Goal: Task Accomplishment & Management: Manage account settings

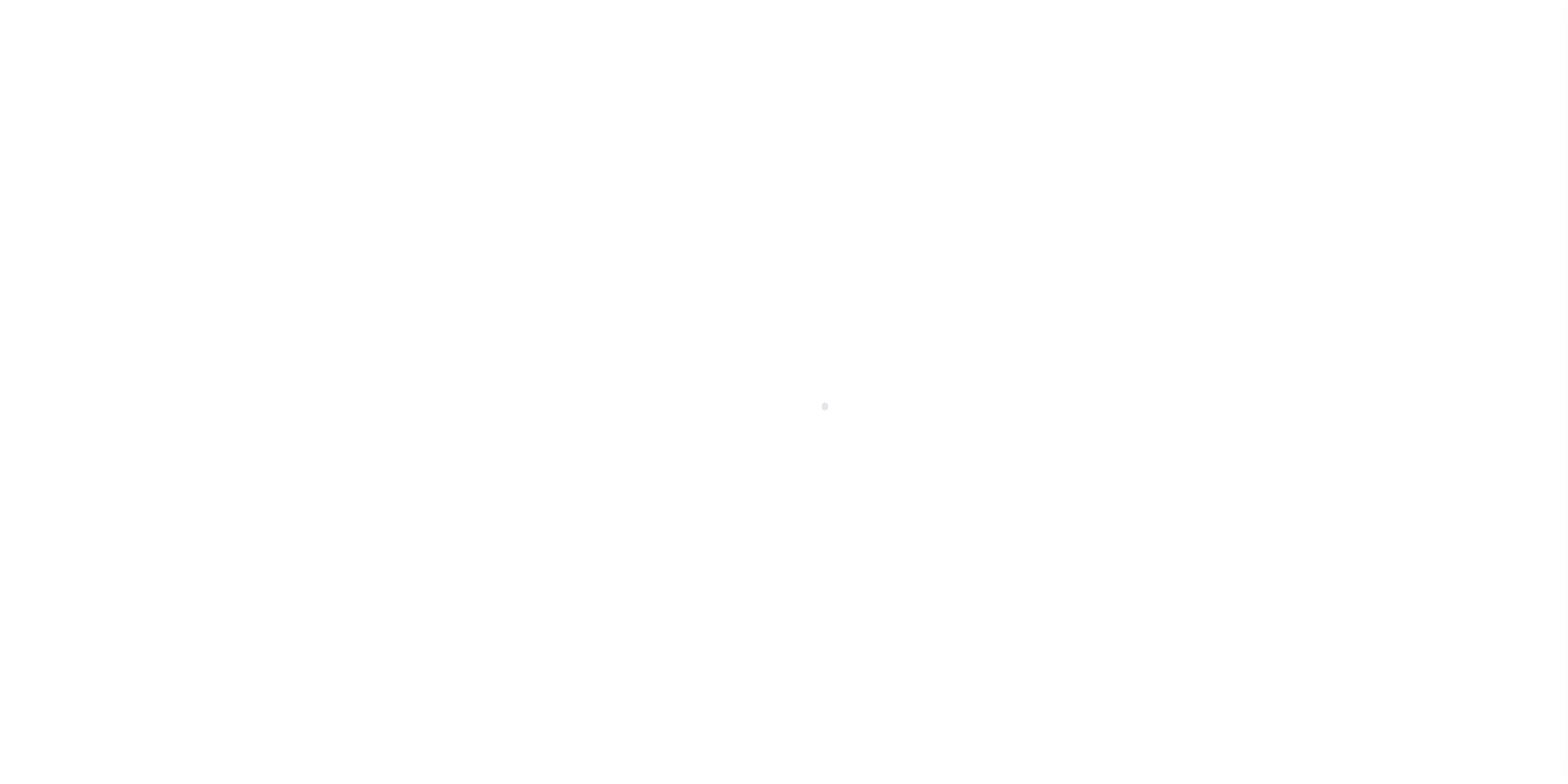
scroll to position [30, 0]
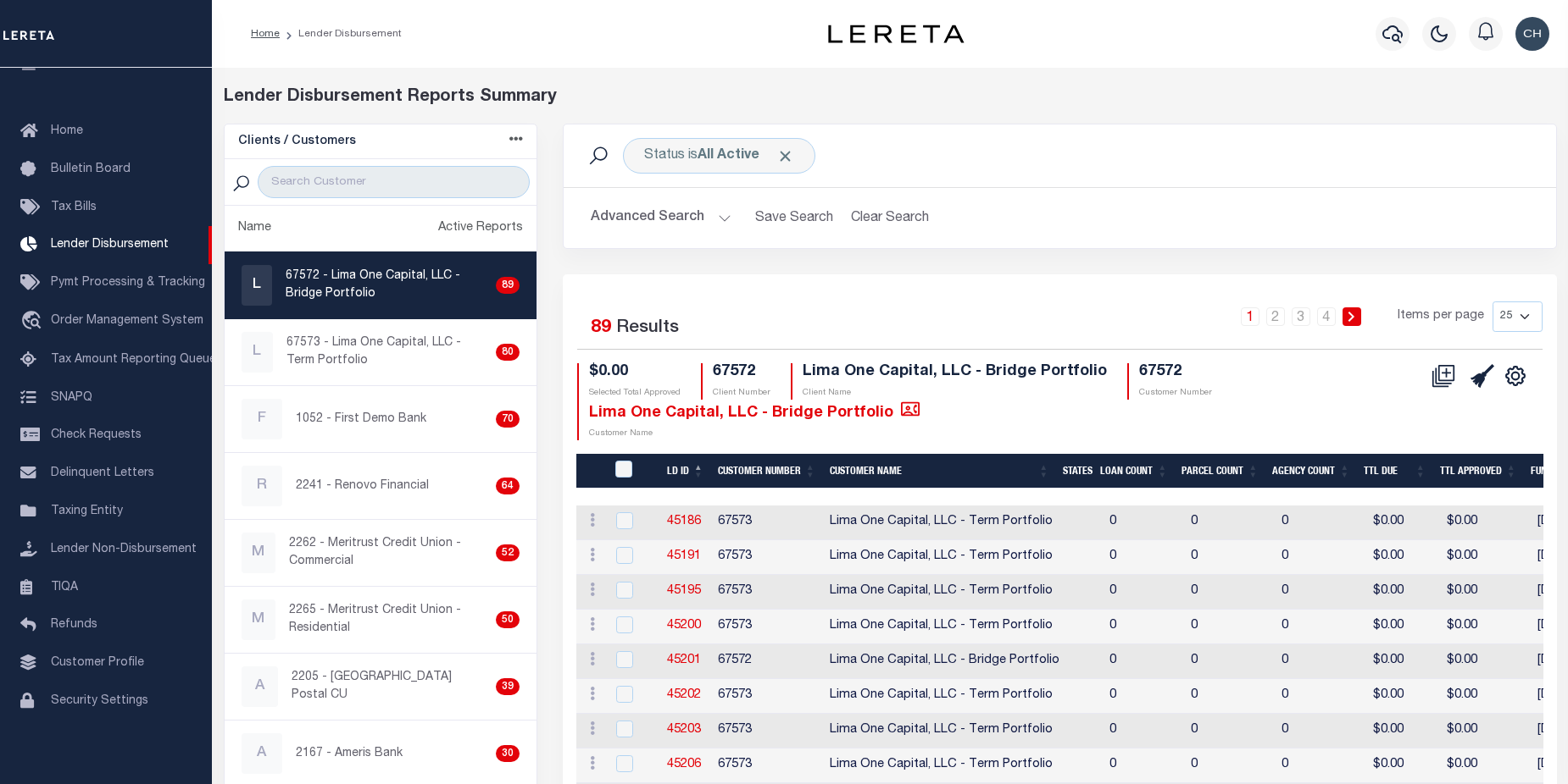
click at [634, 225] on button "Advanced Search" at bounding box center [661, 218] width 140 height 33
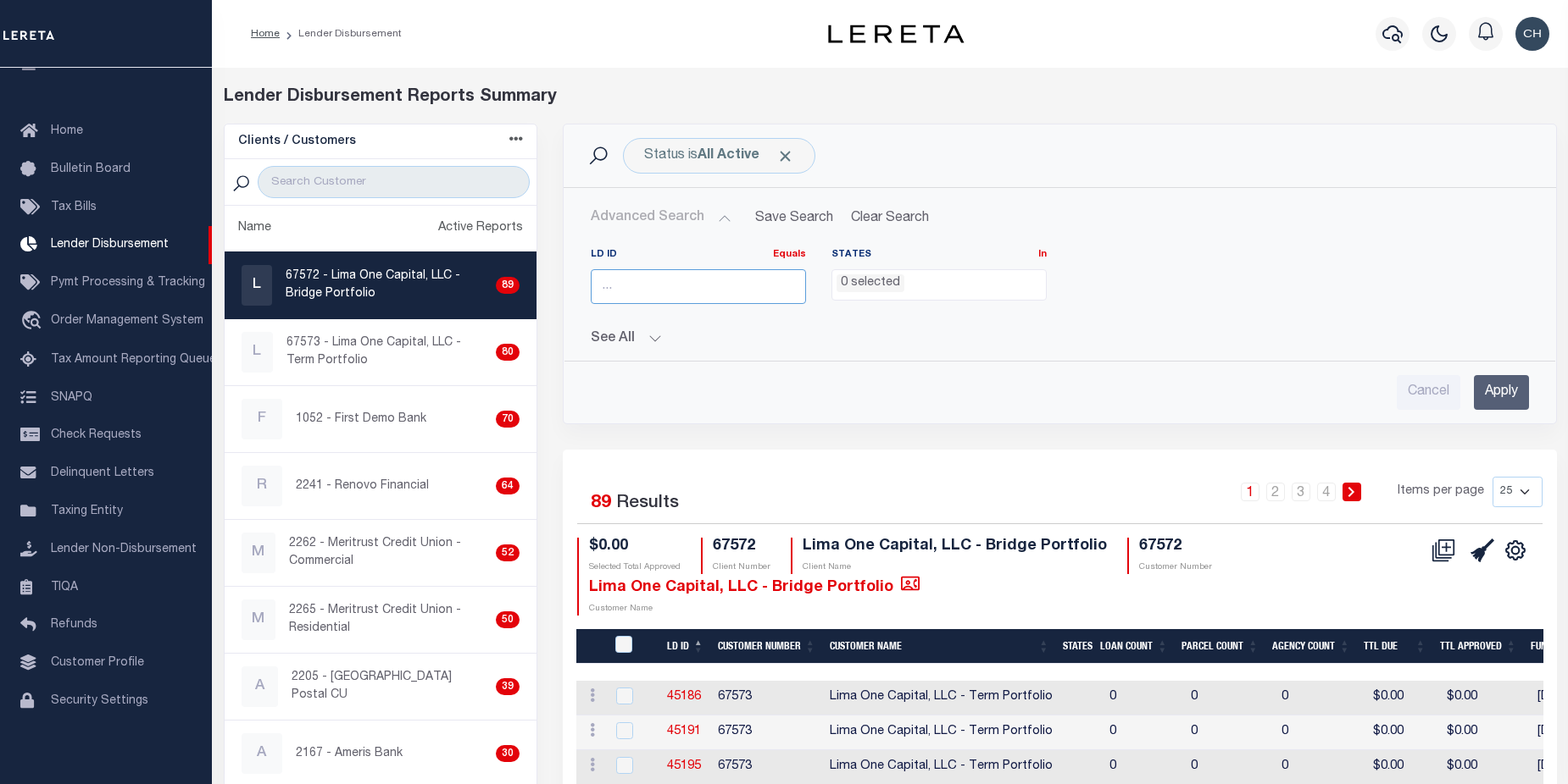
click at [701, 297] on input "number" at bounding box center [698, 286] width 215 height 35
type input "1055"
click at [1502, 397] on input "Apply" at bounding box center [1501, 393] width 55 height 35
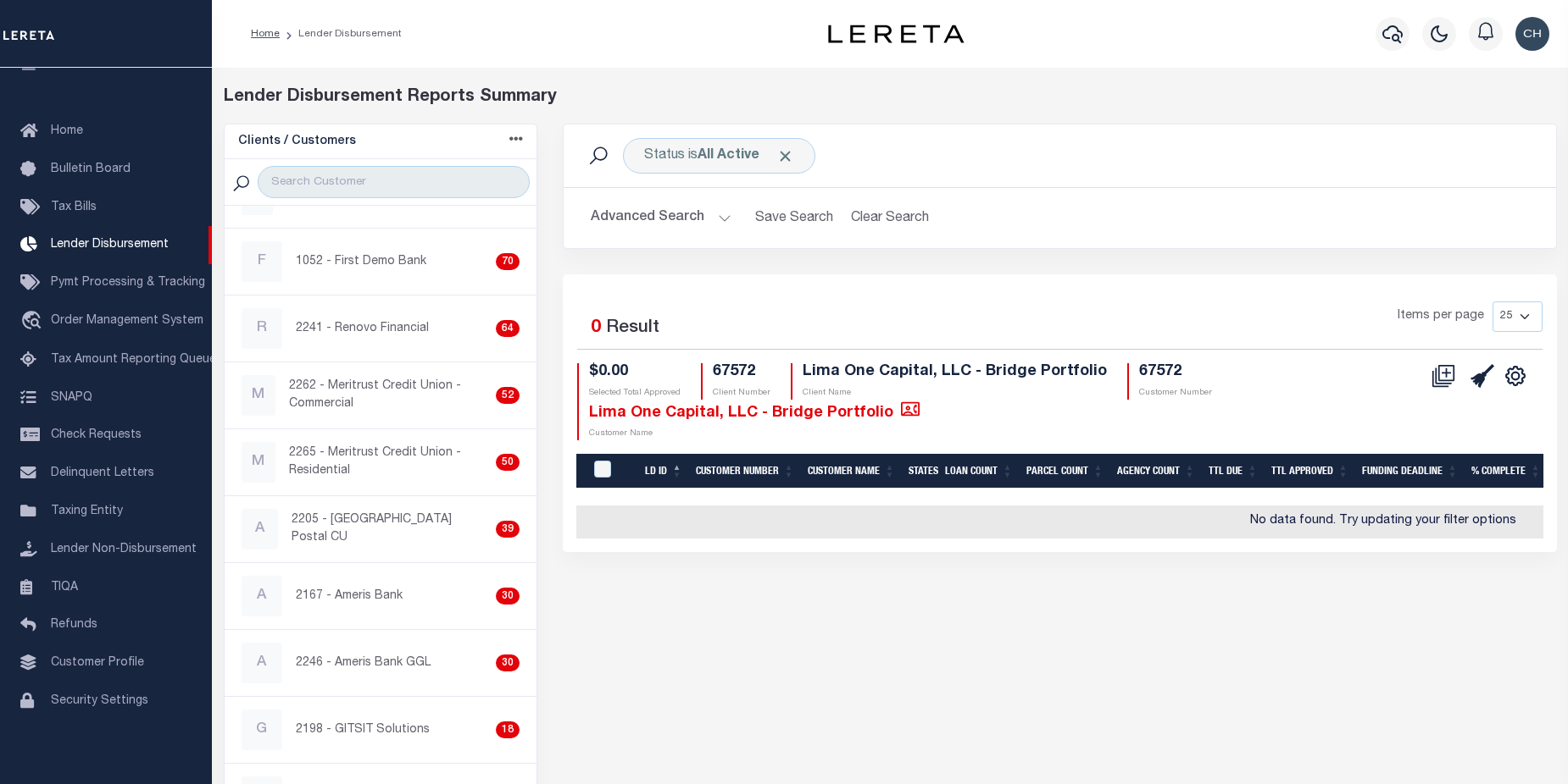
scroll to position [0, 0]
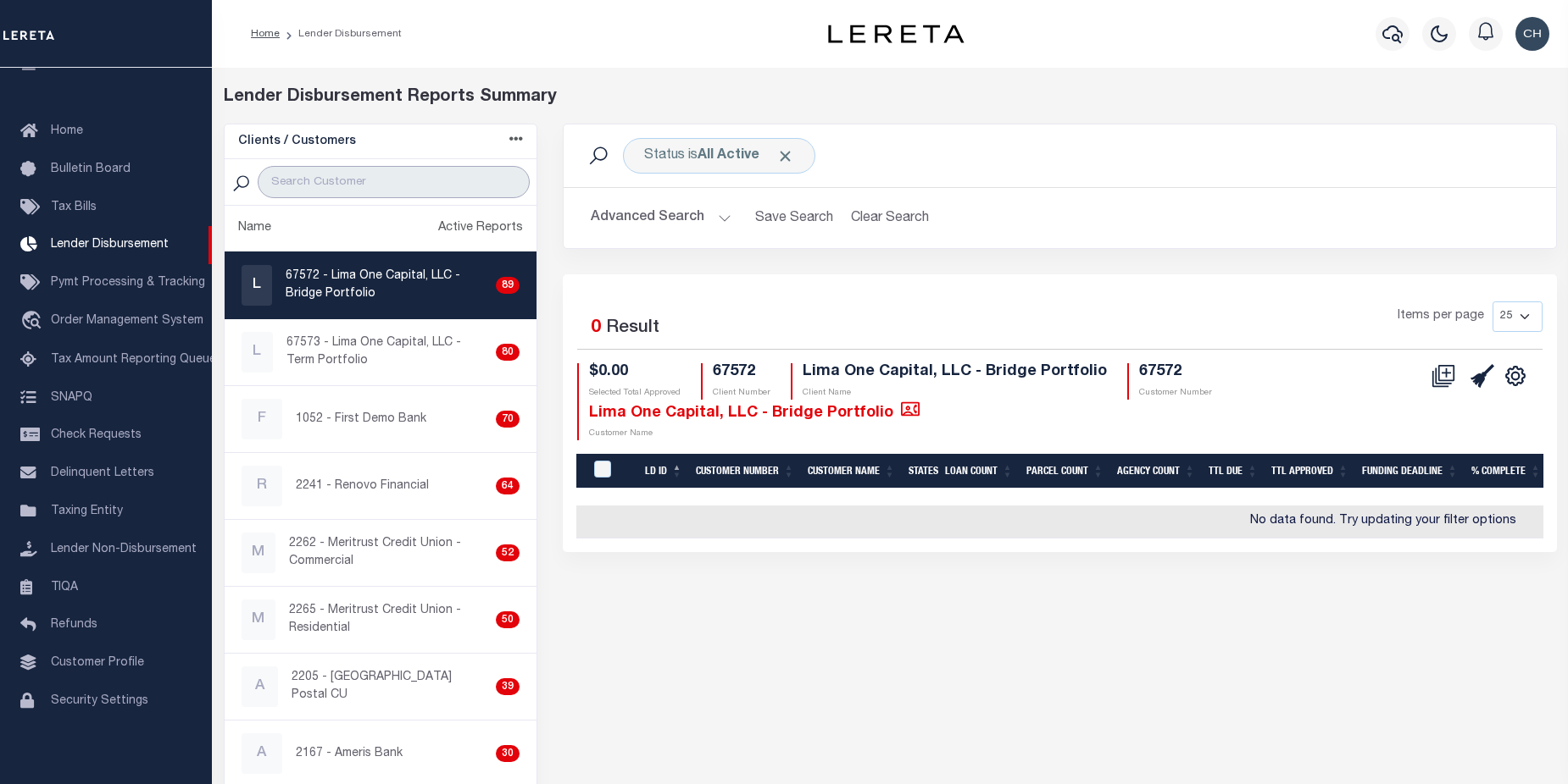
drag, startPoint x: 373, startPoint y: 173, endPoint x: 379, endPoint y: 180, distance: 9.2
click at [373, 173] on input "search" at bounding box center [393, 182] width 272 height 32
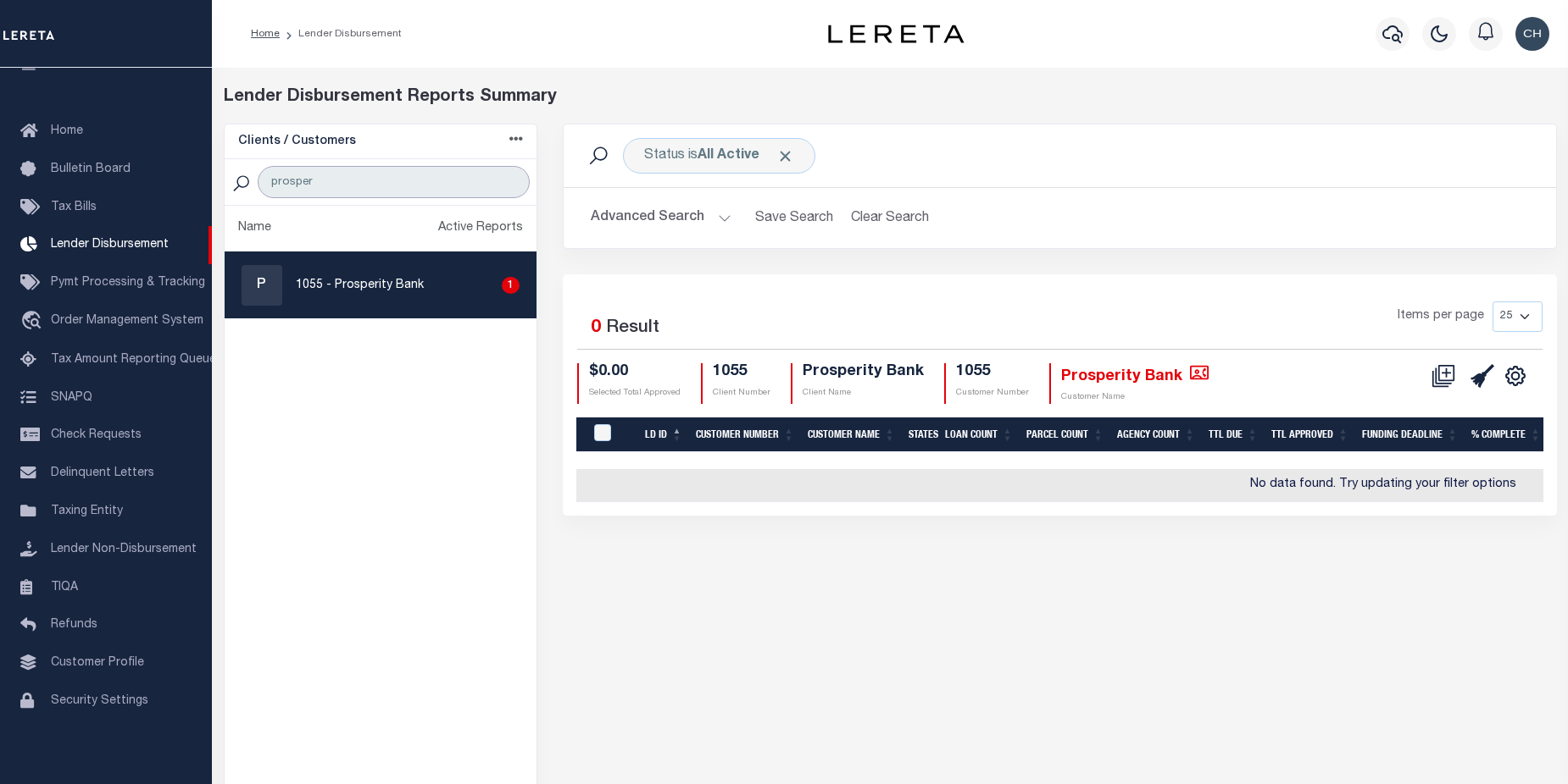
type input "prosper"
click at [390, 298] on div "P 1055 - Prosperity Bank 1" at bounding box center [381, 286] width 279 height 41
checkbox input "true"
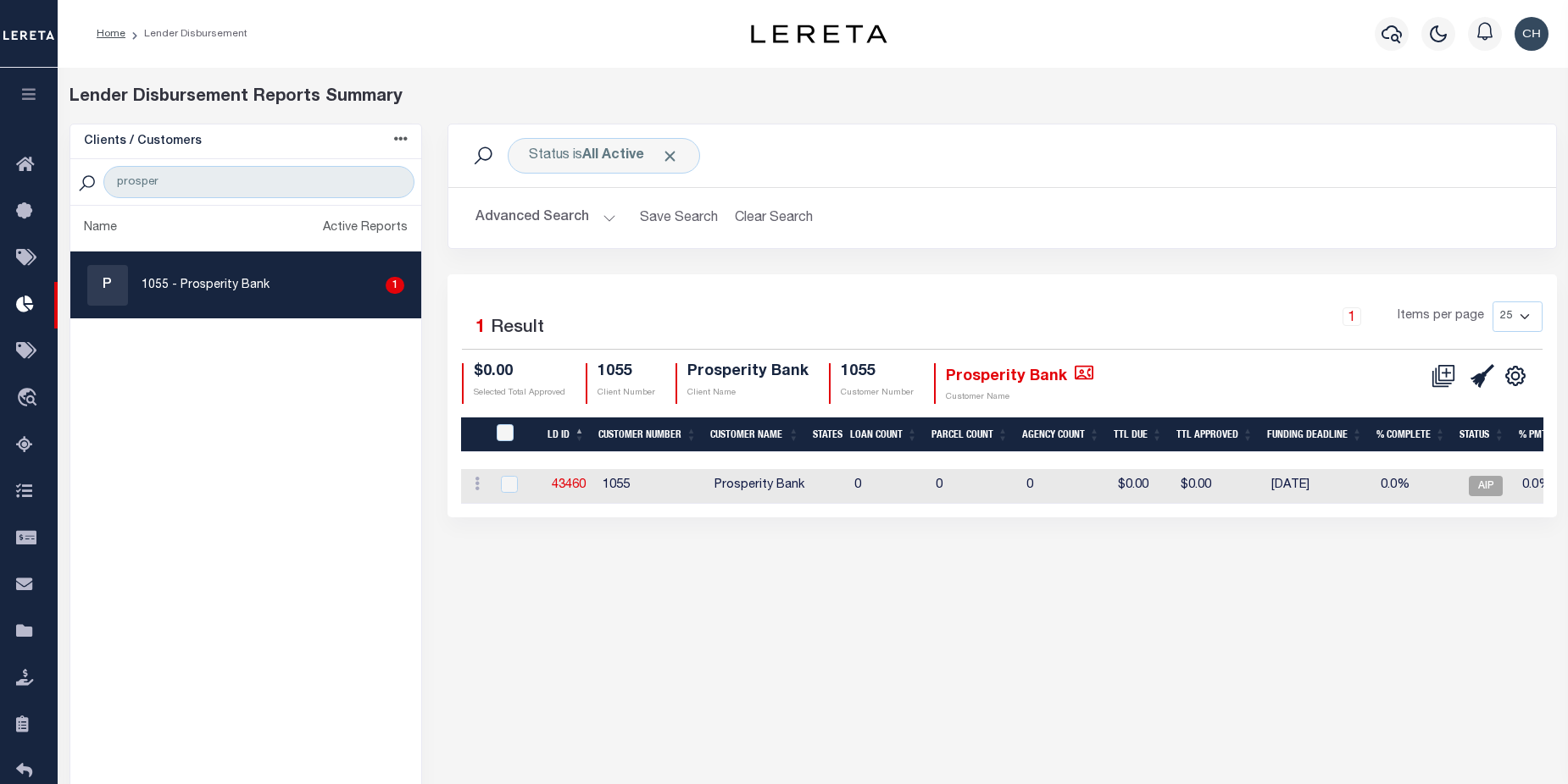
click at [1527, 318] on select "25 50 100 200" at bounding box center [1518, 317] width 50 height 31
select select "200"
click at [1492, 302] on select "25 50 100 200" at bounding box center [1518, 317] width 50 height 31
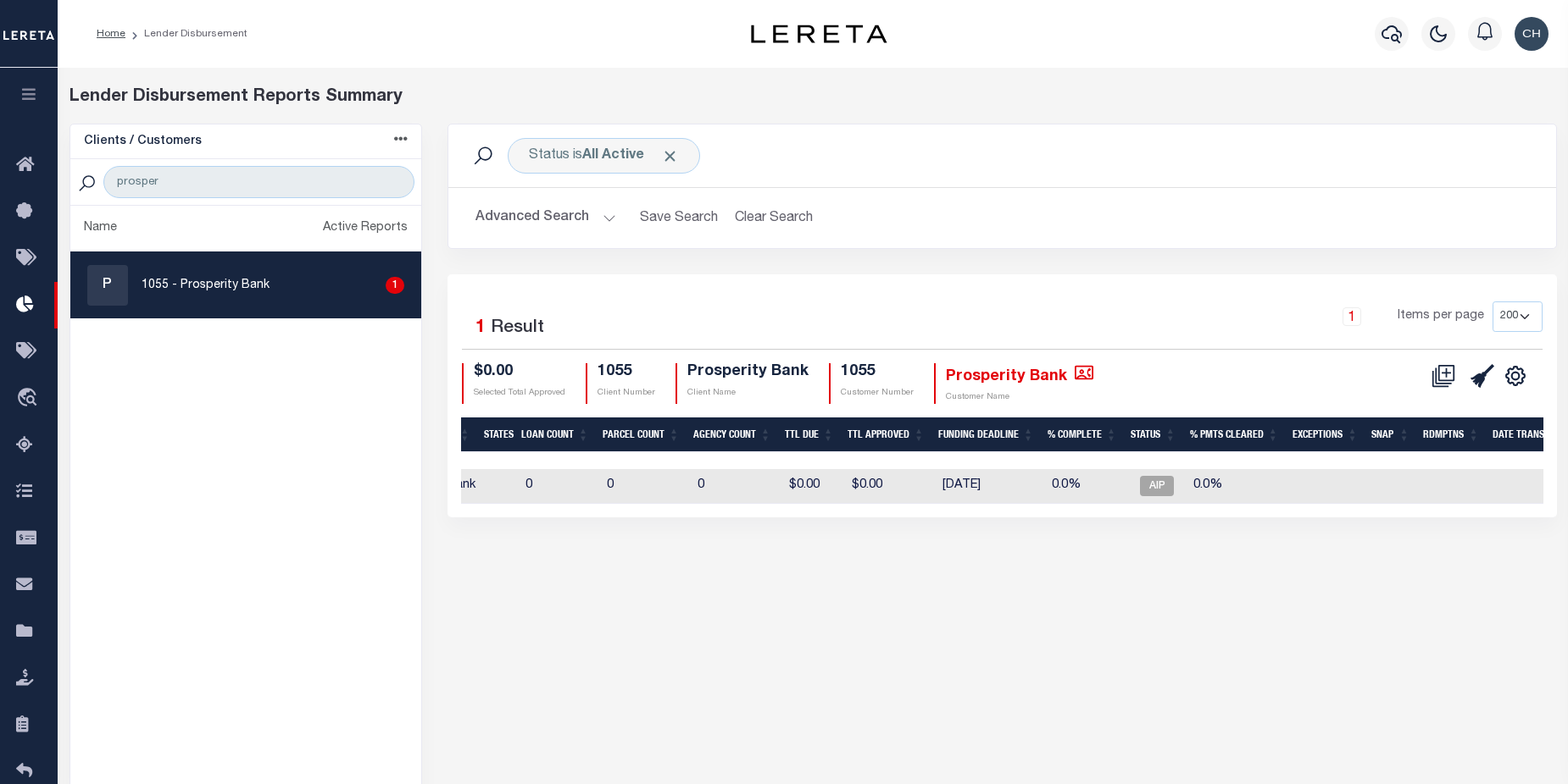
scroll to position [0, 361]
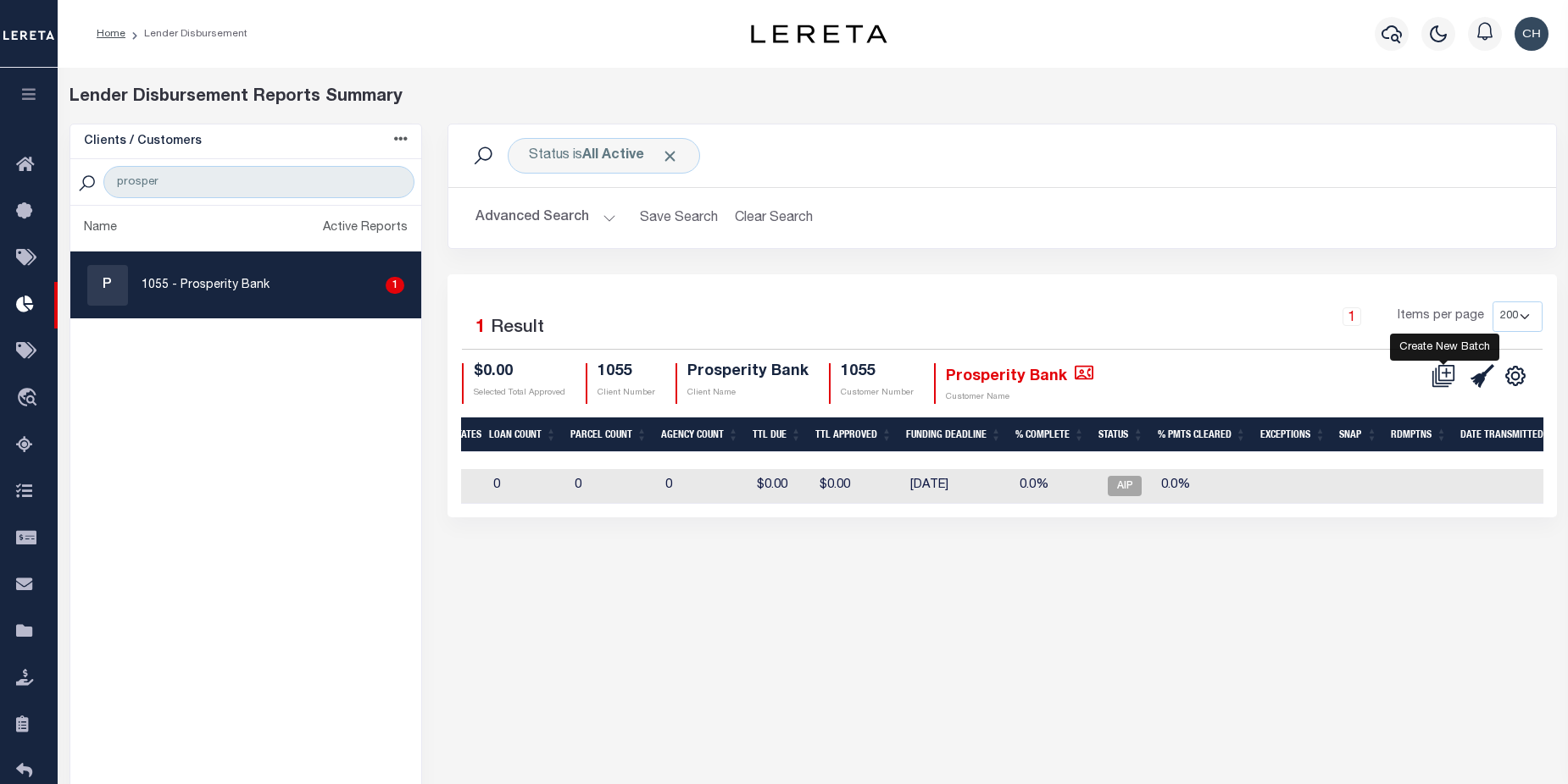
click at [1442, 377] on icon at bounding box center [1443, 376] width 24 height 24
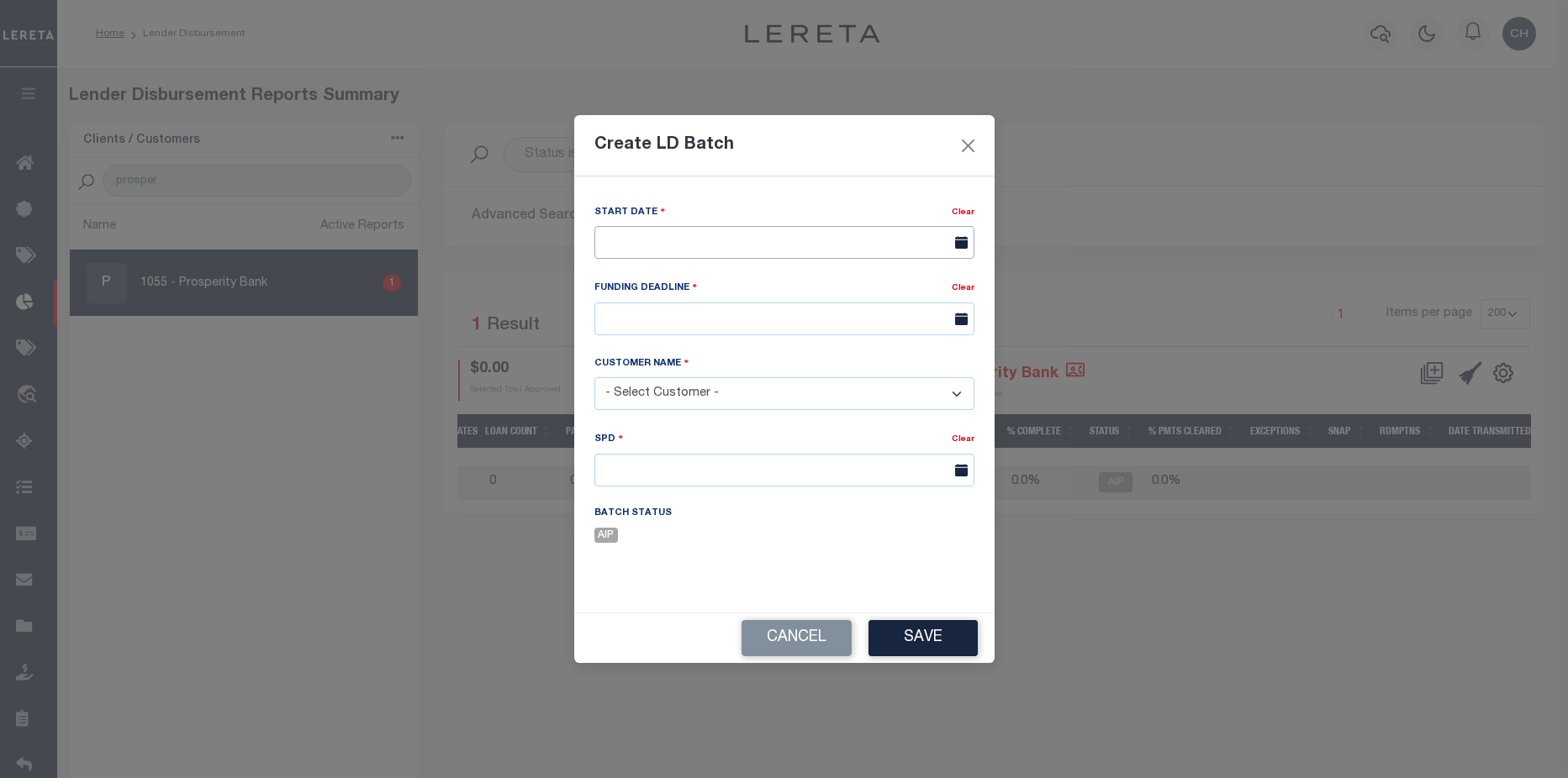
click at [823, 244] on input "text" at bounding box center [785, 242] width 380 height 33
click at [729, 375] on span "8" at bounding box center [723, 370] width 33 height 33
type input "[DATE]"
click at [741, 311] on input "text" at bounding box center [785, 319] width 380 height 33
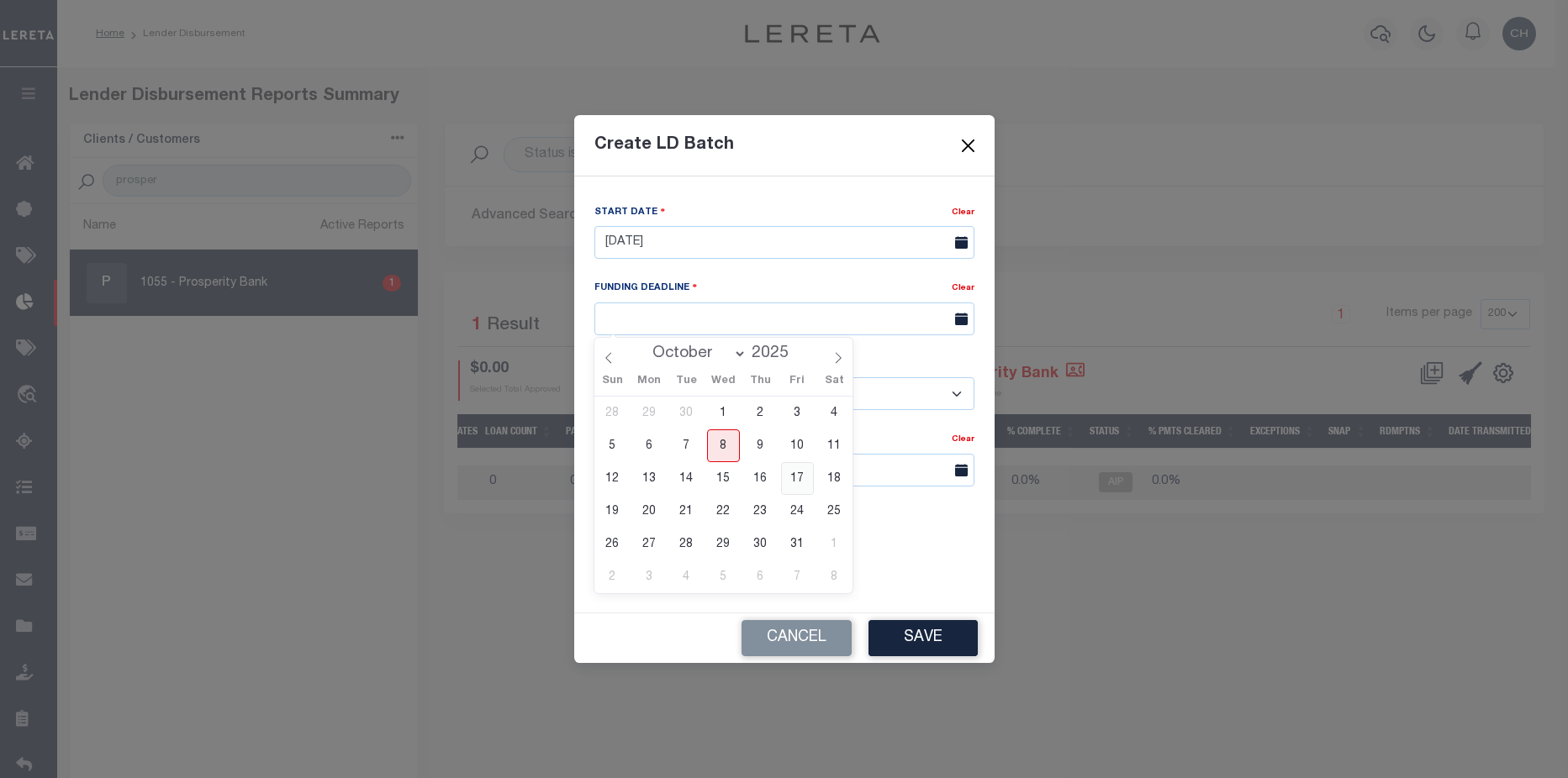
click at [801, 481] on span "17" at bounding box center [797, 478] width 33 height 33
type input "10/17/25"
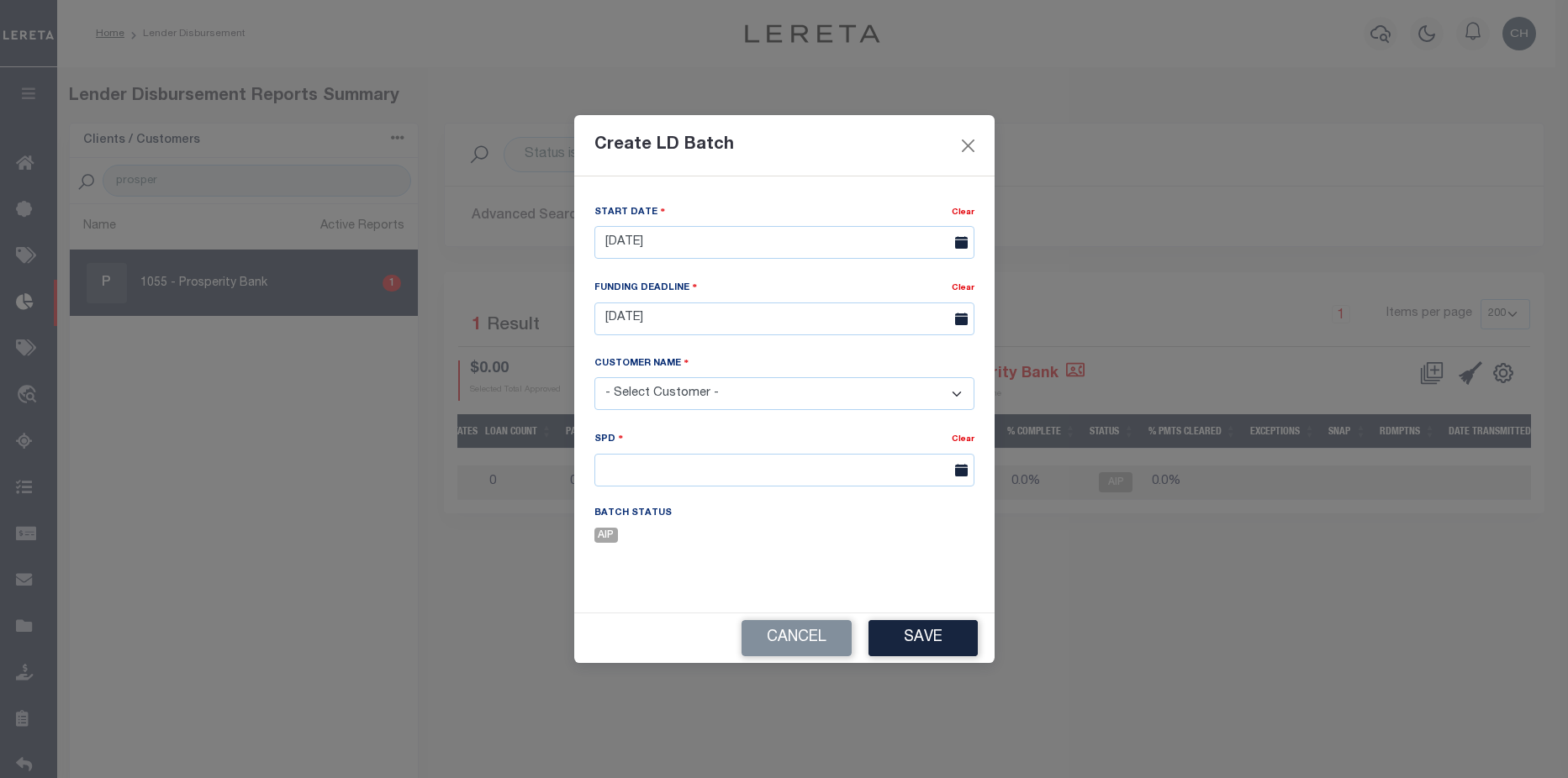
click at [786, 397] on select "- Select Customer - Accumatch - Refunds All In Credit Union Amarillo National B…" at bounding box center [785, 394] width 380 height 33
select select "1055"
click at [595, 377] on select "- Select Customer - Accumatch - Refunds All In Credit Union Amarillo National B…" at bounding box center [785, 394] width 380 height 33
click at [784, 477] on input "text" at bounding box center [785, 471] width 380 height 33
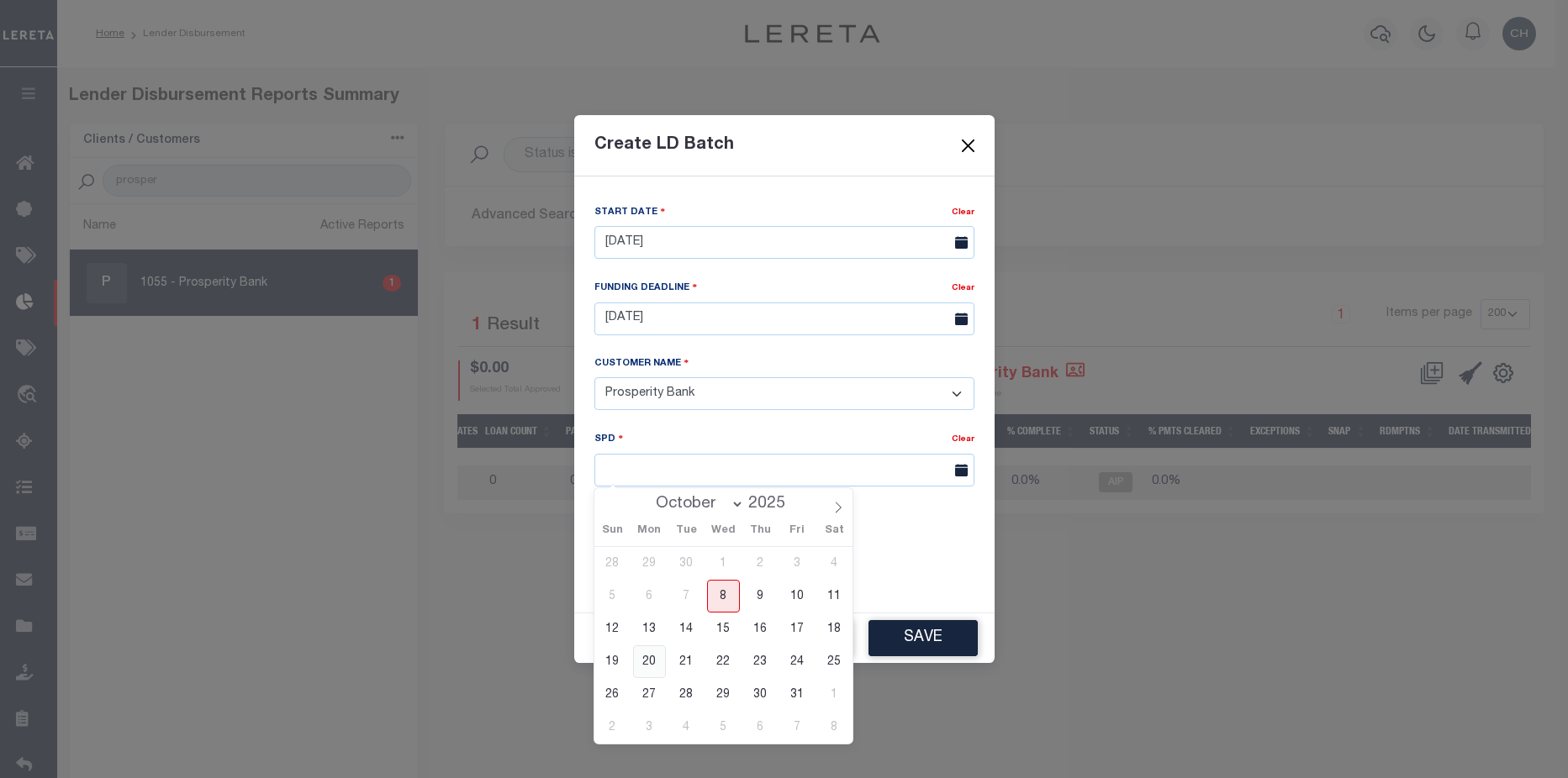
click at [649, 662] on span "20" at bounding box center [649, 662] width 33 height 33
type input "10/20/2025"
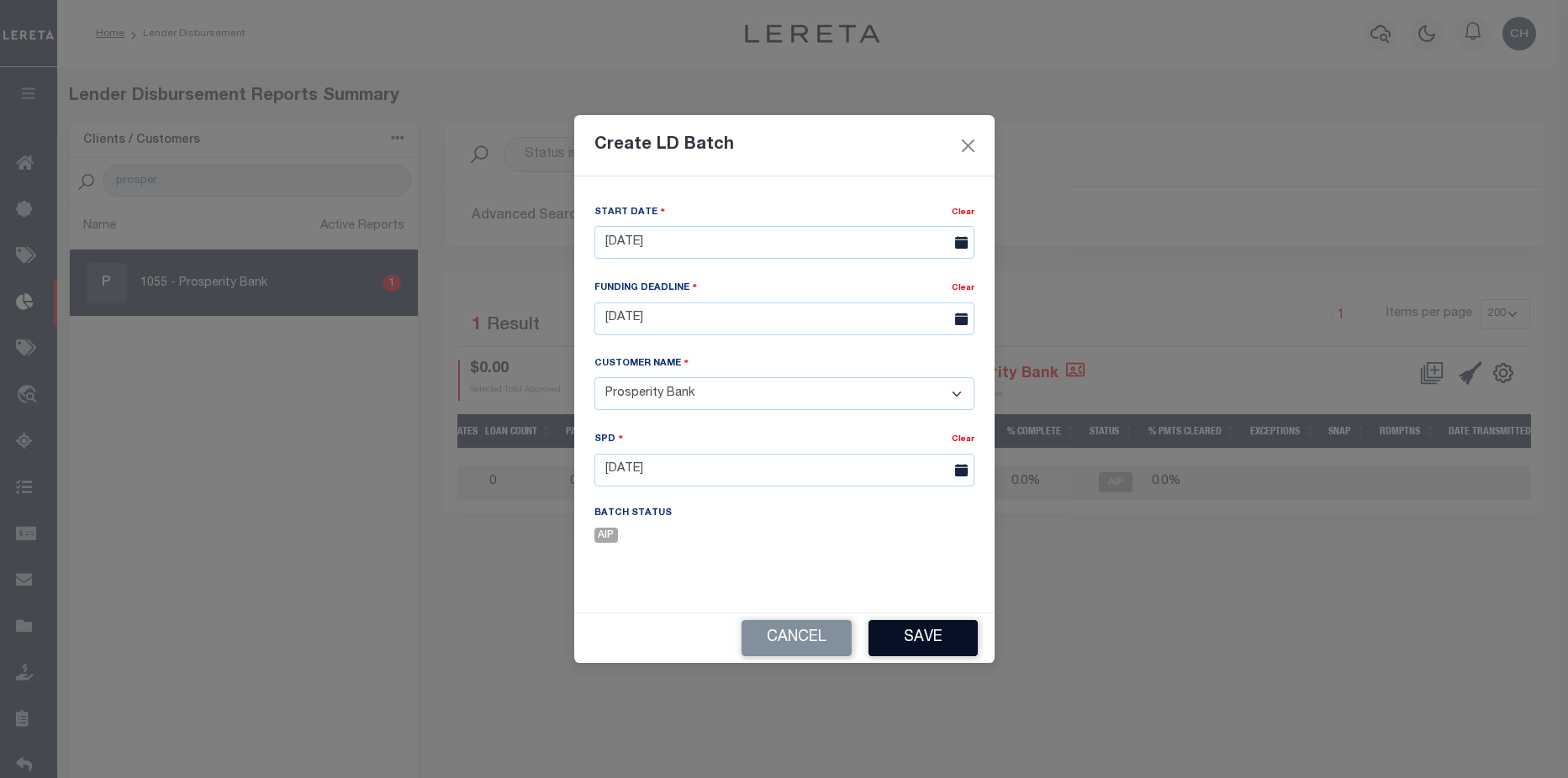
click at [932, 636] on button "Save" at bounding box center [923, 639] width 110 height 36
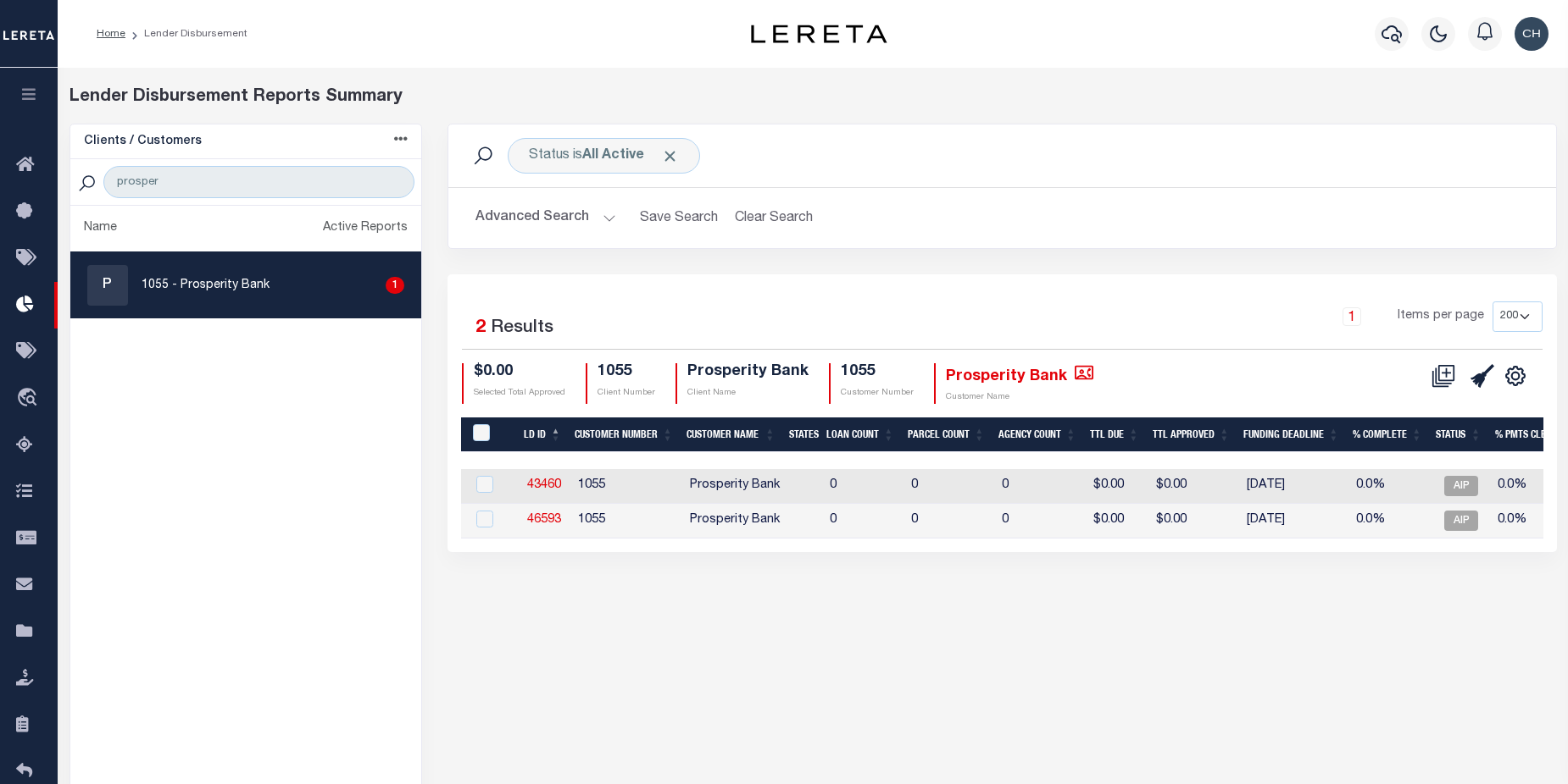
scroll to position [0, 0]
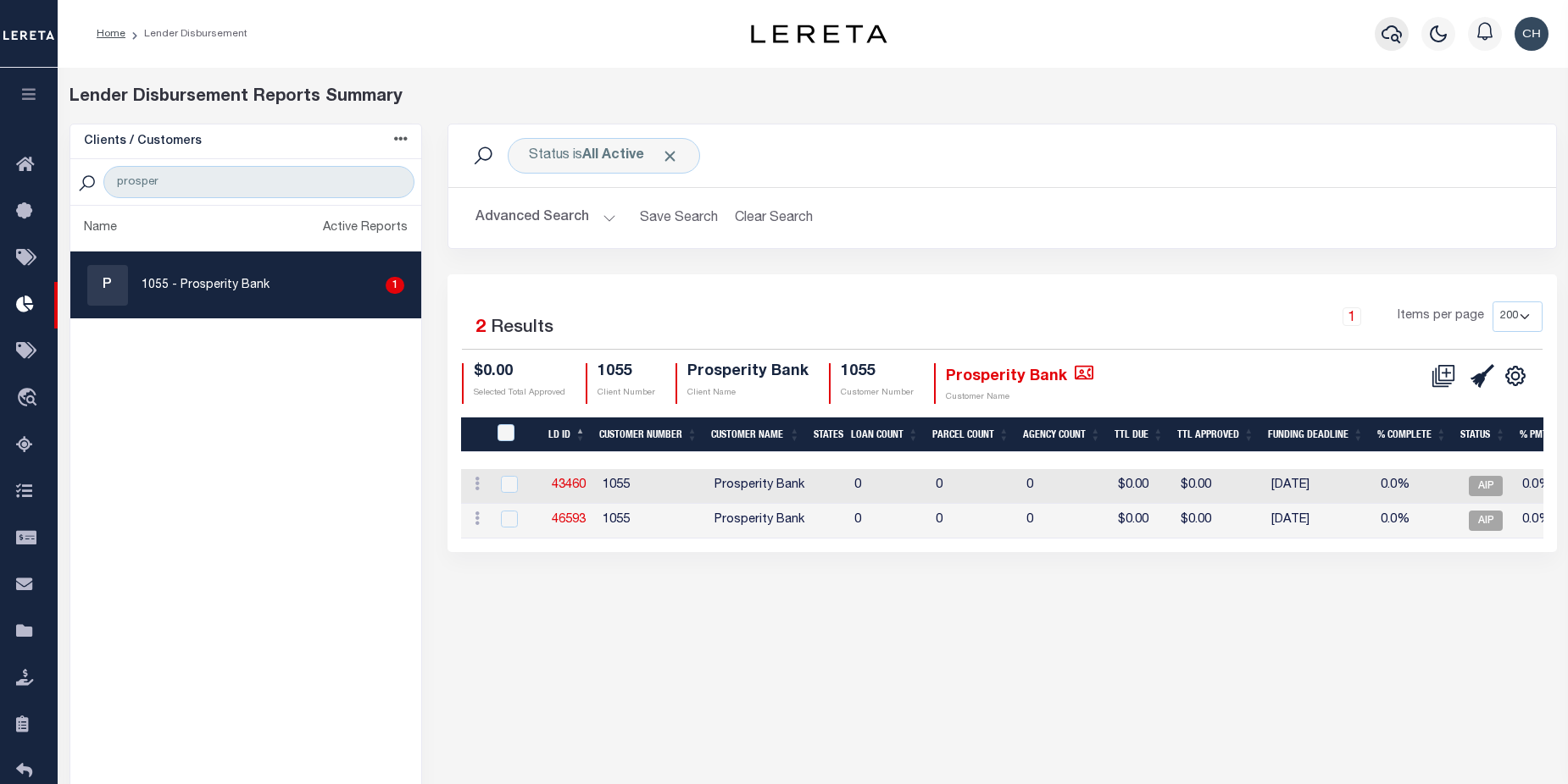
click at [1394, 32] on icon "button" at bounding box center [1391, 34] width 20 height 20
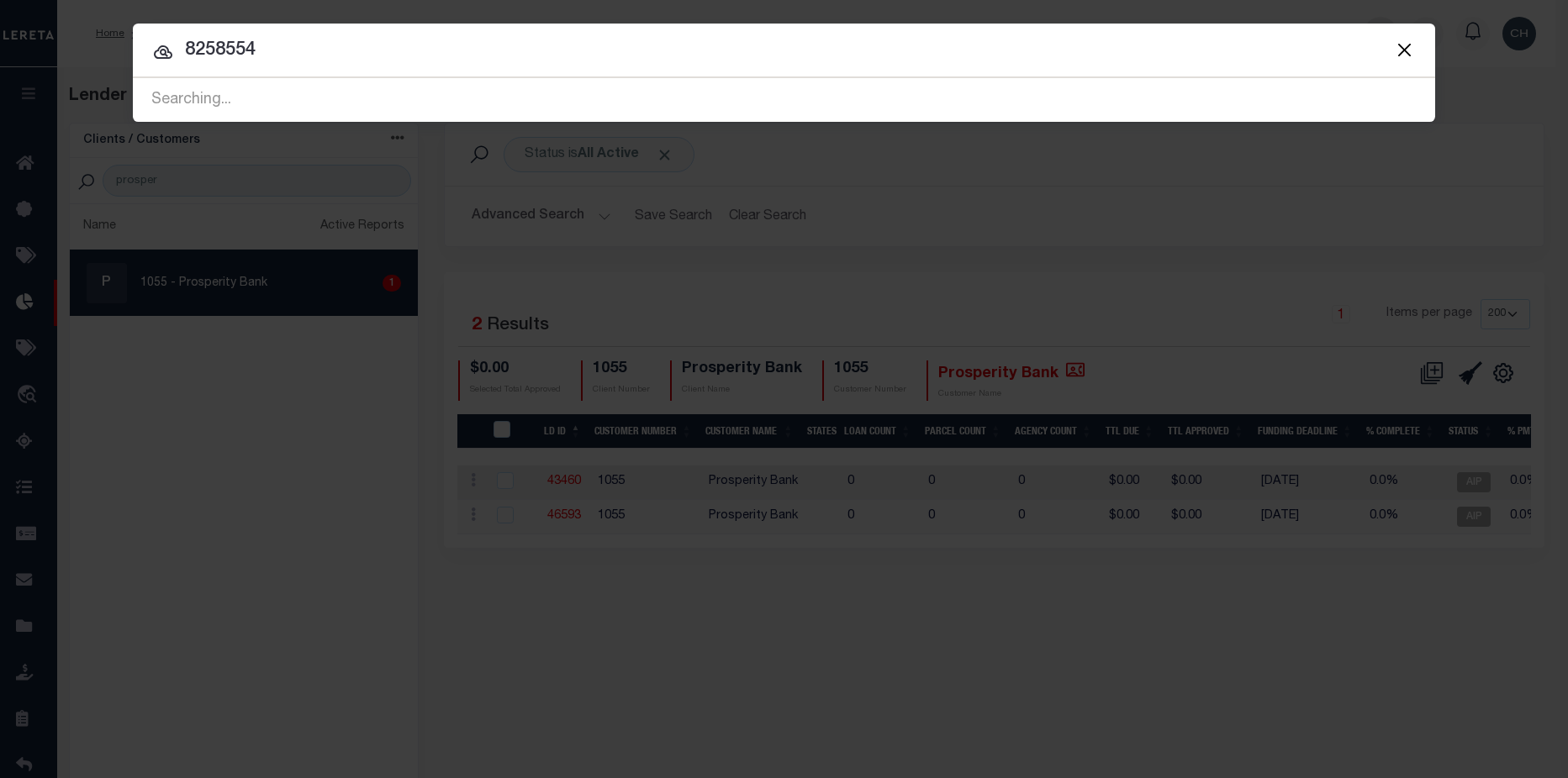
type input "8258554"
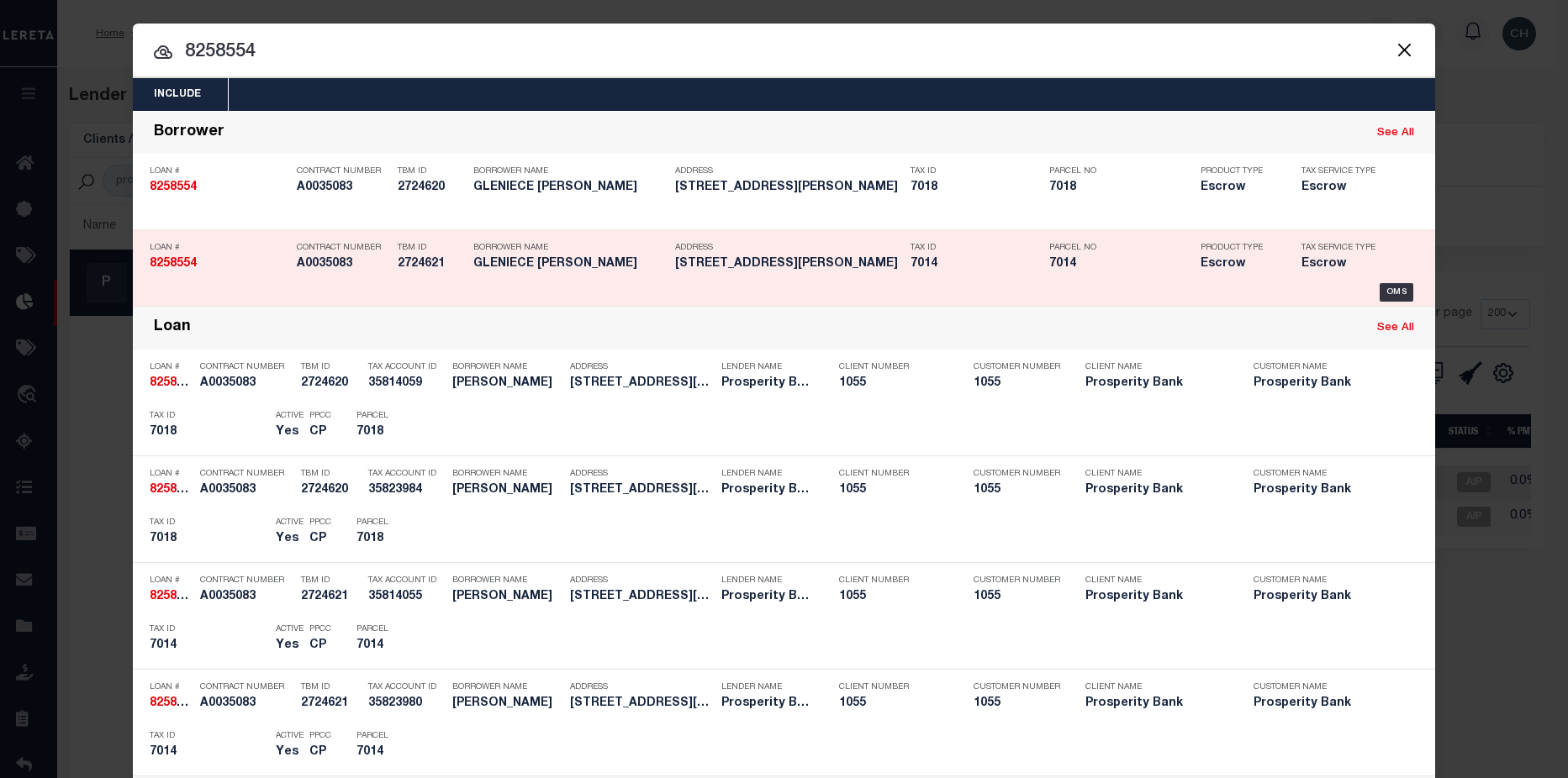
click at [983, 272] on h5 "7014" at bounding box center [976, 264] width 131 height 14
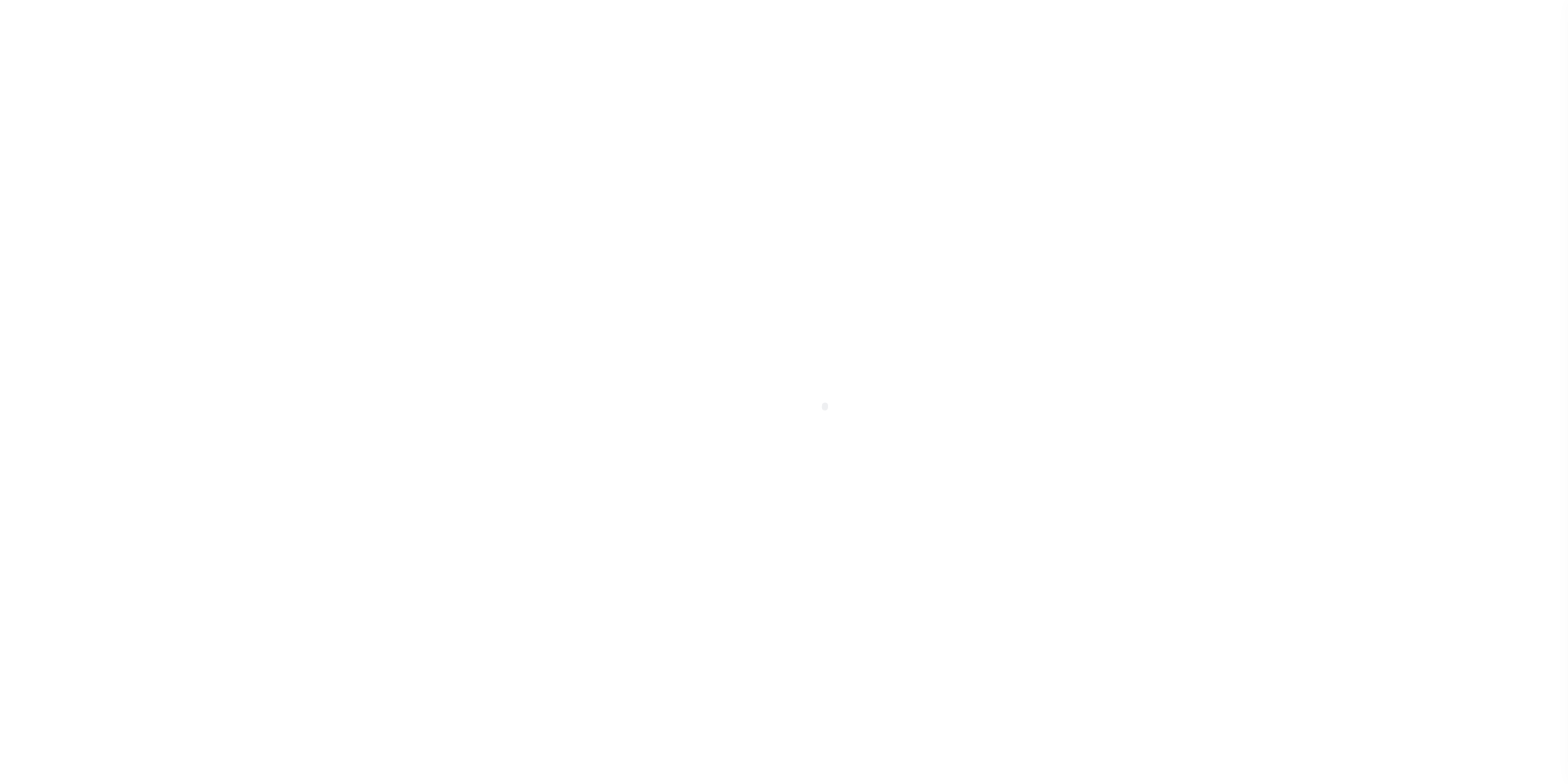
select select "10670"
select select "4052"
select select "500"
select select "Escrow"
type input "202 FAST GUN LN"
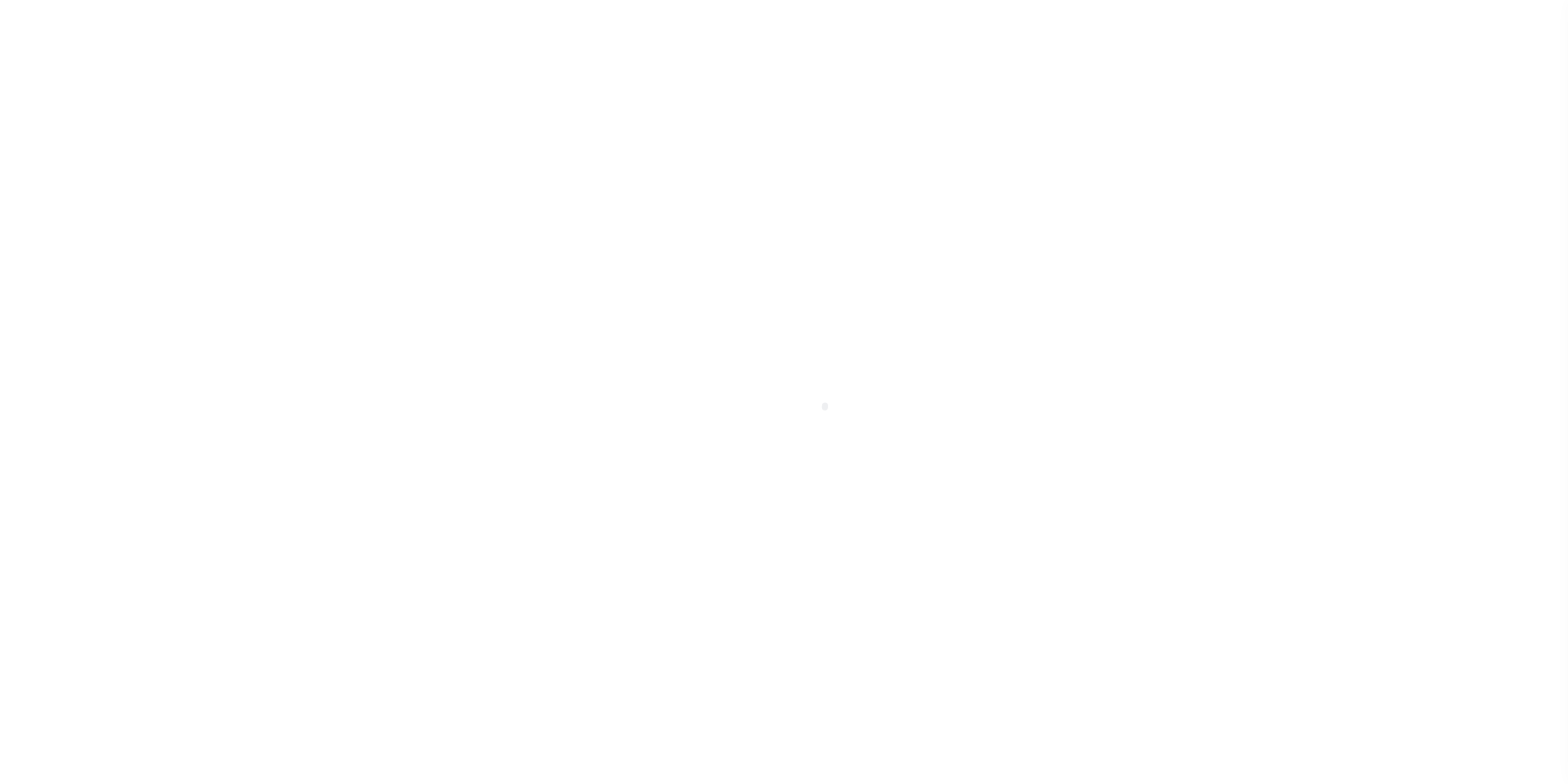
type input "7014"
select select
type input "FORT DAVIS TX 79734"
type input "2"
type input "[GEOGRAPHIC_DATA]"
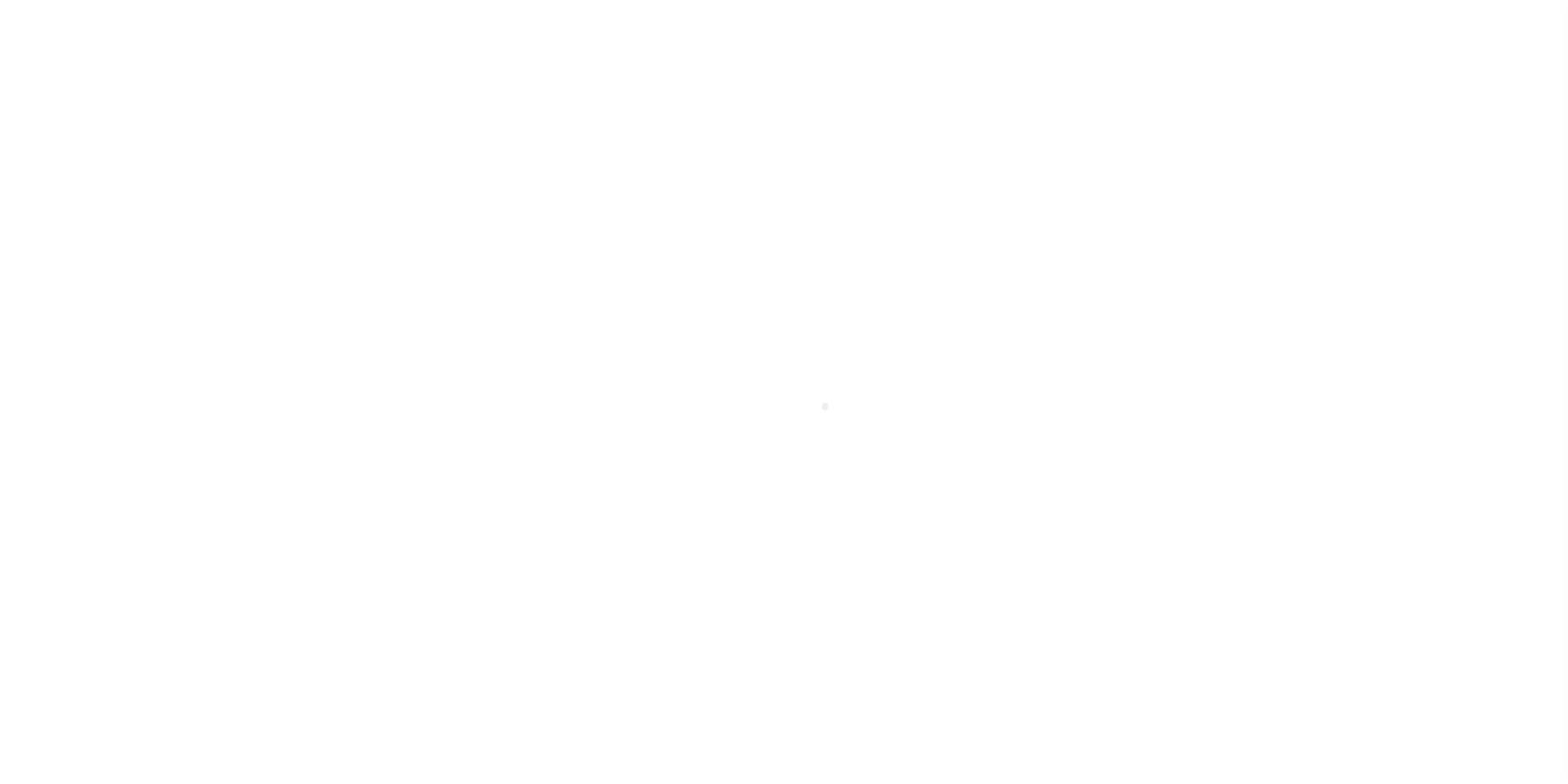
select select
type textarea "202 FAST GUN LN, FORT DAVIS, TX, 79734, ALL OF LOTS 18 AND 24, APACHE PINES, JE…"
type textarea "2 OF 4"
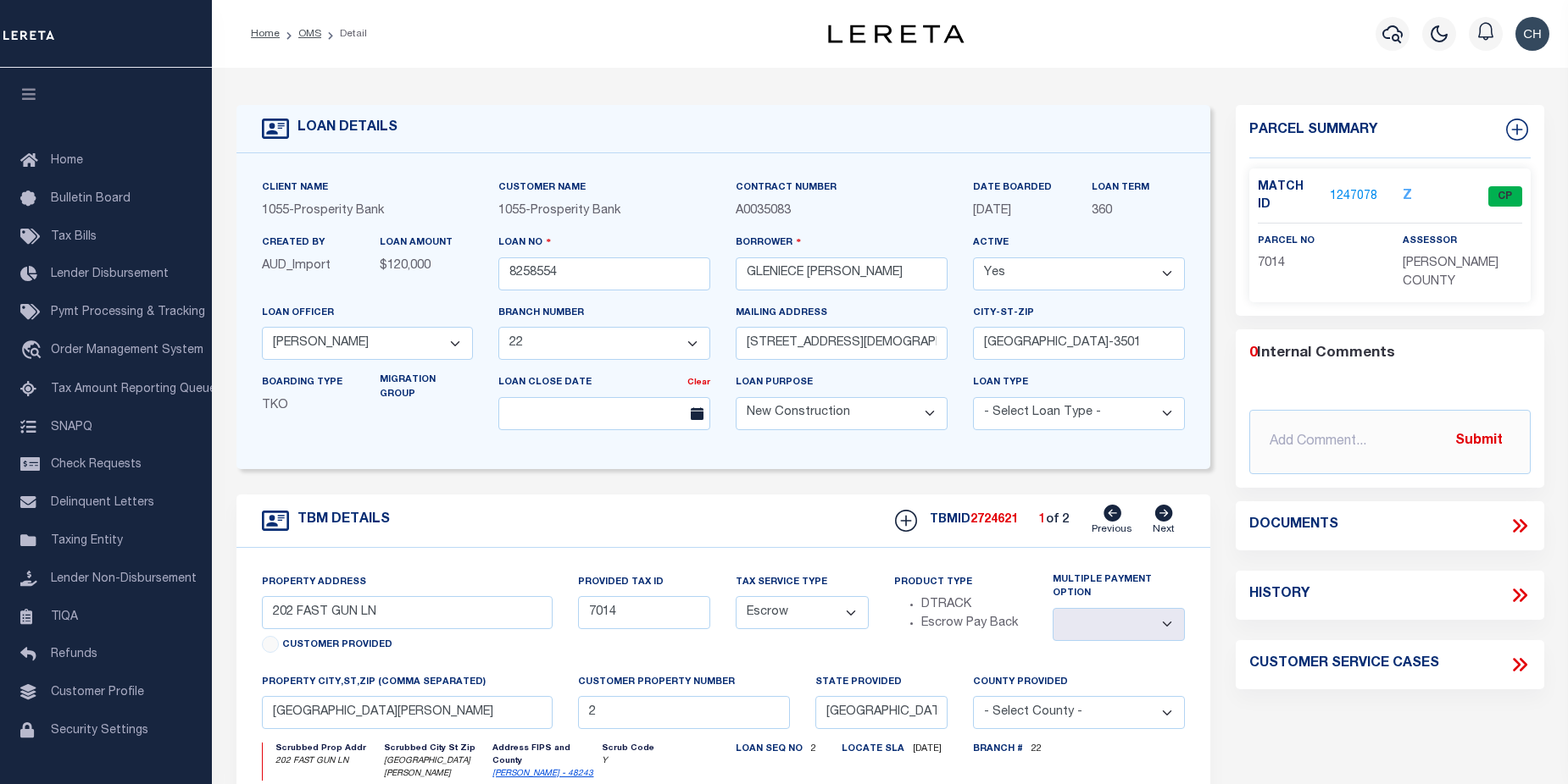
click at [1354, 192] on link "1247078" at bounding box center [1353, 196] width 47 height 17
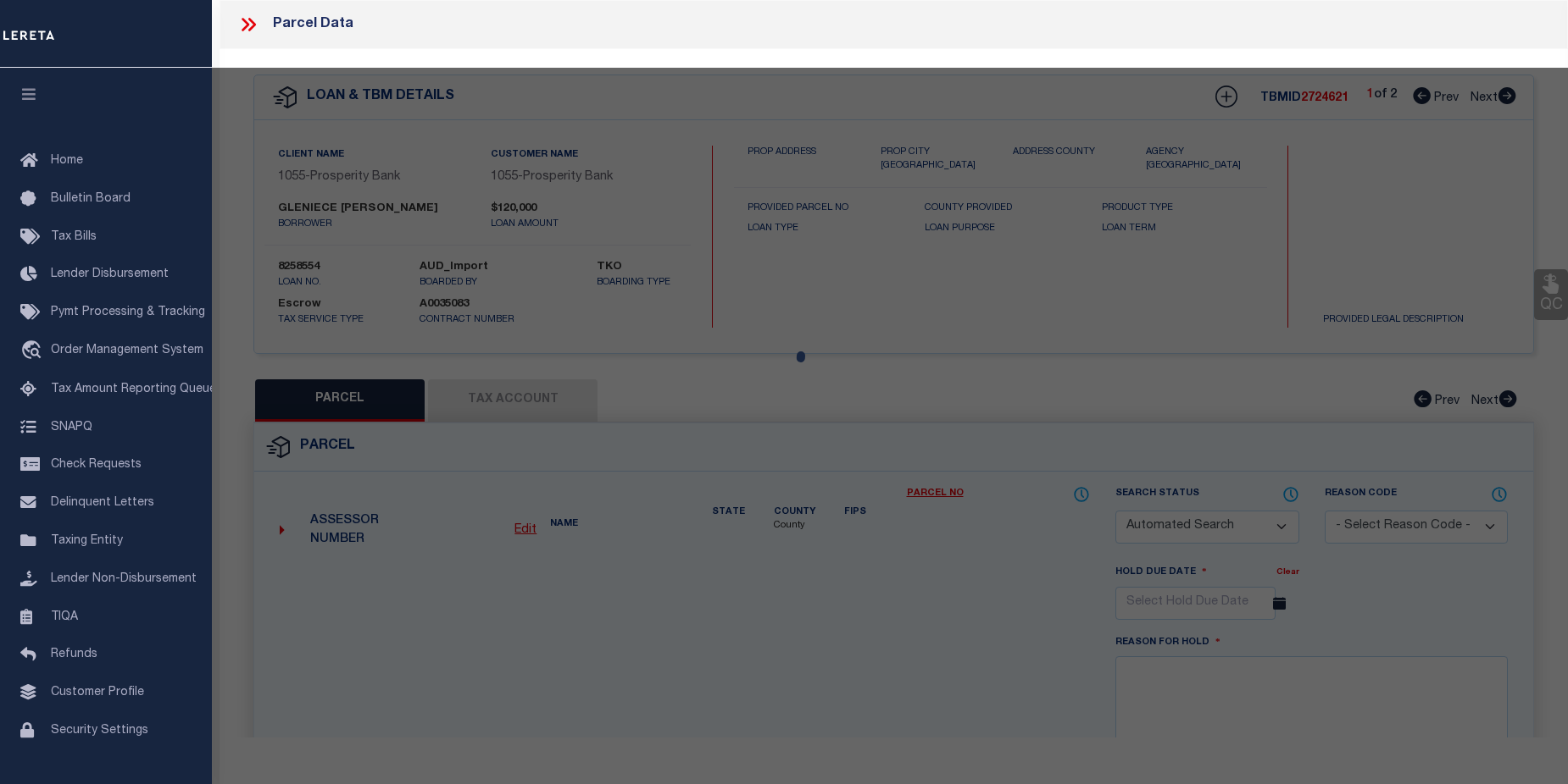
checkbox input "false"
select select "CP"
type input "CUDE GLENIECE ANN AND WILIAM WESLEY CUDE"
select select
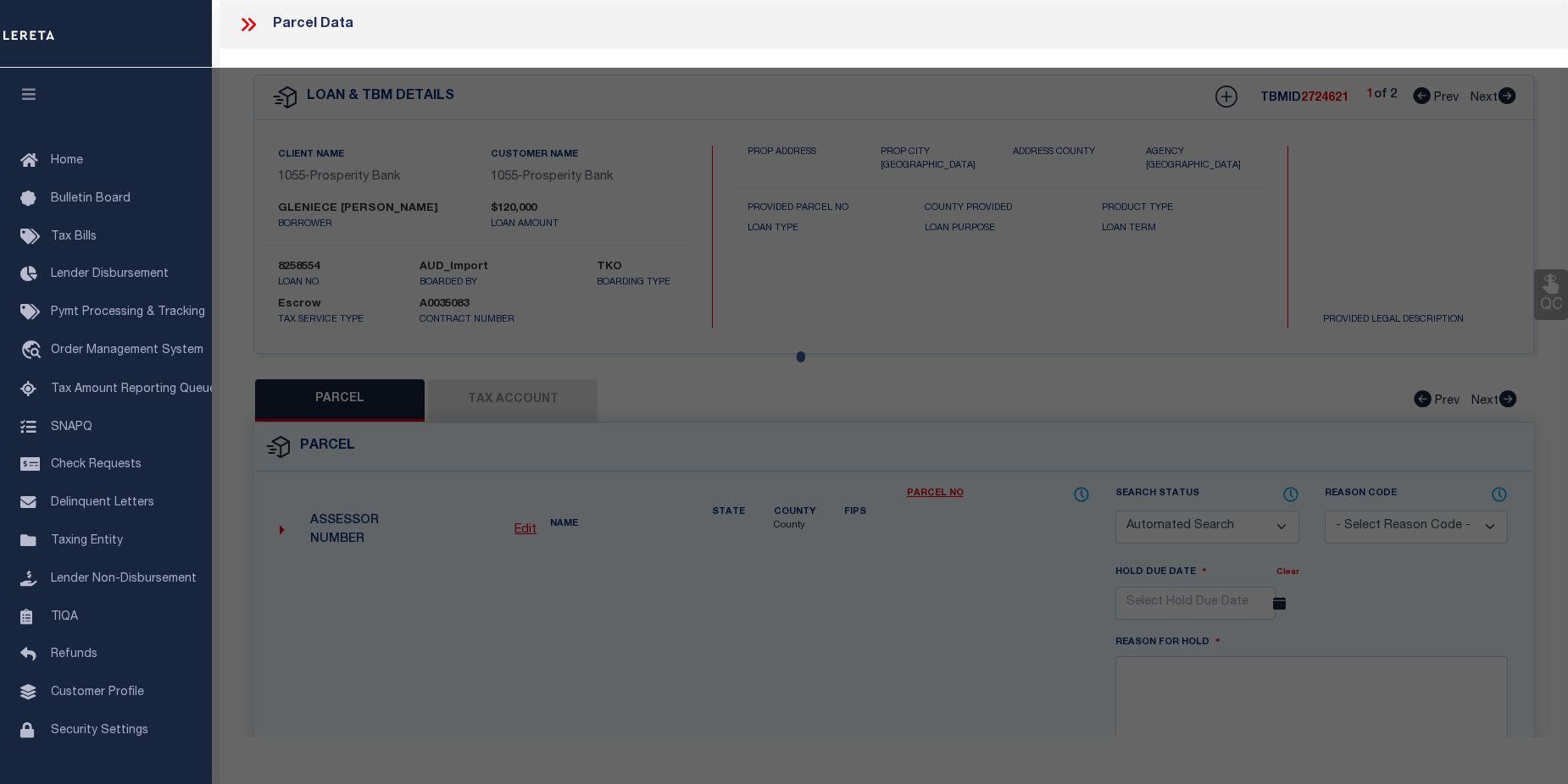
type input "202 FAST GUN LANE"
checkbox input "false"
type input "FORT DAVIS TX 79734"
type textarea "APACHE PINES TRACT 18 (5.68 ACRES)"
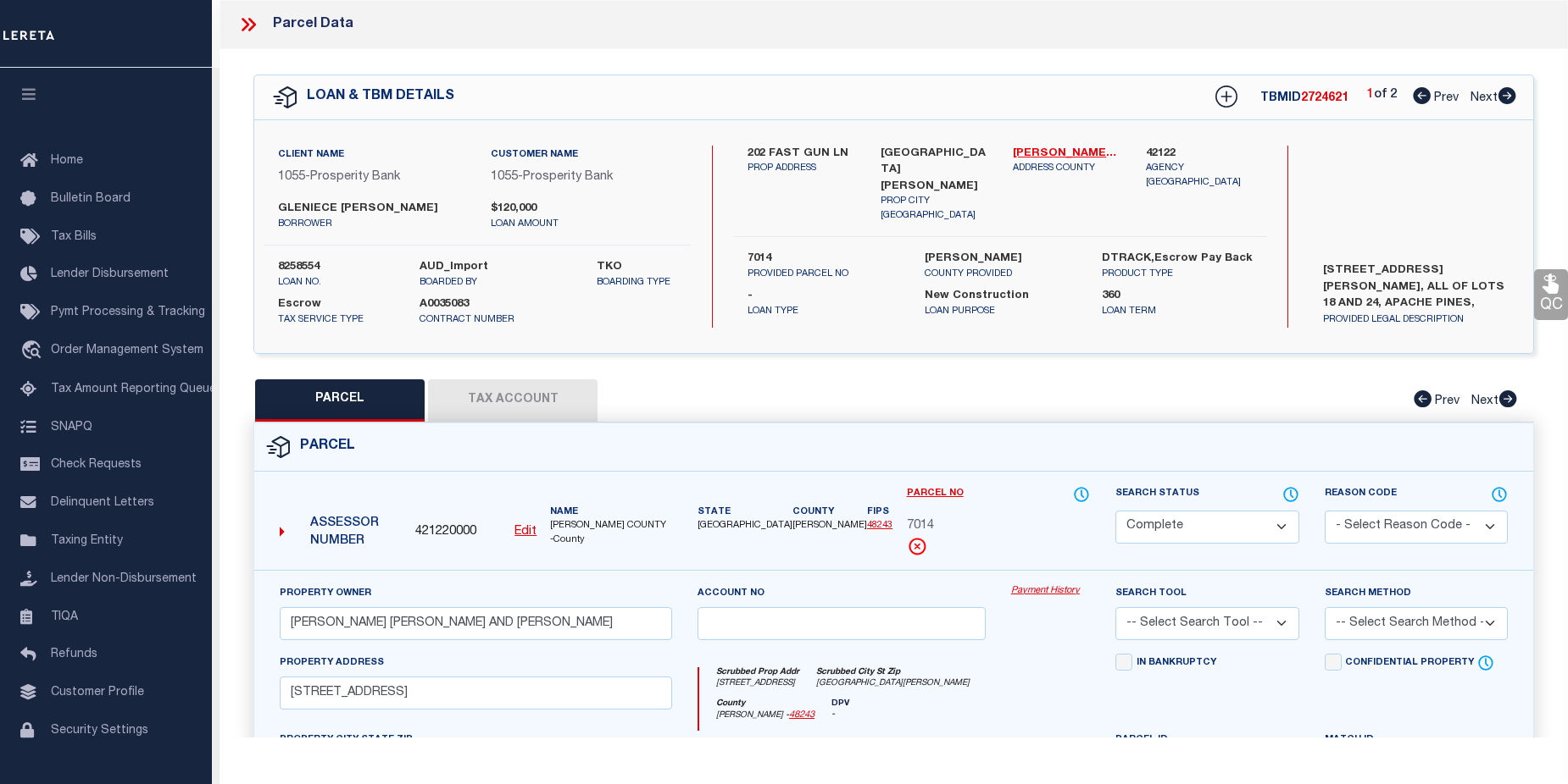
click at [1055, 592] on link "Payment History" at bounding box center [1050, 591] width 78 height 15
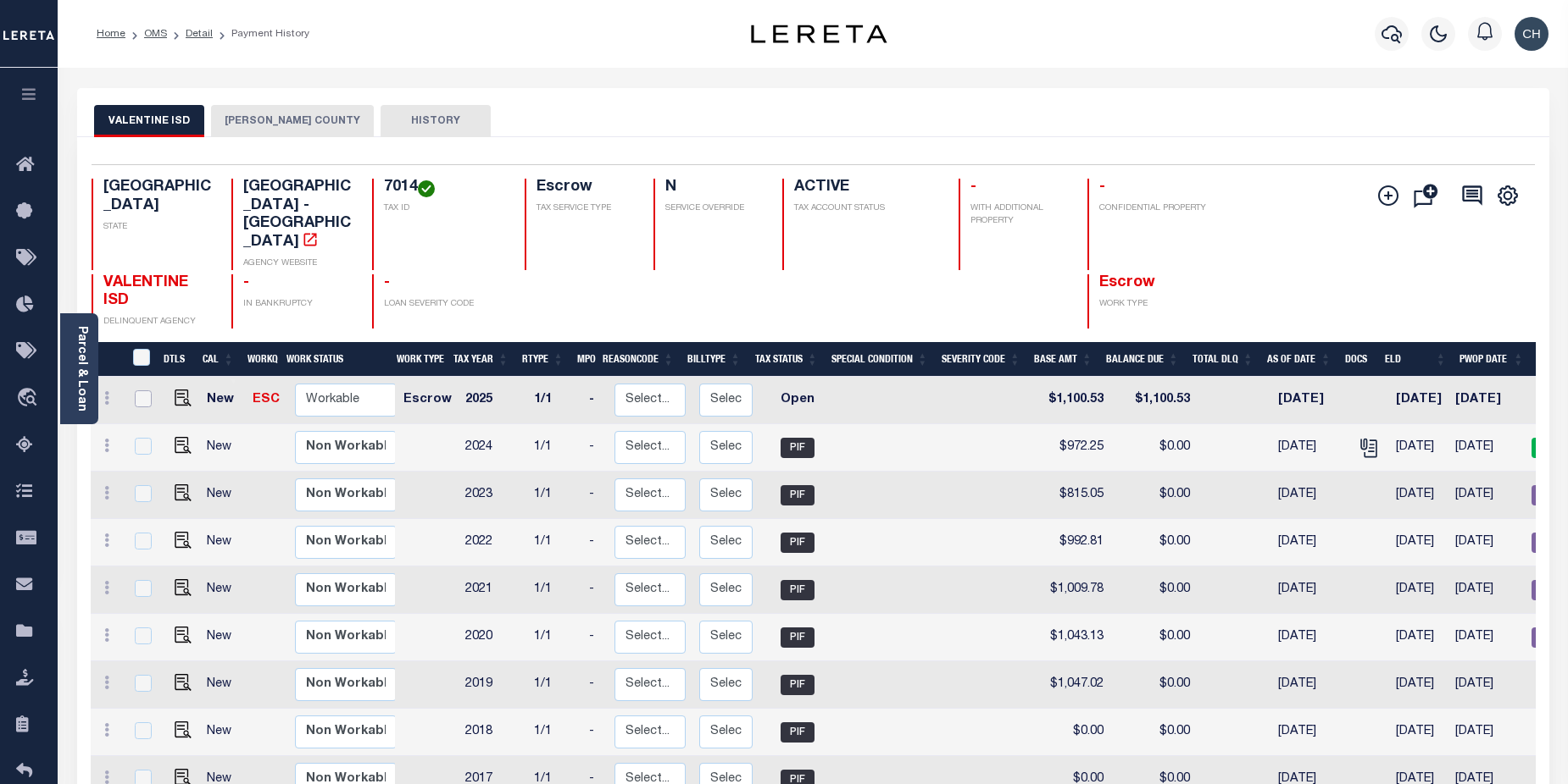
click at [138, 390] on input "checkbox" at bounding box center [143, 399] width 17 height 17
checkbox input "true"
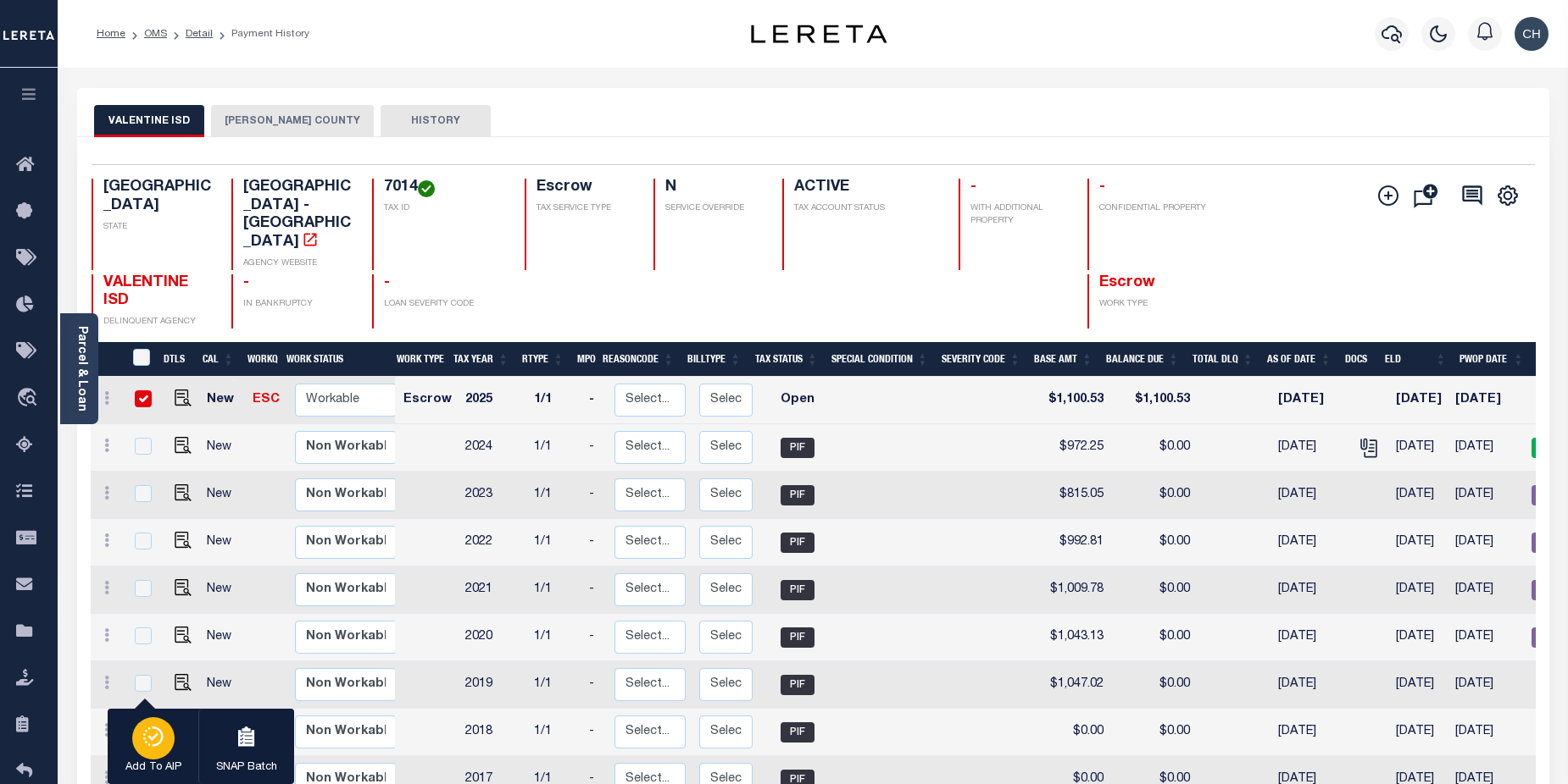
click at [152, 737] on icon "button" at bounding box center [153, 737] width 24 height 20
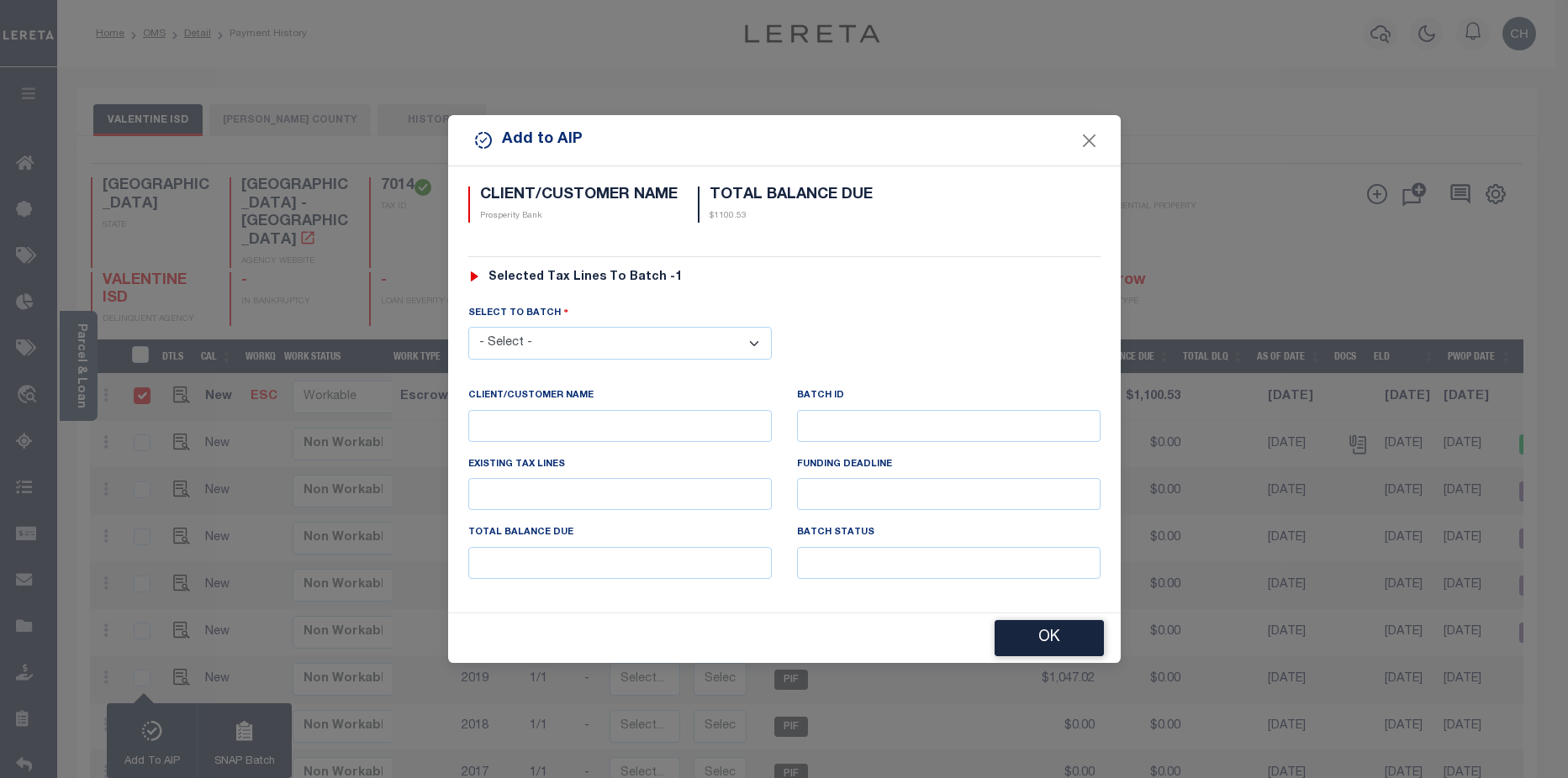
click at [755, 340] on select "- Select - 43460 46593" at bounding box center [620, 343] width 304 height 33
select select "46593"
click at [468, 327] on select "- Select - 43460 46593" at bounding box center [620, 343] width 304 height 33
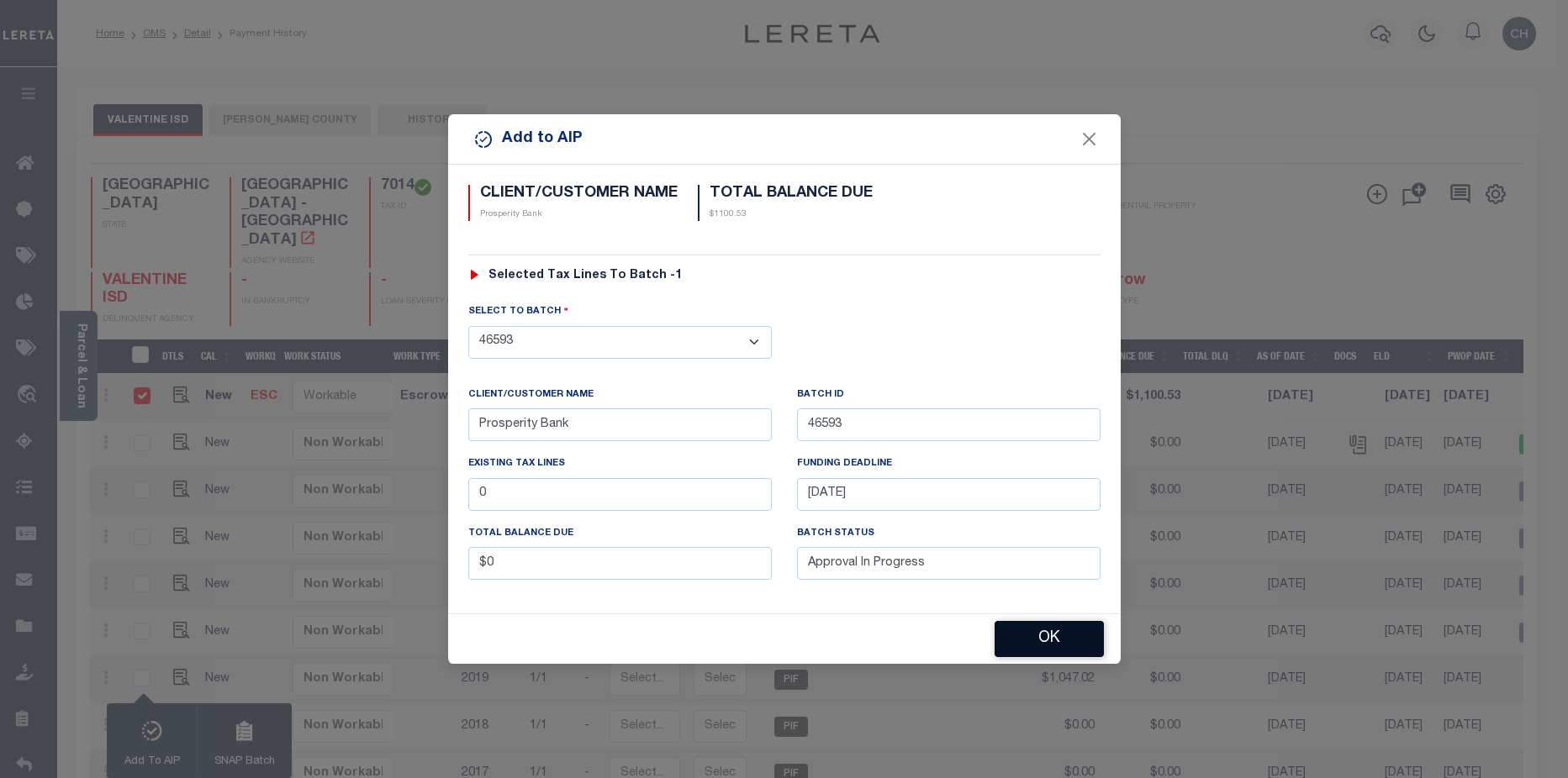
click at [1055, 641] on button "OK" at bounding box center [1049, 640] width 110 height 36
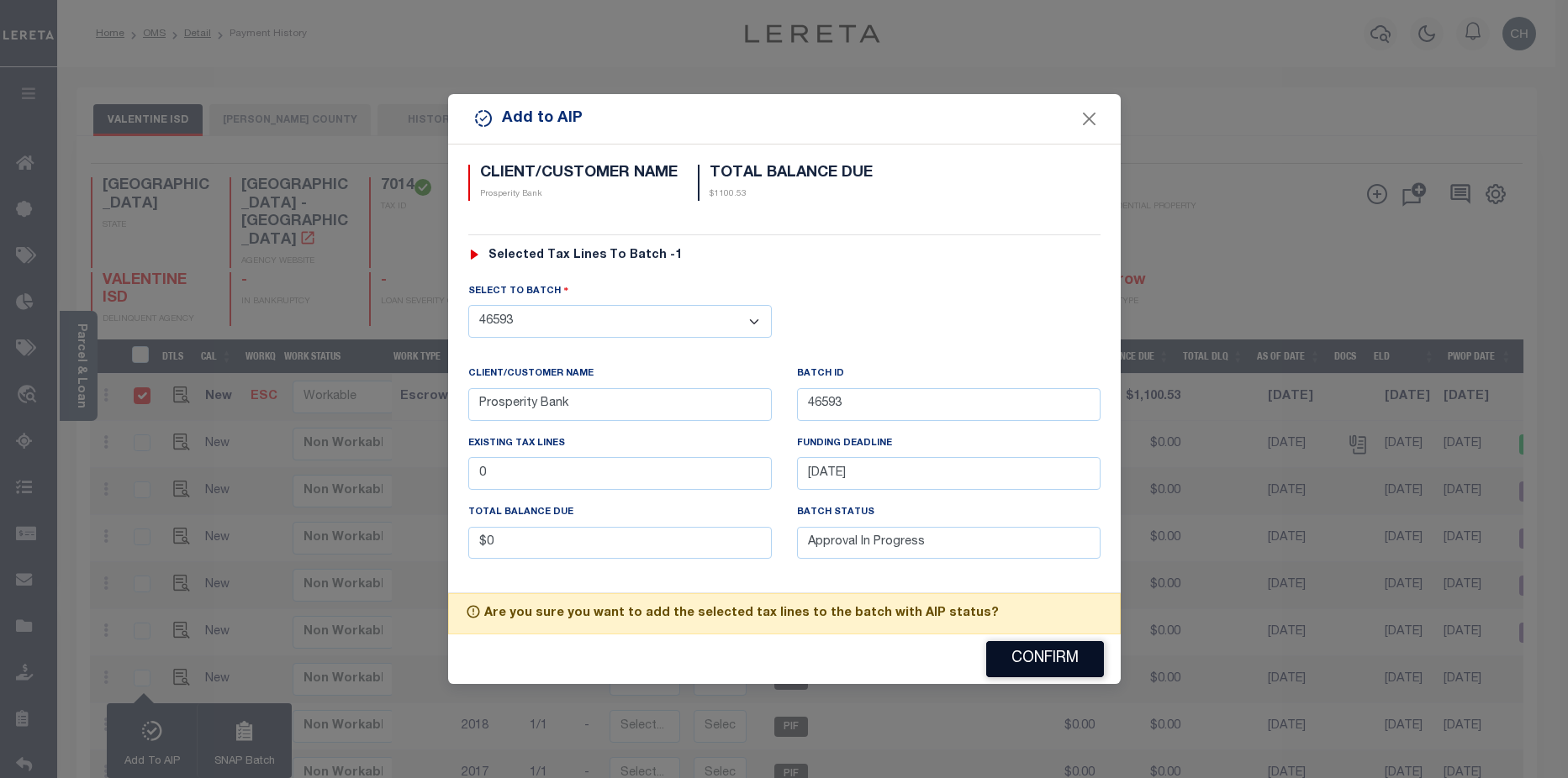
click at [1041, 672] on button "Confirm" at bounding box center [1044, 660] width 118 height 36
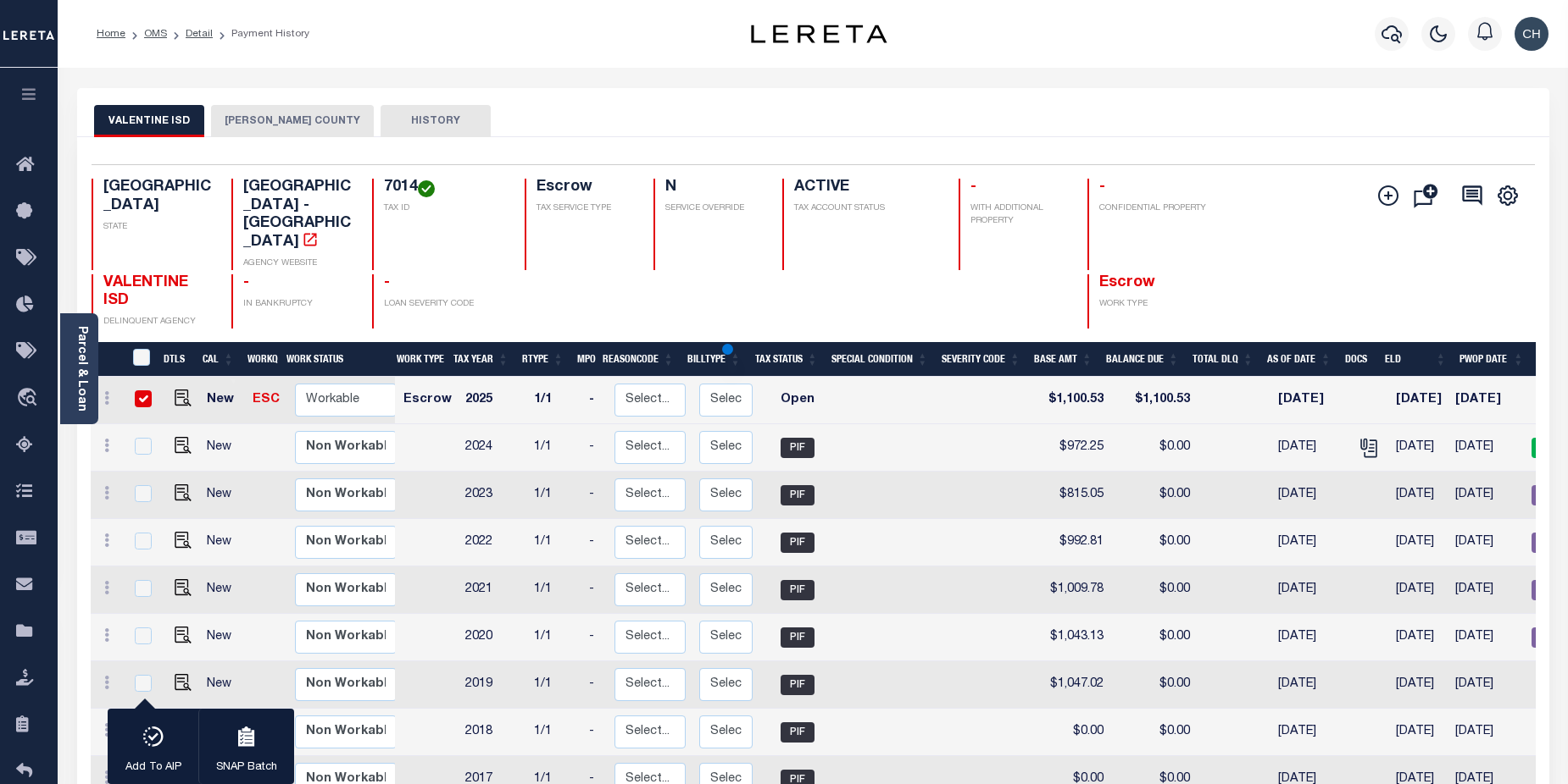
click at [241, 115] on button "JEFF DAVIS COUNTY" at bounding box center [292, 121] width 163 height 32
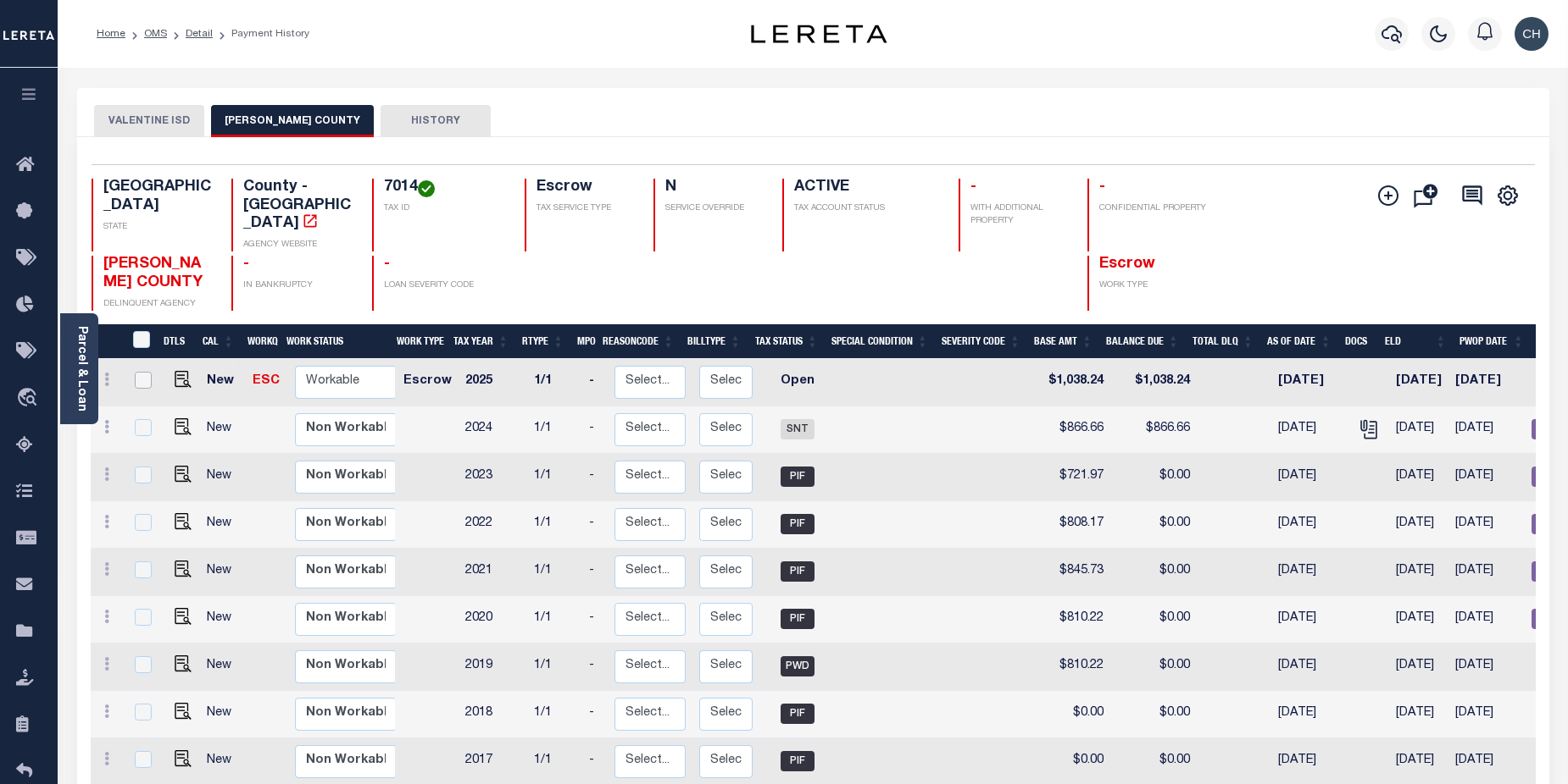
click at [136, 372] on input "checkbox" at bounding box center [143, 380] width 17 height 17
checkbox input "true"
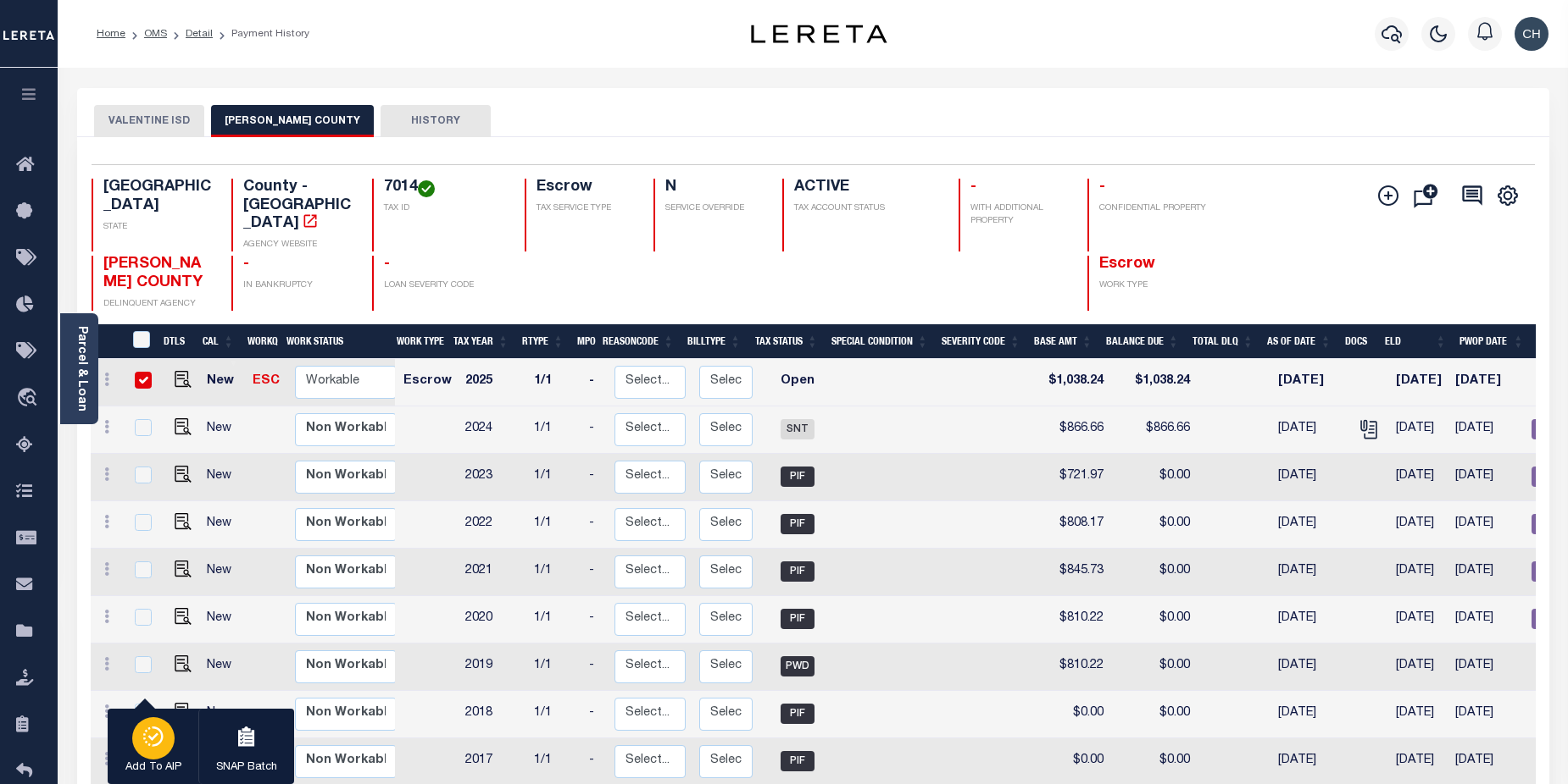
click at [146, 739] on icon "button" at bounding box center [153, 737] width 24 height 20
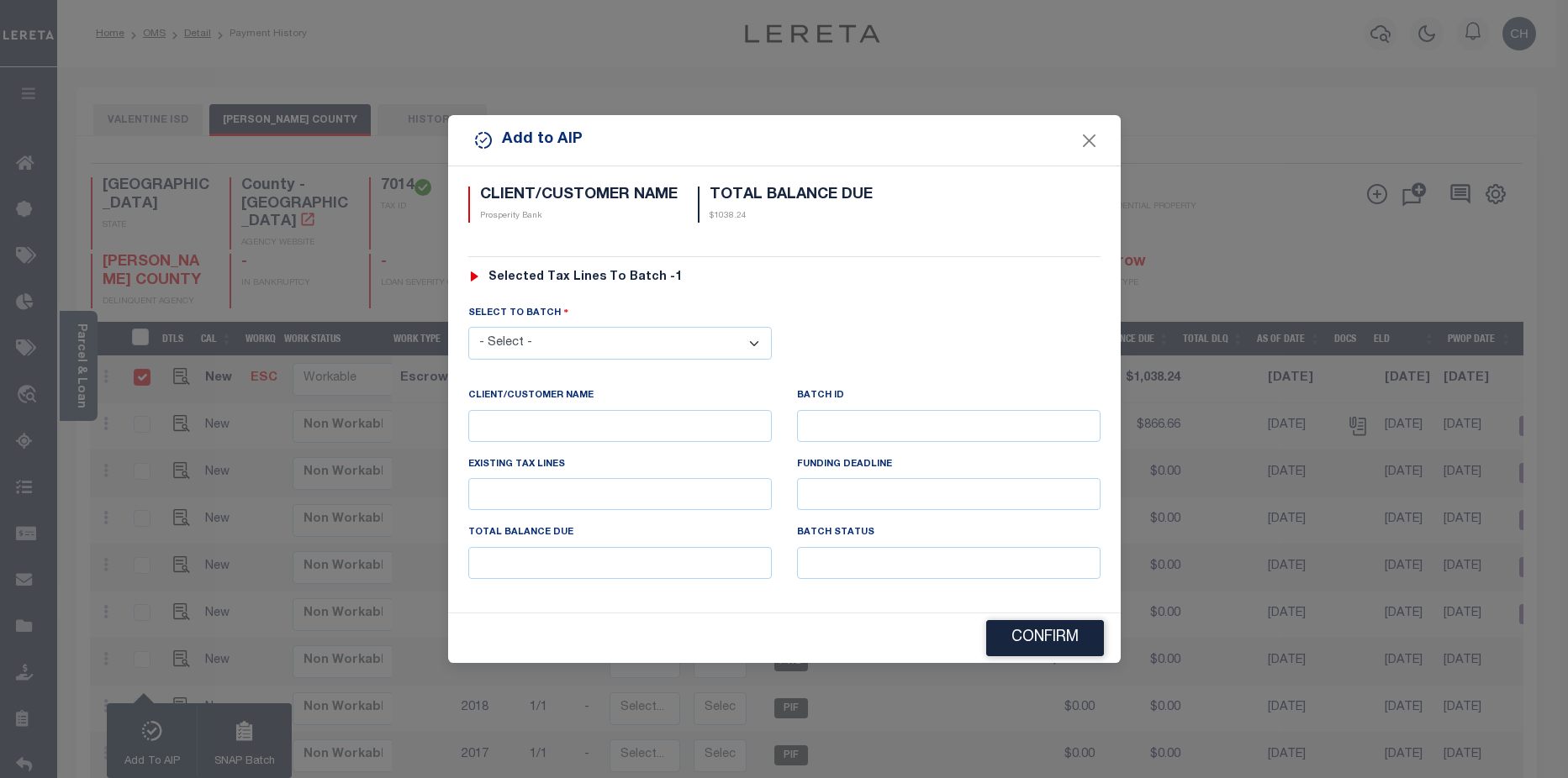
click at [693, 347] on select "- Select - 43460 46593" at bounding box center [620, 343] width 304 height 33
select select "46593"
click at [468, 327] on select "- Select - 43460 46593" at bounding box center [620, 343] width 304 height 33
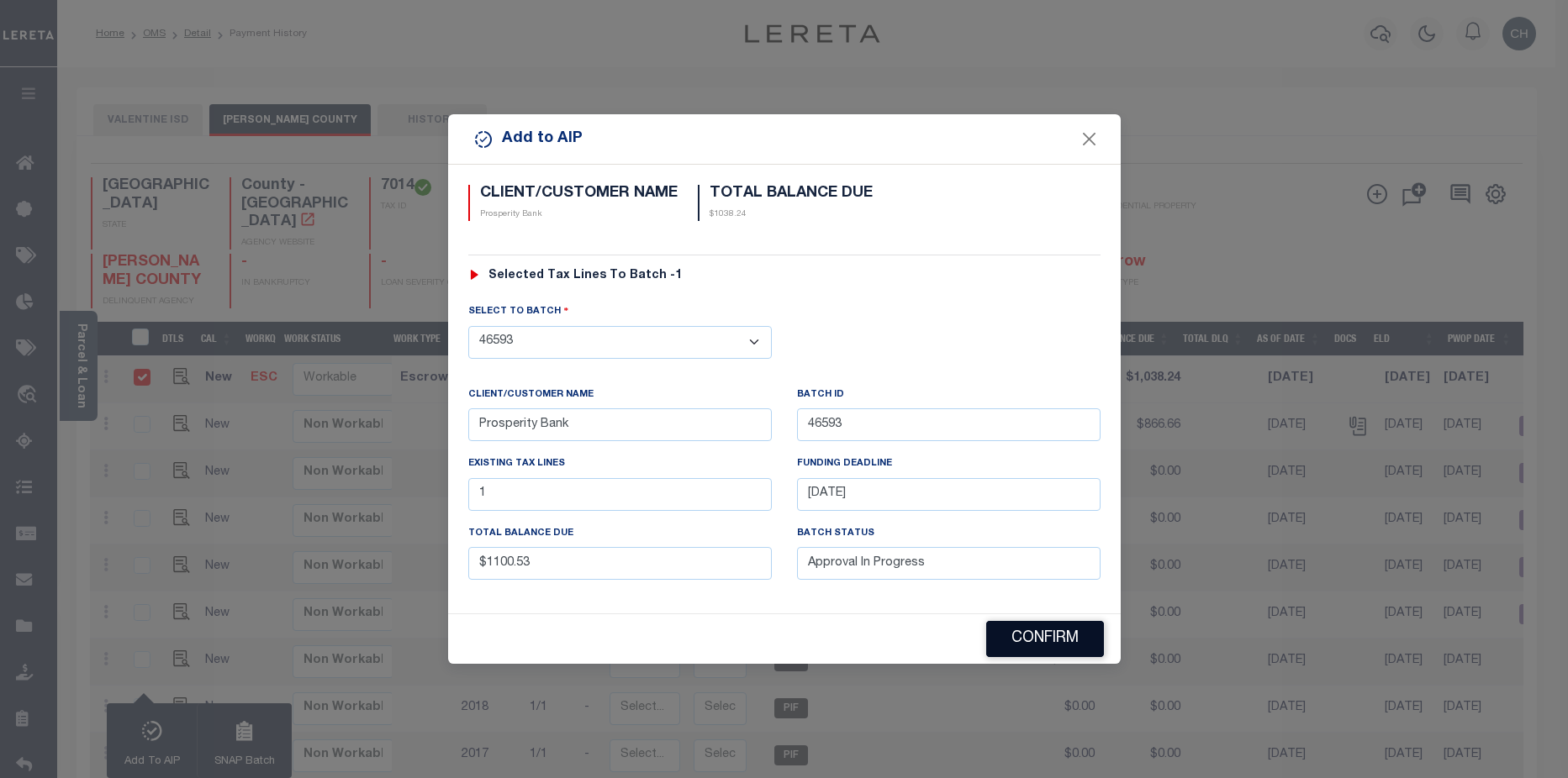
click at [1044, 649] on button "Confirm" at bounding box center [1044, 640] width 118 height 36
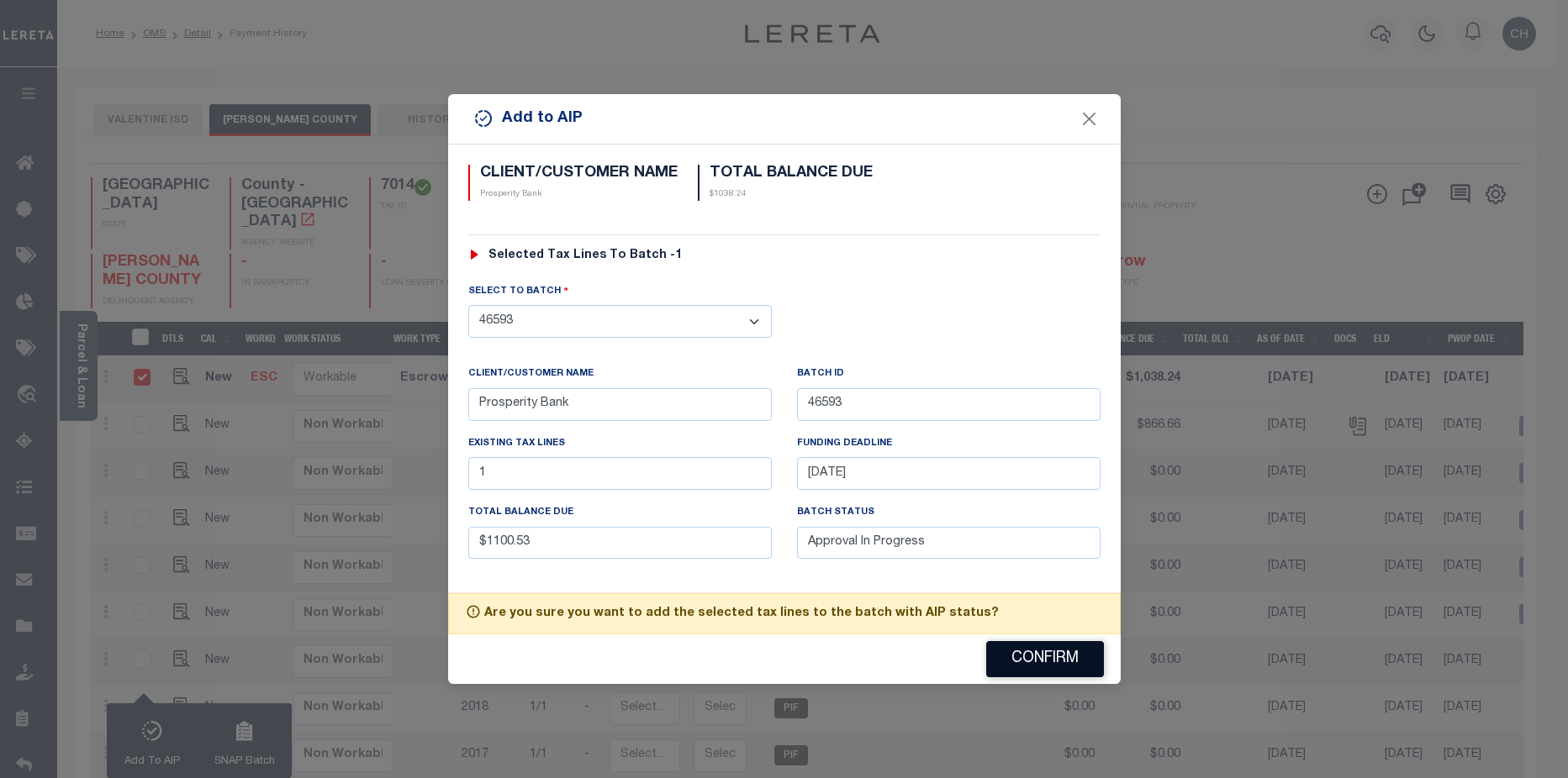
click at [1046, 664] on button "Confirm" at bounding box center [1044, 660] width 118 height 36
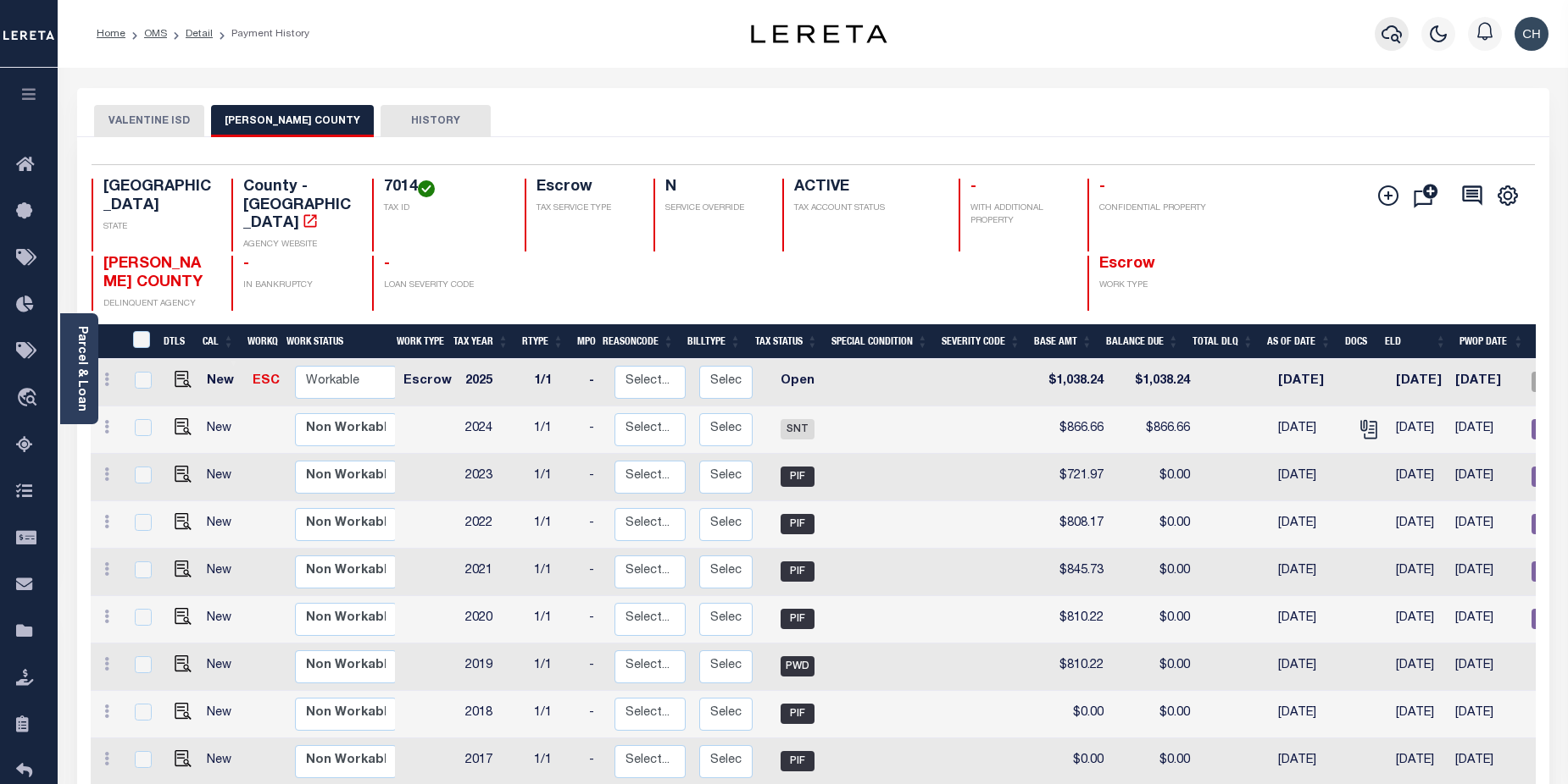
click at [1391, 37] on icon "button" at bounding box center [1391, 34] width 20 height 20
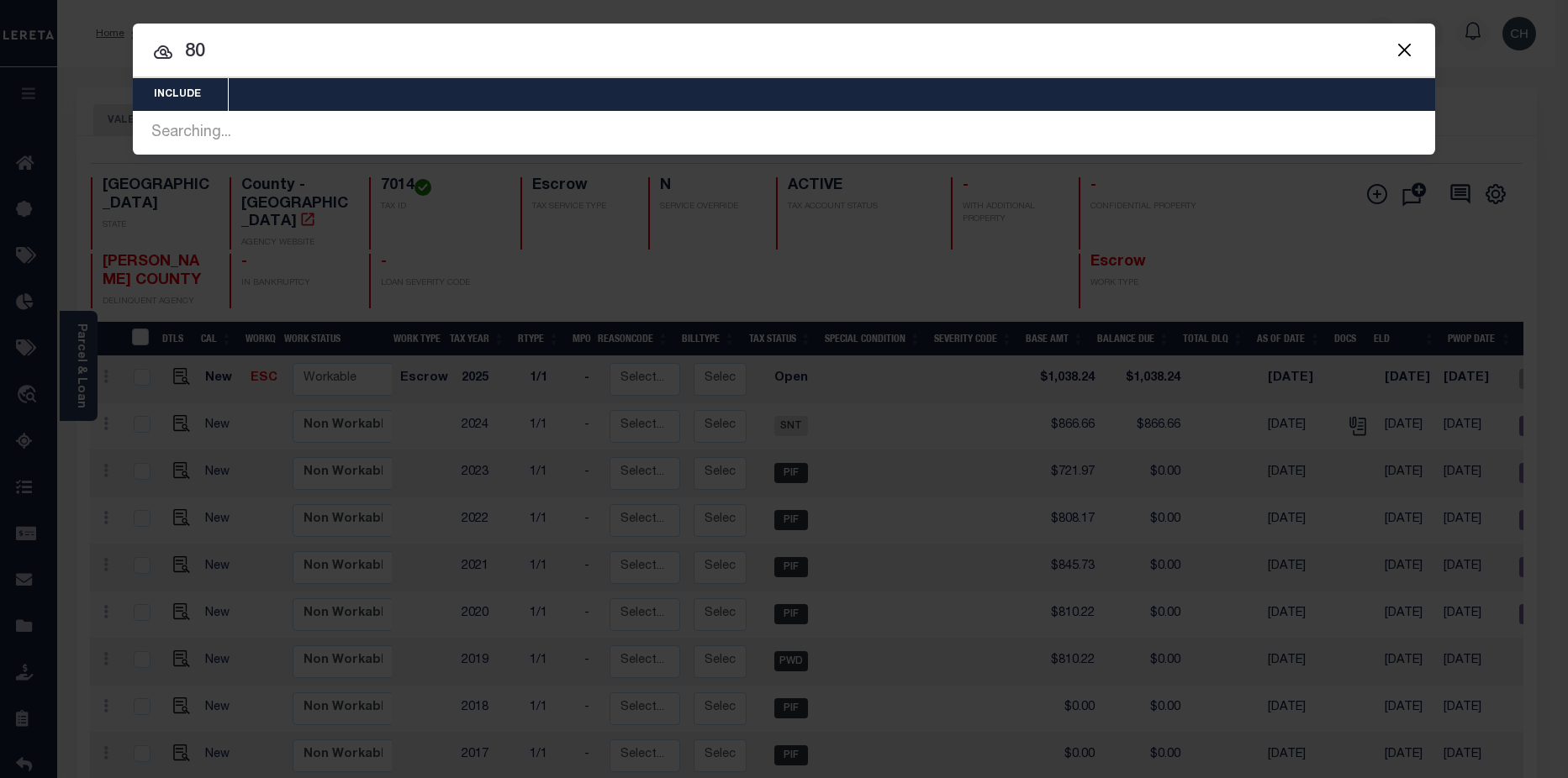
drag, startPoint x: 198, startPoint y: 52, endPoint x: 219, endPoint y: 52, distance: 21.0
click at [219, 52] on input "80" at bounding box center [783, 52] width 1302 height 30
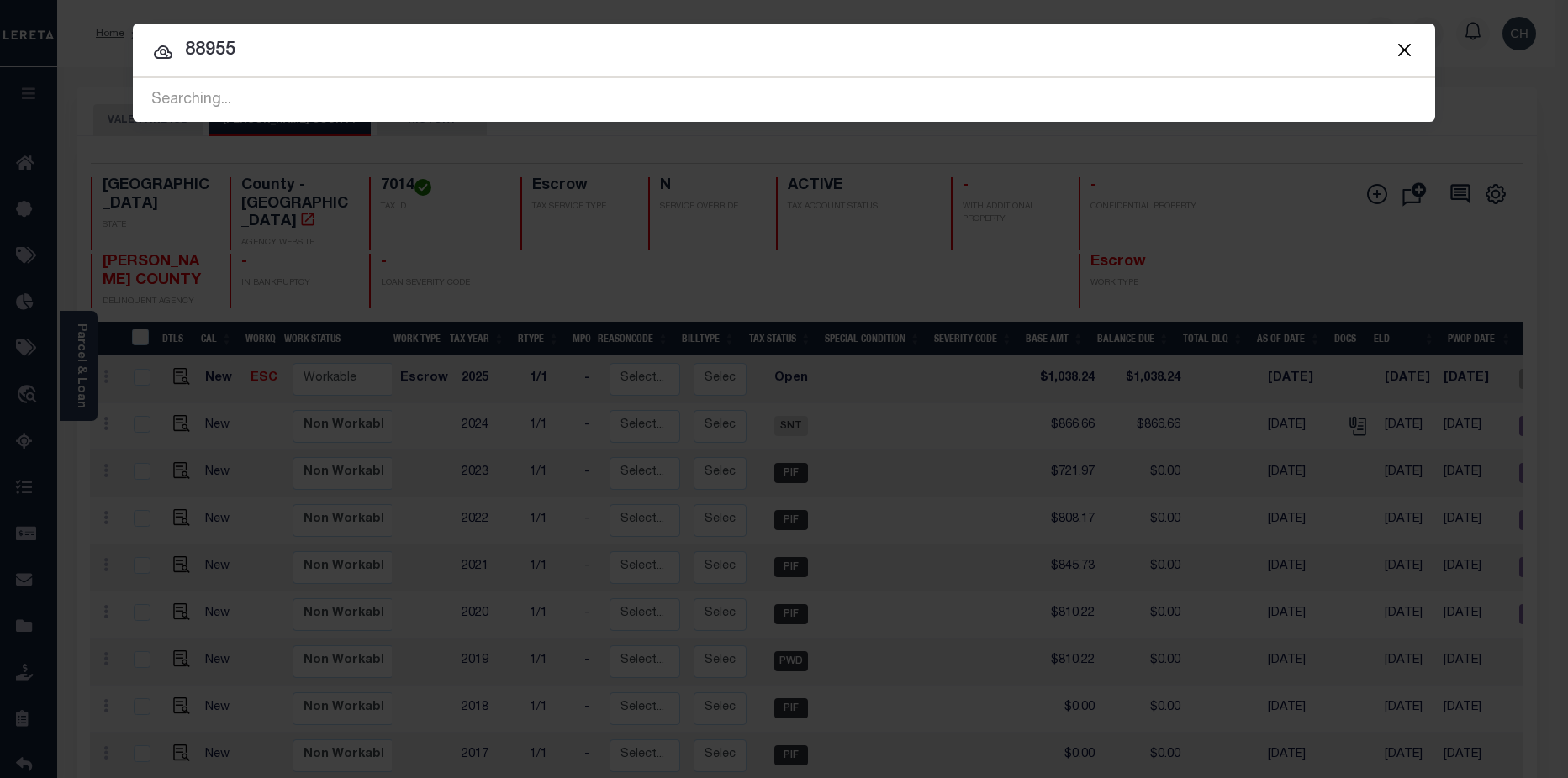
type input "88955"
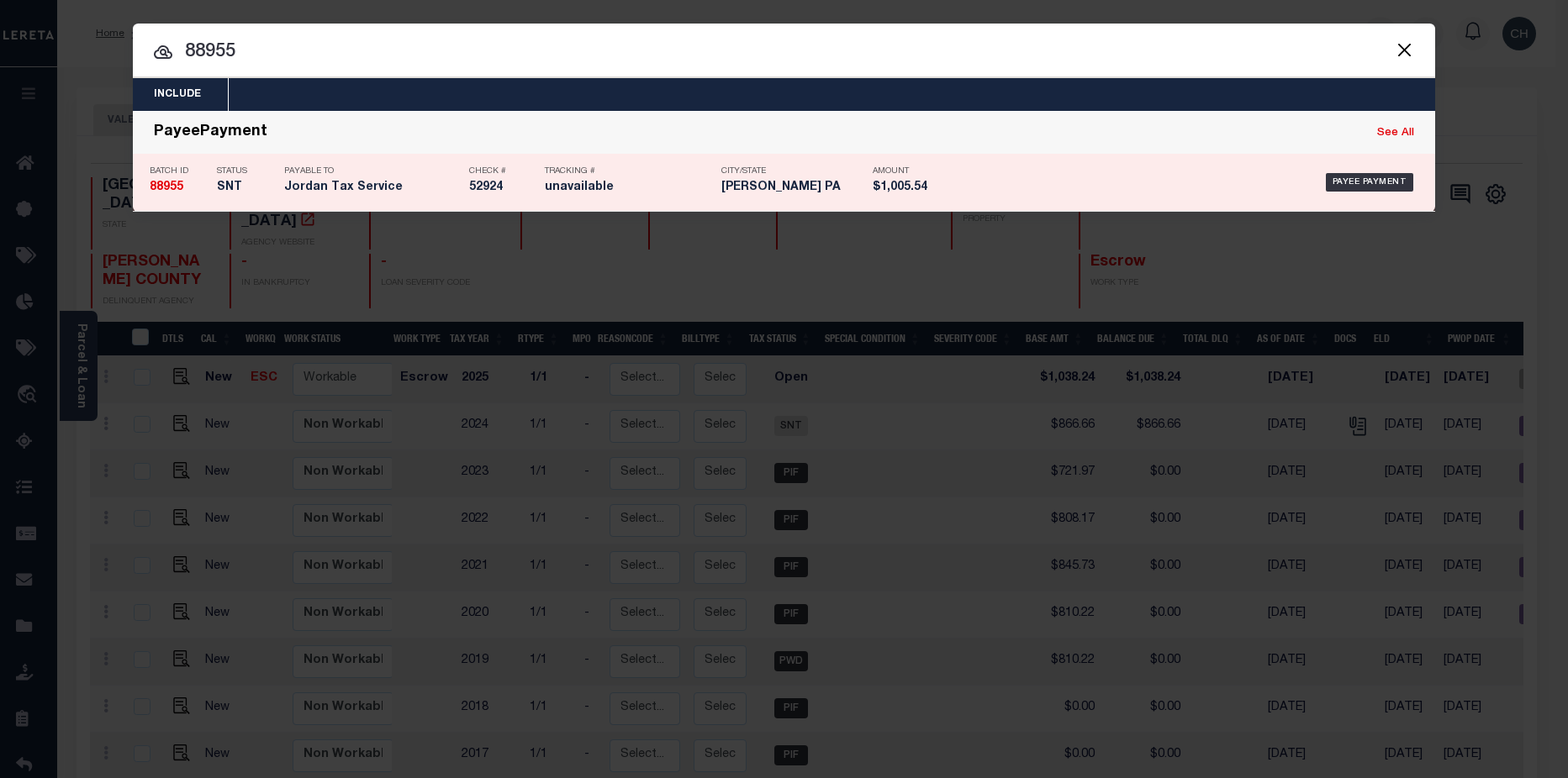
click at [1248, 176] on div "Payee Payment" at bounding box center [1188, 182] width 461 height 49
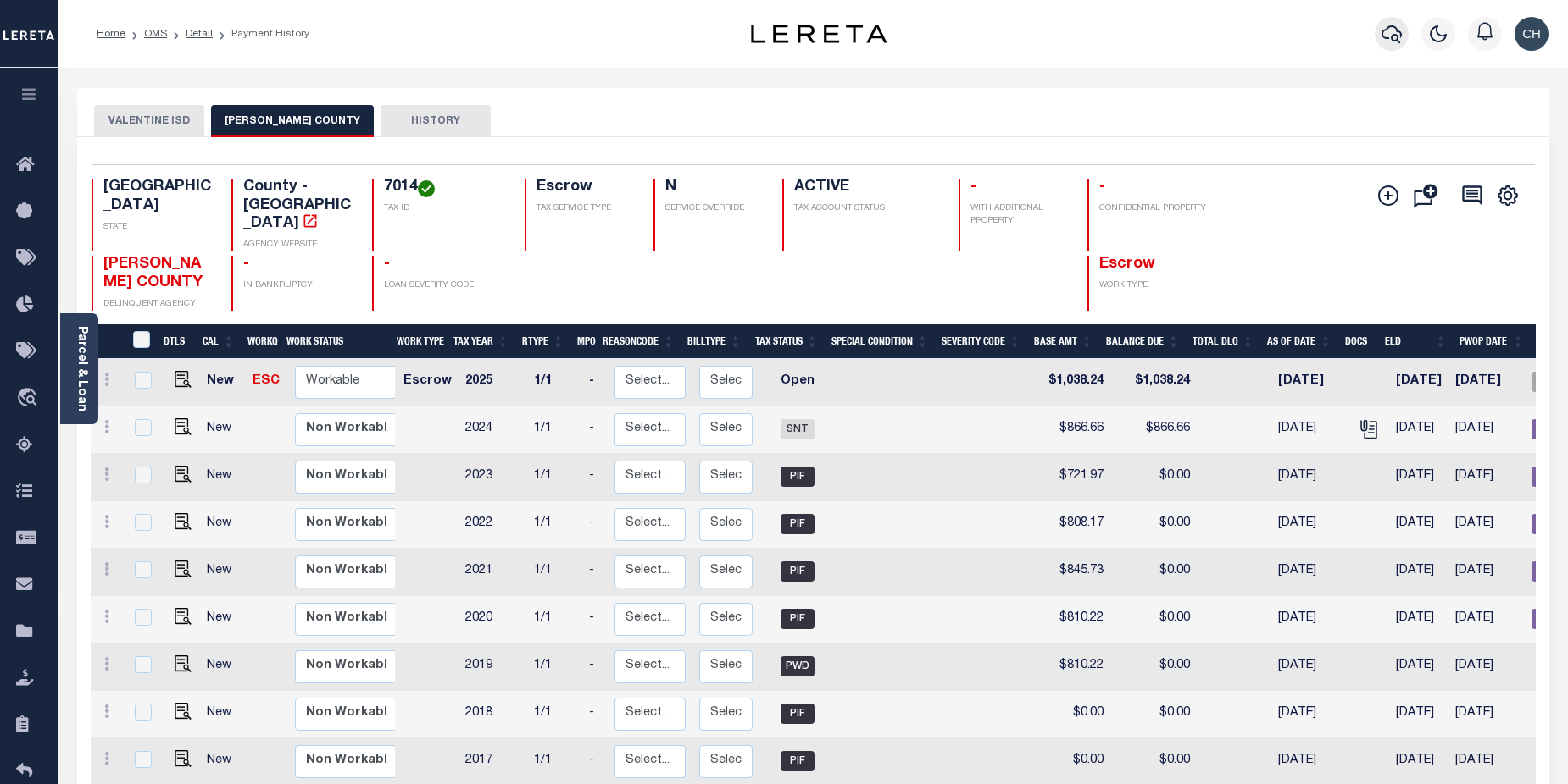
click at [1400, 36] on icon "button" at bounding box center [1391, 34] width 20 height 17
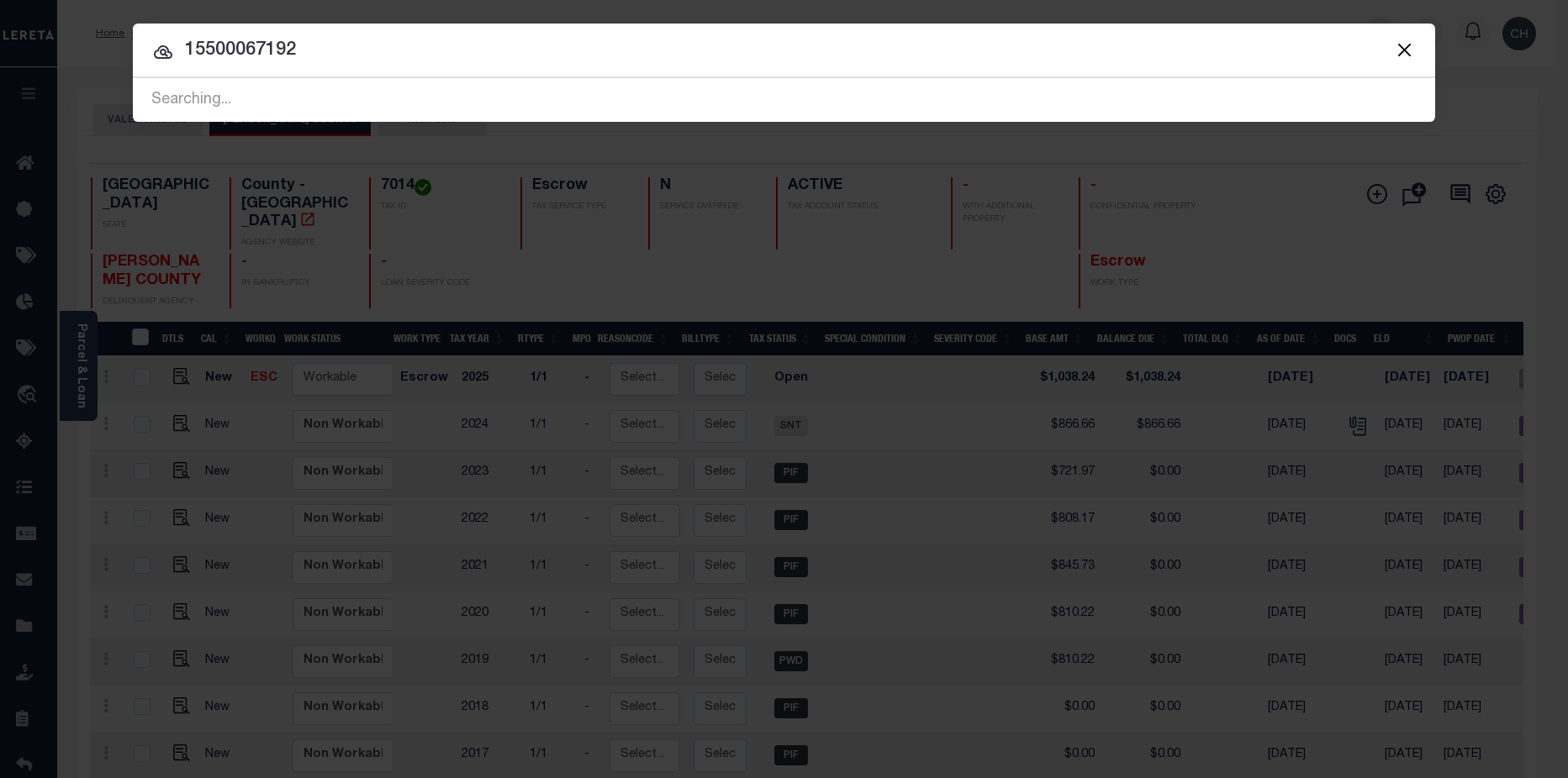
type input "15500067192"
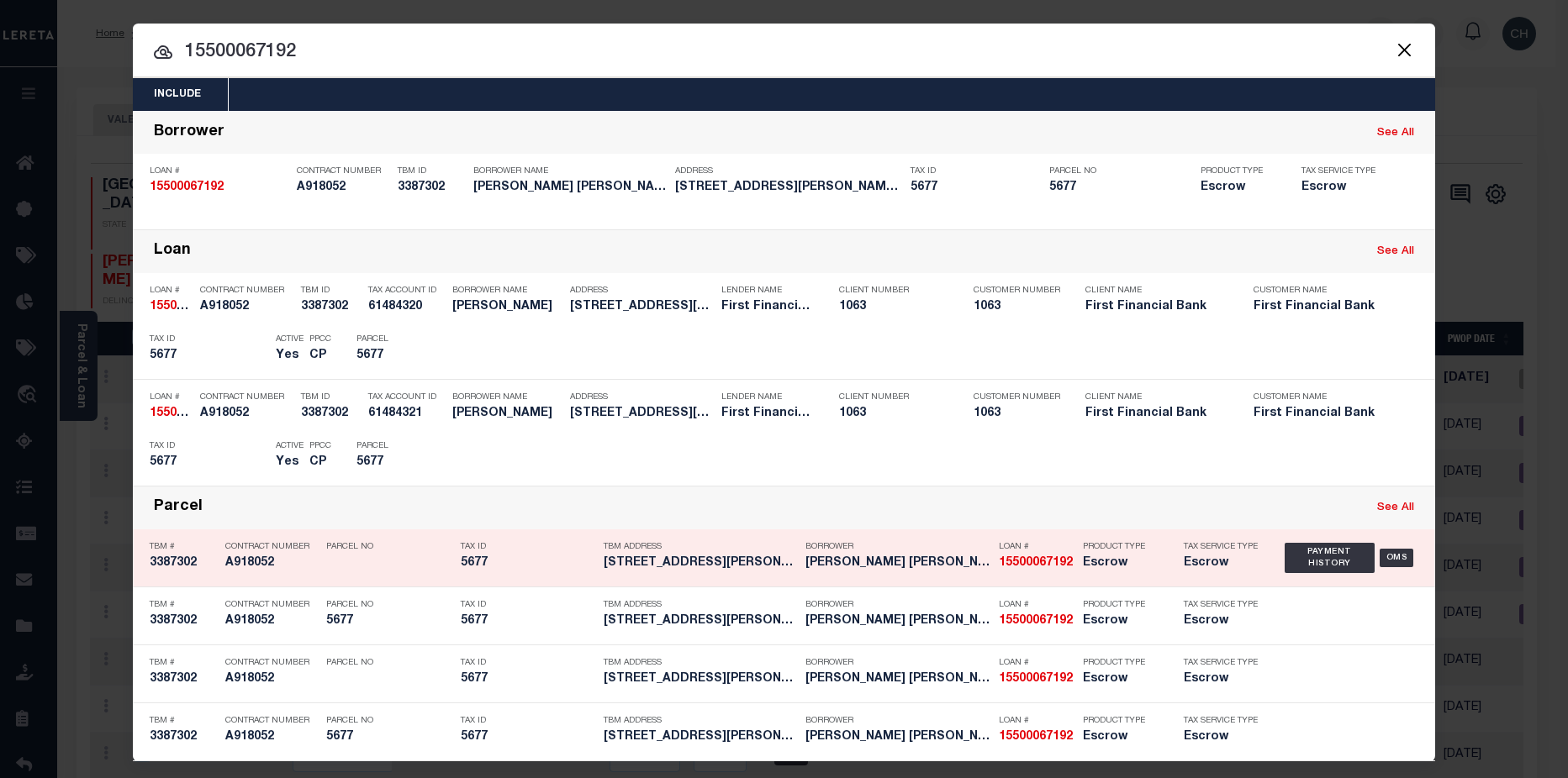
click at [852, 565] on h5 "[PERSON_NAME] [PERSON_NAME]" at bounding box center [897, 563] width 185 height 14
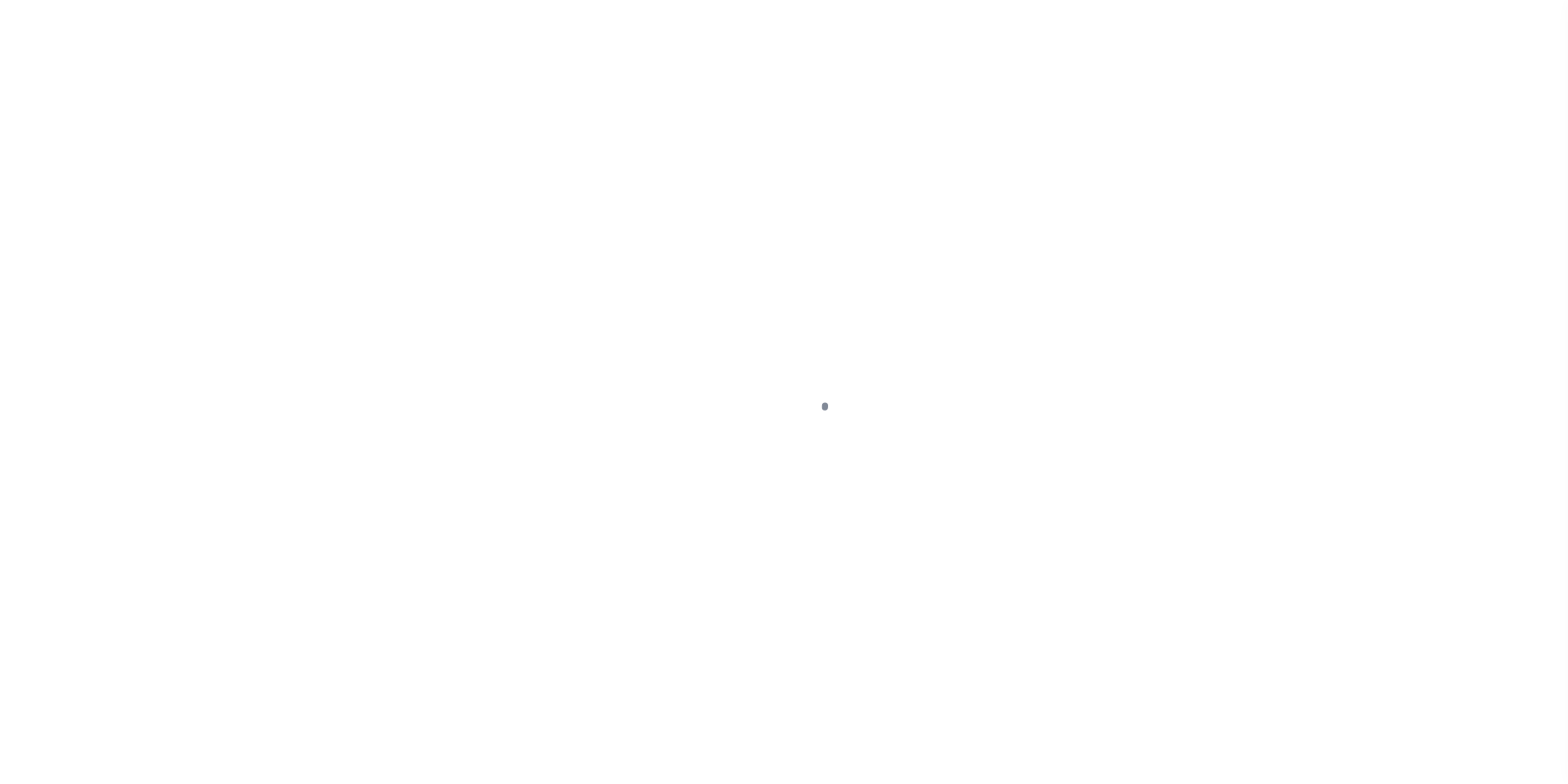
select select "RSR"
select select "CHK"
select select "Villatoro-Benitez, Andres"
select select "USS"
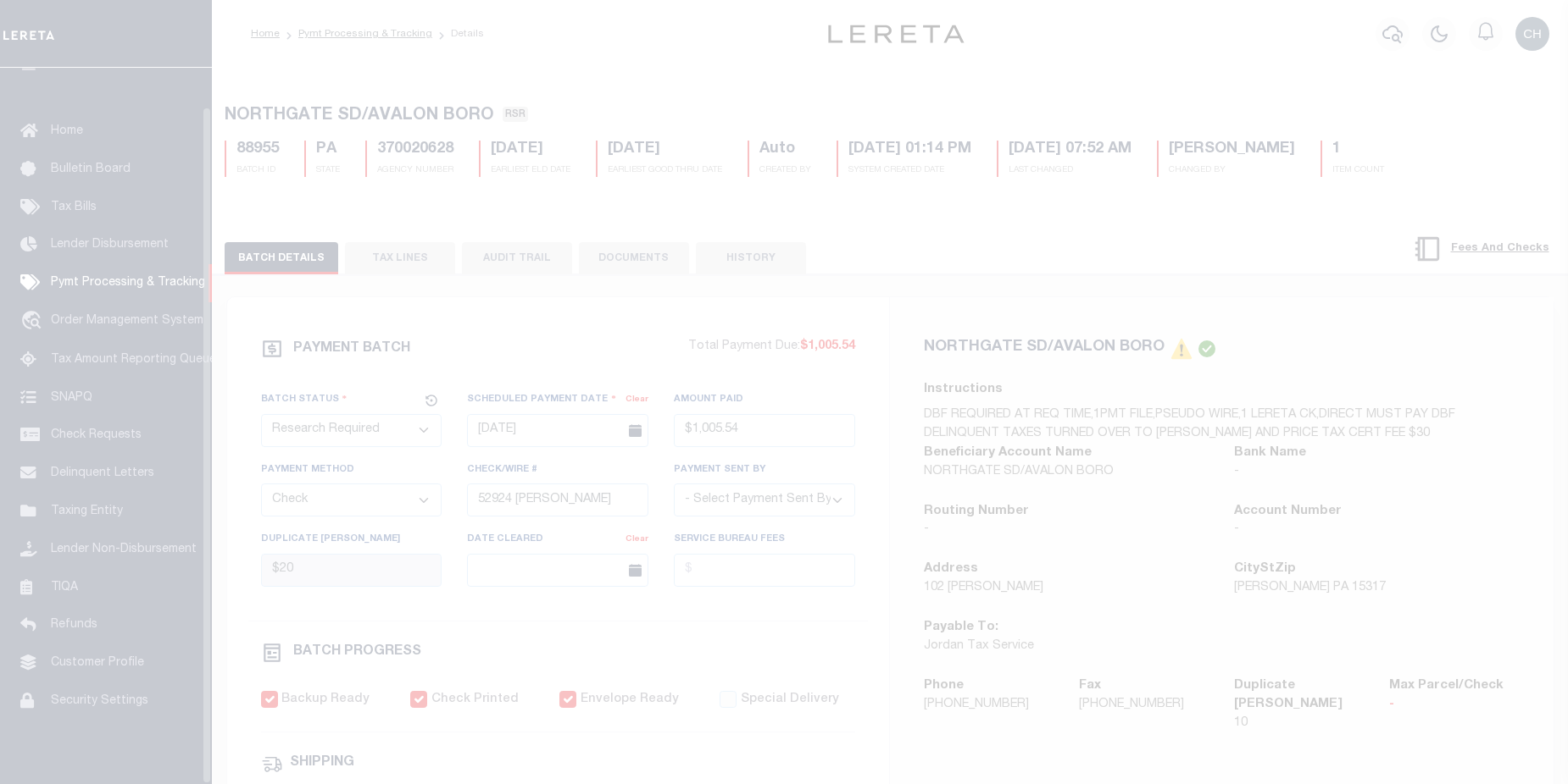
scroll to position [41, 0]
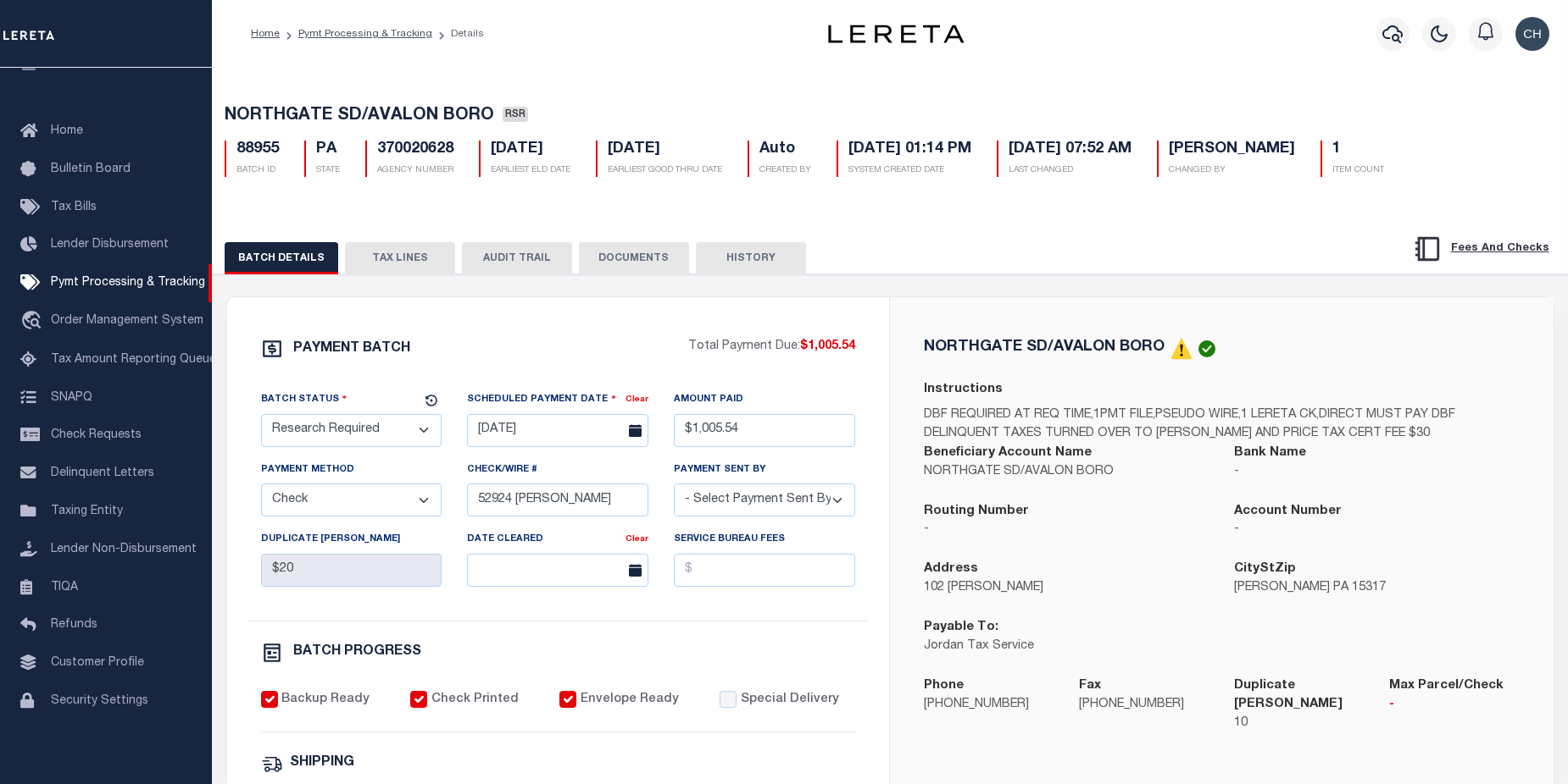
click at [601, 261] on button "DOCUMENTS" at bounding box center [634, 257] width 110 height 32
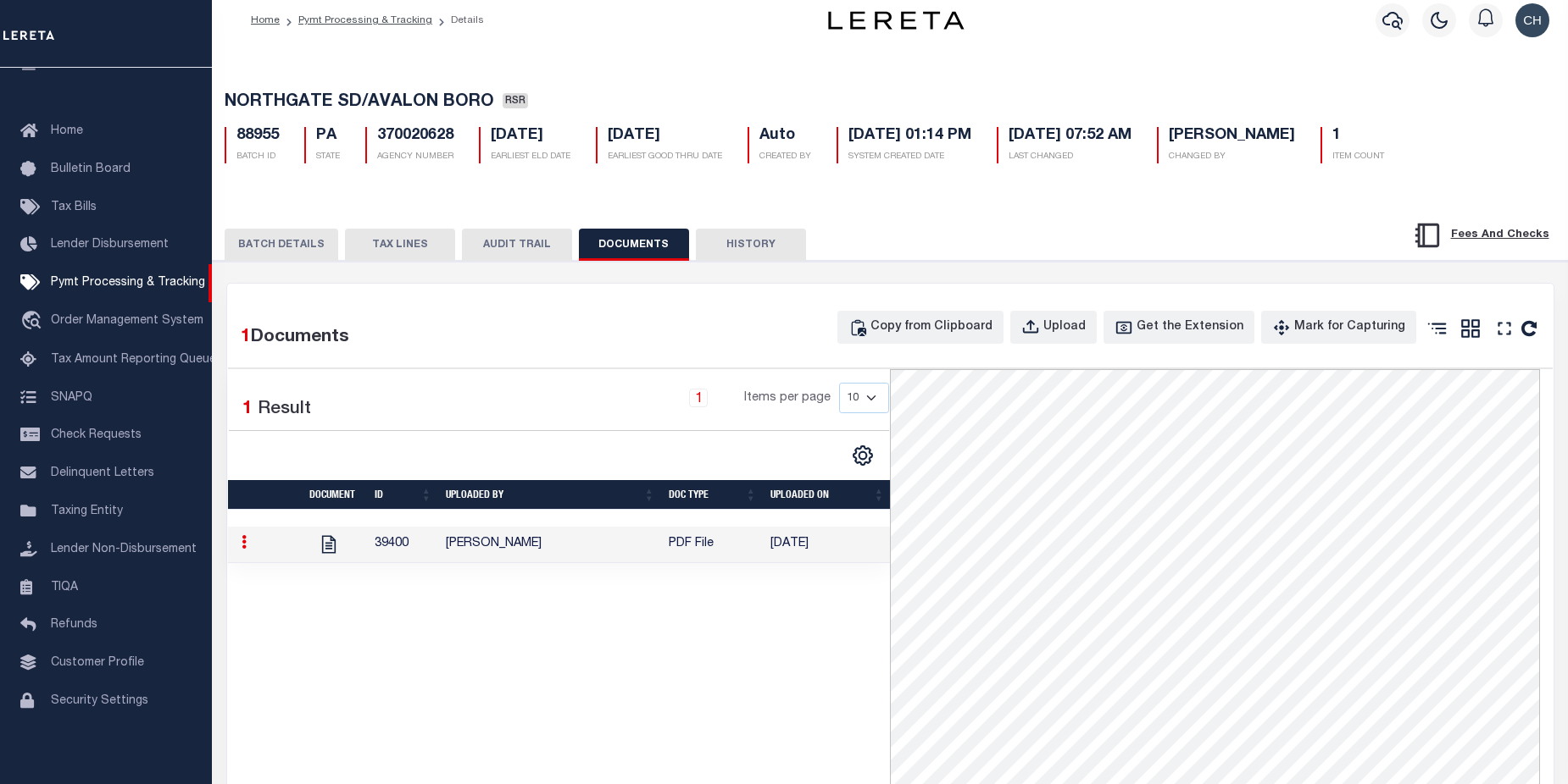
scroll to position [0, 0]
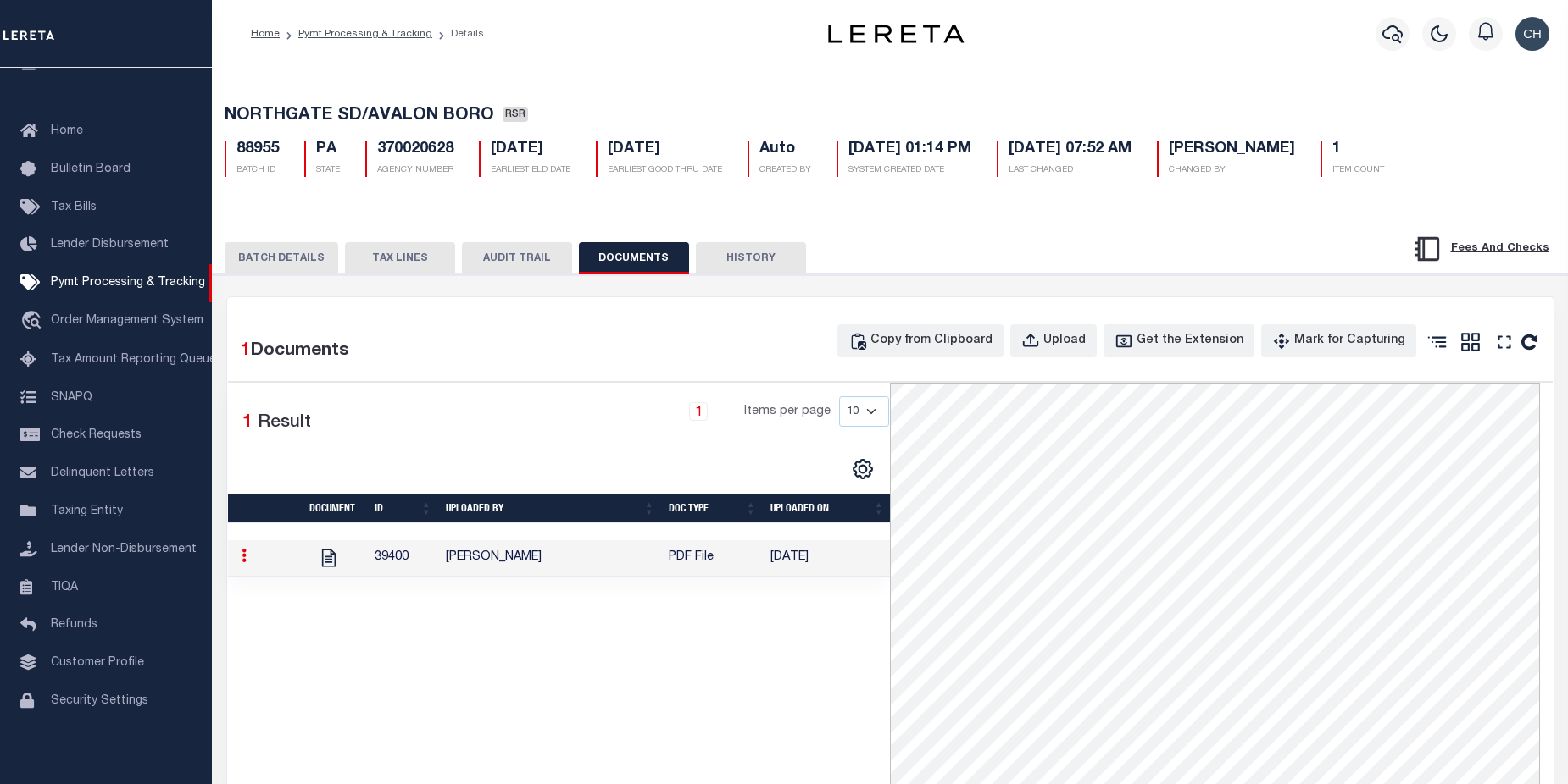
click at [379, 258] on button "TAX LINES" at bounding box center [400, 257] width 110 height 32
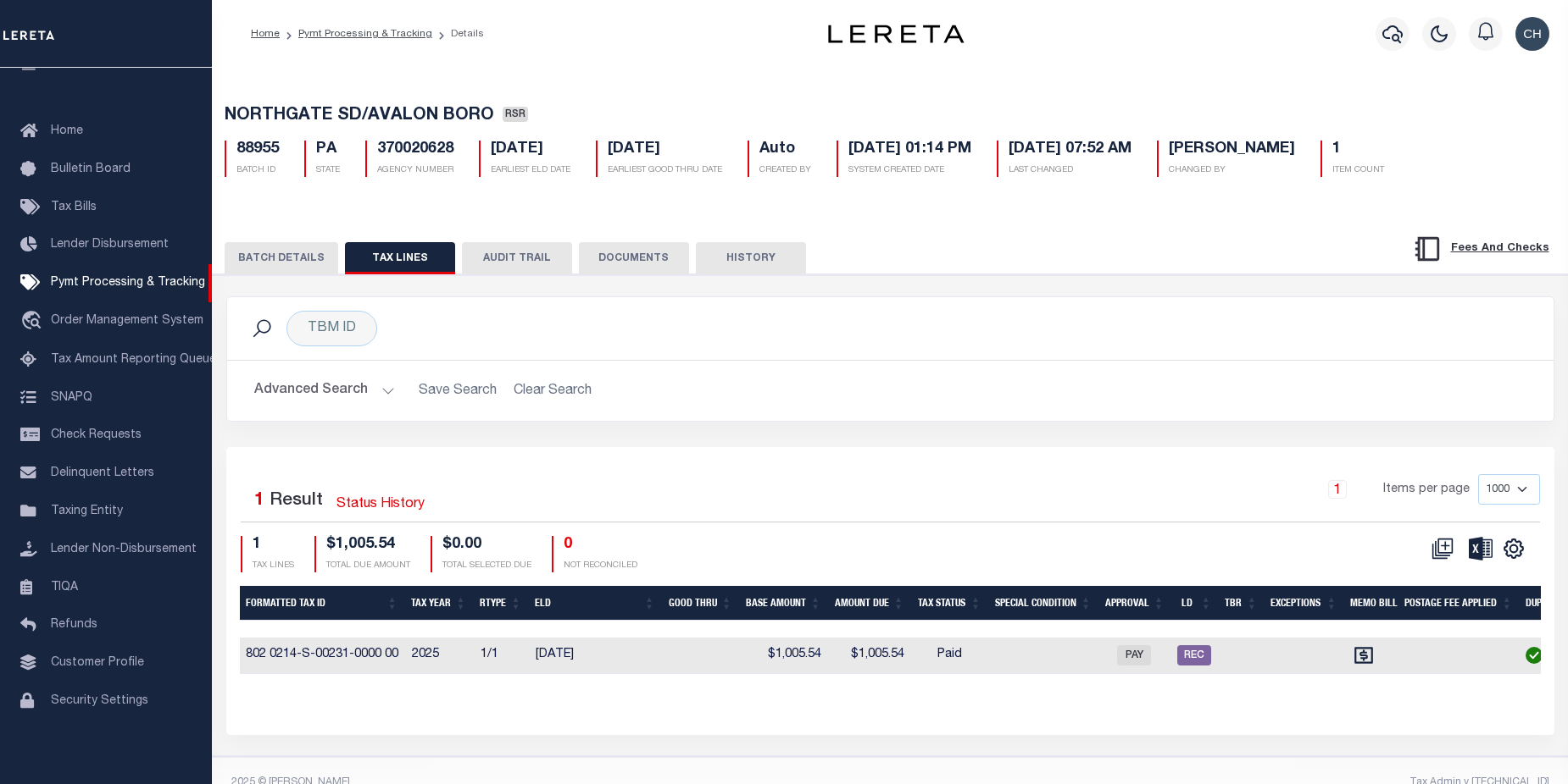
scroll to position [0, 1343]
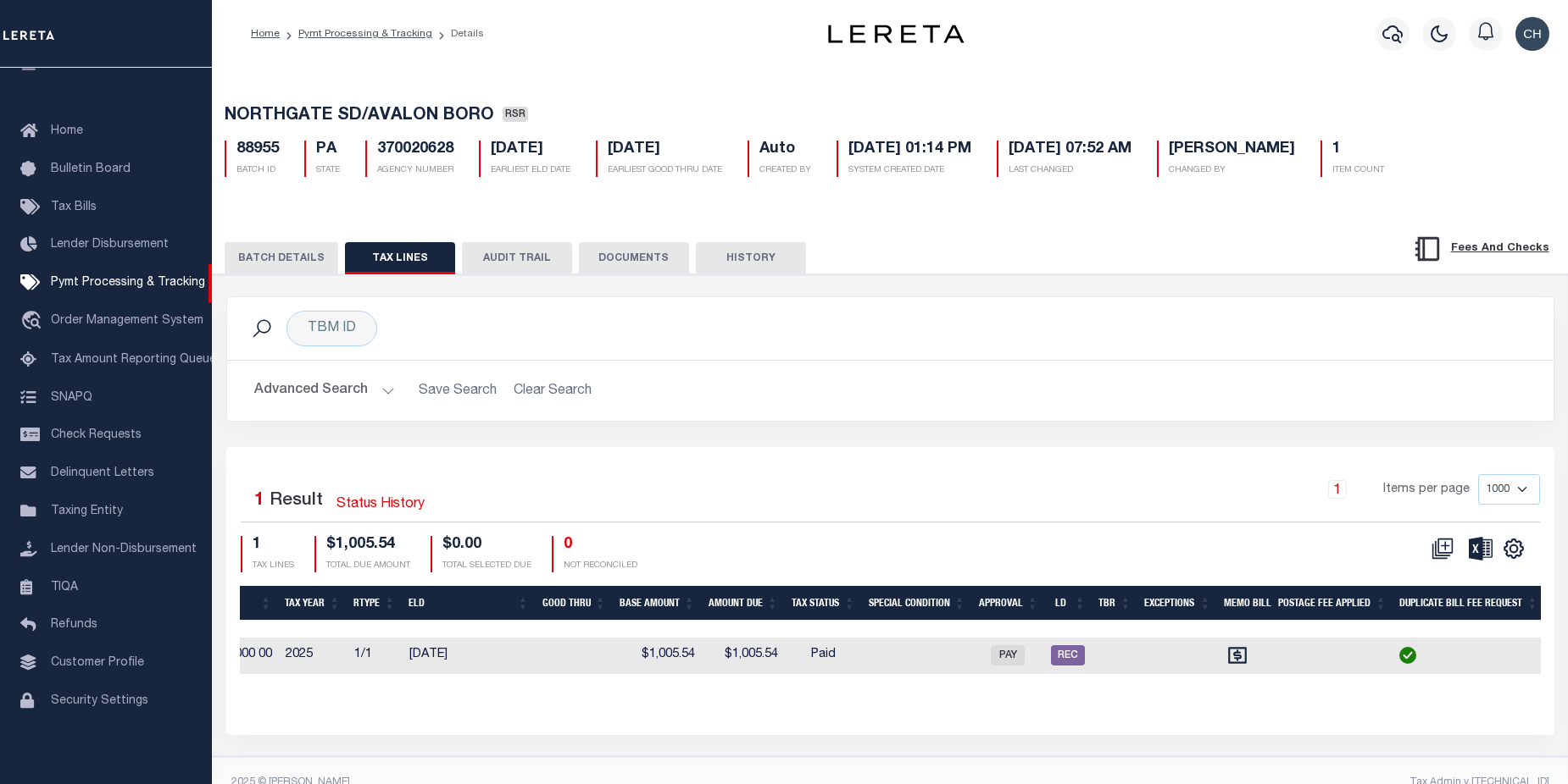
click at [288, 257] on button "BATCH DETAILS" at bounding box center [281, 257] width 113 height 32
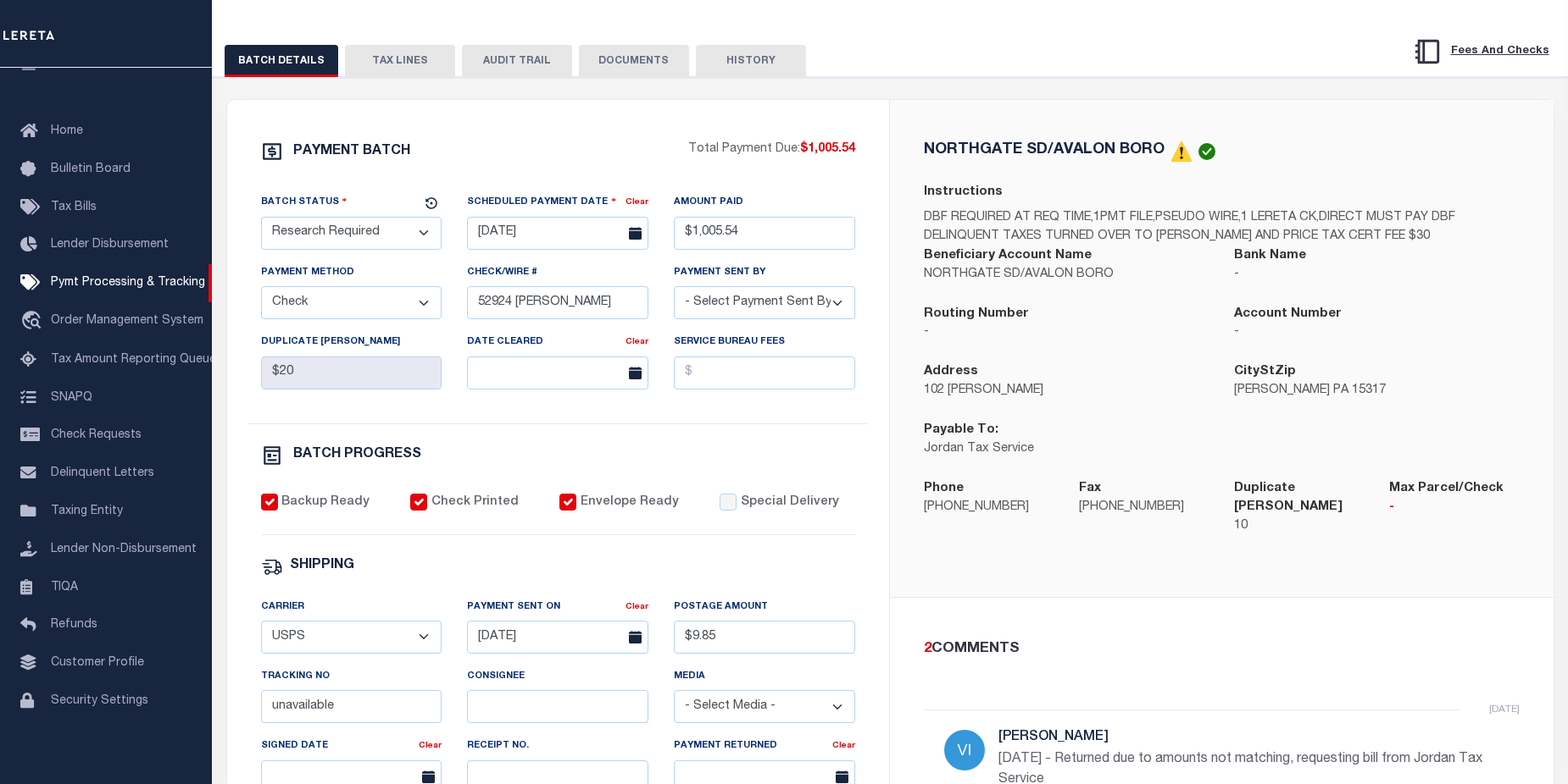
scroll to position [191, 0]
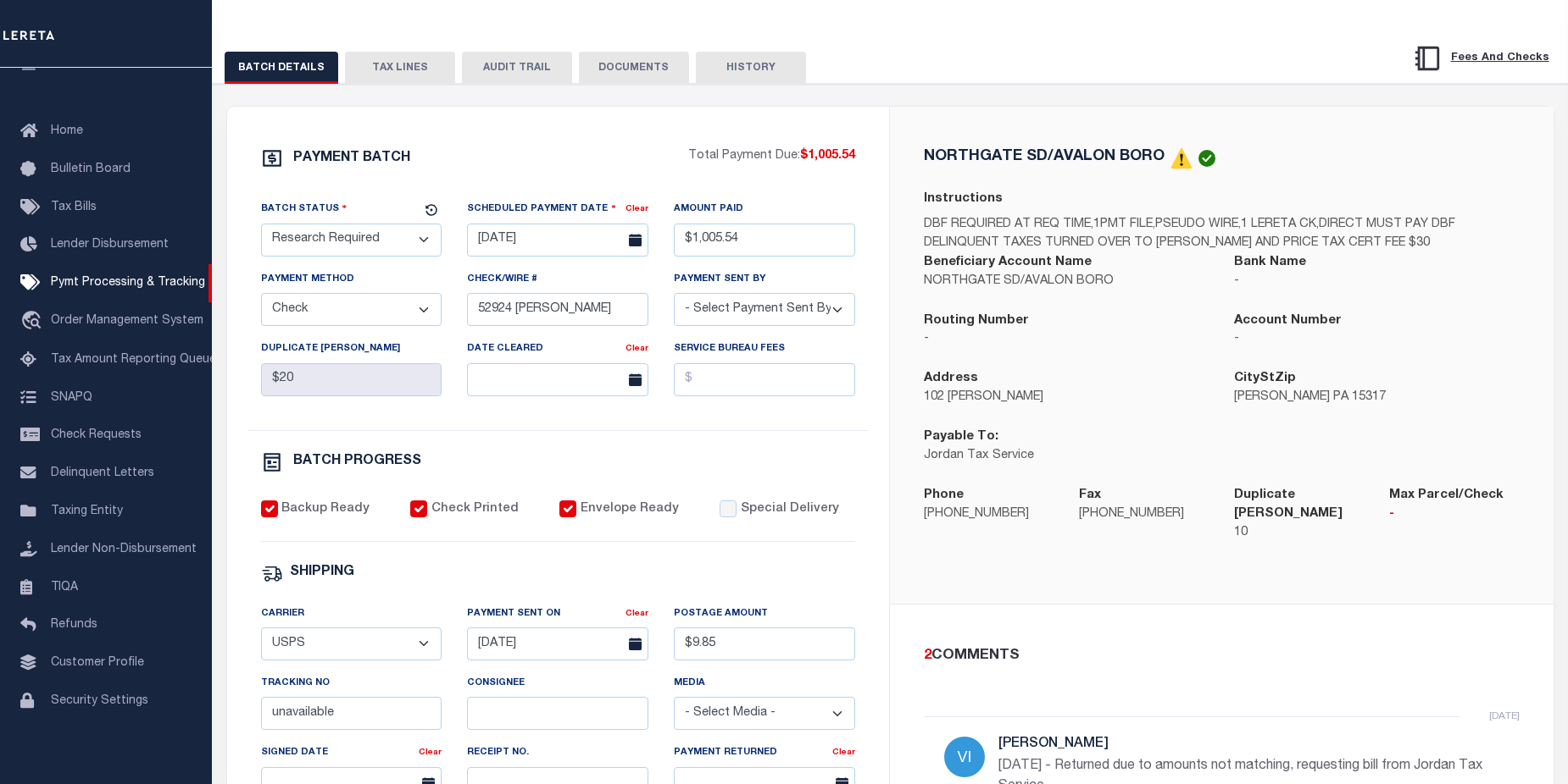
click at [619, 78] on button "DOCUMENTS" at bounding box center [634, 67] width 110 height 32
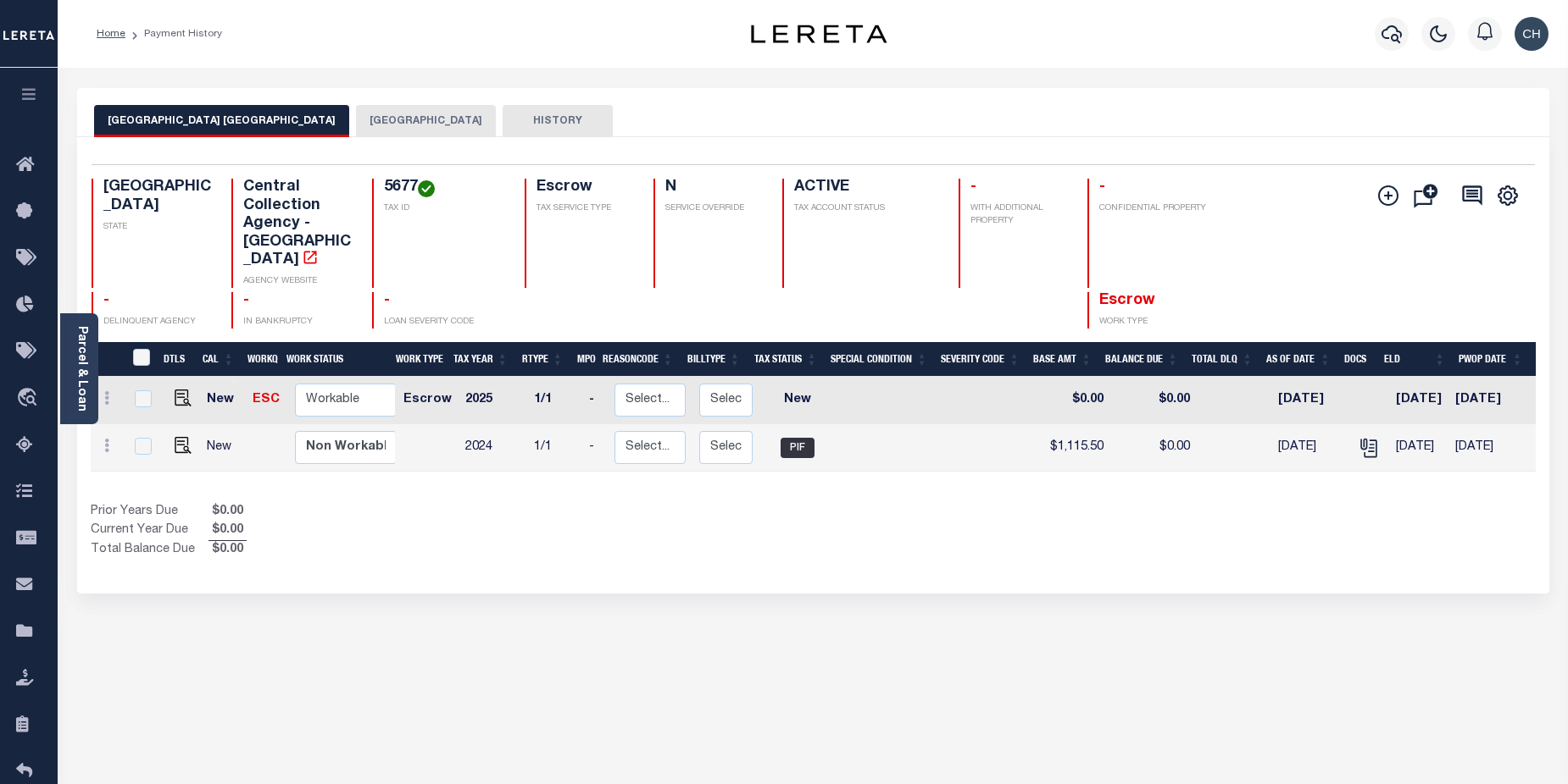
click at [417, 119] on button "[GEOGRAPHIC_DATA]" at bounding box center [426, 121] width 139 height 32
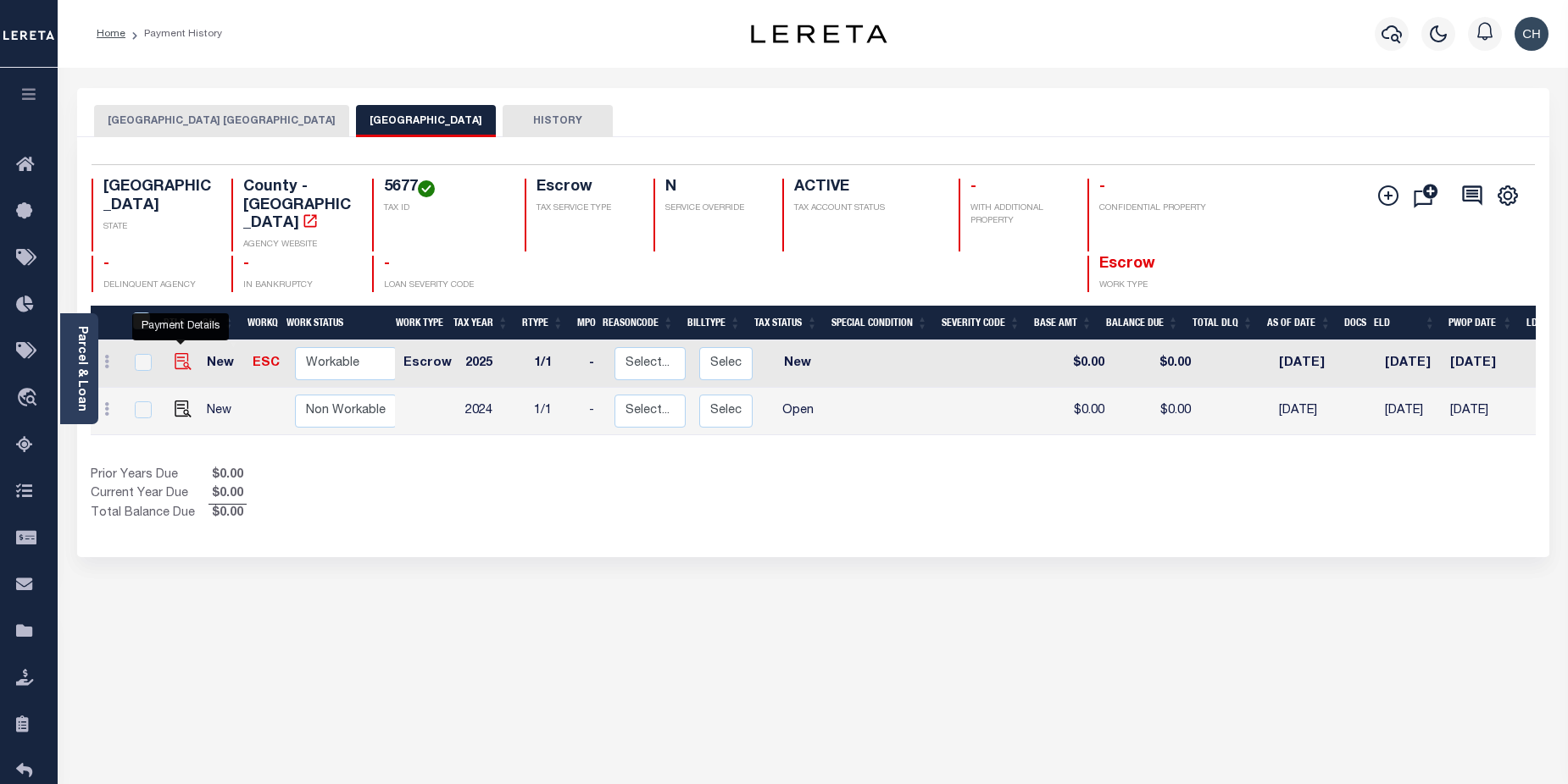
click at [181, 353] on img "" at bounding box center [183, 362] width 17 height 17
checkbox input "true"
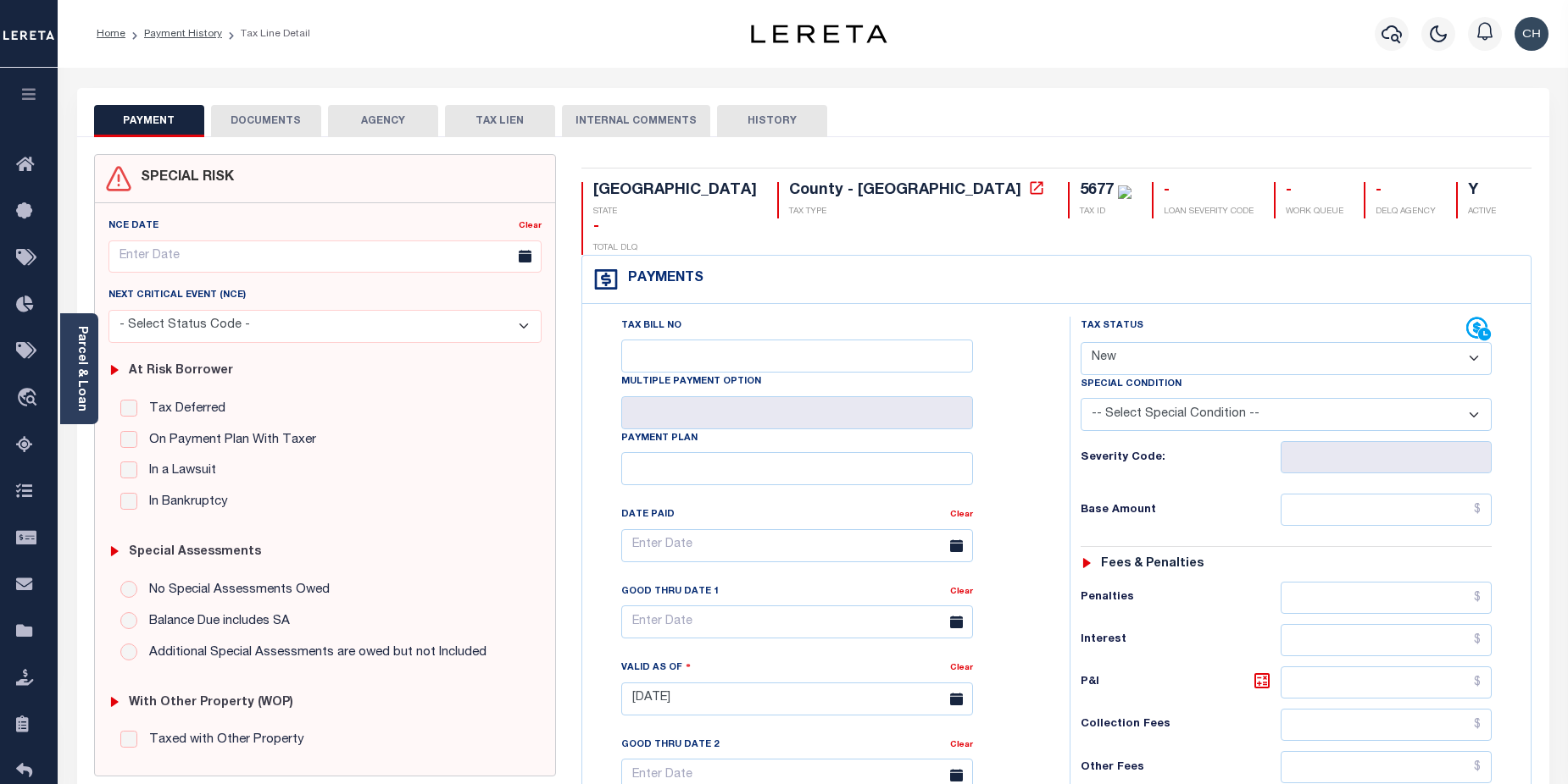
click at [1476, 343] on select "- Select Status Code - Open Due/Unpaid Paid Incomplete No Tax Due Internal Refu…" at bounding box center [1286, 359] width 412 height 33
select select "DUE"
click at [1081, 343] on select "- Select Status Code - Open Due/Unpaid Paid Incomplete No Tax Due Internal Refu…" at bounding box center [1286, 359] width 412 height 33
type input "[DATE]"
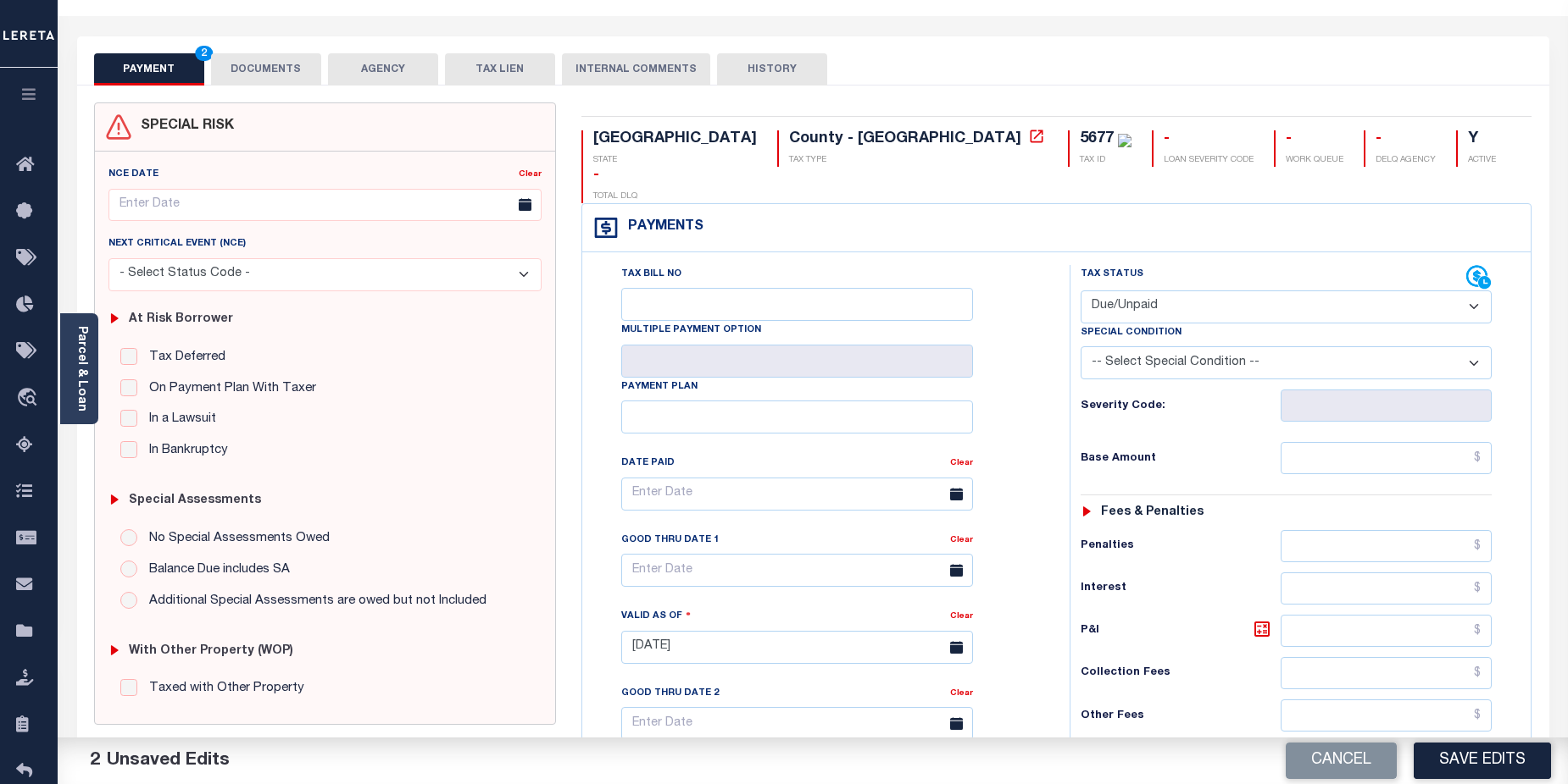
scroll to position [58, 0]
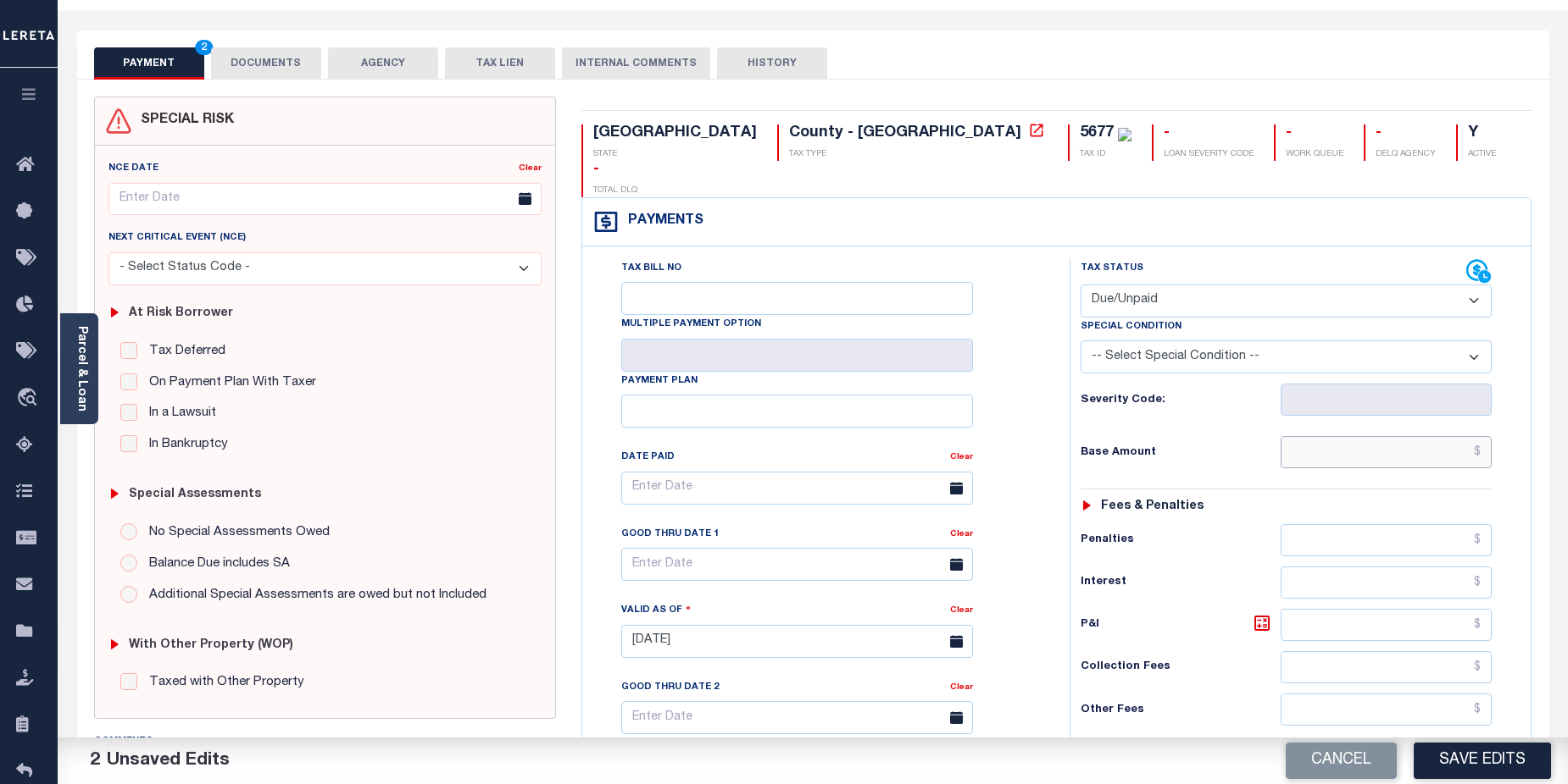
click at [1407, 437] on input "text" at bounding box center [1386, 452] width 212 height 32
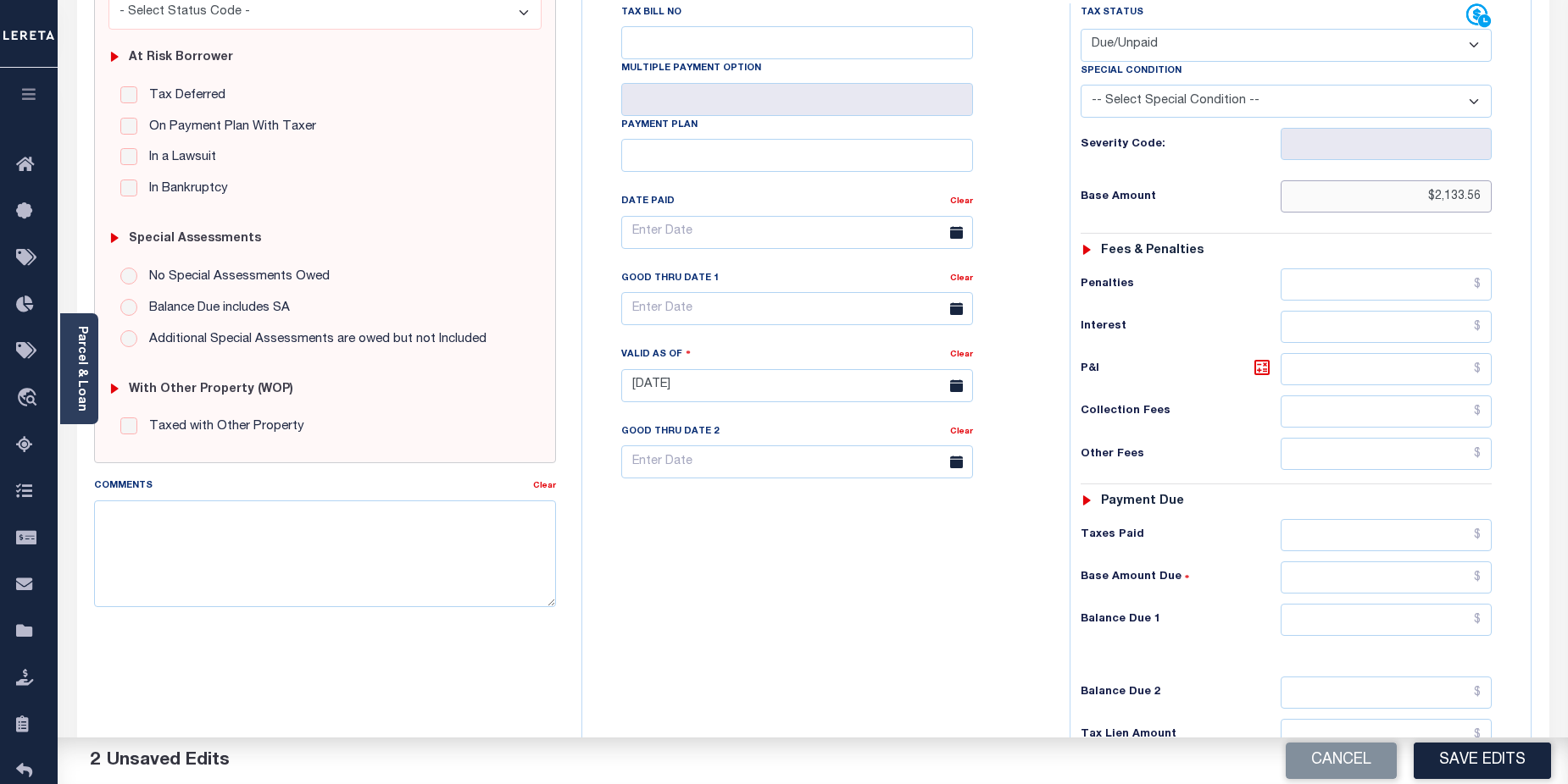
scroll to position [332, 0]
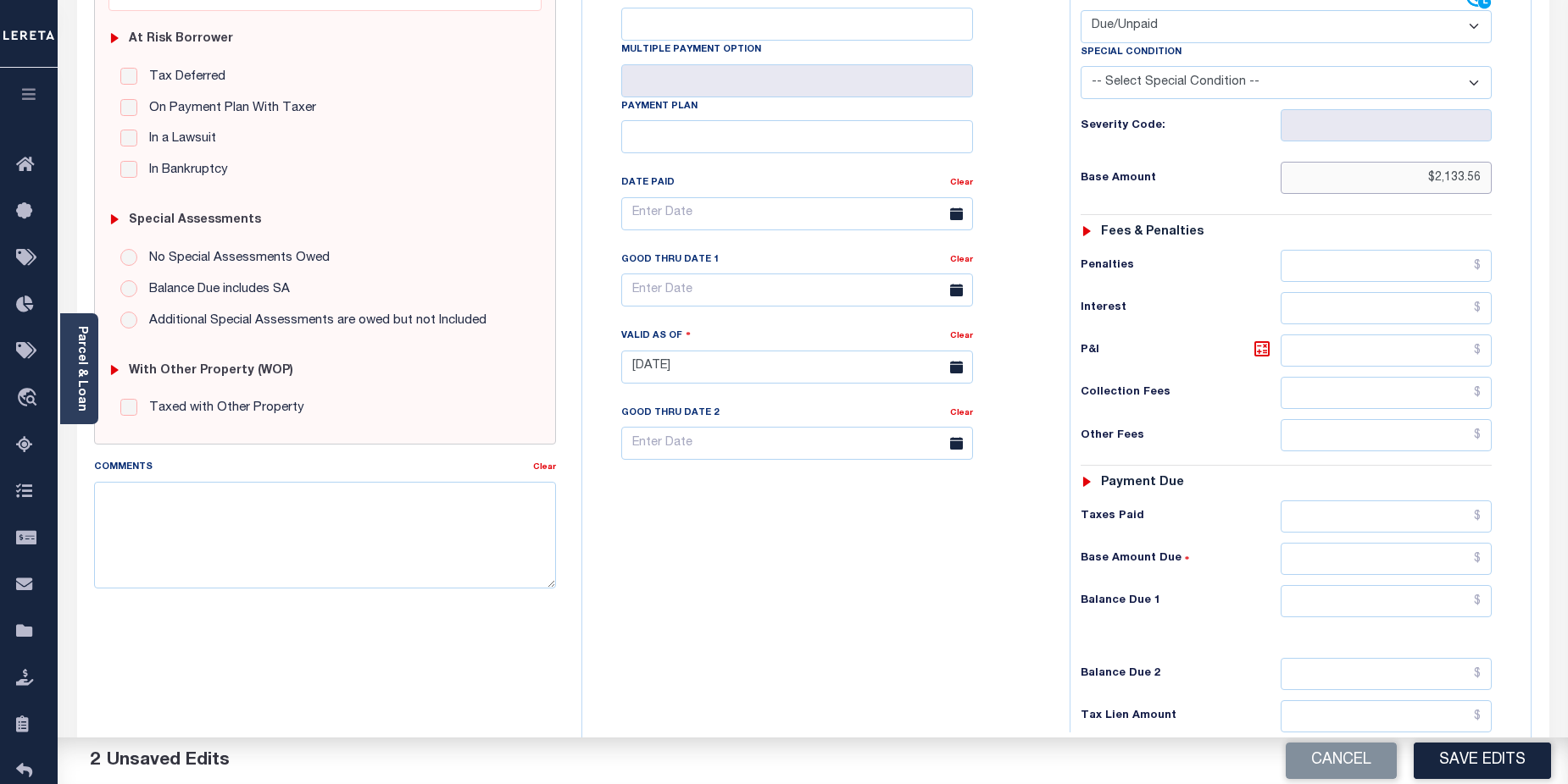
type input "$2,133.56"
click at [1404, 586] on input "text" at bounding box center [1386, 601] width 212 height 32
type input "$2,084.82"
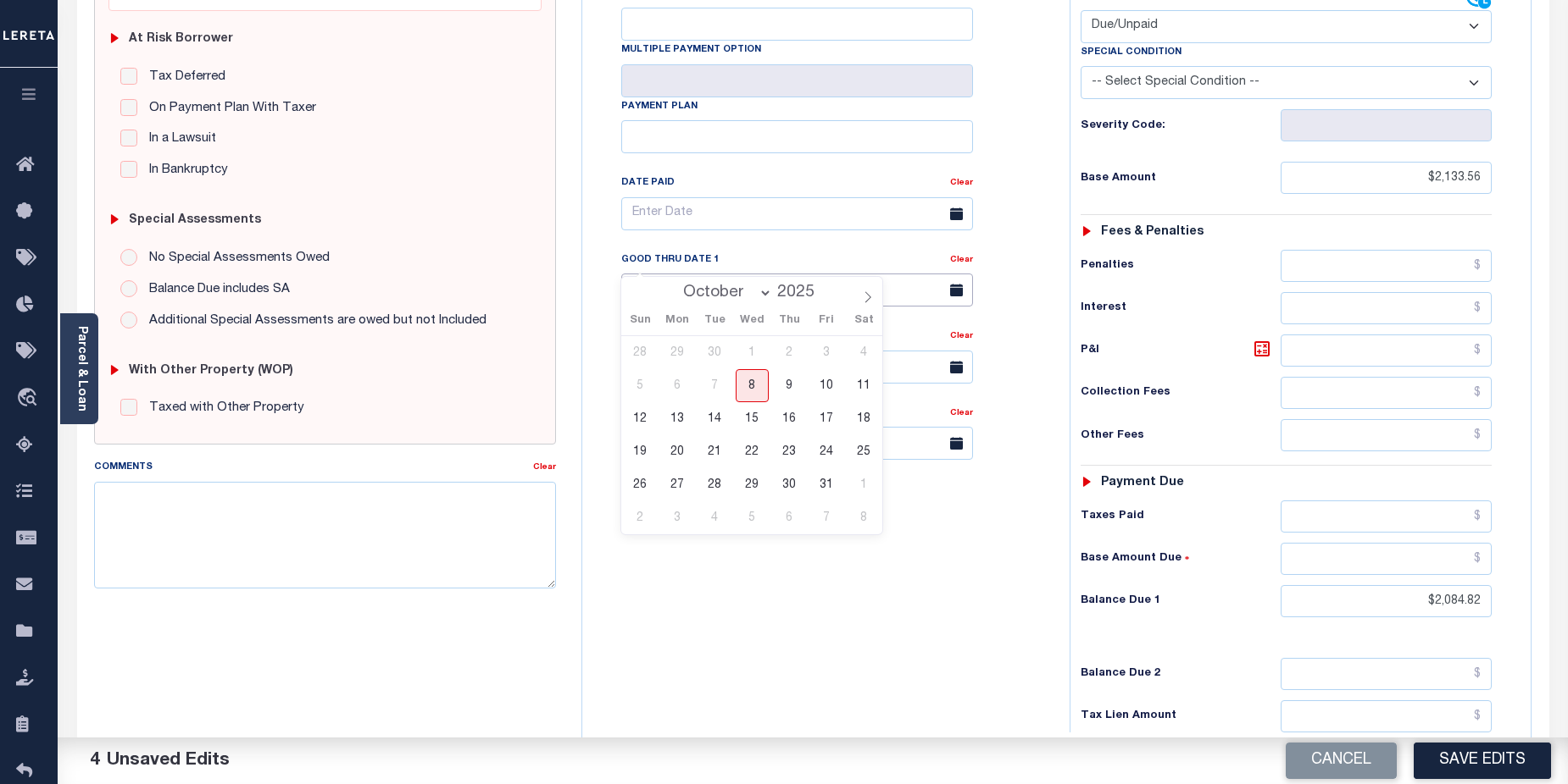
click at [743, 274] on input "text" at bounding box center [796, 290] width 352 height 33
click at [831, 494] on span "31" at bounding box center [826, 485] width 33 height 33
type input "[DATE]"
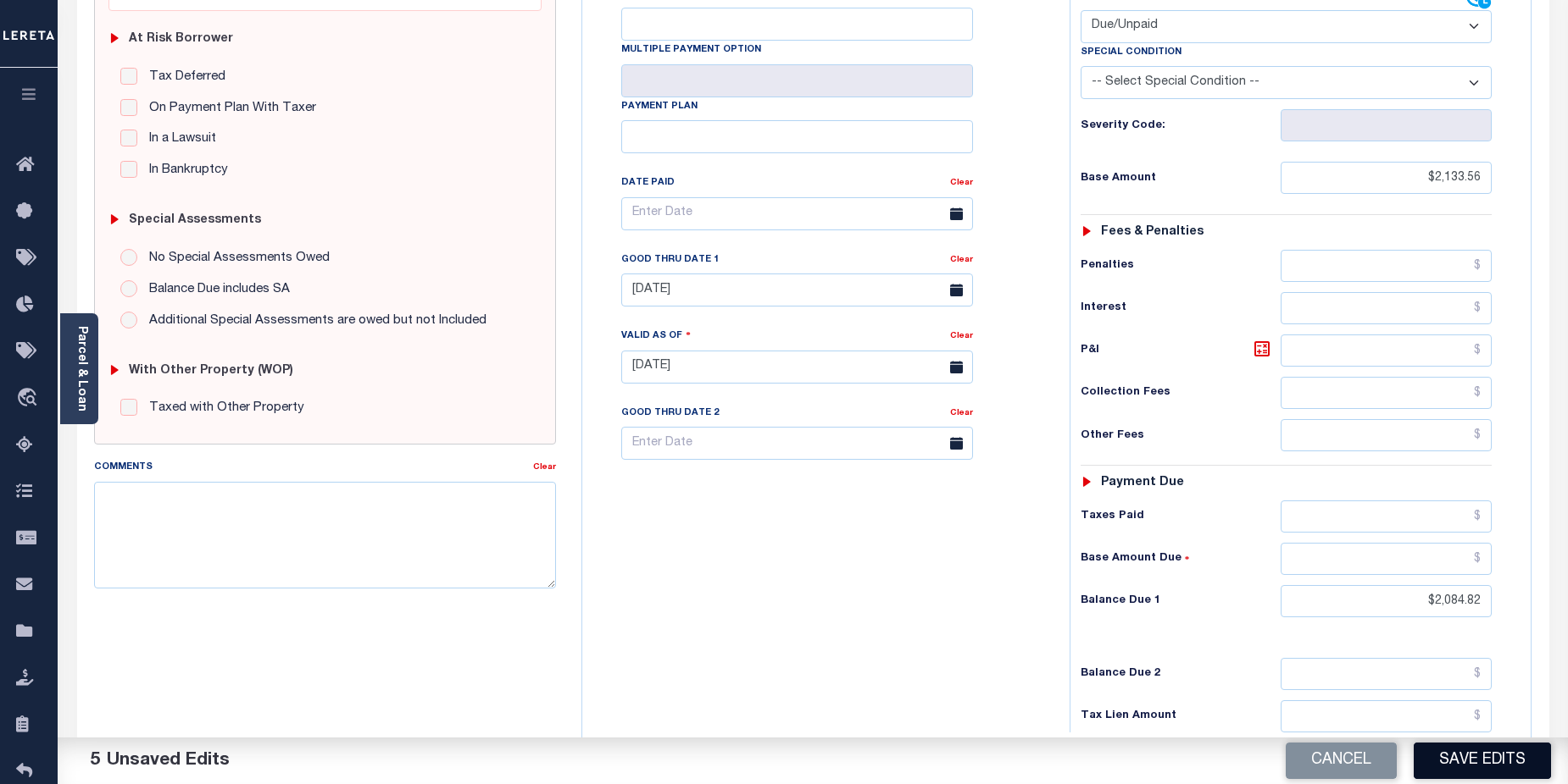
click at [1454, 769] on button "Save Edits" at bounding box center [1483, 761] width 138 height 37
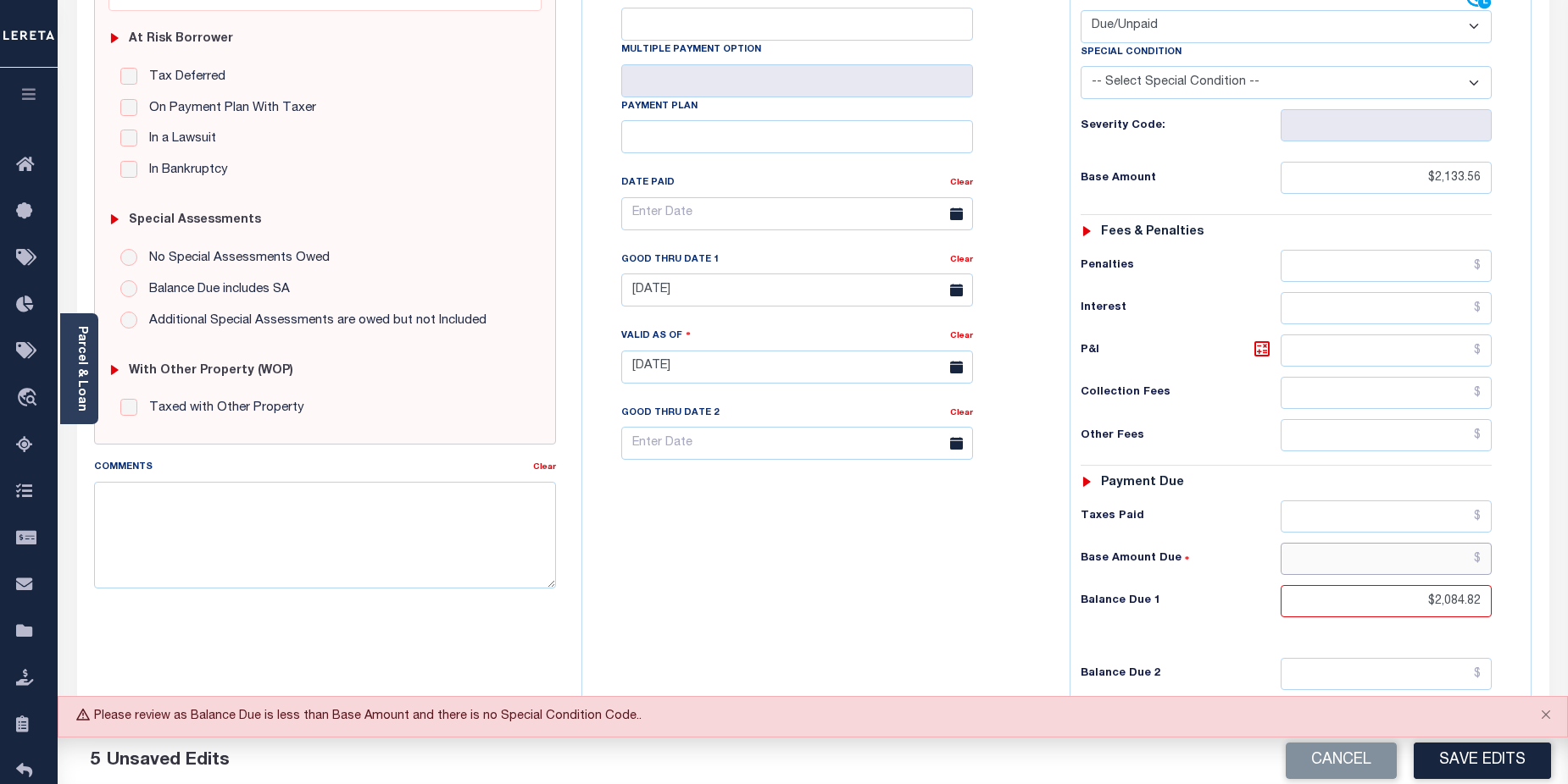
click at [1414, 543] on input "text" at bounding box center [1386, 558] width 212 height 32
drag, startPoint x: 1409, startPoint y: 142, endPoint x: 1488, endPoint y: 143, distance: 79.0
click at [1488, 162] on input "$2,133.56" at bounding box center [1386, 177] width 212 height 32
type input "$2,133.56"
click at [1414, 543] on input "text" at bounding box center [1386, 558] width 212 height 32
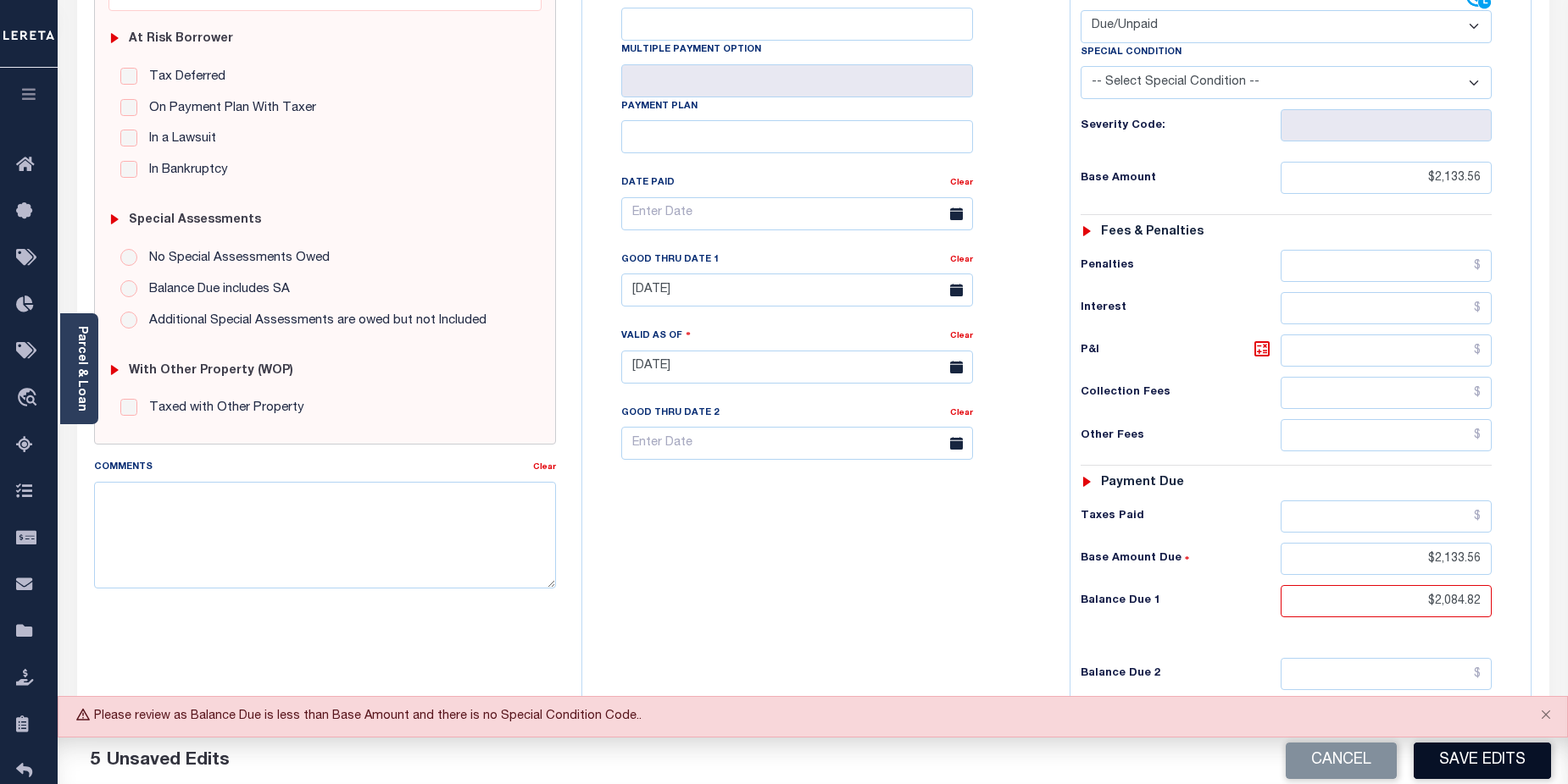
click at [1479, 771] on button "Save Edits" at bounding box center [1483, 761] width 138 height 37
drag, startPoint x: 1429, startPoint y: 528, endPoint x: 1489, endPoint y: 527, distance: 60.0
click at [1489, 543] on input "$2,133.56" at bounding box center [1386, 558] width 212 height 32
type input "$2,084.82"
drag, startPoint x: 1424, startPoint y: 578, endPoint x: 1491, endPoint y: 577, distance: 67.0
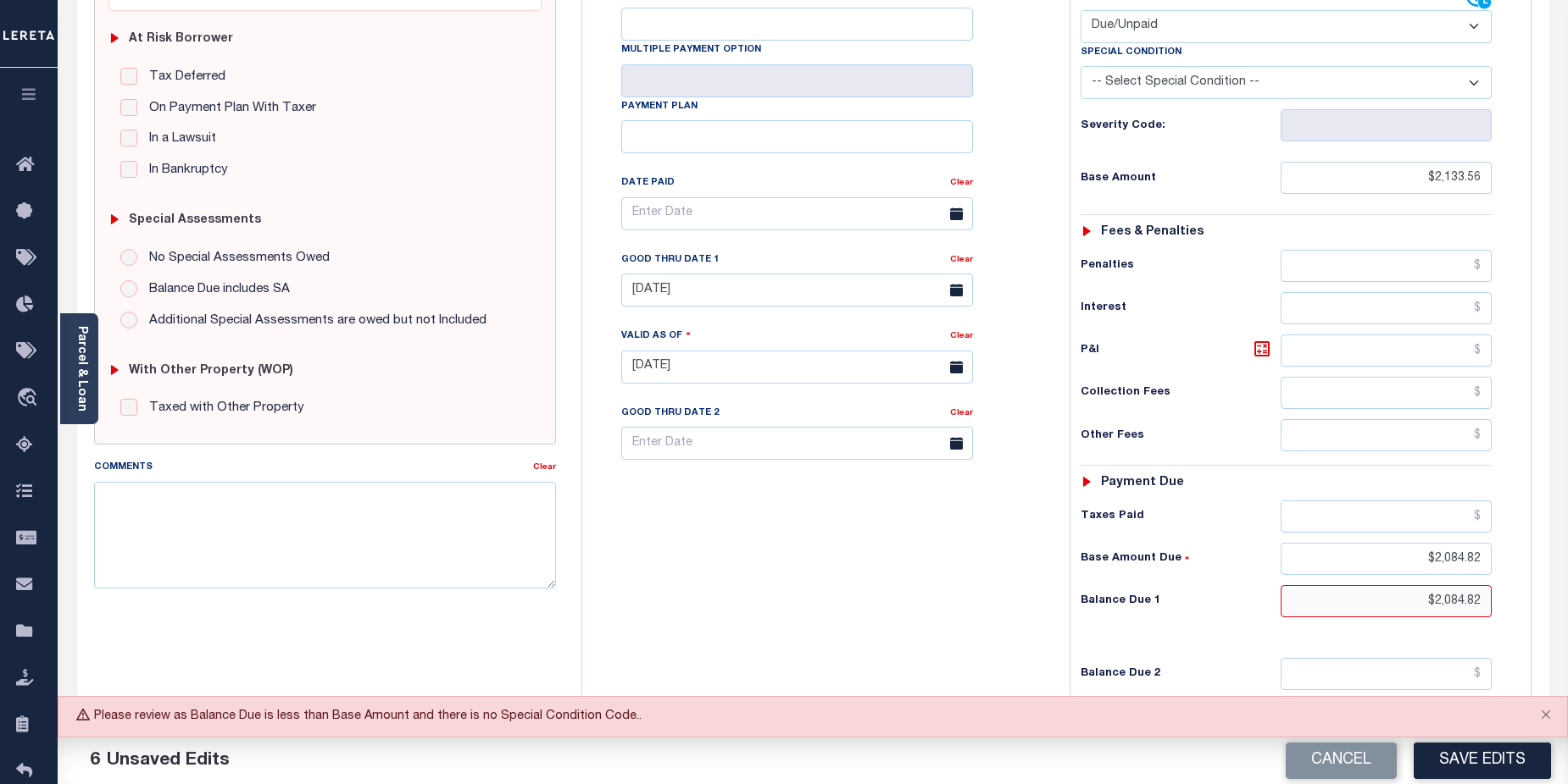
click at [1491, 586] on input "$2,084.82" at bounding box center [1386, 601] width 212 height 32
type input "$2,133.56"
click at [1460, 762] on button "Save Edits" at bounding box center [1483, 761] width 138 height 37
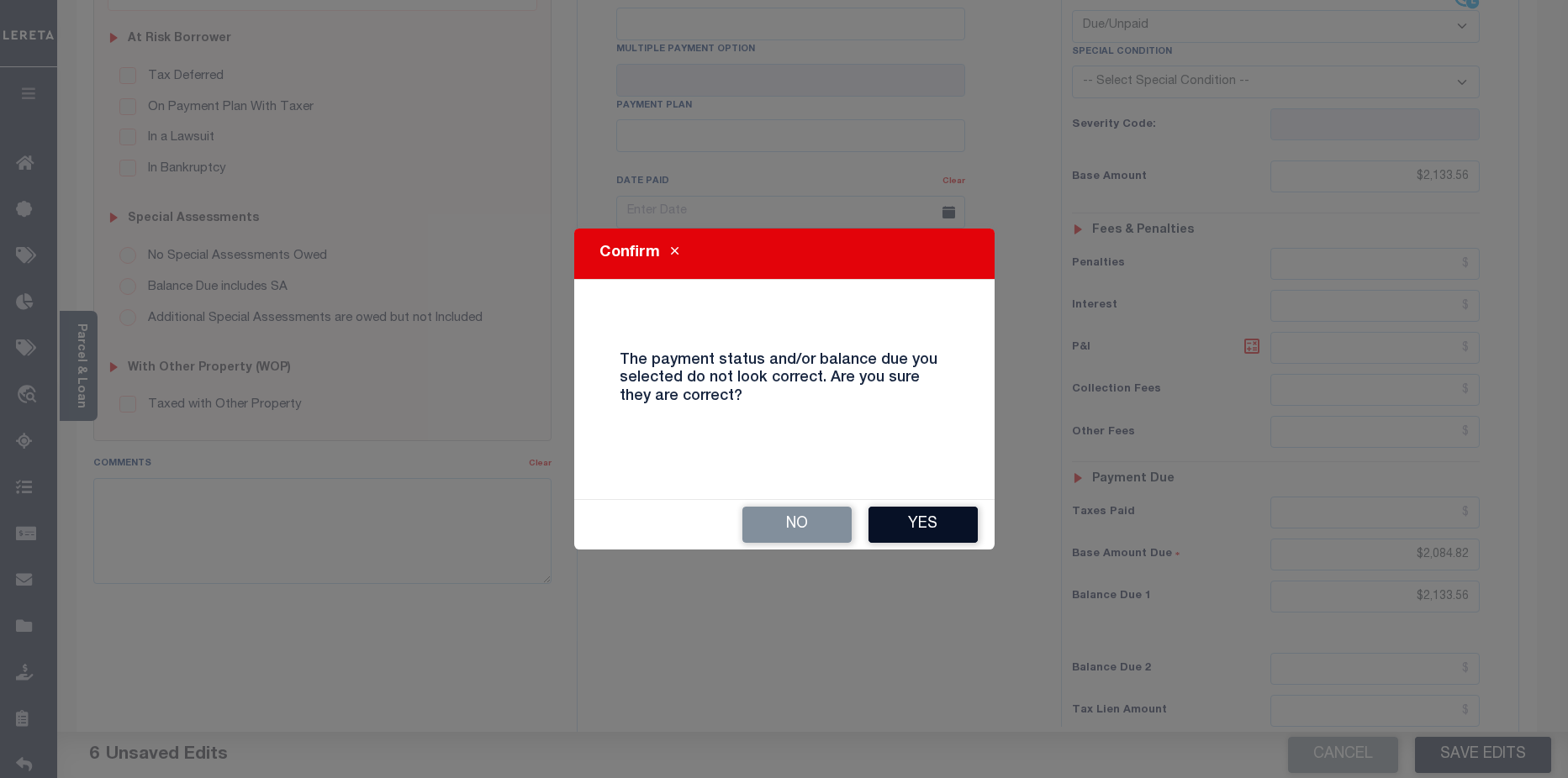
click at [943, 535] on button "Yes" at bounding box center [923, 525] width 110 height 36
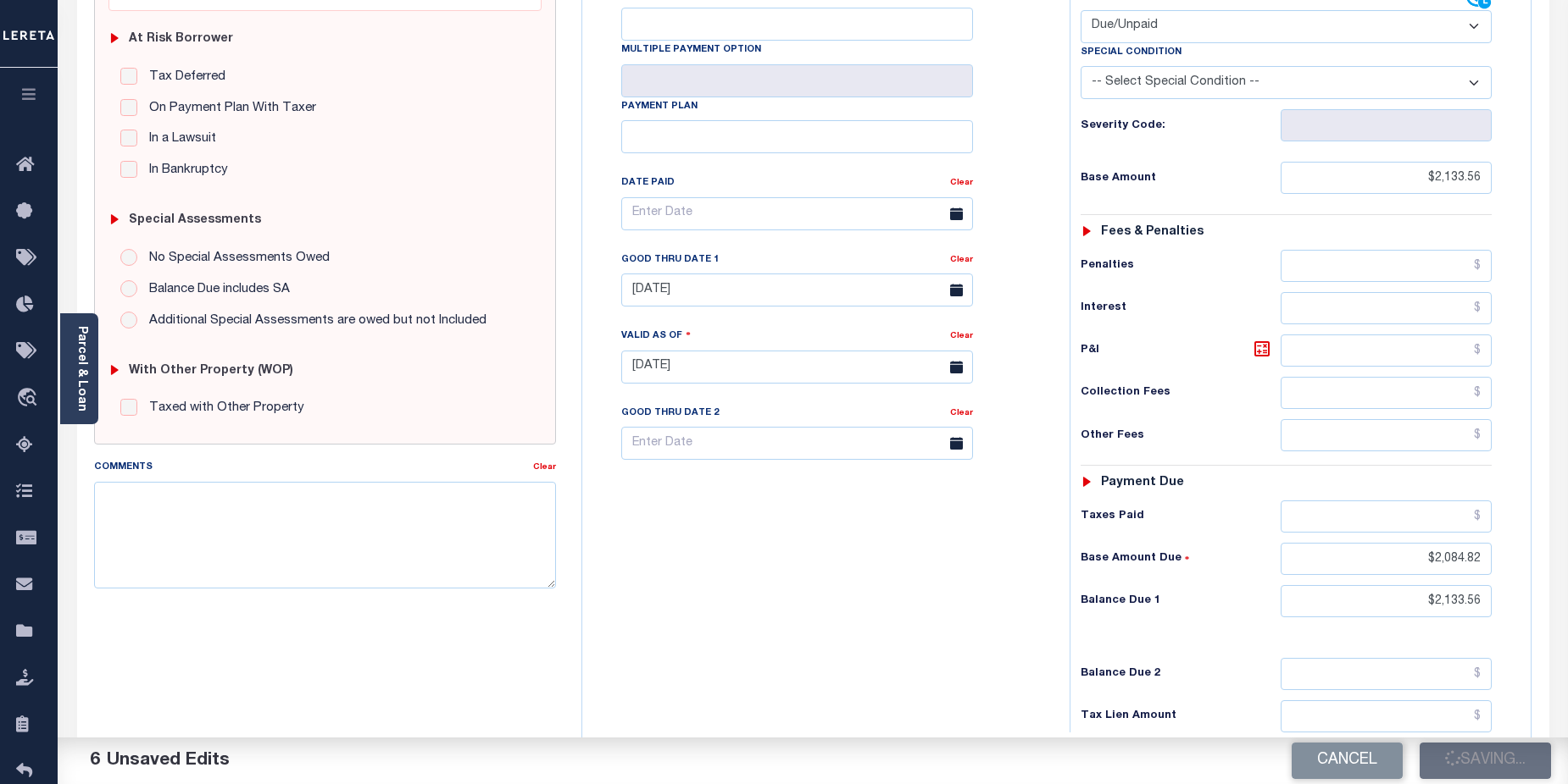
checkbox input "false"
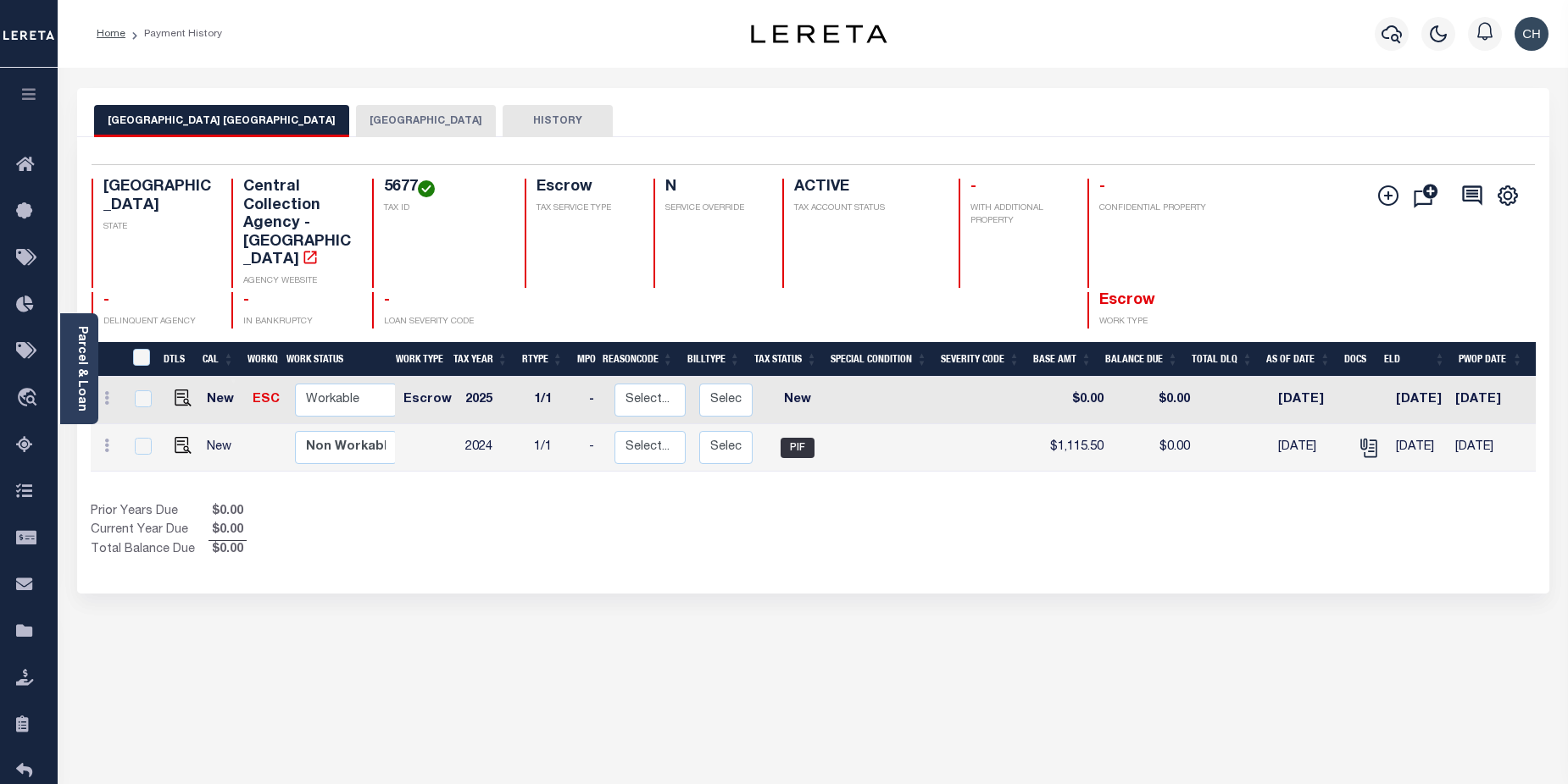
click at [392, 126] on button "[GEOGRAPHIC_DATA]" at bounding box center [426, 121] width 139 height 32
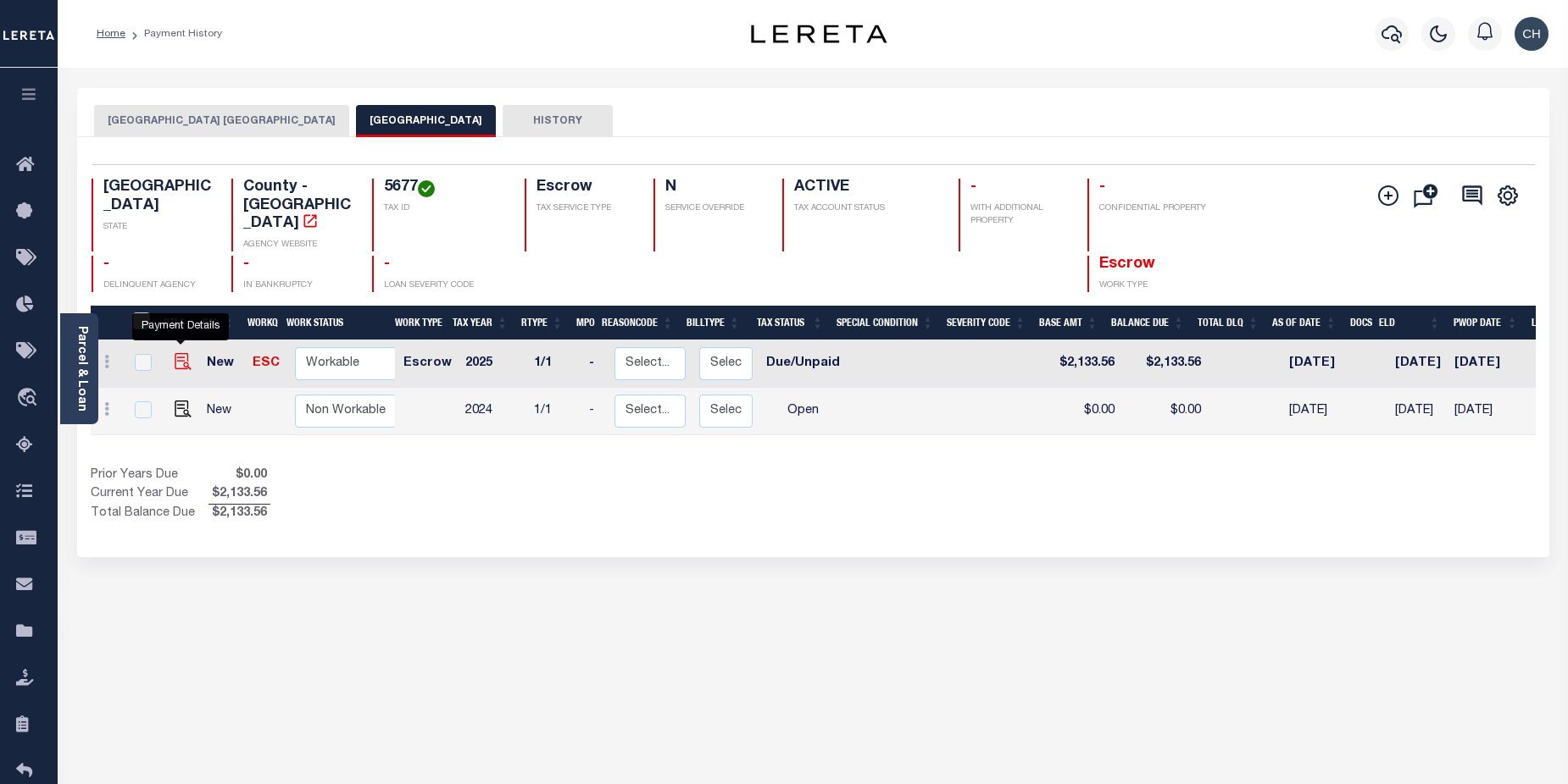
click at [177, 353] on img "" at bounding box center [183, 362] width 17 height 17
checkbox input "true"
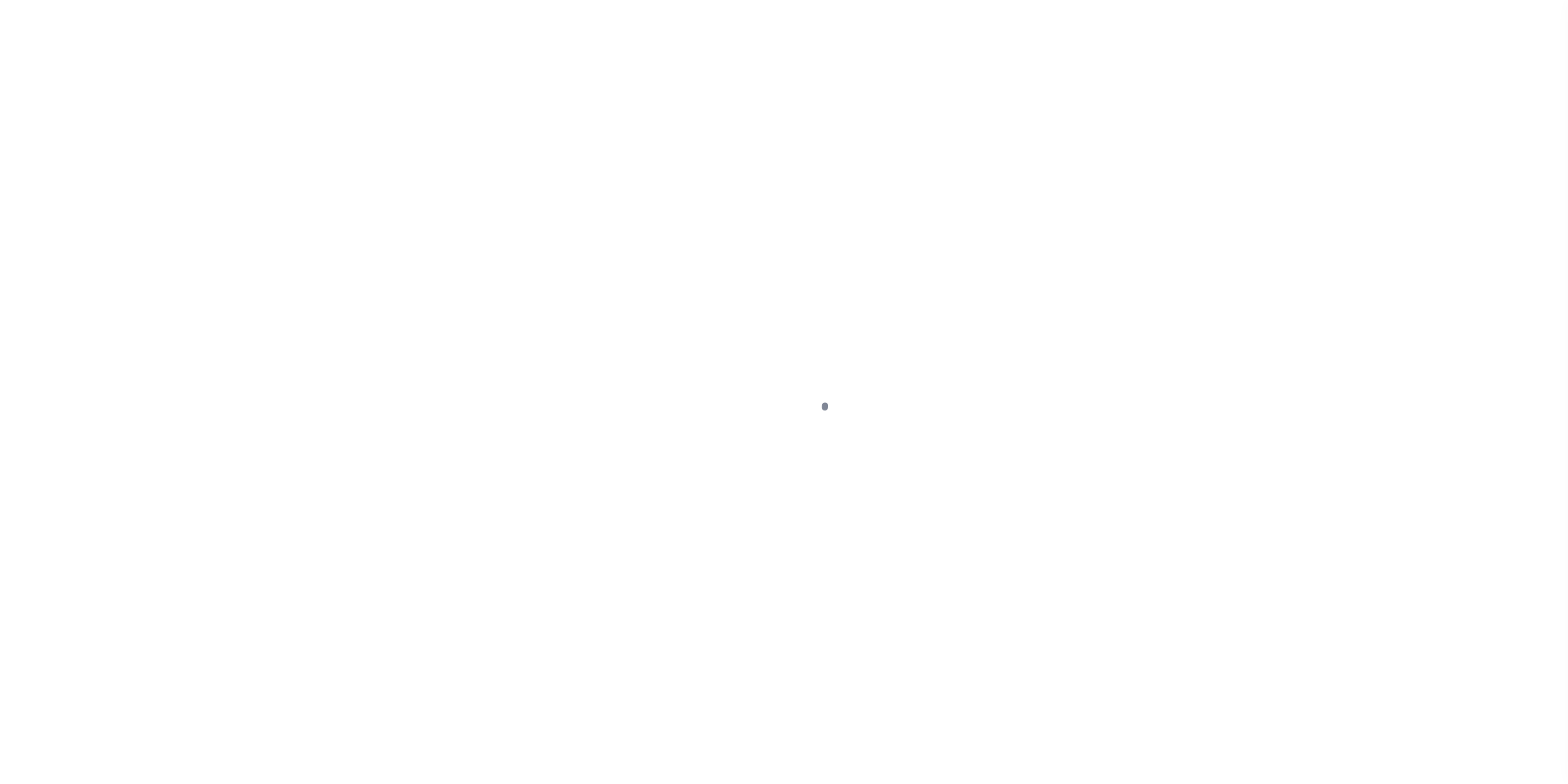
select select "DUE"
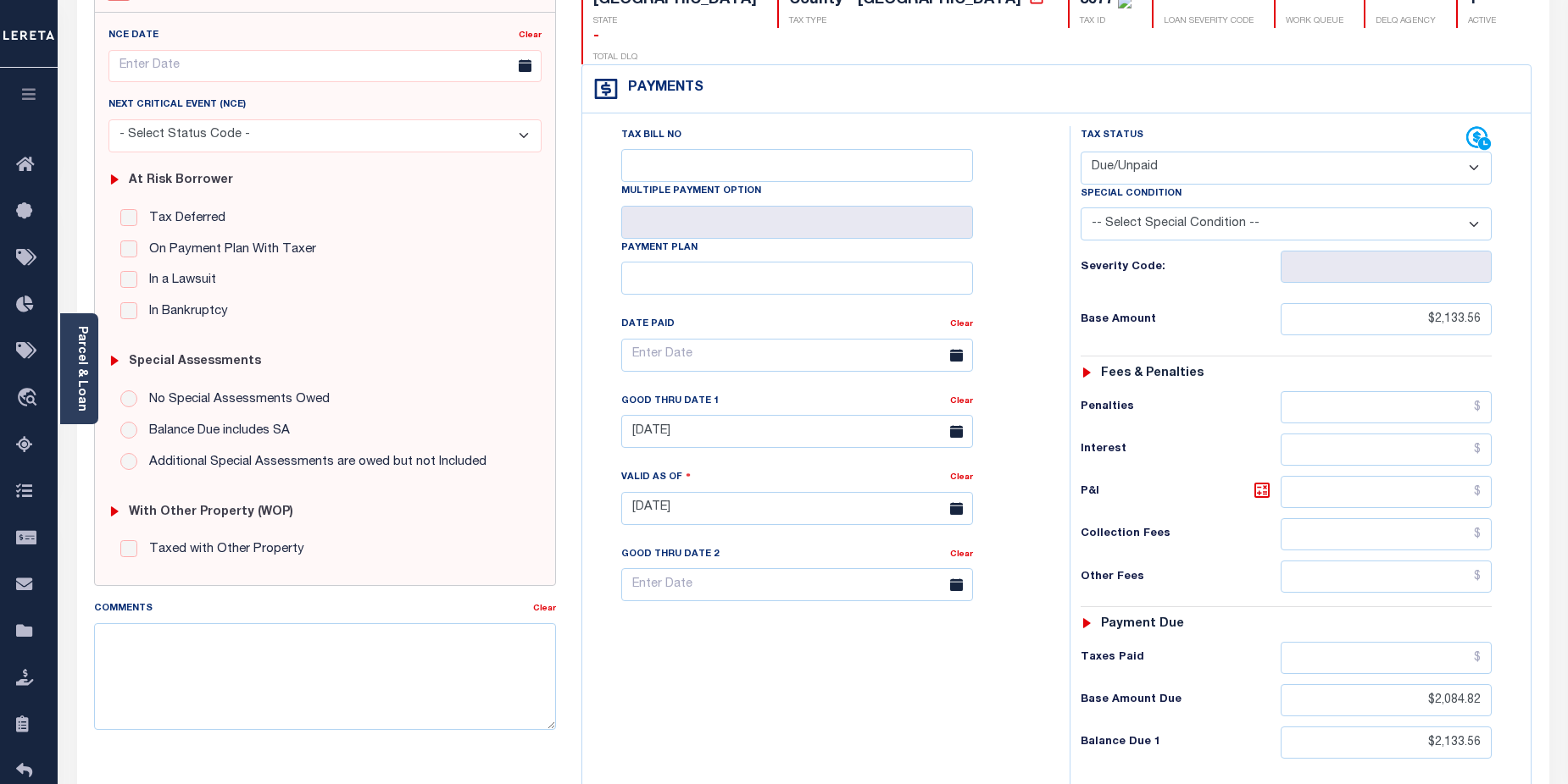
scroll to position [219, 0]
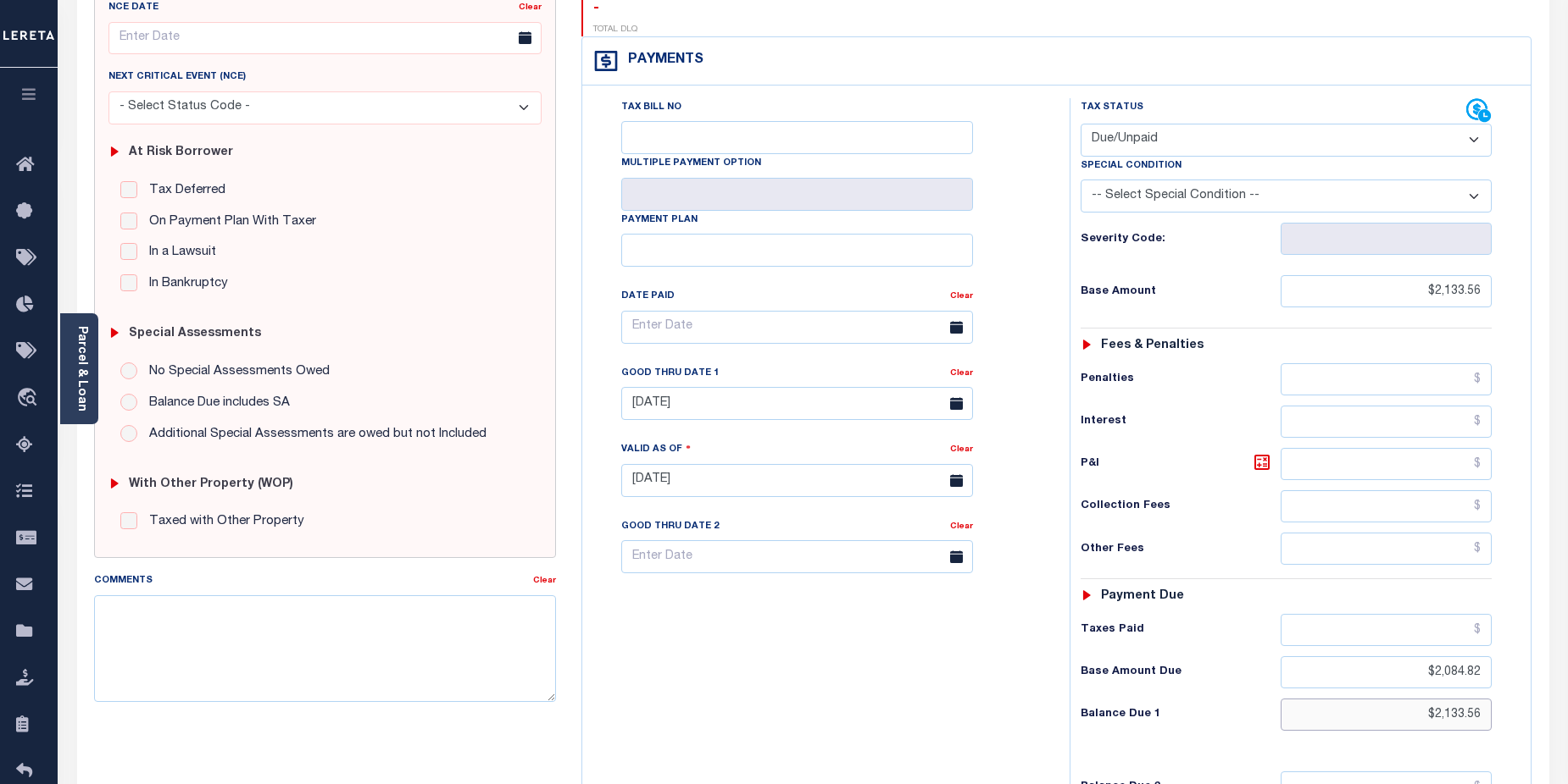
drag, startPoint x: 1415, startPoint y: 690, endPoint x: 1496, endPoint y: 686, distance: 81.1
click at [1496, 686] on div "Tax Status Status - Select Status Code -" at bounding box center [1291, 472] width 445 height 748
type input "$2,084.82"
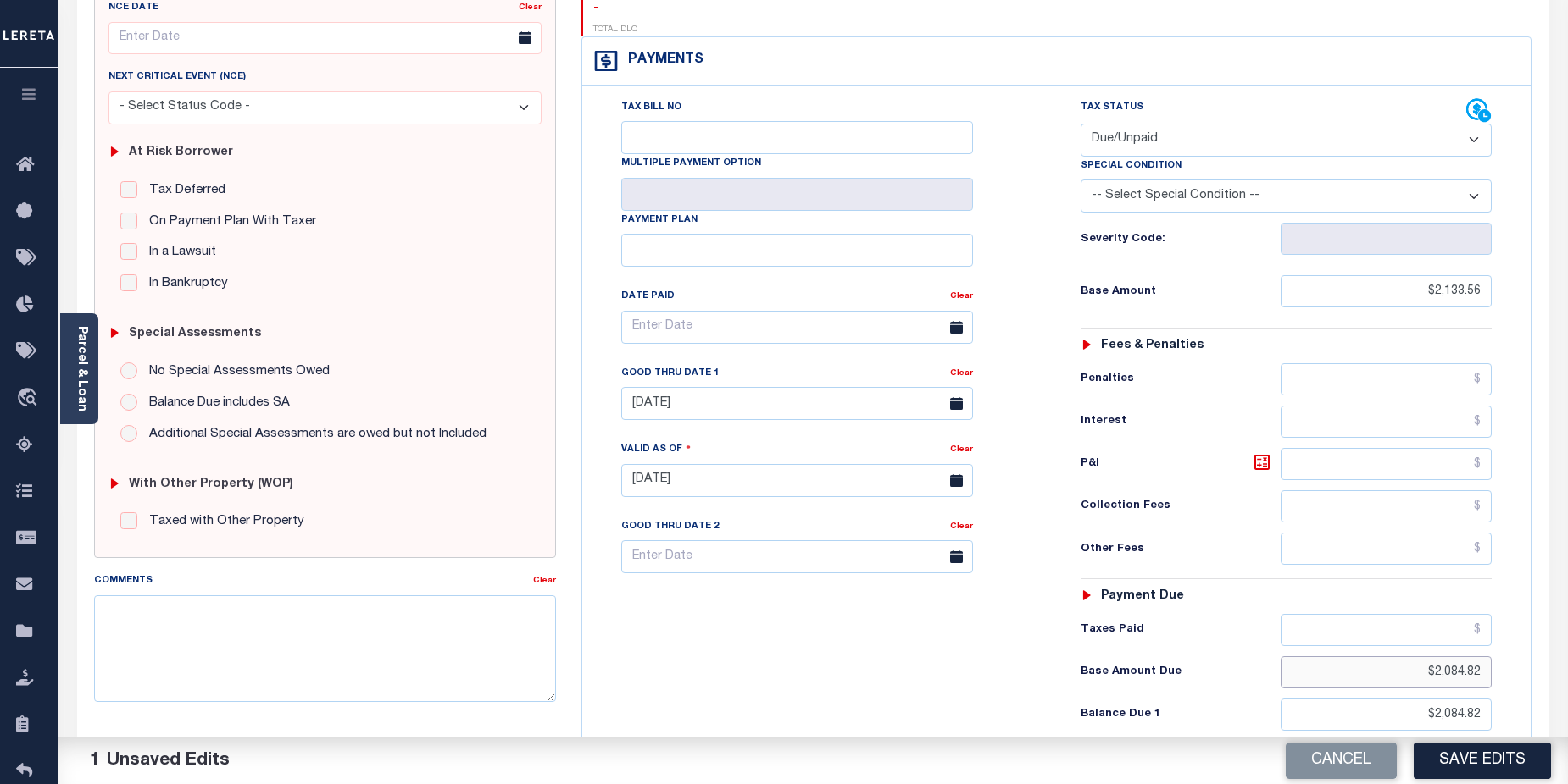
drag, startPoint x: 1423, startPoint y: 641, endPoint x: 1499, endPoint y: 642, distance: 76.0
click at [1499, 642] on div "Tax Status Status - Select Status Code -" at bounding box center [1291, 472] width 445 height 748
click at [1499, 767] on button "Save Edits" at bounding box center [1483, 761] width 138 height 37
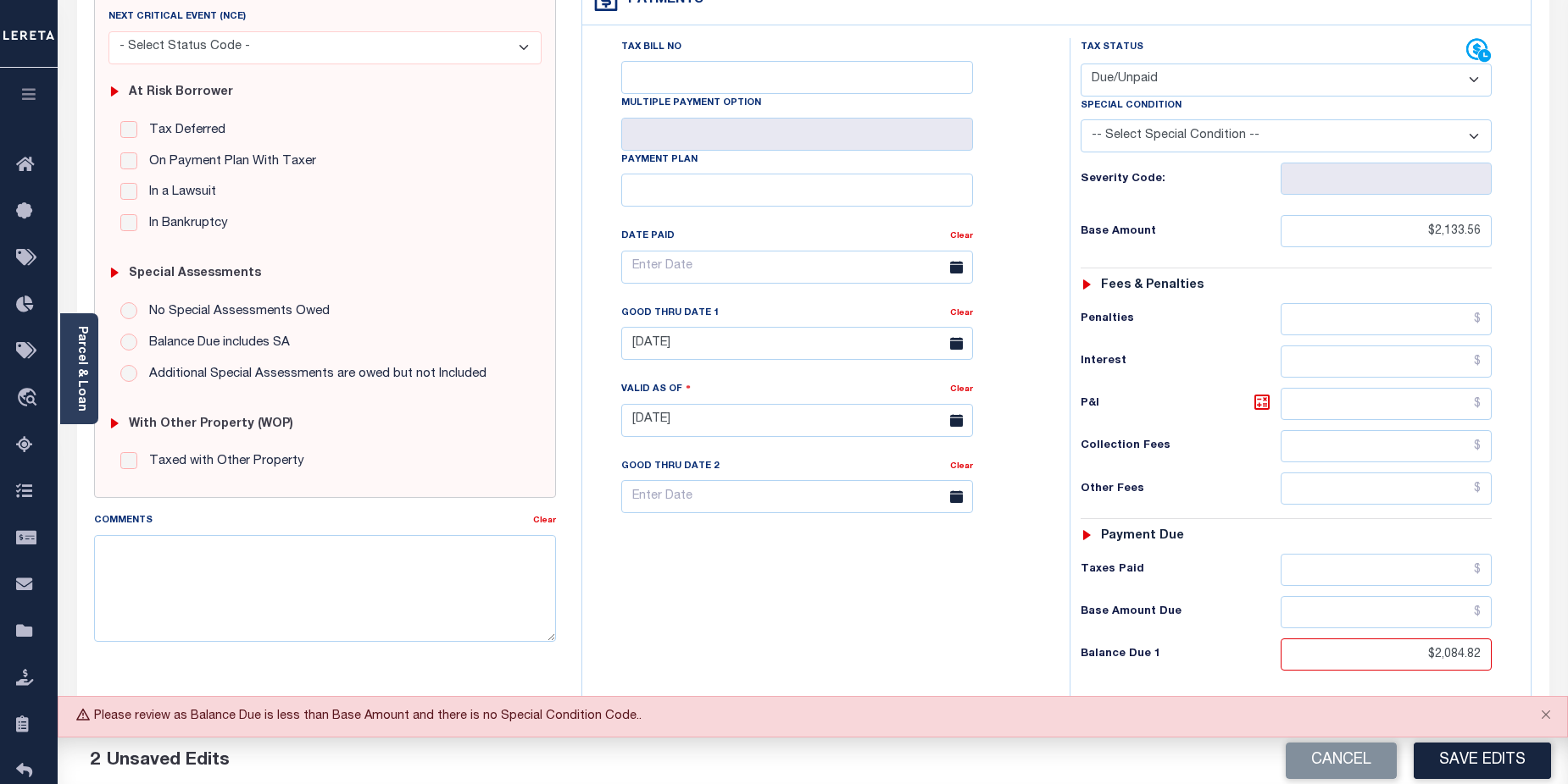
scroll to position [292, 0]
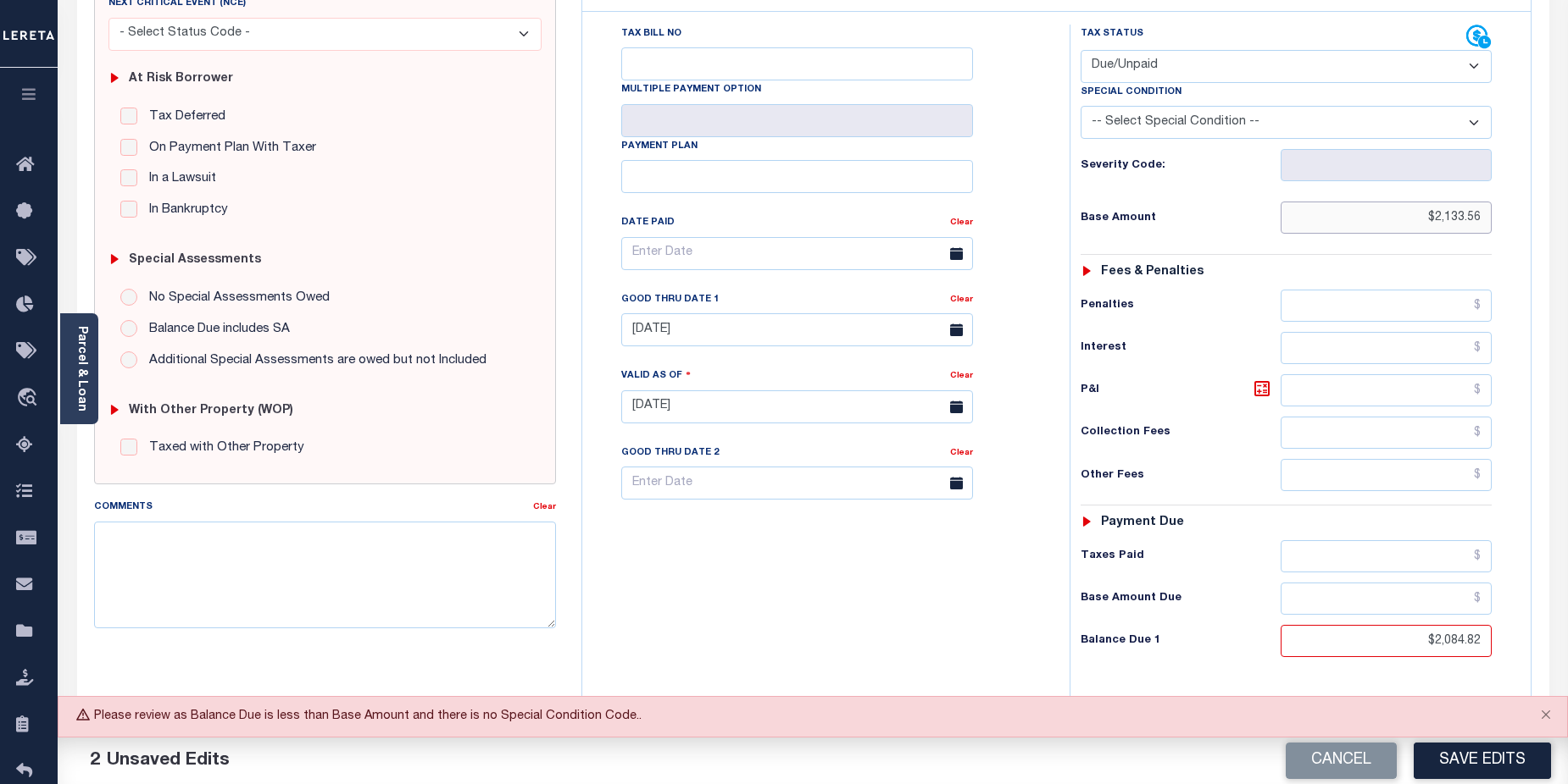
drag, startPoint x: 1421, startPoint y: 187, endPoint x: 1485, endPoint y: 183, distance: 64.1
click at [1485, 201] on input "$2,133.56" at bounding box center [1386, 217] width 212 height 32
type input "$2,084.82"
click at [1416, 583] on input "text" at bounding box center [1386, 598] width 212 height 32
type input "$2,133.56"
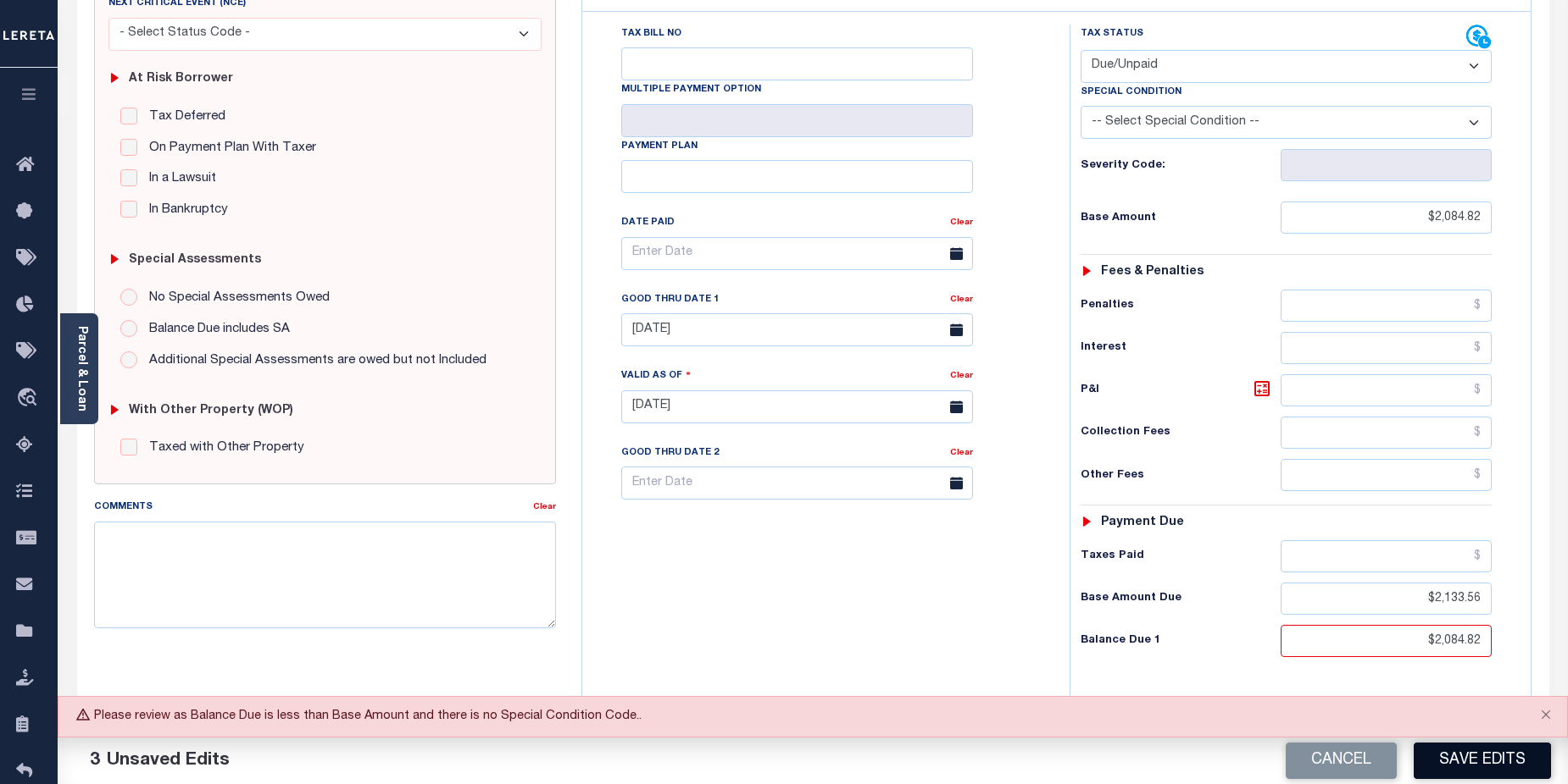
click at [1489, 768] on button "Save Edits" at bounding box center [1483, 761] width 138 height 37
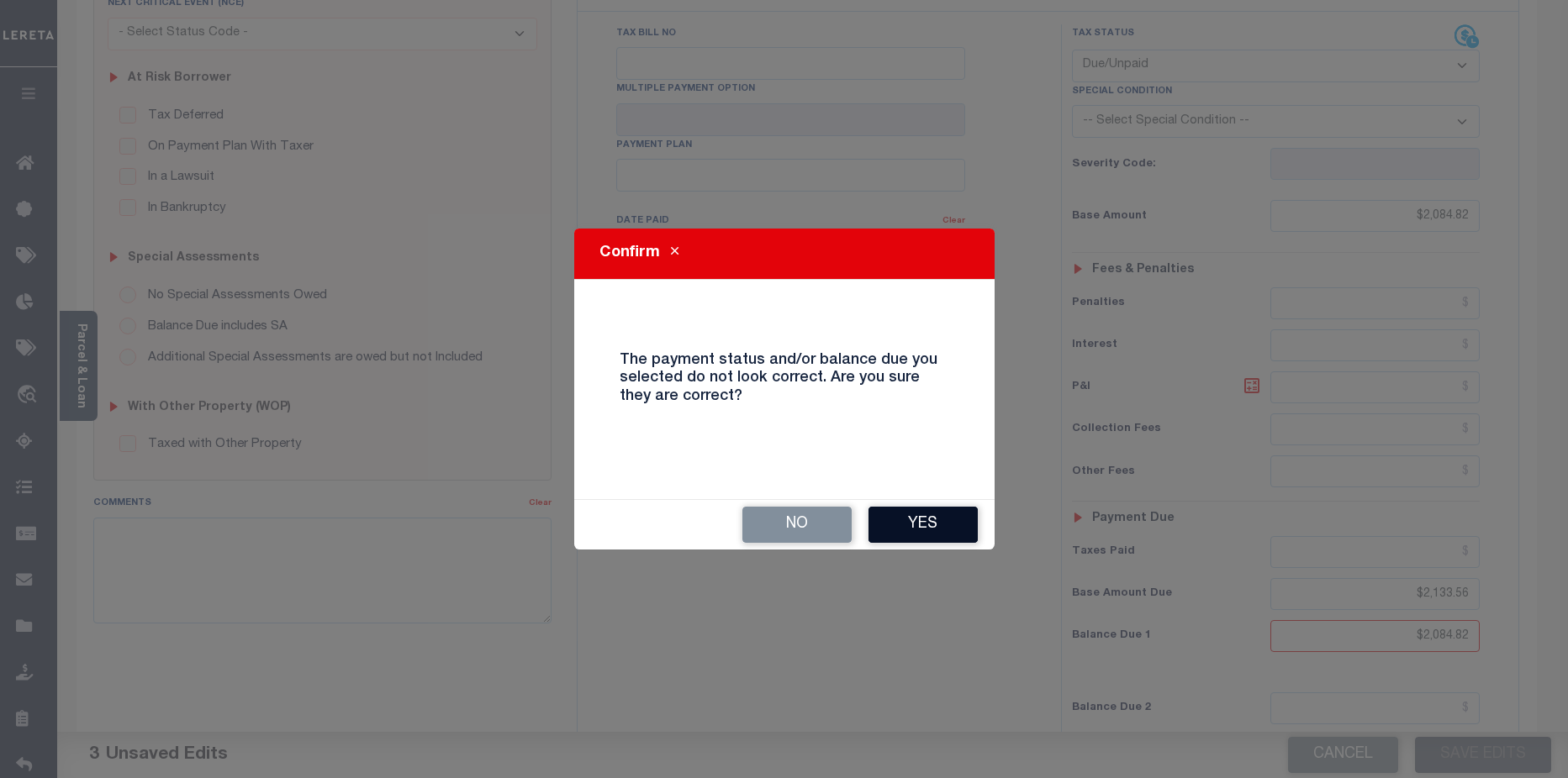
click at [904, 522] on button "Yes" at bounding box center [923, 525] width 110 height 36
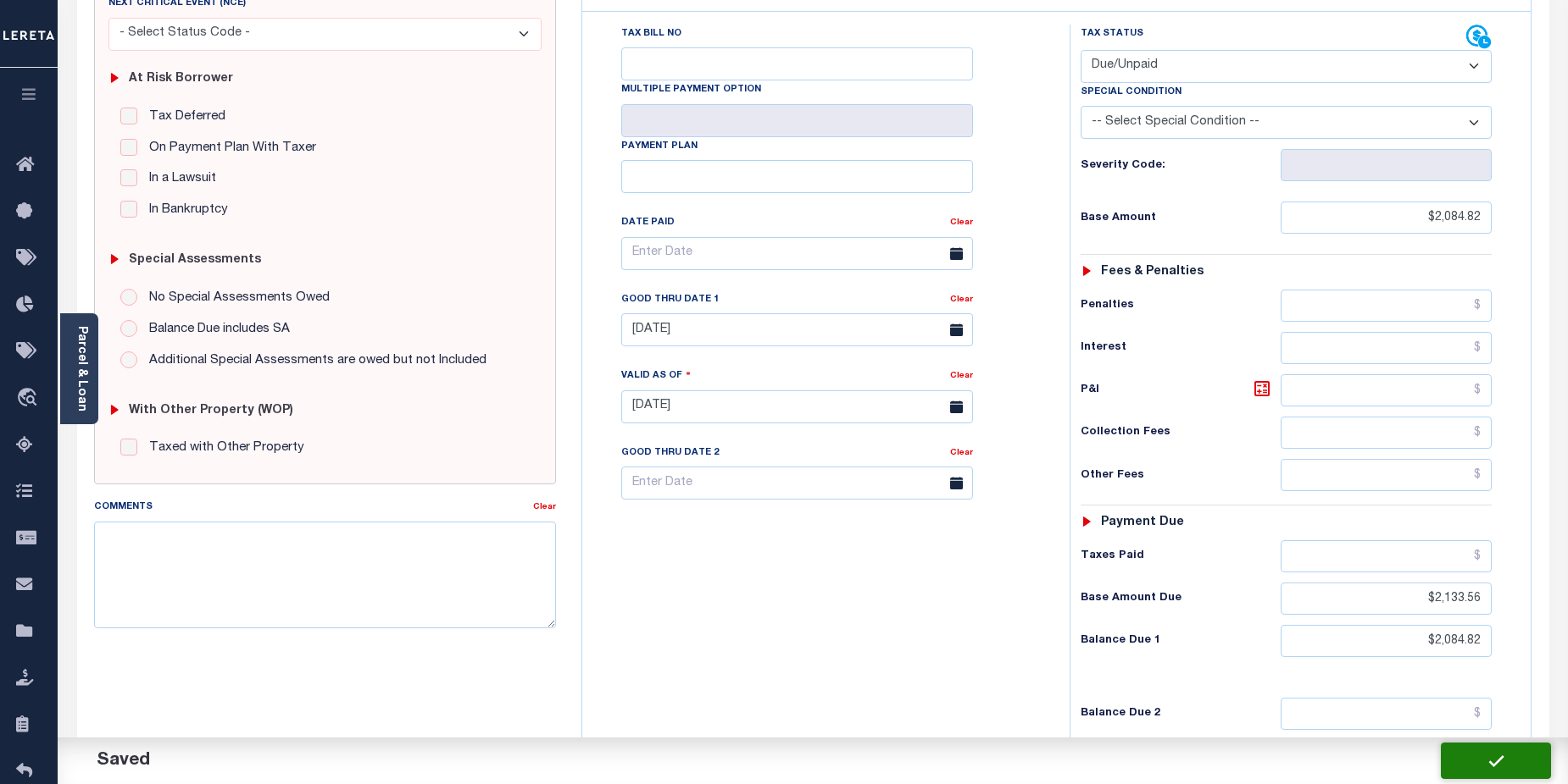
checkbox input "false"
type input "$2,084.82"
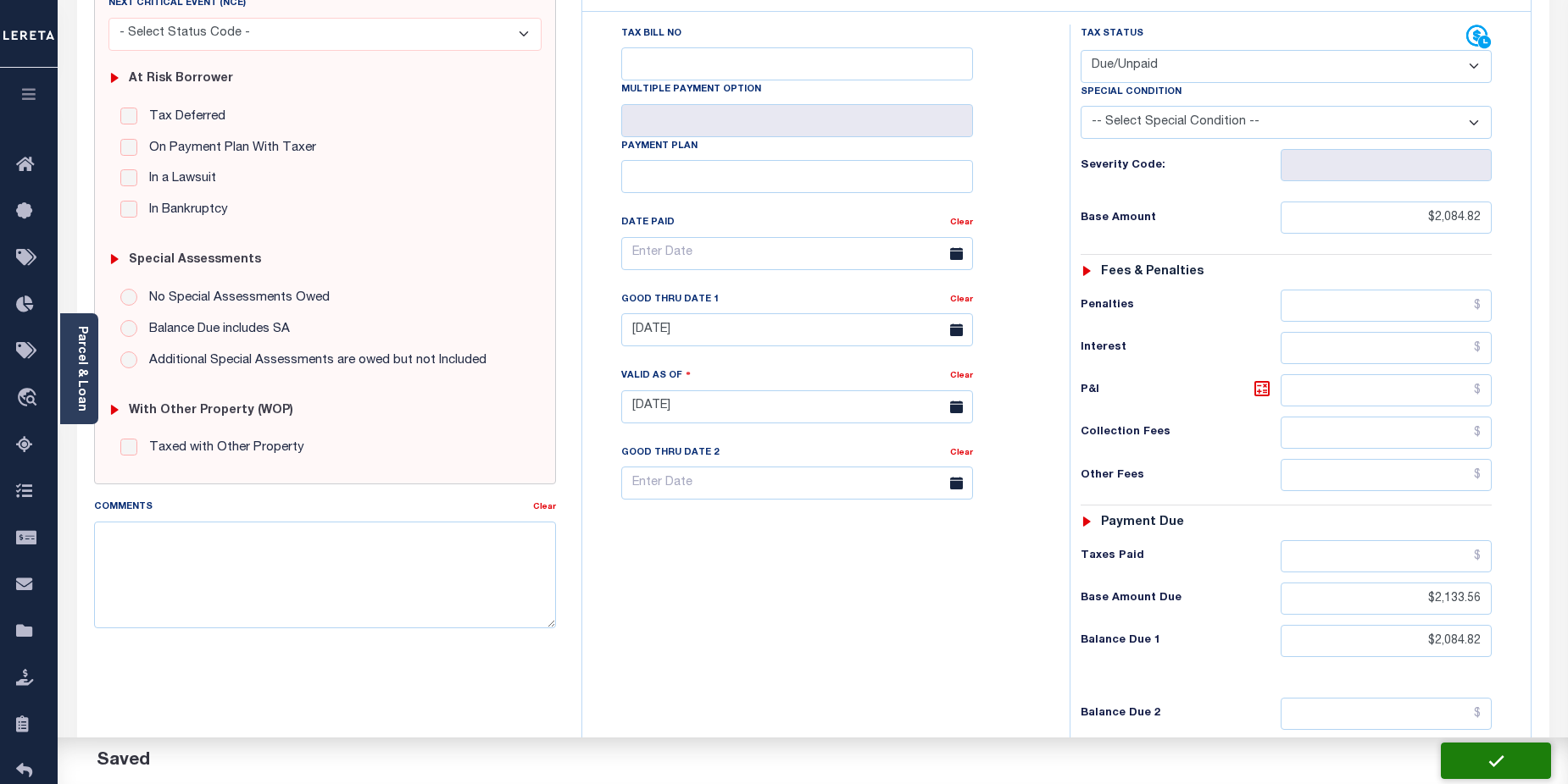
type input "$2,133.56"
type input "$2,084.82"
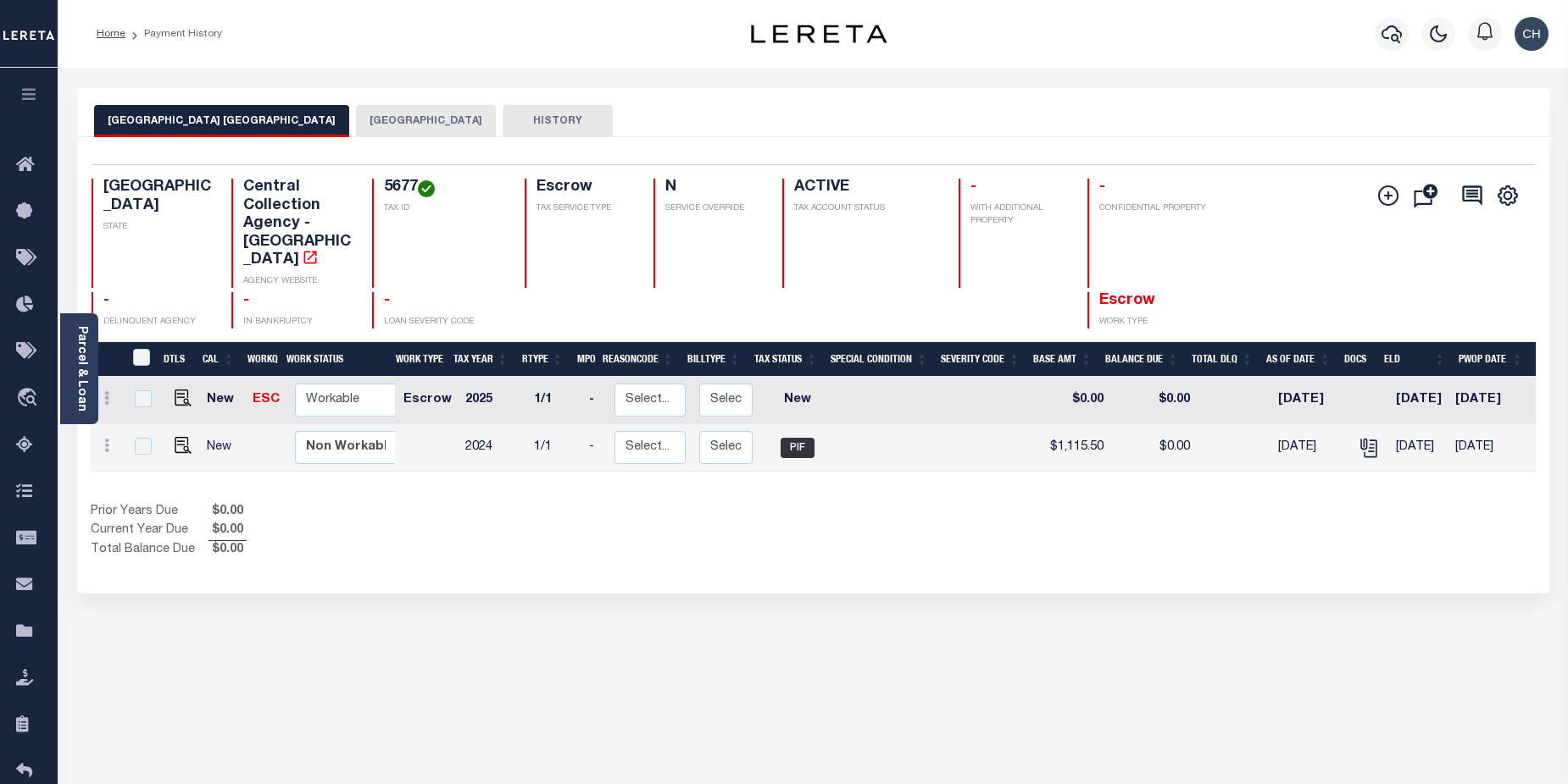
click at [410, 125] on button "[GEOGRAPHIC_DATA]" at bounding box center [426, 121] width 139 height 32
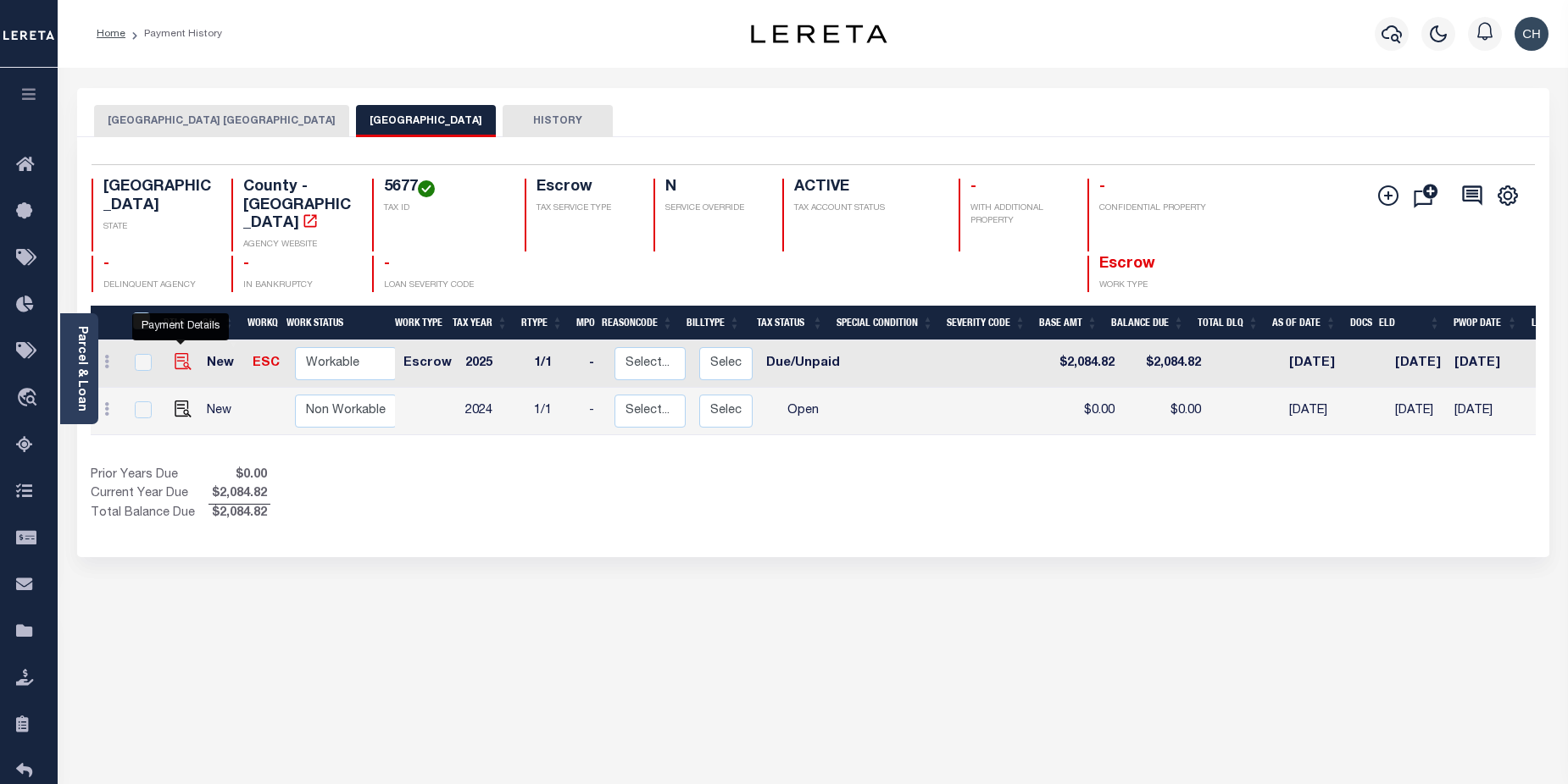
click at [184, 353] on img "" at bounding box center [183, 362] width 17 height 17
checkbox input "true"
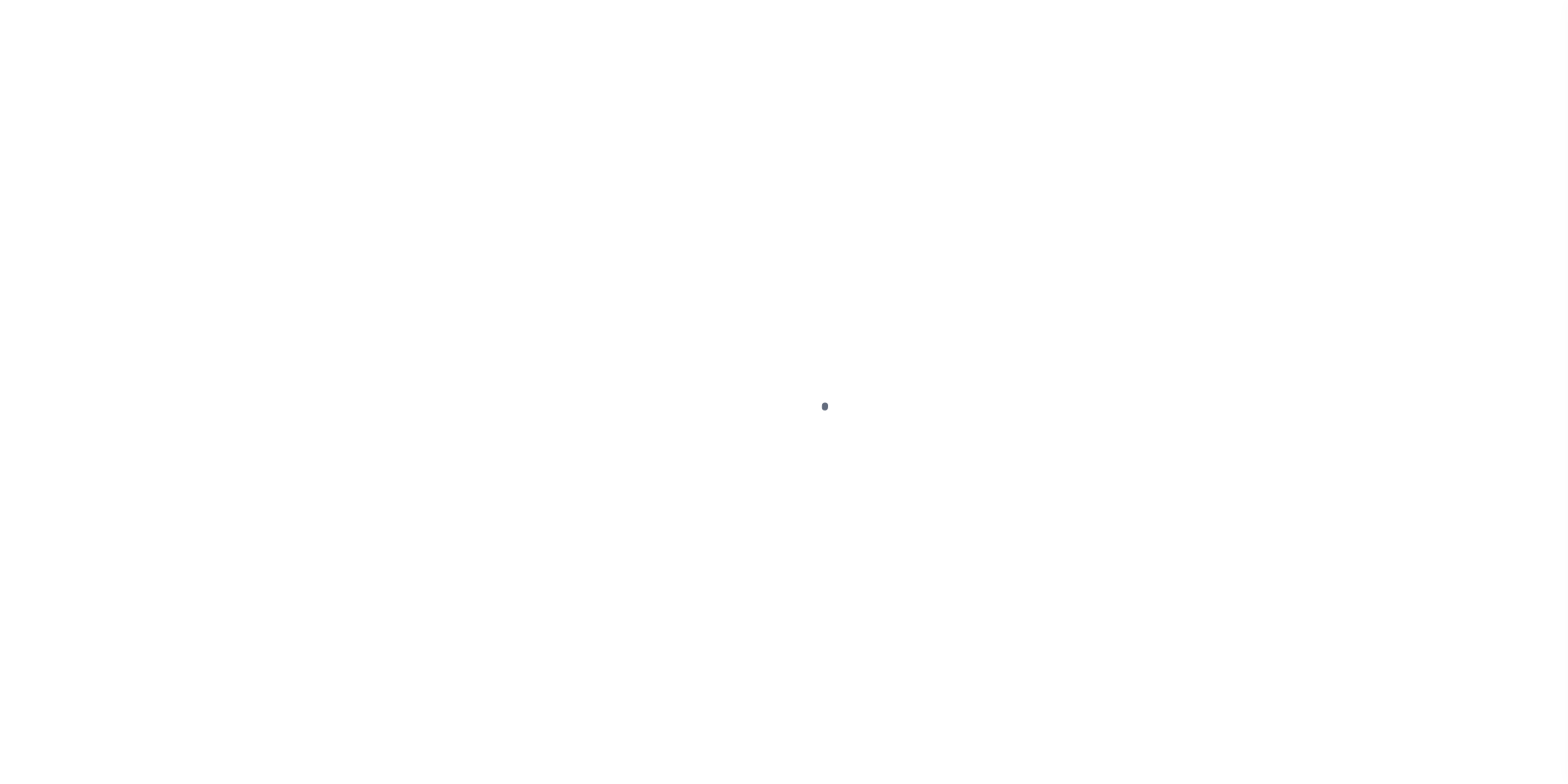
select select "DUE"
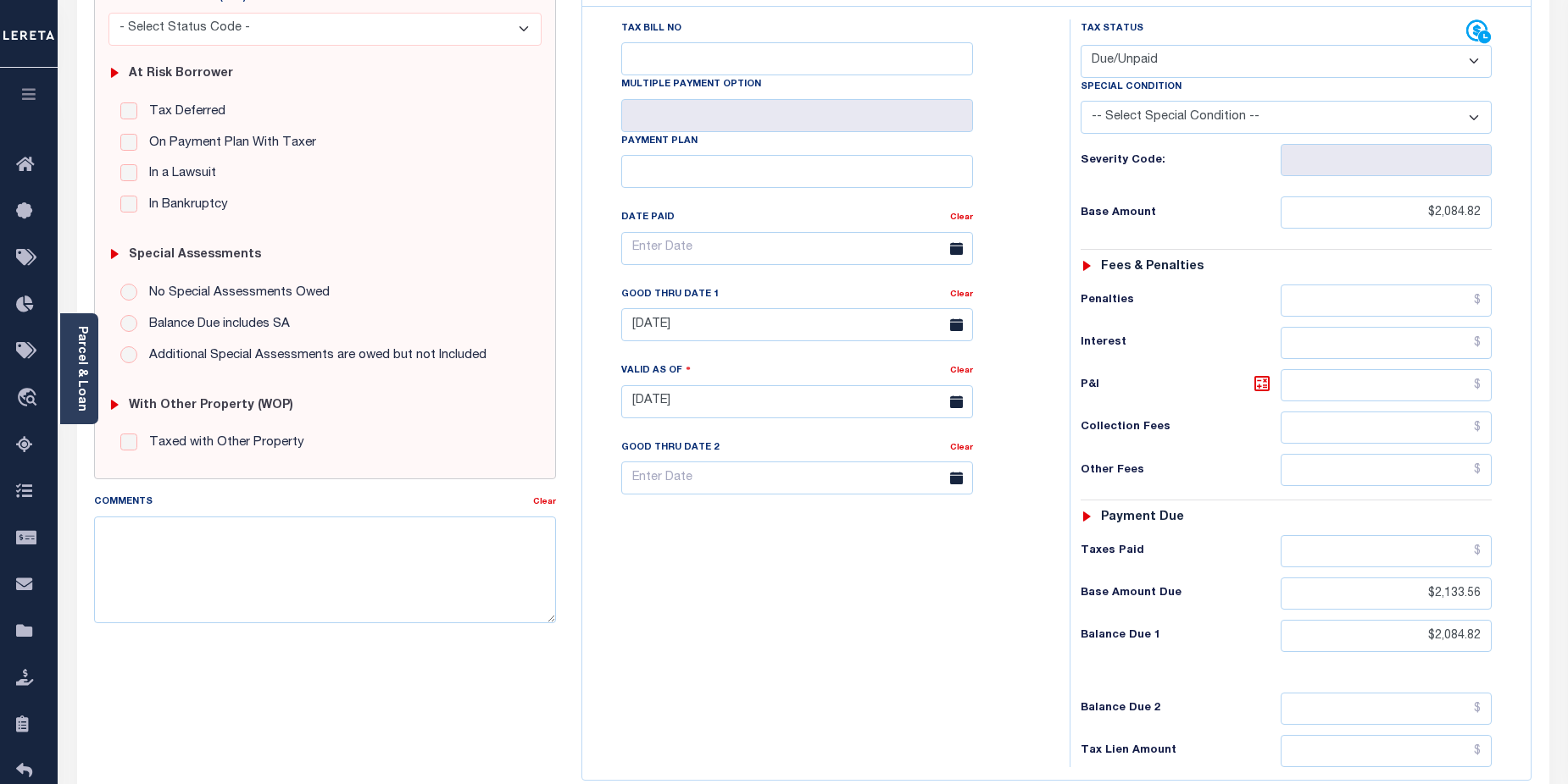
scroll to position [310, 0]
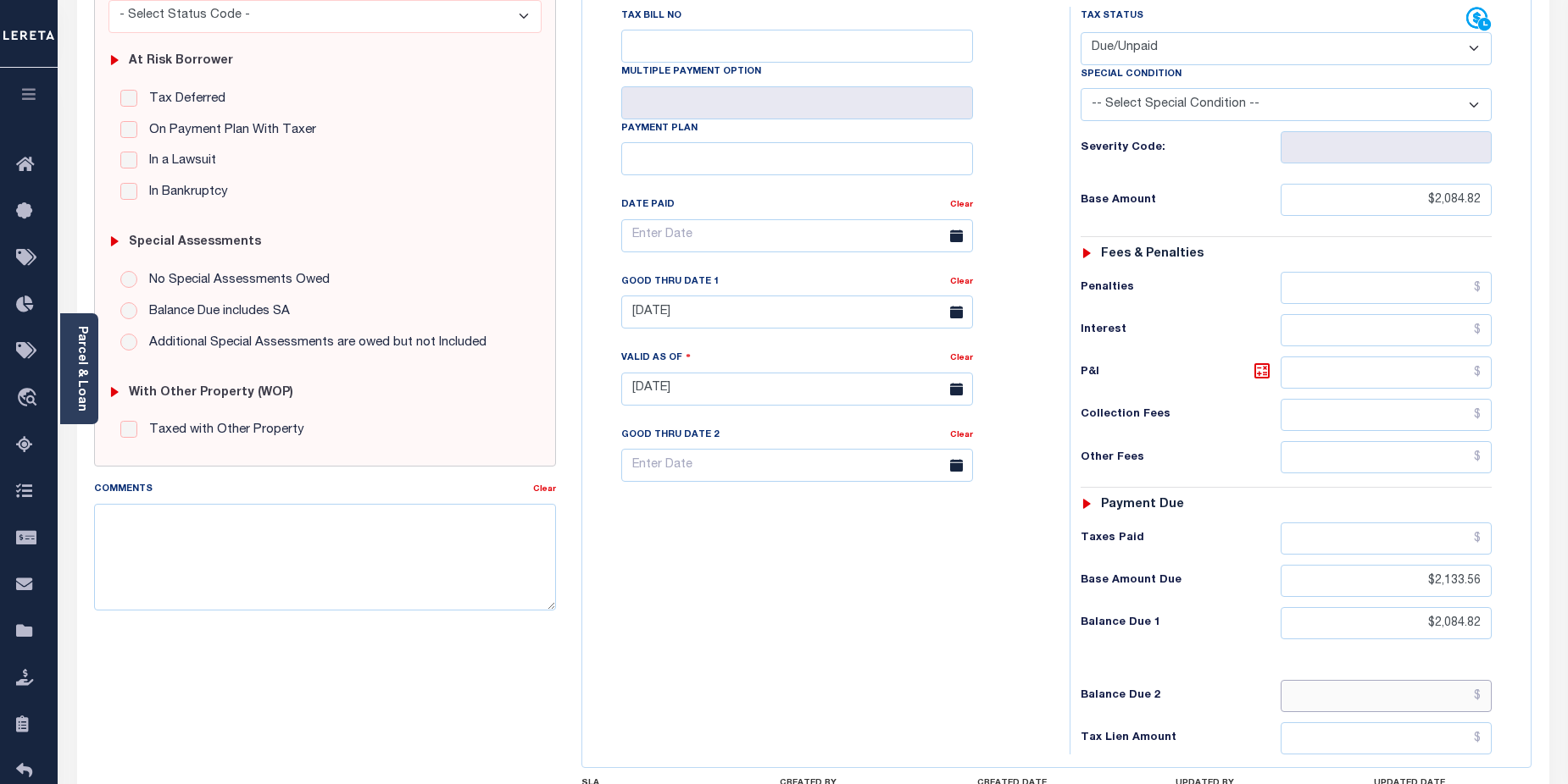
click at [1428, 680] on input "text" at bounding box center [1386, 696] width 212 height 32
type input "$2,133.56"
click at [765, 449] on input "text" at bounding box center [796, 466] width 352 height 33
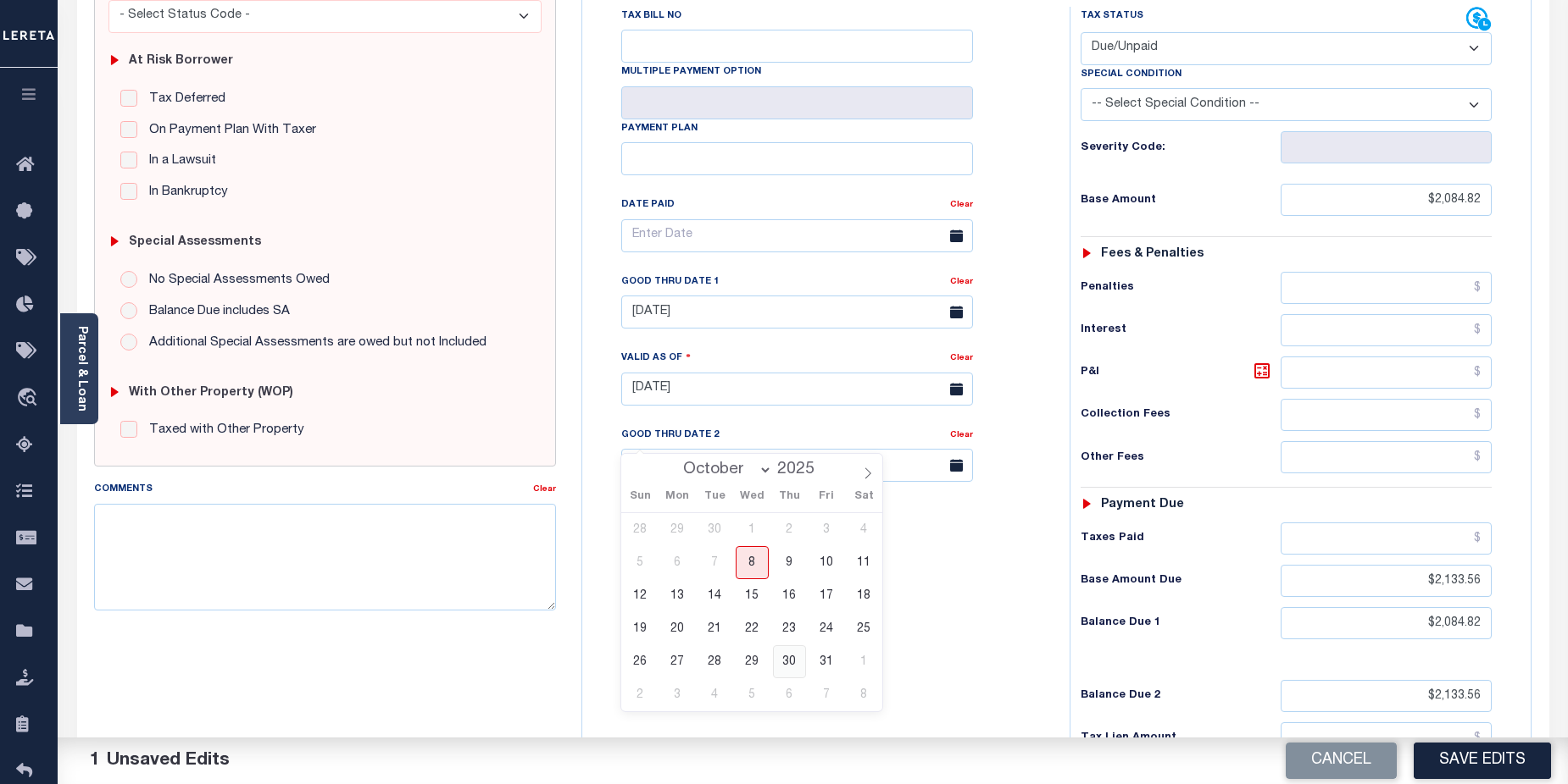
click at [792, 665] on span "30" at bounding box center [789, 662] width 33 height 33
type input "[DATE]"
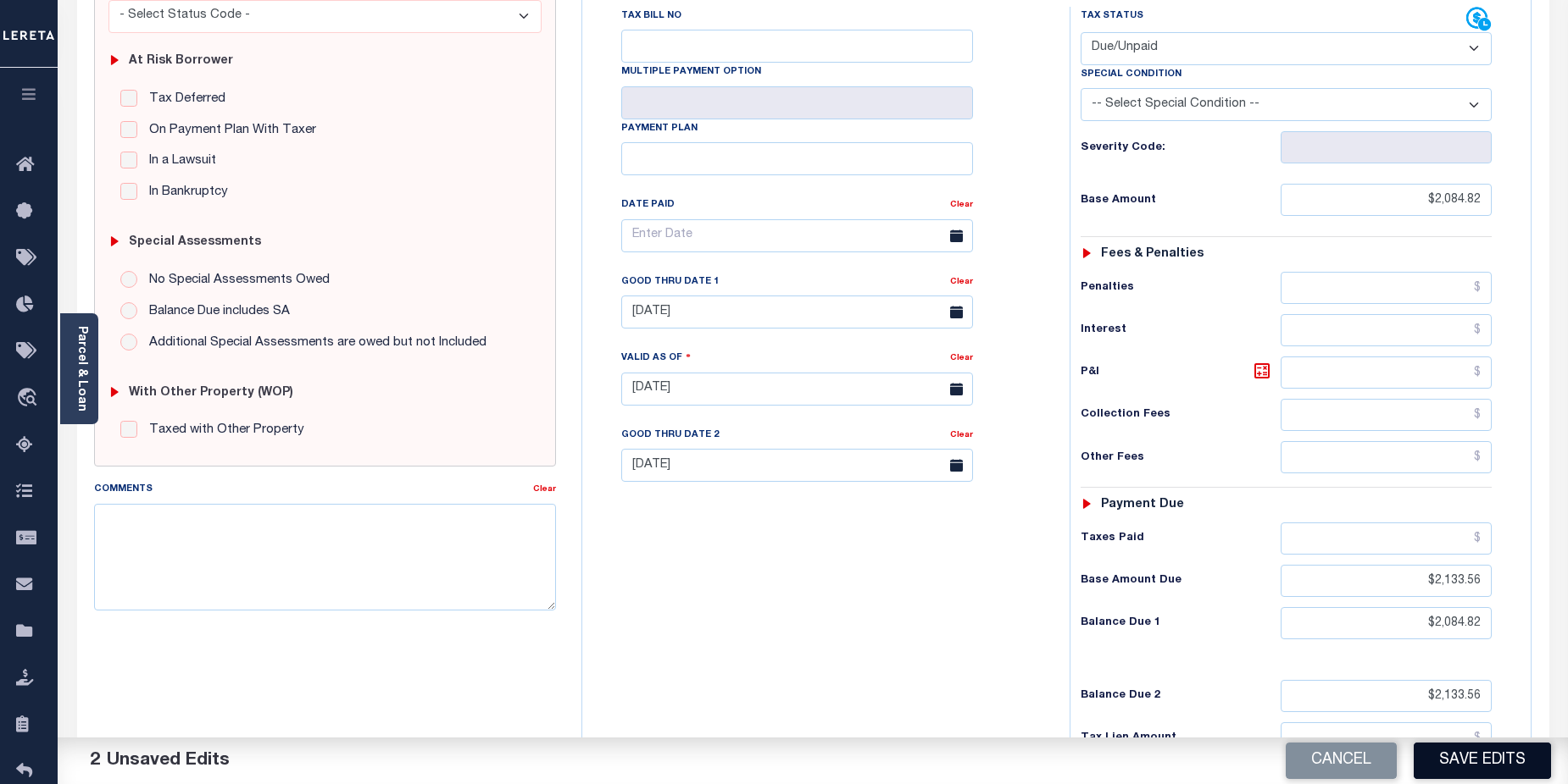
click at [1473, 766] on button "Save Edits" at bounding box center [1483, 761] width 138 height 37
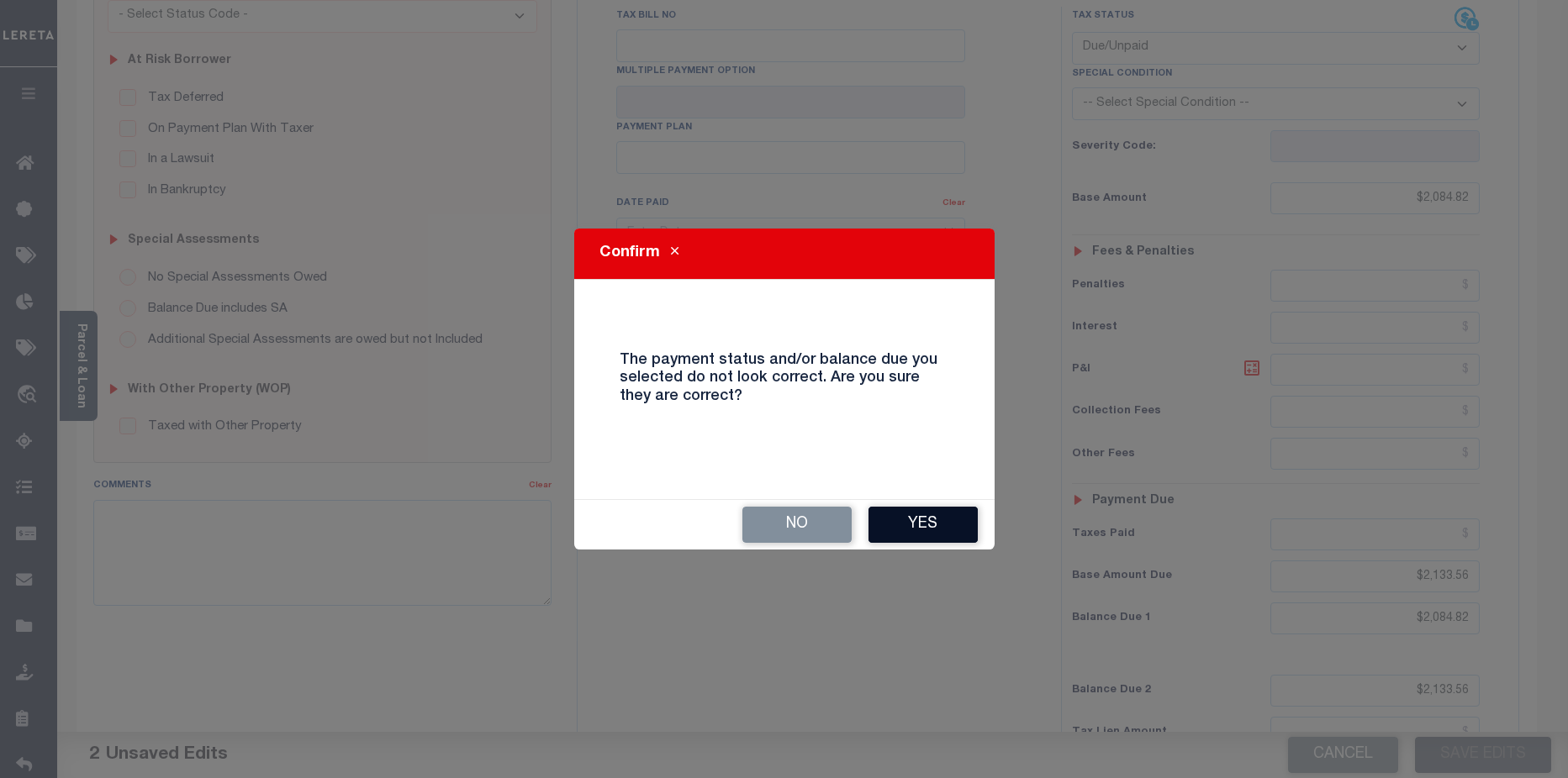
click at [940, 528] on button "Yes" at bounding box center [923, 525] width 110 height 36
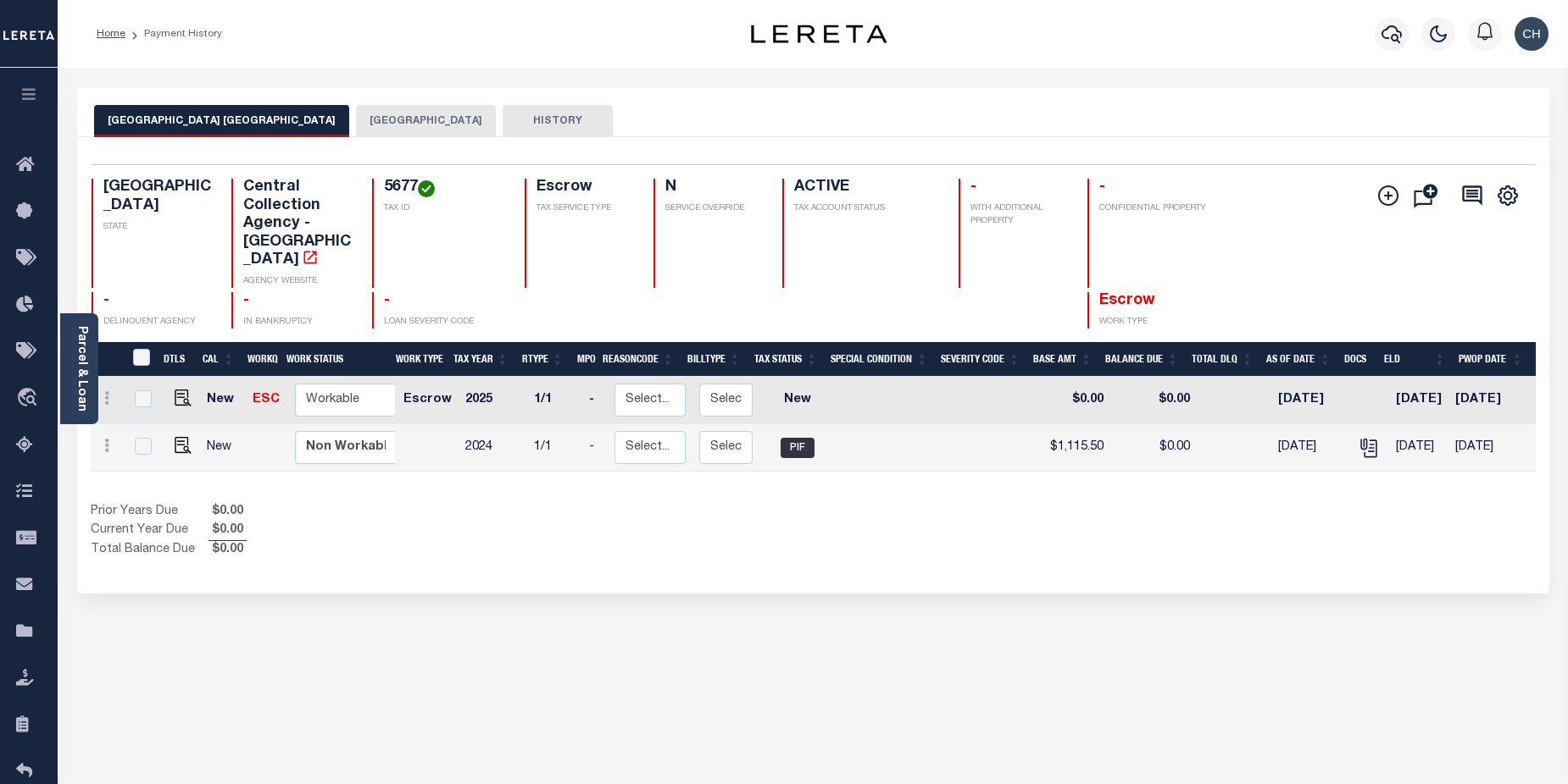
click at [421, 128] on button "[GEOGRAPHIC_DATA]" at bounding box center [426, 121] width 139 height 32
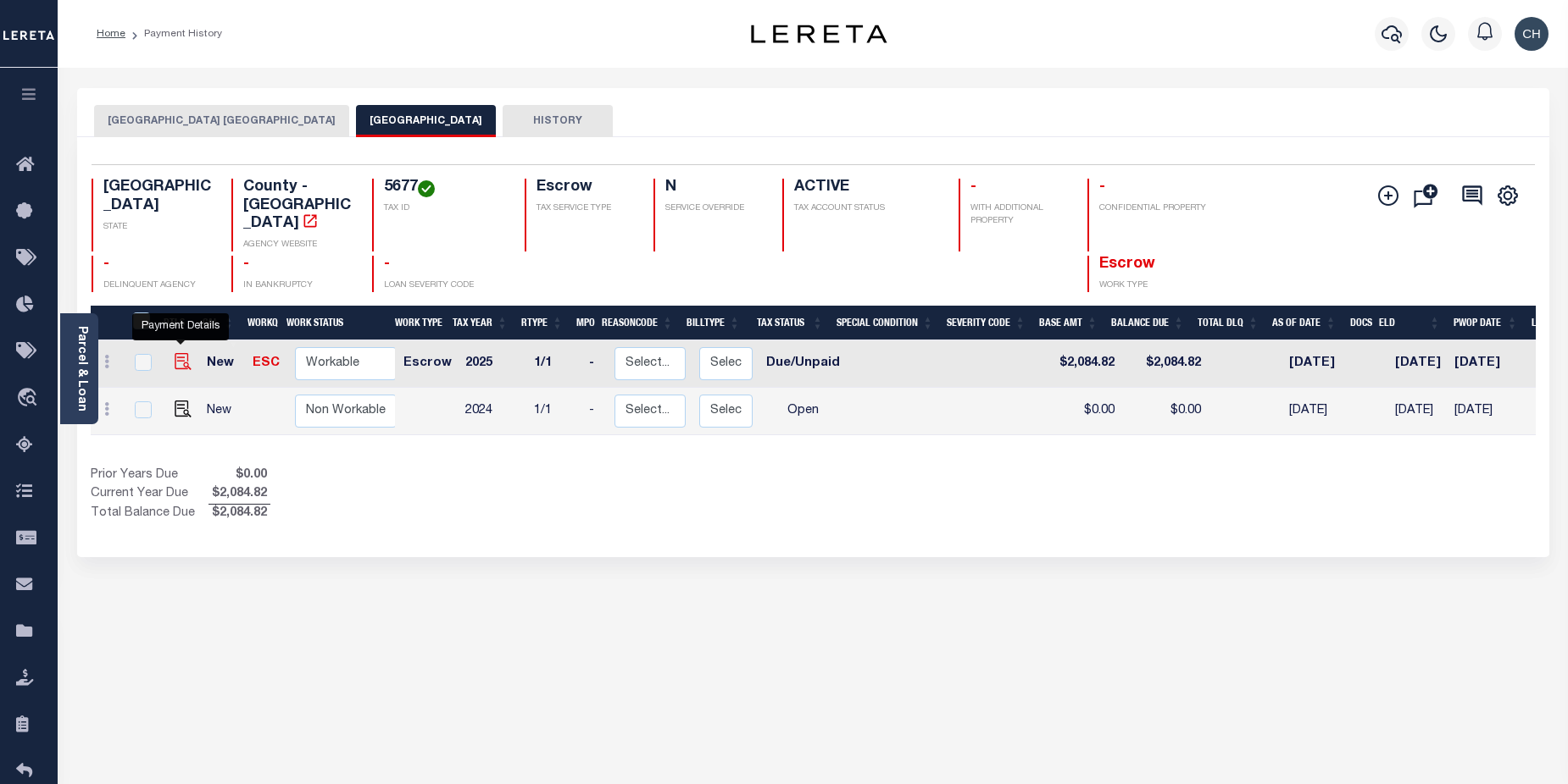
click at [181, 353] on img "" at bounding box center [183, 362] width 17 height 17
checkbox input "true"
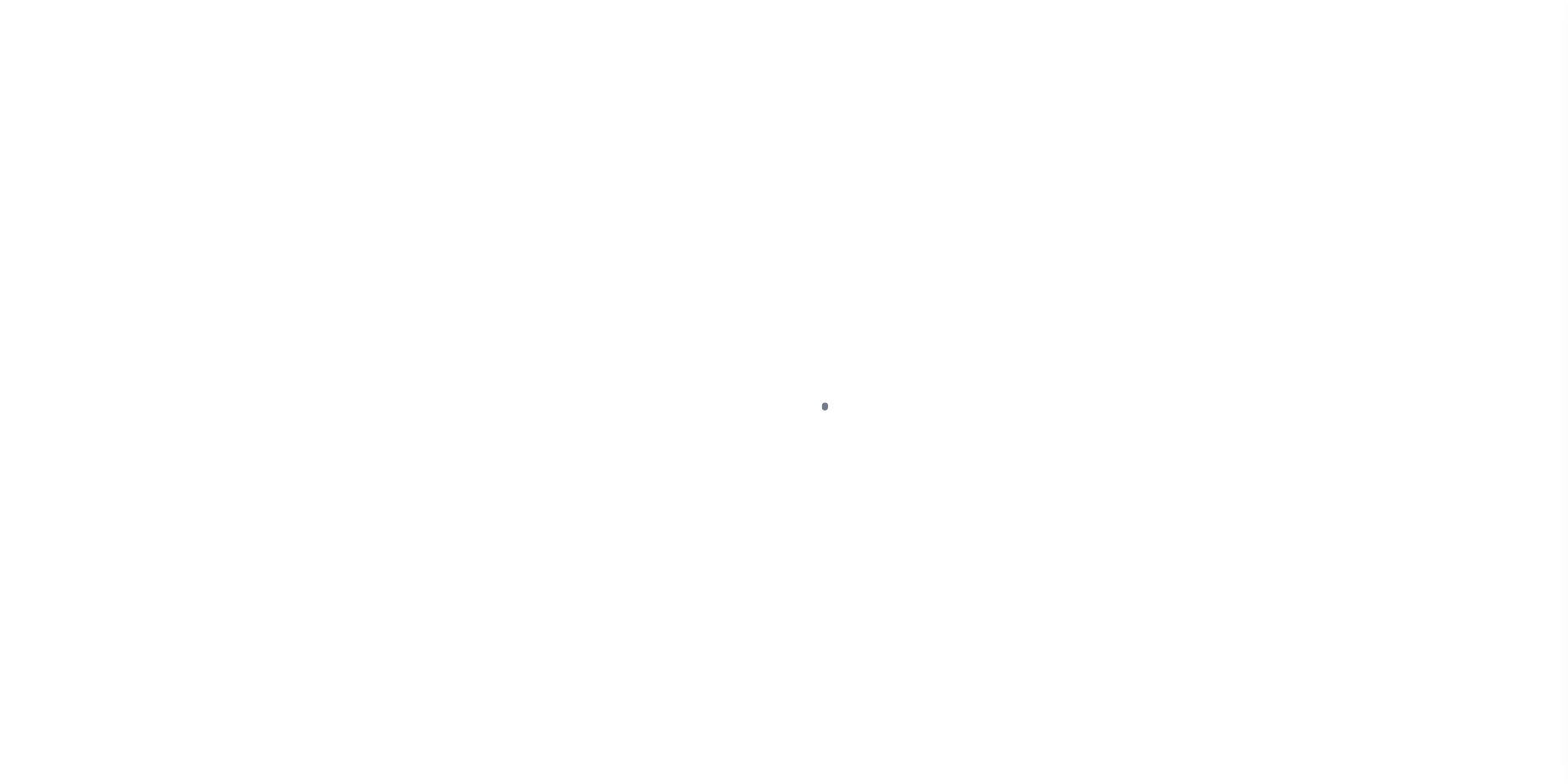
select select "DUE"
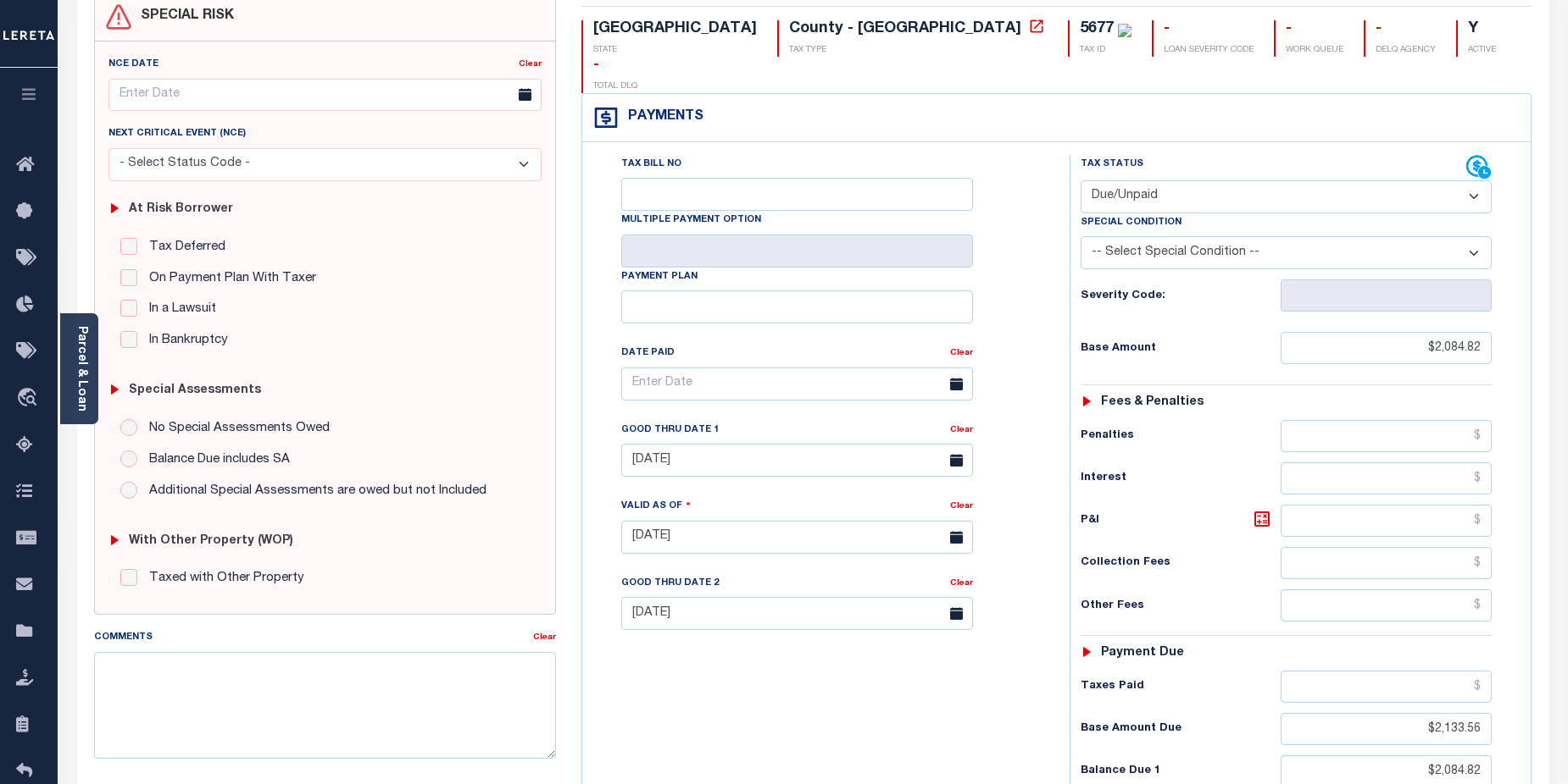
scroll to position [189, 0]
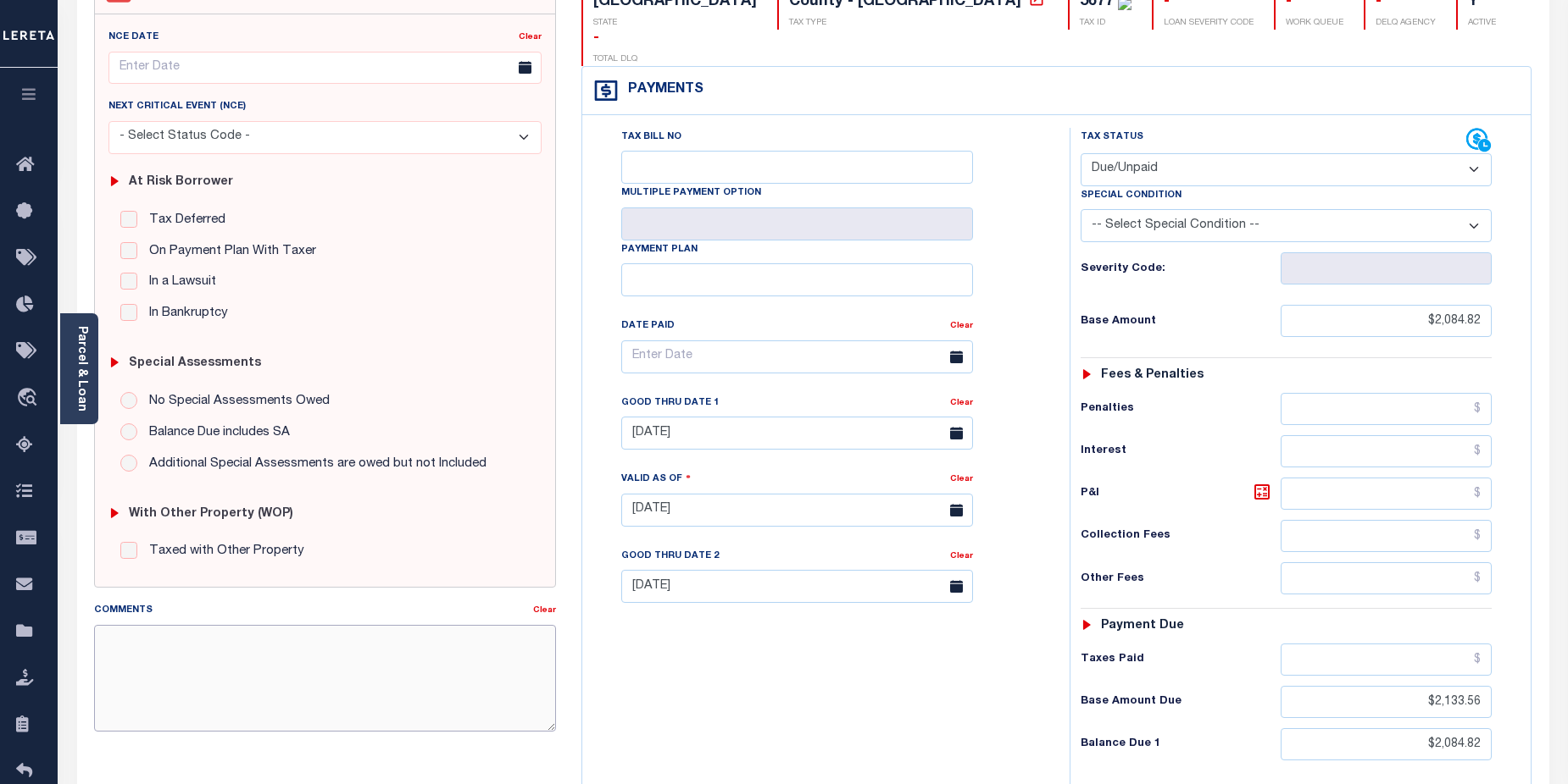
click at [201, 650] on textarea "Comments" at bounding box center [325, 678] width 463 height 106
paste textarea "please see LDID 46593"
type textarea "please see LDID 46593"
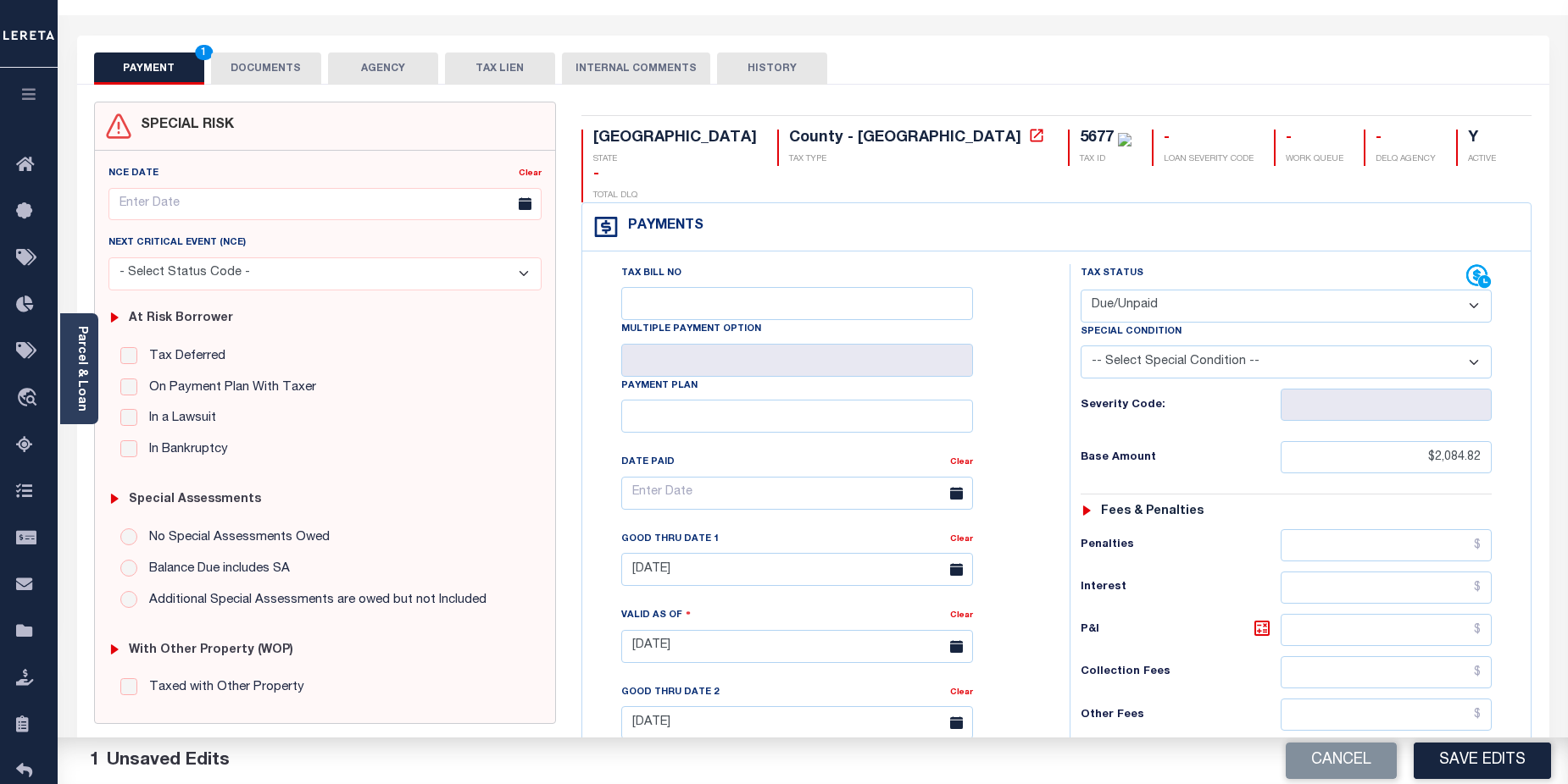
scroll to position [0, 0]
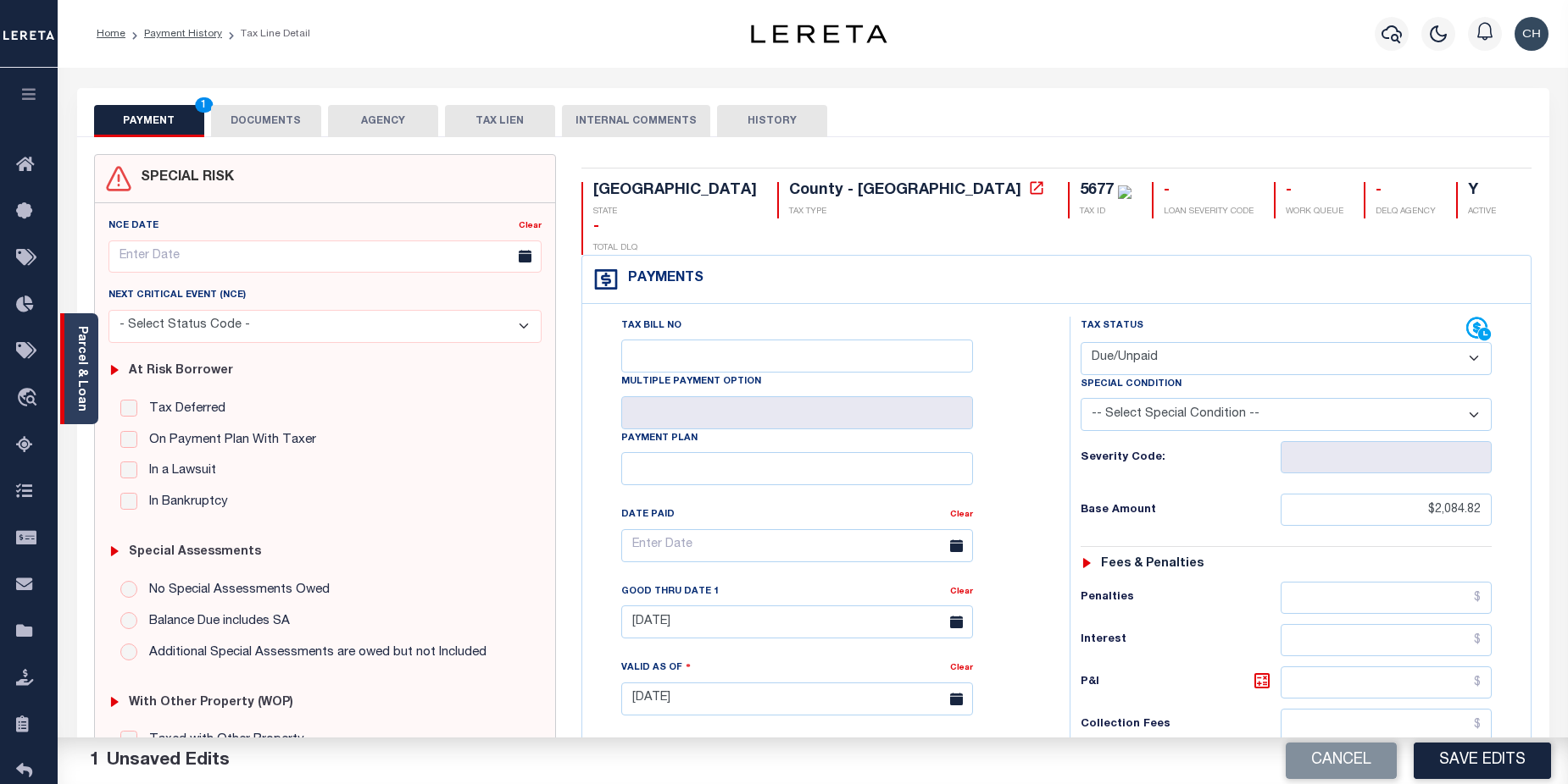
click at [78, 360] on link "Parcel & Loan" at bounding box center [81, 369] width 12 height 85
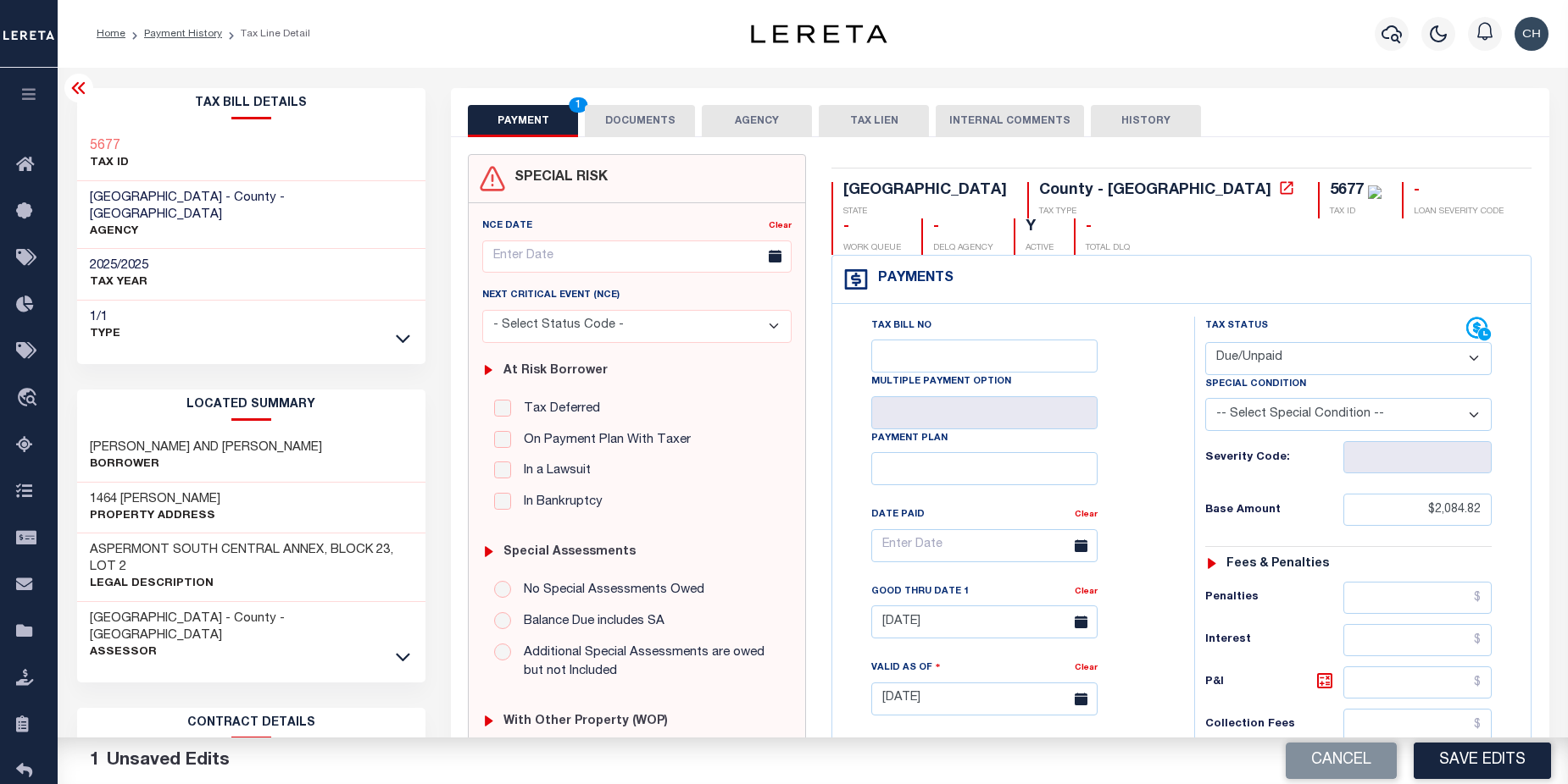
click at [650, 119] on button "DOCUMENTS" at bounding box center [640, 121] width 110 height 32
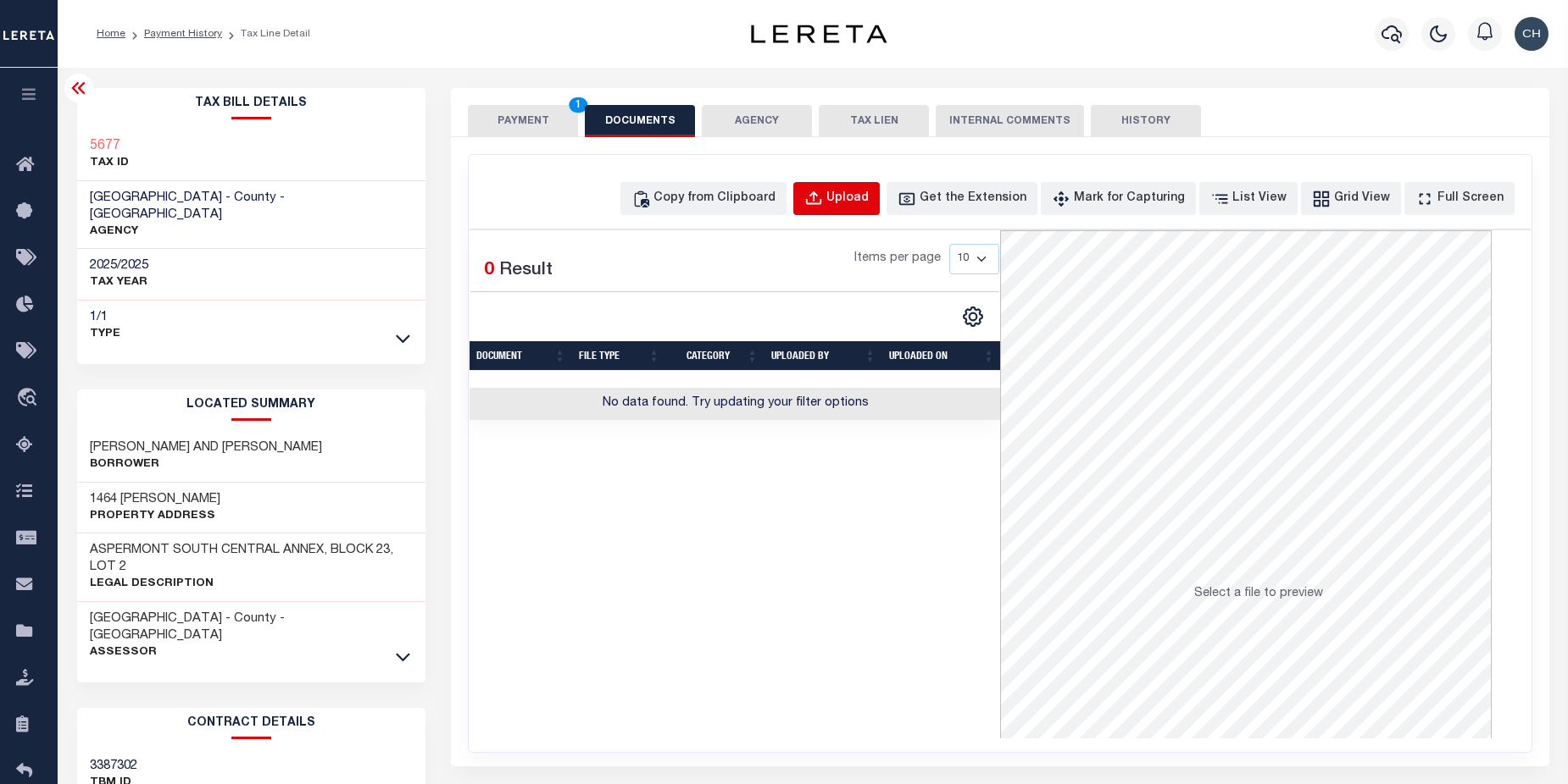
click at [869, 200] on div "Upload" at bounding box center [847, 198] width 43 height 18
select select "POP"
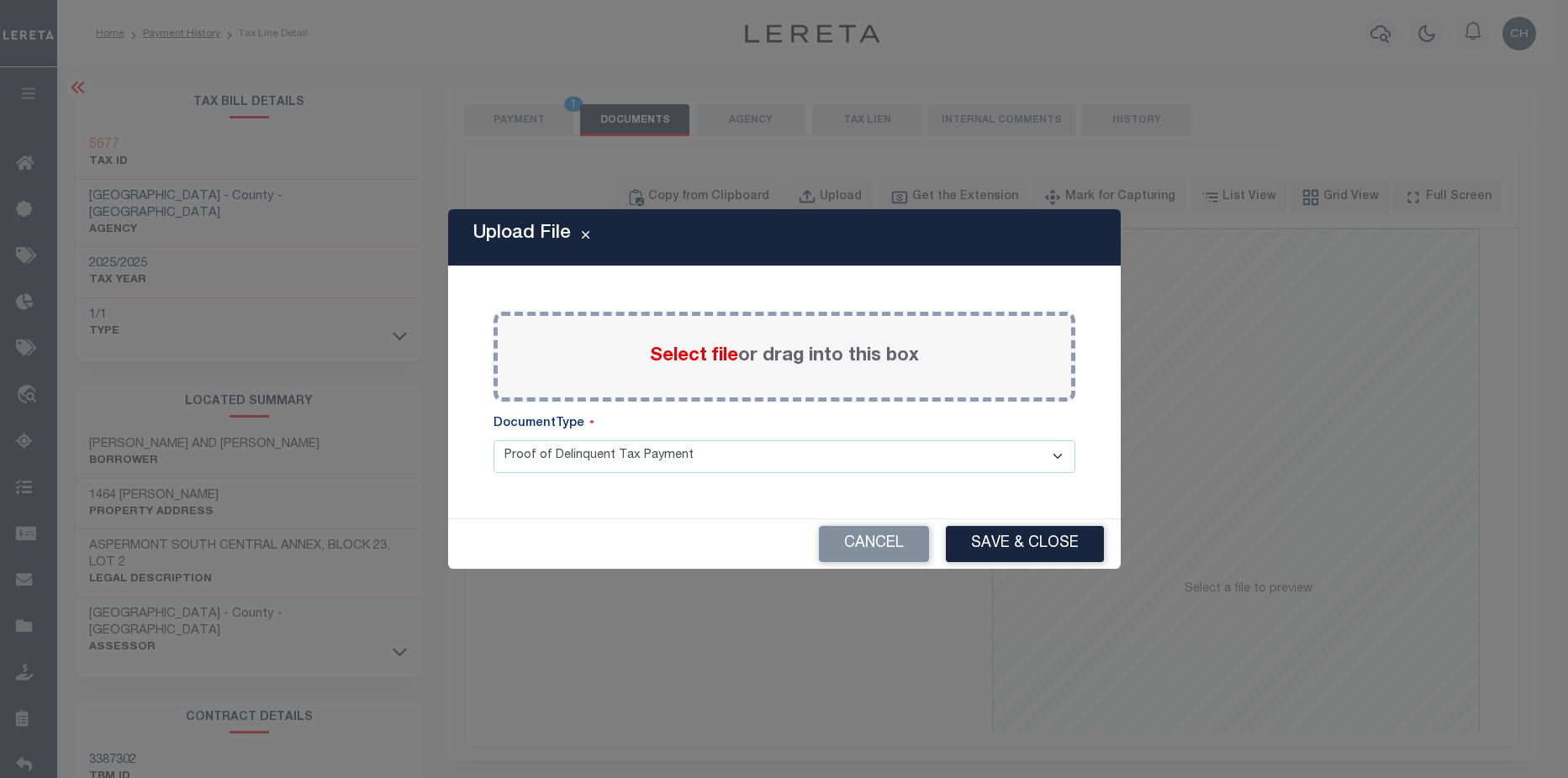
click at [740, 358] on label "Select file or drag into this box" at bounding box center [784, 356] width 269 height 28
click at [0, 0] on input "Select file or drag into this box" at bounding box center [0, 0] width 0 height 0
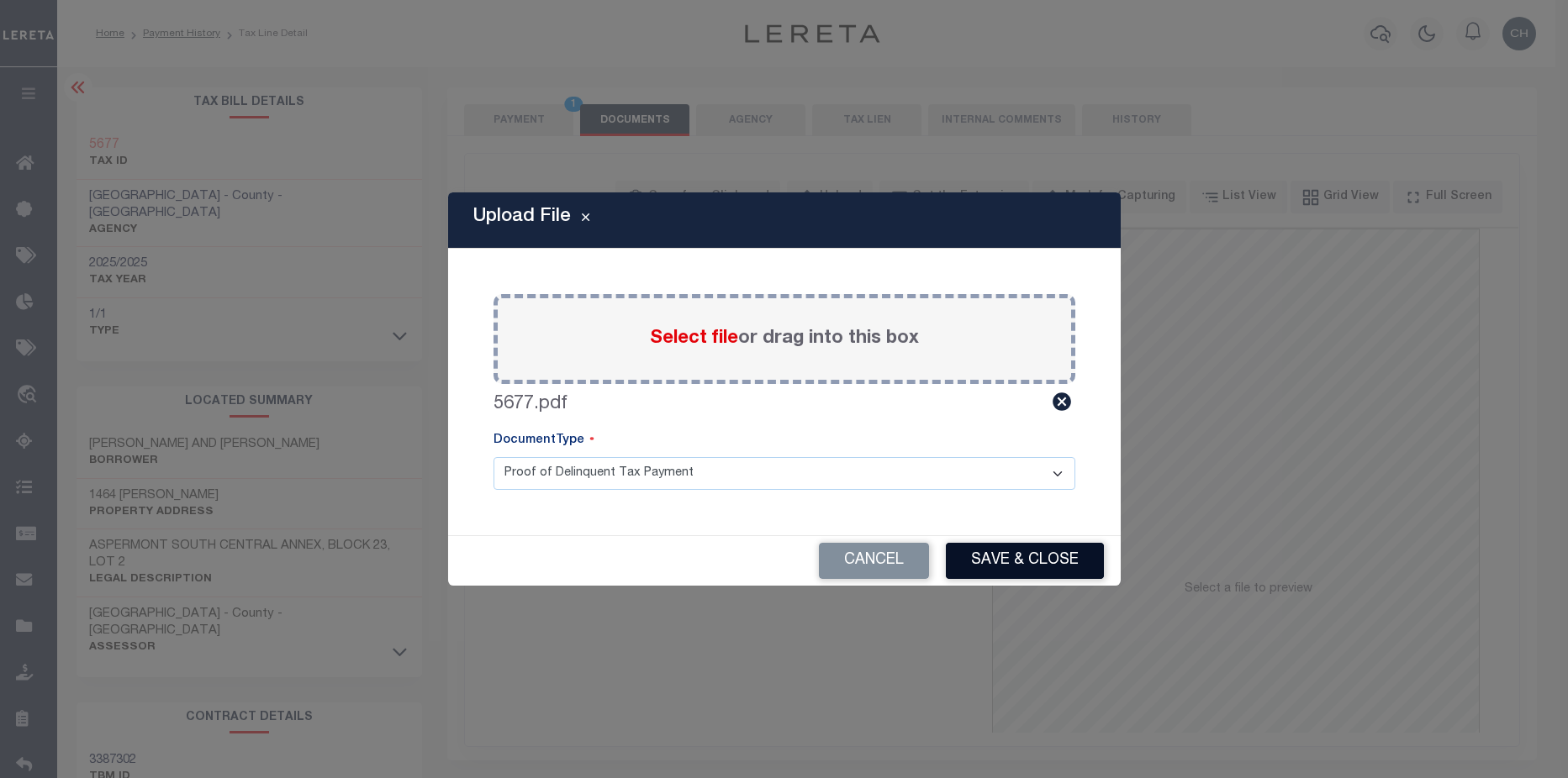
click at [1060, 565] on button "Save & Close" at bounding box center [1024, 561] width 159 height 36
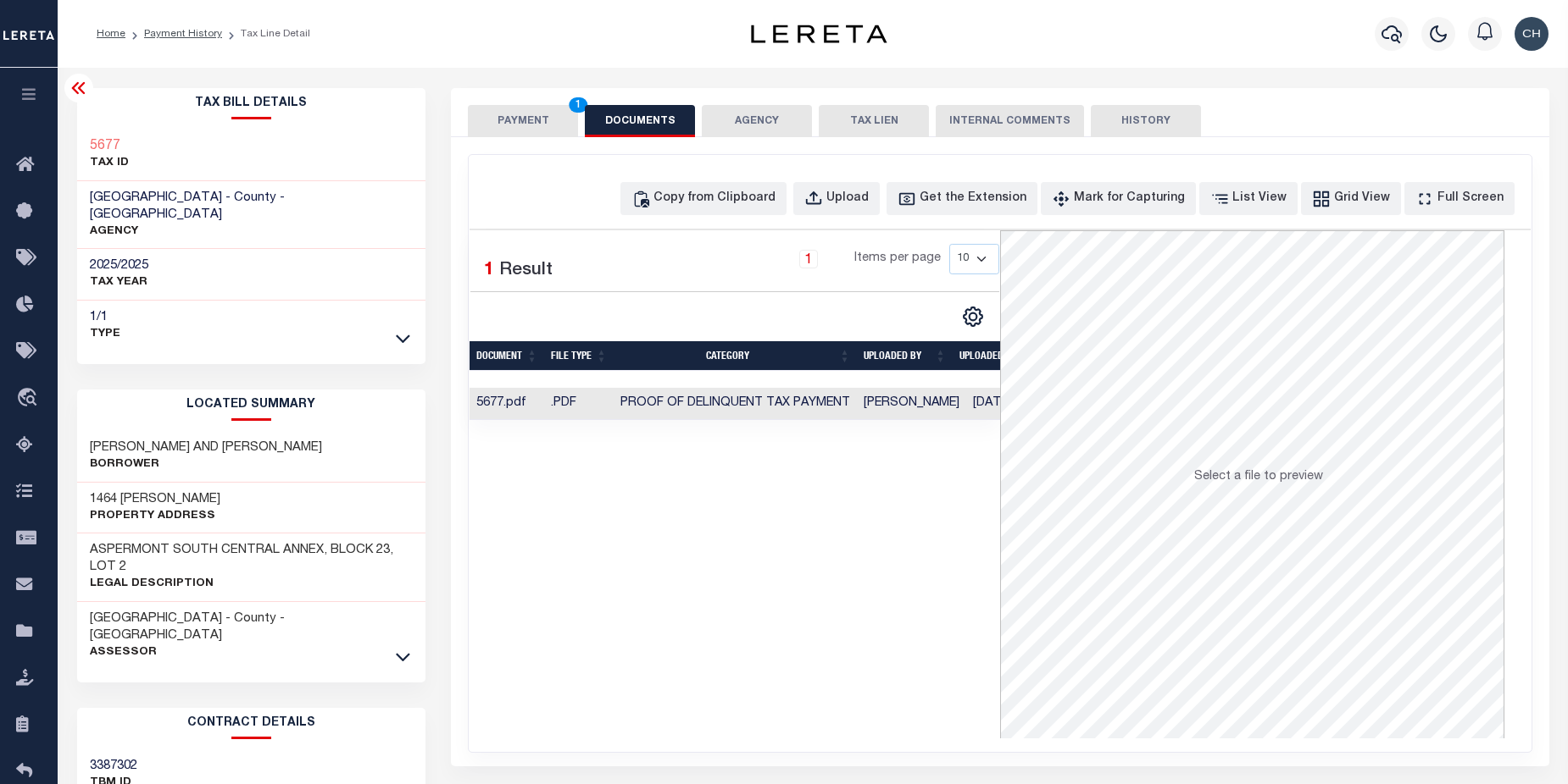
click at [530, 119] on button "PAYMENT 1" at bounding box center [523, 121] width 110 height 32
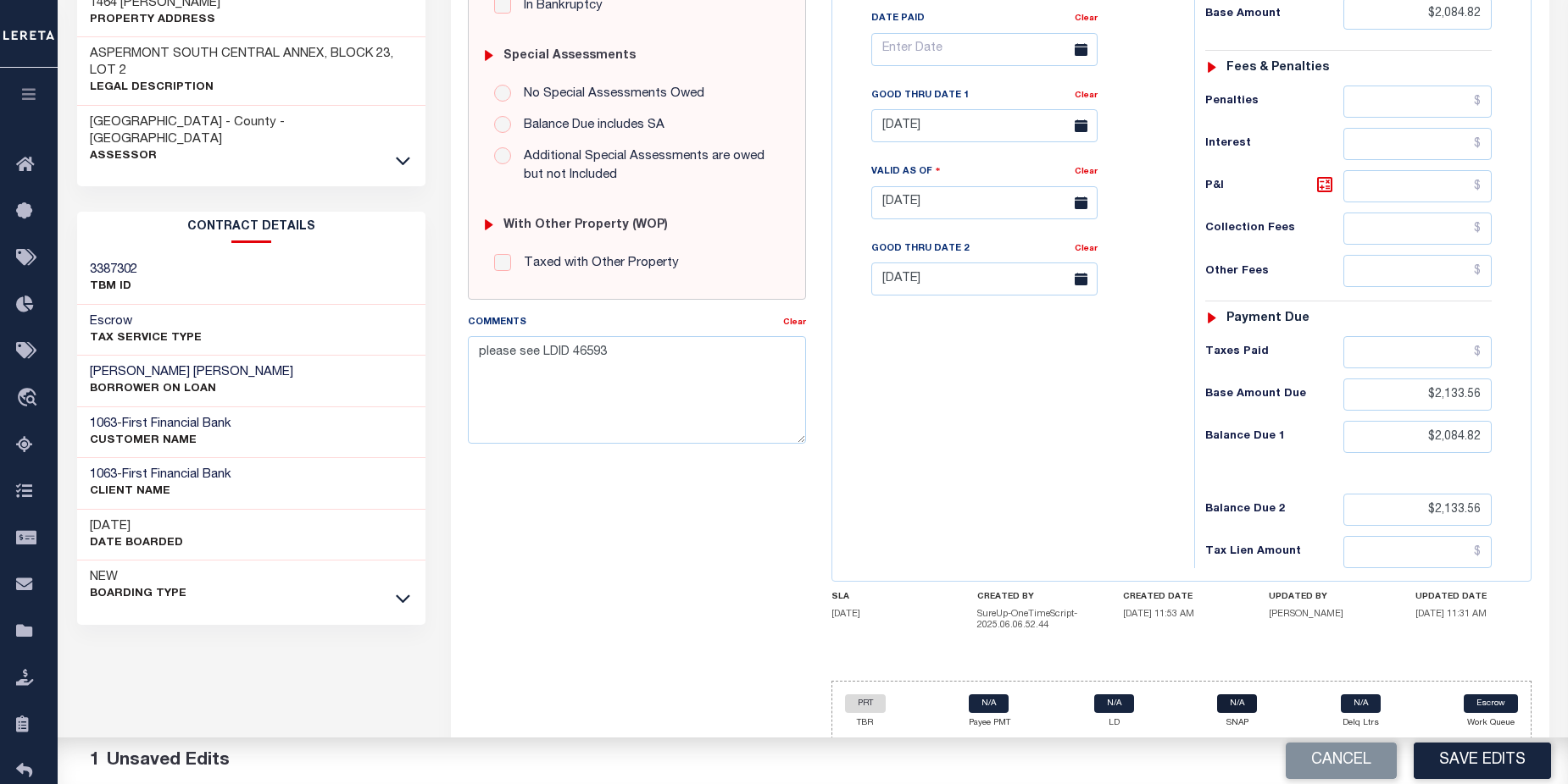
scroll to position [498, 0]
drag, startPoint x: 479, startPoint y: 353, endPoint x: 611, endPoint y: 349, distance: 132.1
click at [611, 349] on textarea "please see LDID 46593" at bounding box center [636, 389] width 337 height 106
drag, startPoint x: 481, startPoint y: 355, endPoint x: 621, endPoint y: 353, distance: 140.0
click at [621, 353] on textarea "please see LDID 46593" at bounding box center [636, 389] width 337 height 106
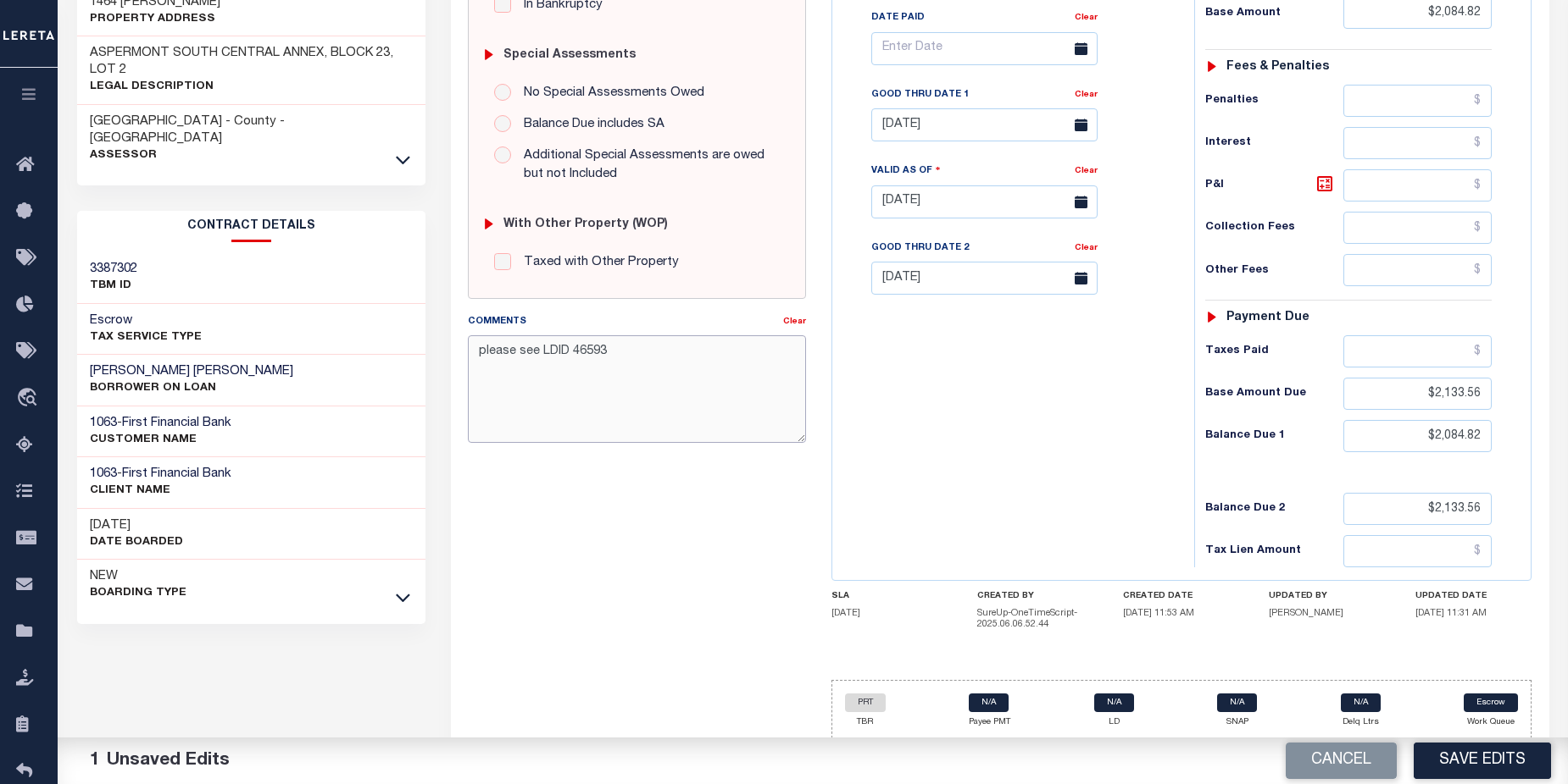
paste textarea "CAS-474377 2025/annual dlq Base $3,323.80 P/I $568.57-Lender Responsibility Tot…"
drag, startPoint x: 548, startPoint y: 350, endPoint x: 458, endPoint y: 359, distance: 90.4
click at [458, 359] on div "Comments Clear CAS-474377 2025/annual dlq Base $3,323.80 P/I $568.57-Lender Res…" at bounding box center [636, 384] width 363 height 144
drag, startPoint x: 559, startPoint y: 352, endPoint x: 587, endPoint y: 349, distance: 28.2
click at [587, 349] on textarea "2025/annual dlq Base $3,323.80 P/I $568.57-Lender Responsibility Total $3892.37…" at bounding box center [636, 389] width 337 height 106
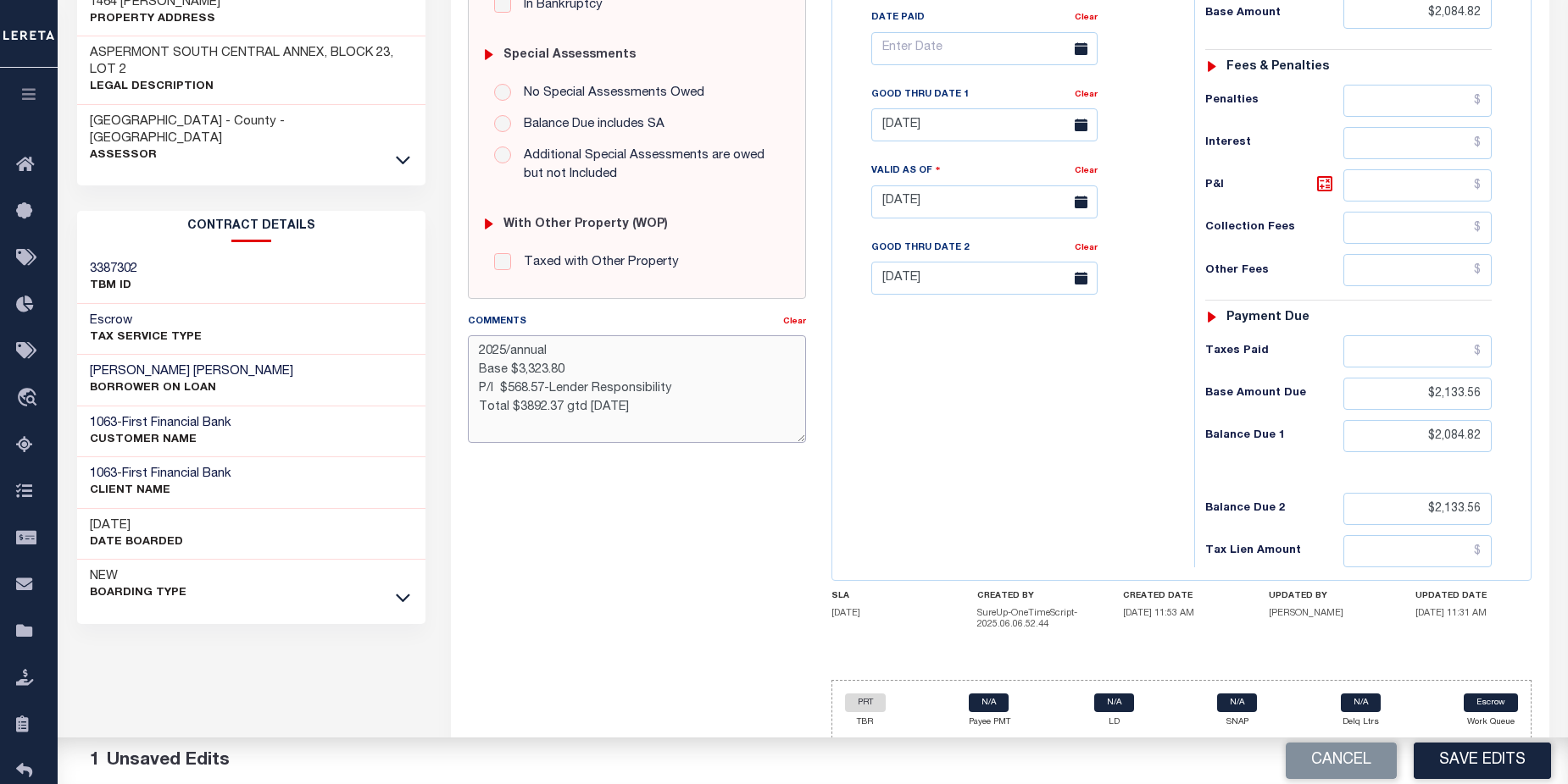
drag, startPoint x: 518, startPoint y: 372, endPoint x: 596, endPoint y: 370, distance: 78.0
click at [596, 370] on textarea "2025/annual Base $3,323.80 P/I $568.57-Lender Responsibility Total $3892.37 gtd…" at bounding box center [636, 389] width 337 height 106
drag, startPoint x: 479, startPoint y: 390, endPoint x: 685, endPoint y: 378, distance: 206.3
click at [684, 378] on textarea "2025/annual Base $2084.82 P/I $568.57-Lender Responsibility Total $3892.37 gtd …" at bounding box center [636, 389] width 337 height 106
drag, startPoint x: 696, startPoint y: 390, endPoint x: 464, endPoint y: 384, distance: 232.1
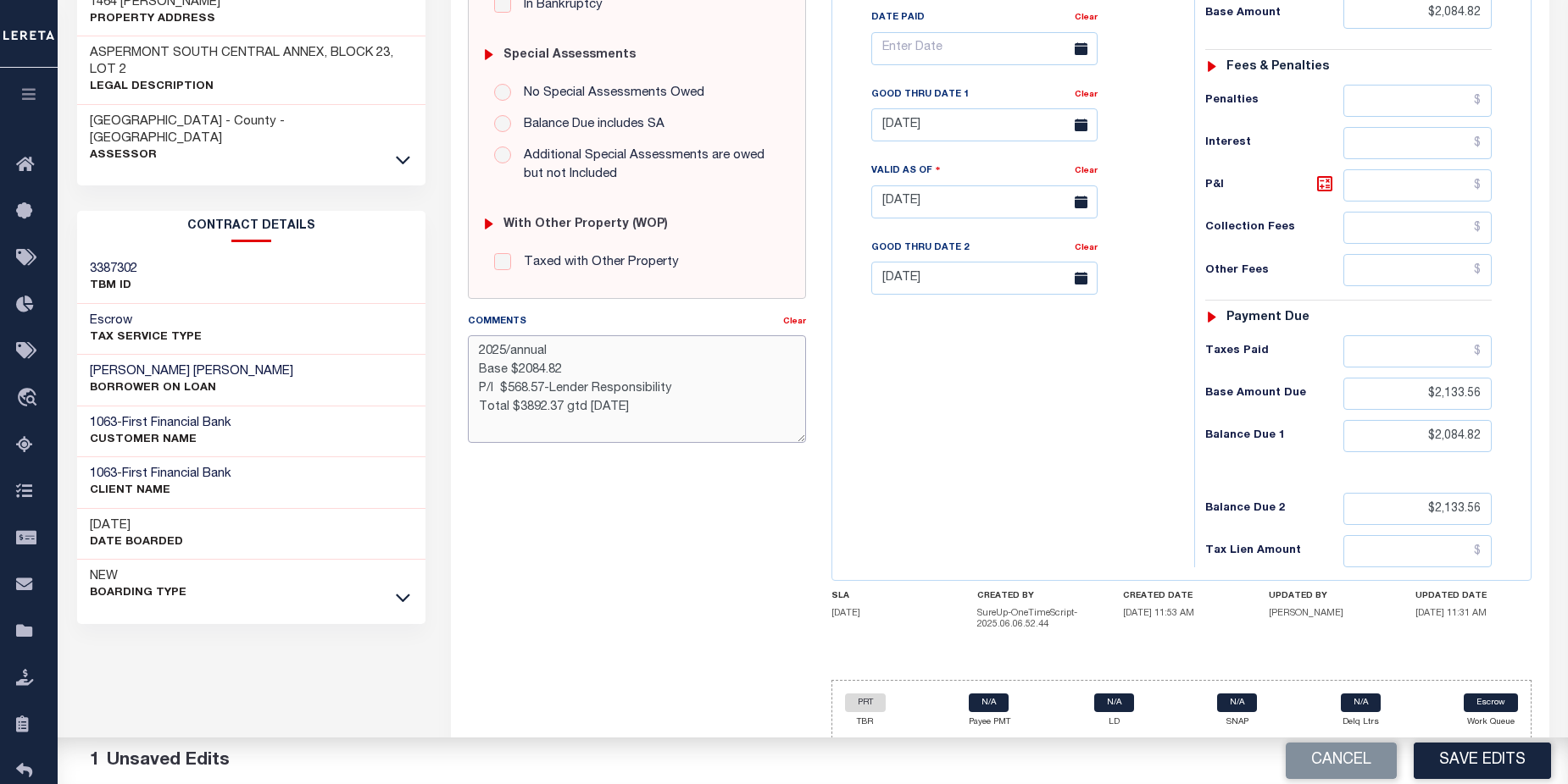
click at [464, 384] on div "Comments Clear 2025/annual Base $2084.82 P/I $568.57-Lender Responsibility Tota…" at bounding box center [636, 384] width 363 height 144
click at [523, 371] on textarea "2025/annual Base $2084.82 Total $3892.37 gtd 08/30/2025" at bounding box center [636, 389] width 337 height 106
drag, startPoint x: 593, startPoint y: 406, endPoint x: 619, endPoint y: 406, distance: 26.0
click at [619, 406] on textarea "2025/annual Base $2,084.82 Total $3892.37 gtd 08/30/2025" at bounding box center [636, 389] width 337 height 106
click at [562, 410] on textarea "2025/annual Base $2,084.82 Total $3892.37 gtd 10/31/2025" at bounding box center [636, 389] width 337 height 106
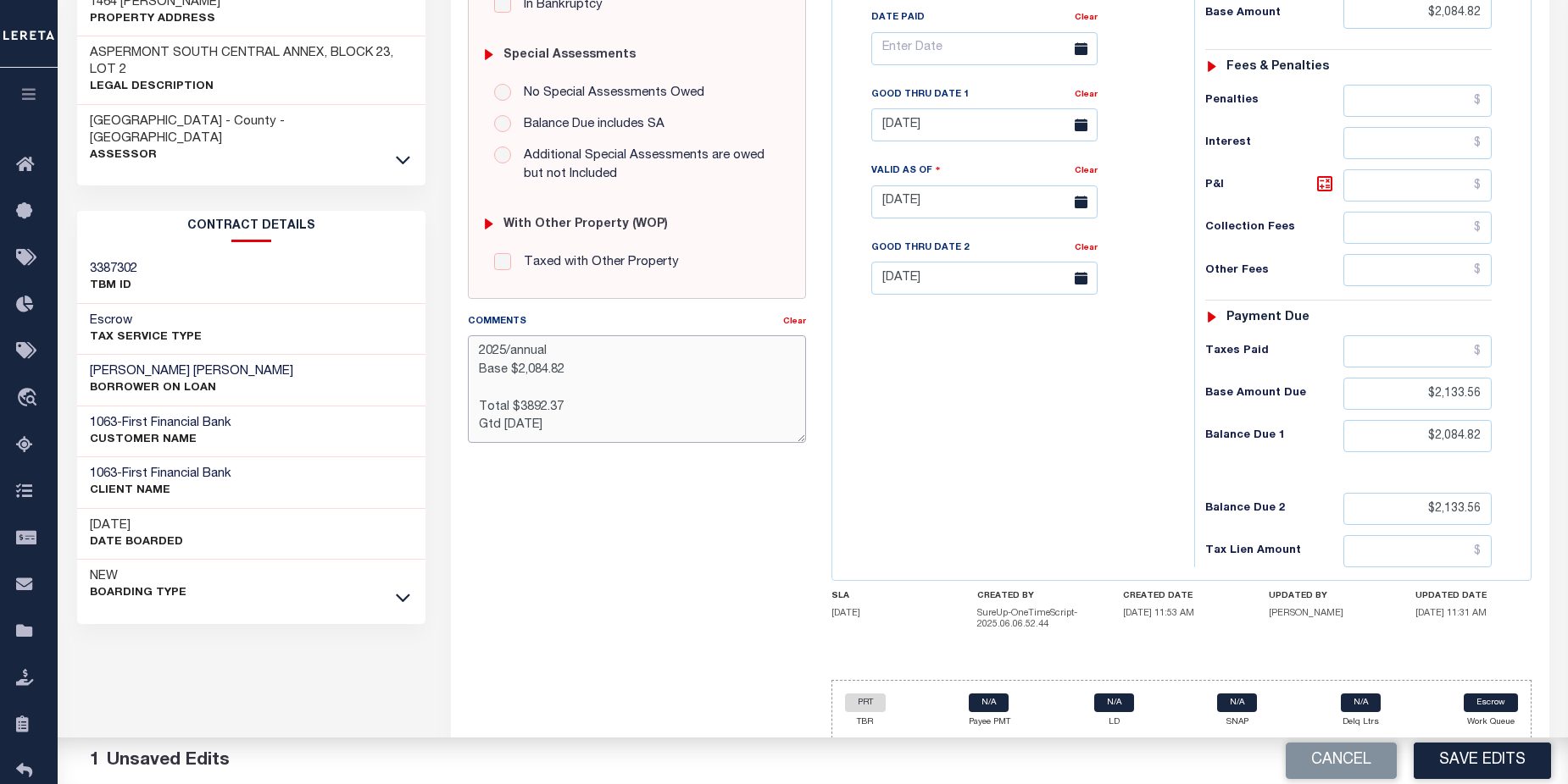
drag, startPoint x: 519, startPoint y: 407, endPoint x: 569, endPoint y: 406, distance: 50.0
click at [569, 406] on textarea "2025/annual Base $2,084.82 Total $3892.37 Gtd 10/31/2025" at bounding box center [636, 389] width 337 height 106
type textarea "2025/annual Base $2,084.82 Total $2,084.82 Gtd 10/31/2025"
click at [1480, 760] on button "Save Edits" at bounding box center [1483, 761] width 138 height 37
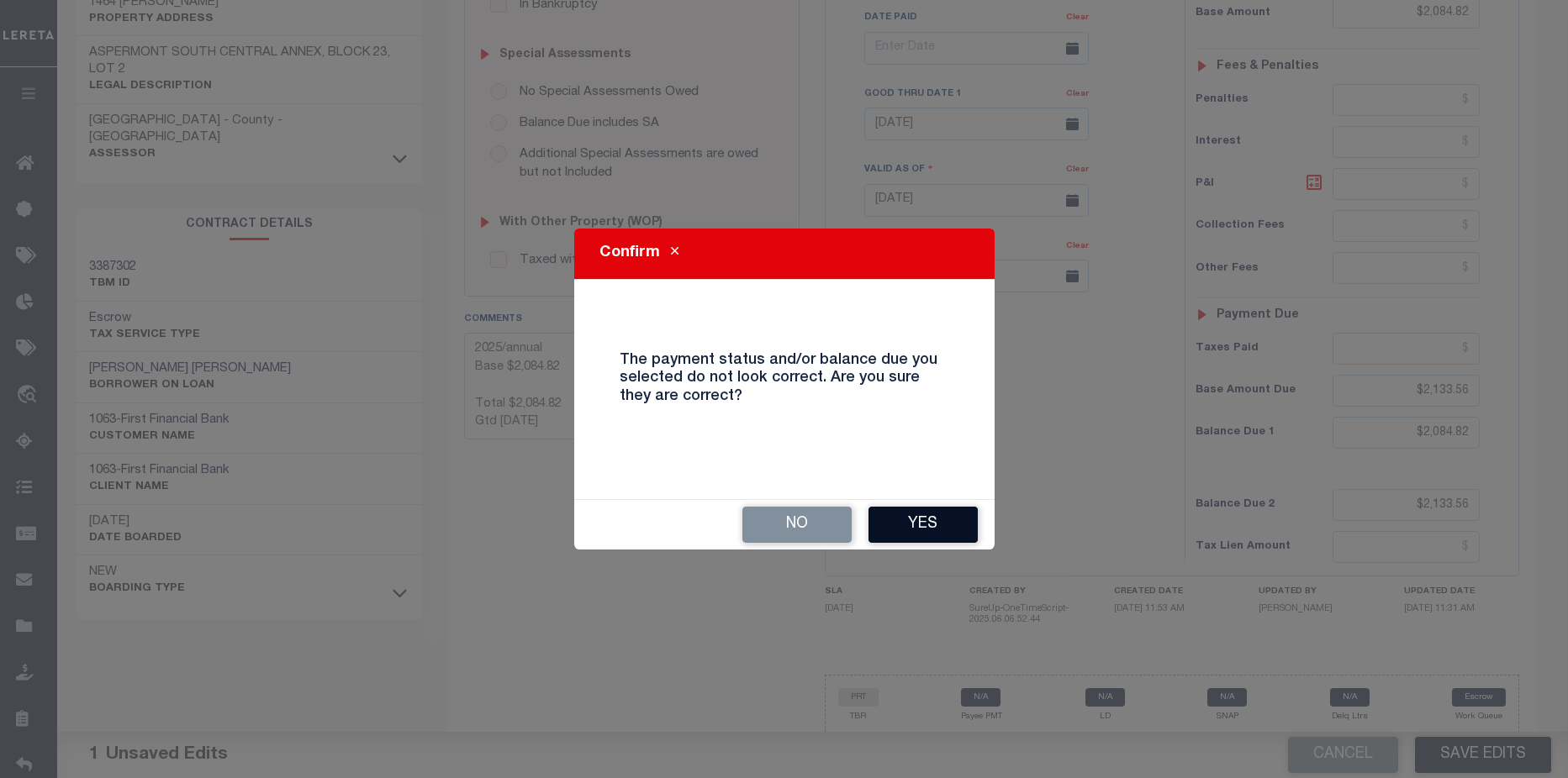
click at [951, 530] on button "Yes" at bounding box center [923, 525] width 110 height 36
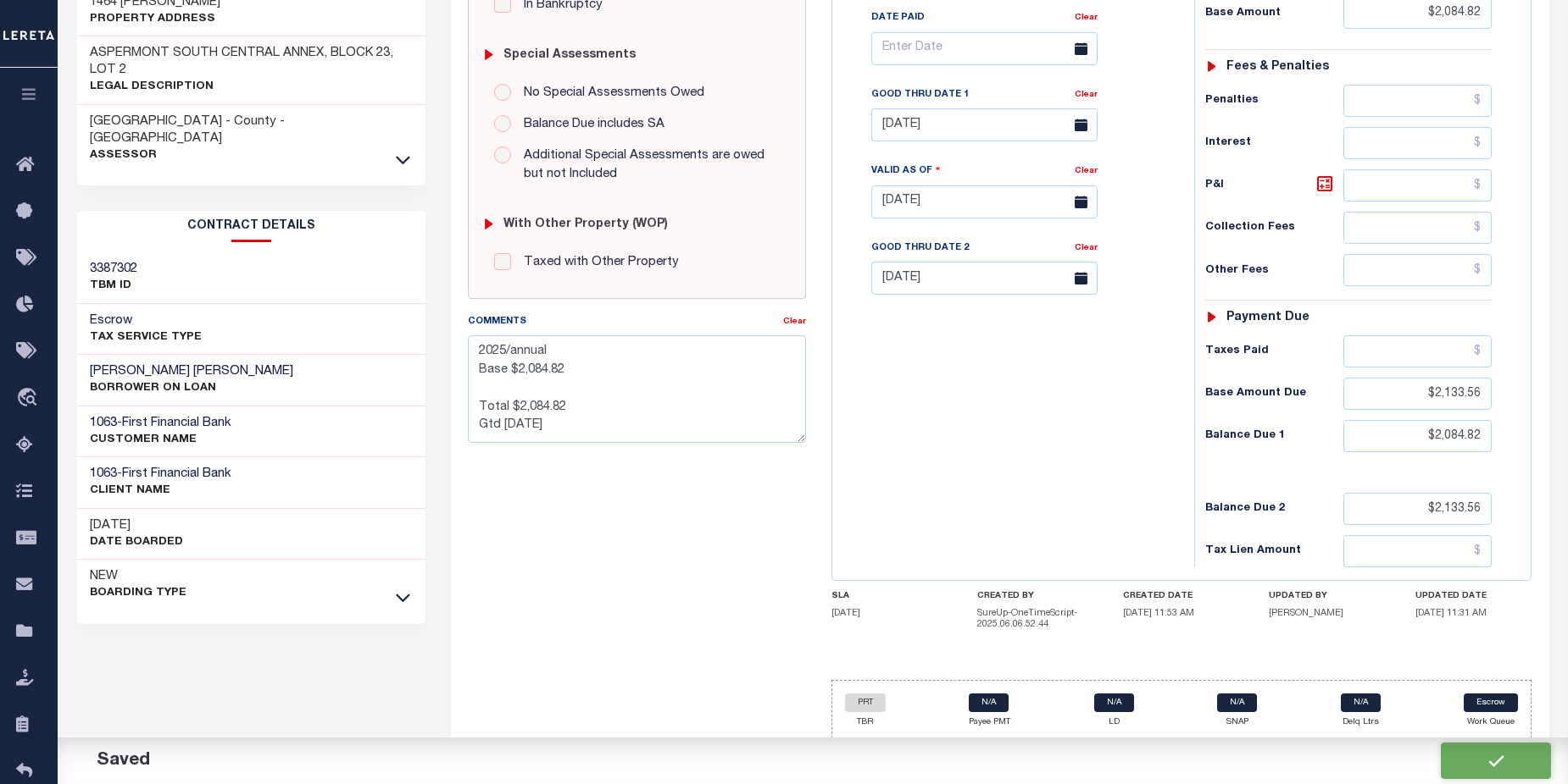
checkbox input "false"
type textarea "2025/annual Base $2,084.82 Total $2,084.82 Gtd 10/31/2025"
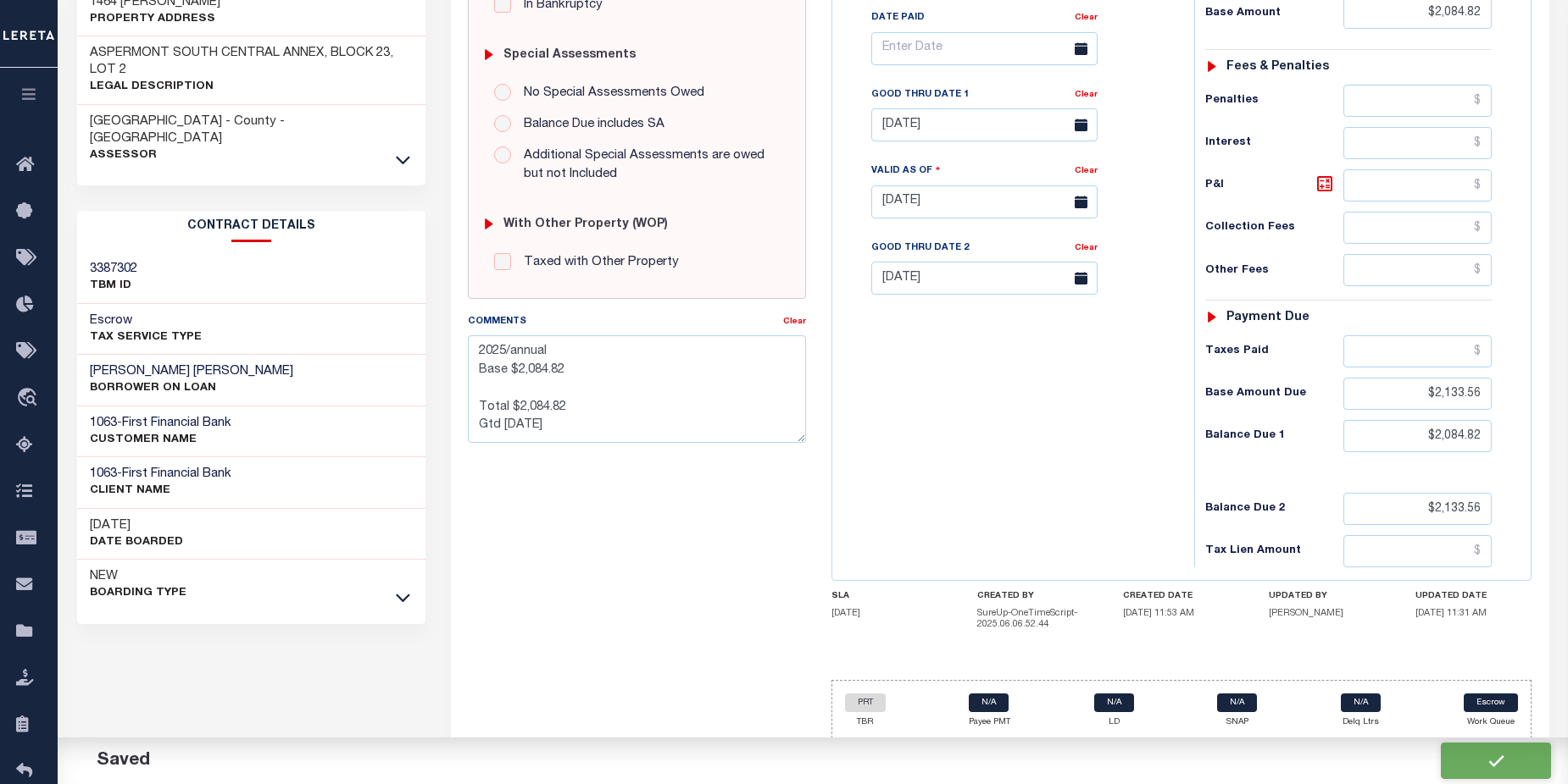
type input "$2,084.82"
type input "$2,133.56"
type input "$2,084.82"
type input "$2,133.56"
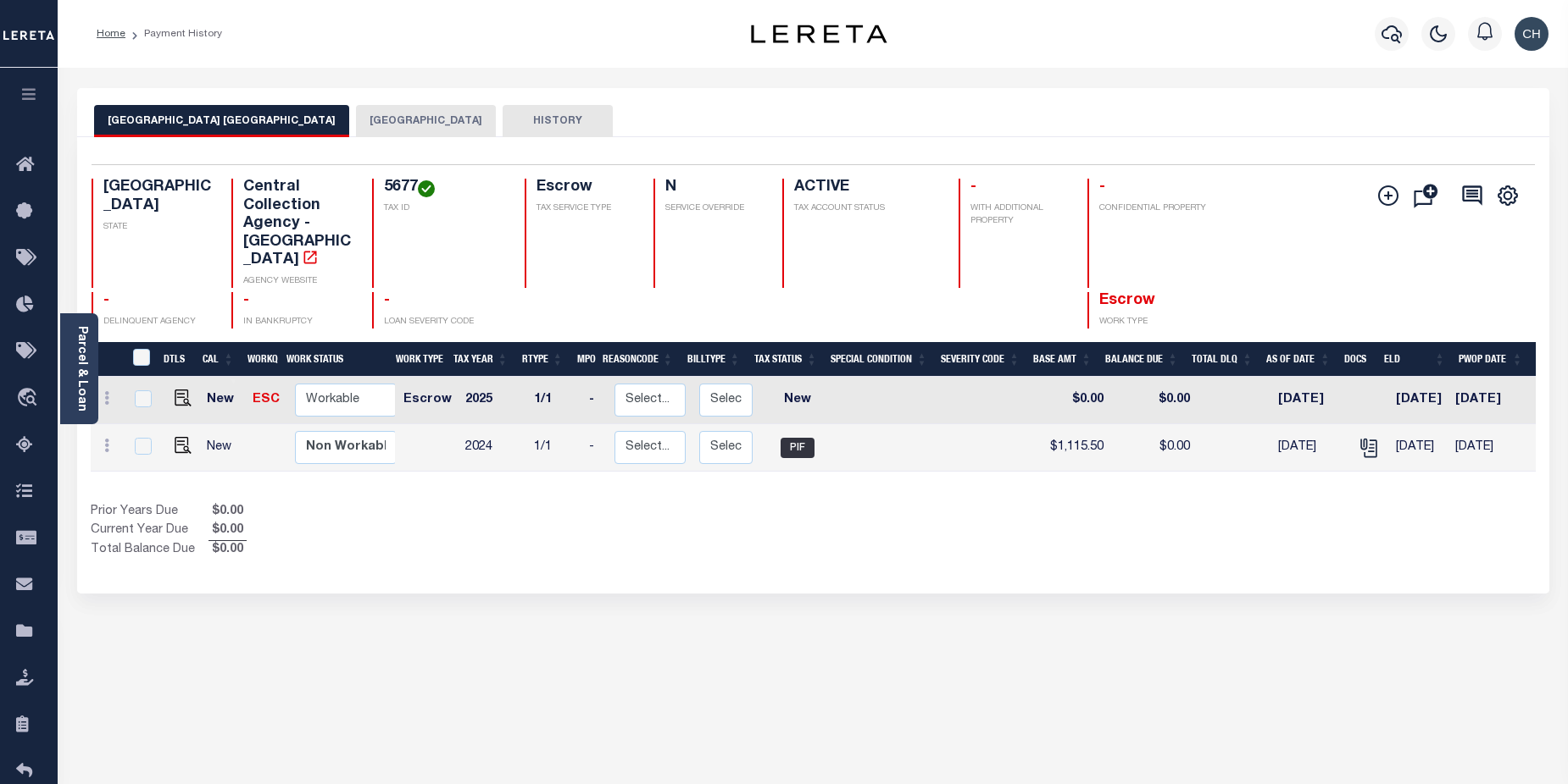
click at [436, 130] on button "[GEOGRAPHIC_DATA]" at bounding box center [426, 121] width 139 height 32
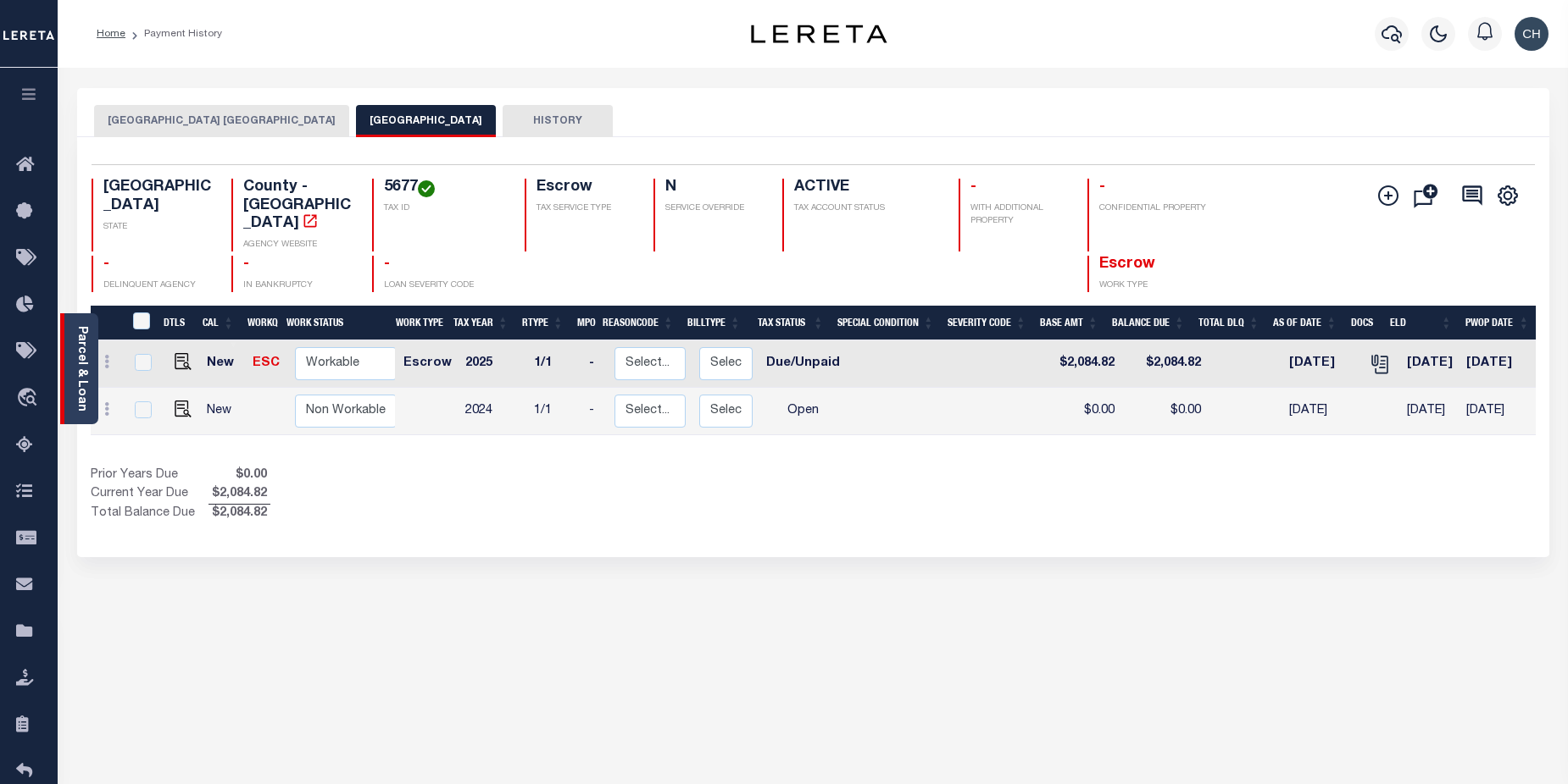
click at [82, 380] on link "Parcel & Loan" at bounding box center [81, 369] width 12 height 85
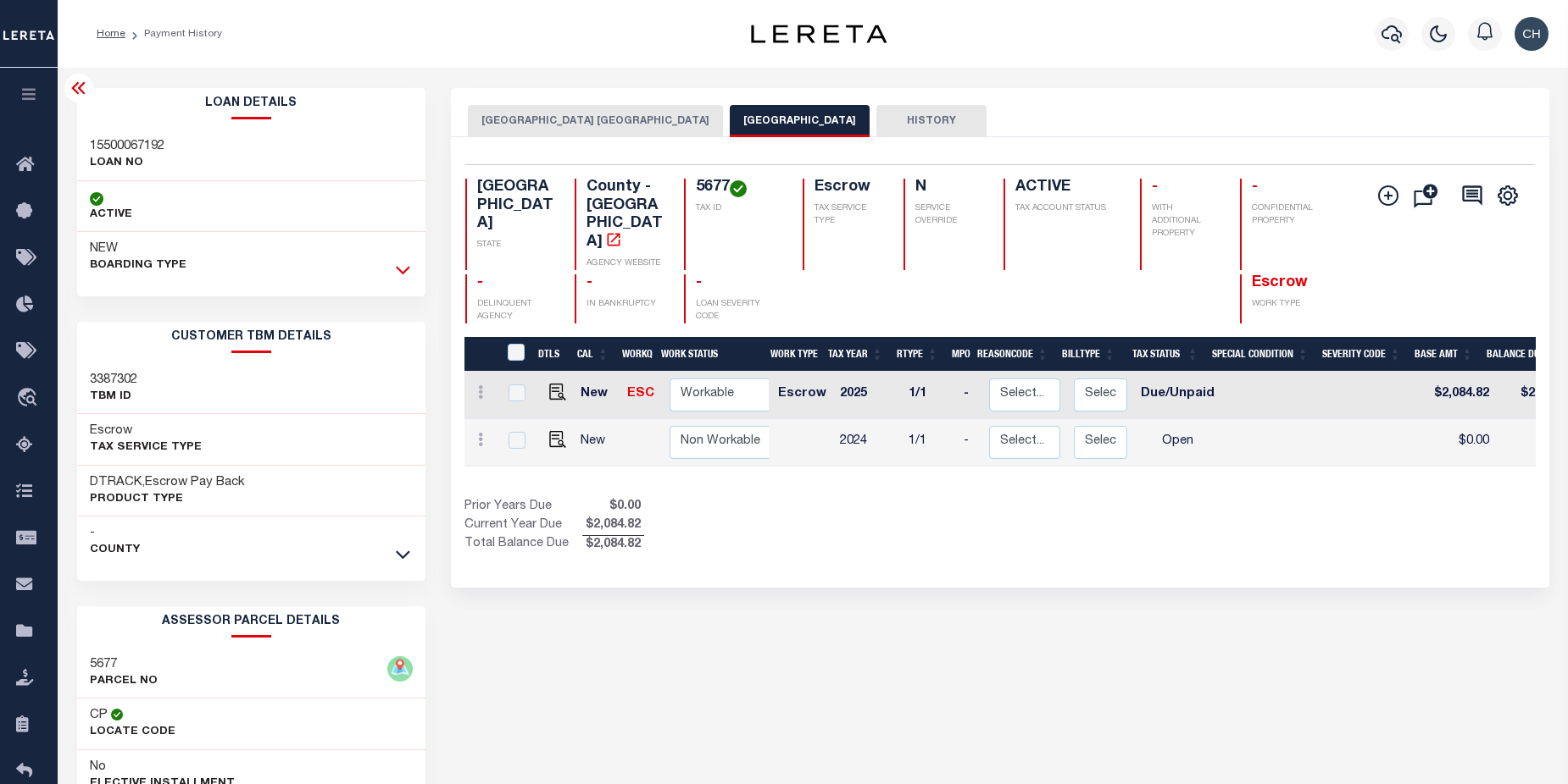
click at [397, 264] on icon at bounding box center [403, 270] width 15 height 17
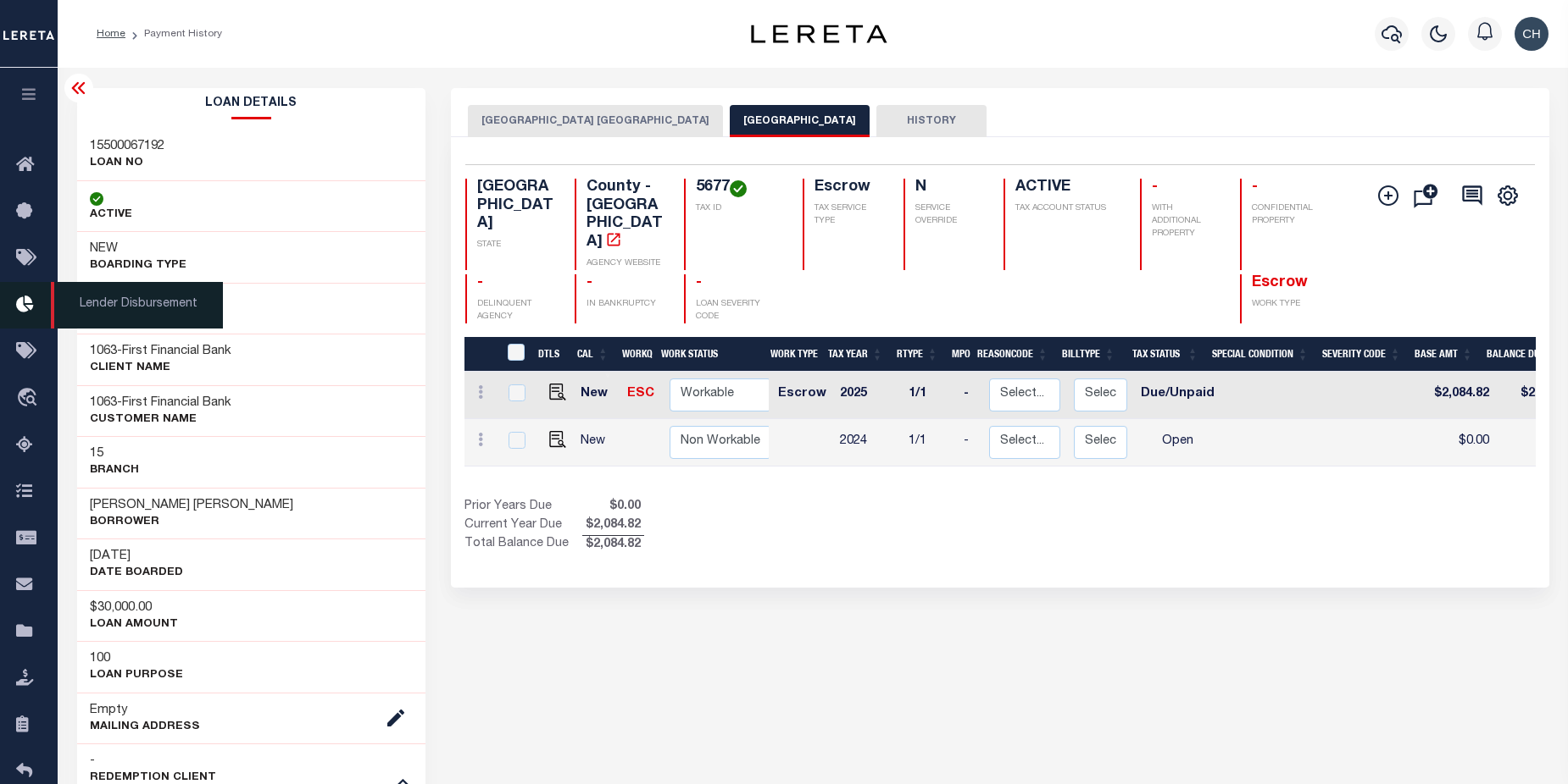
click at [30, 312] on icon at bounding box center [30, 306] width 27 height 21
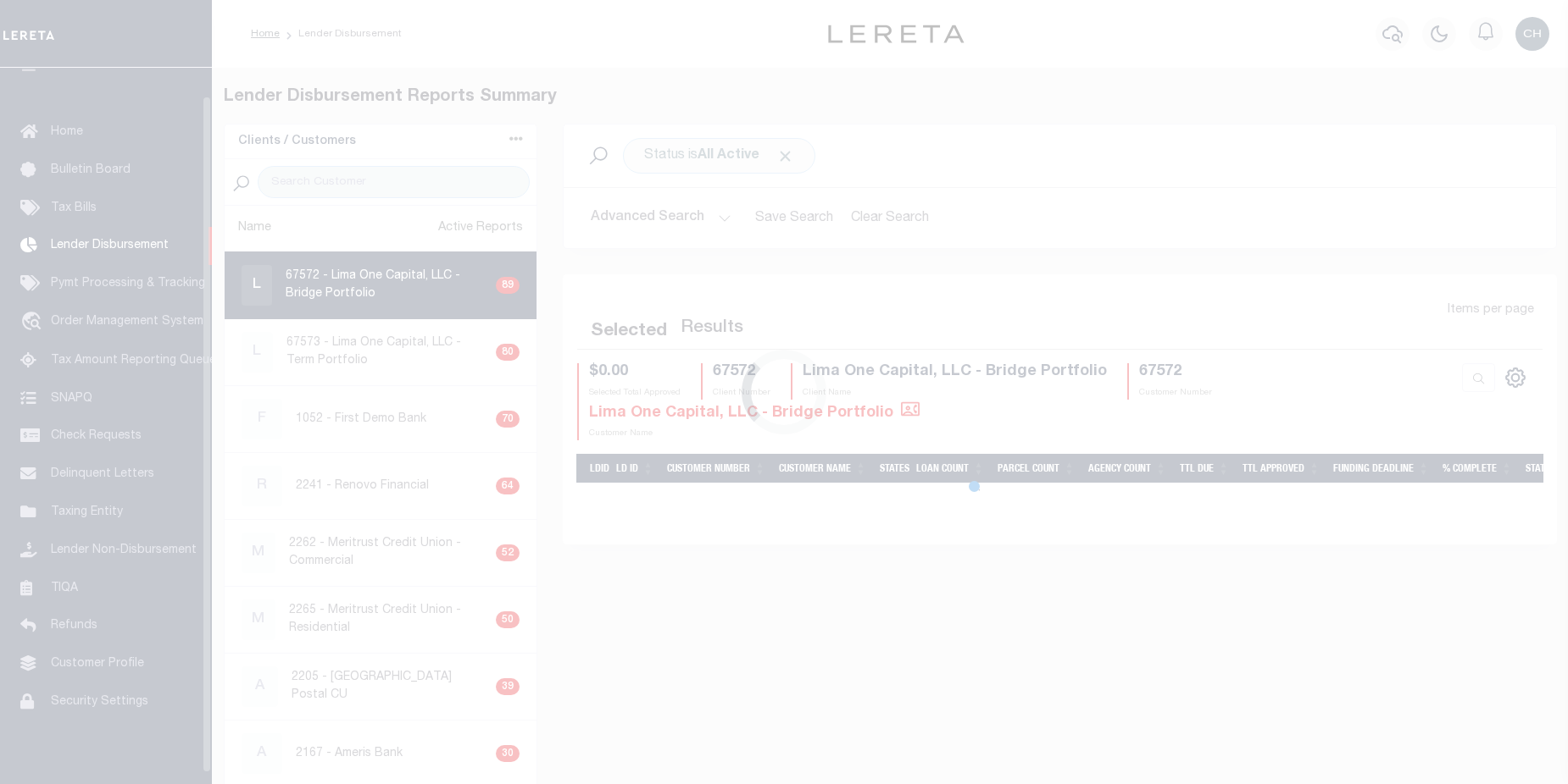
scroll to position [30, 0]
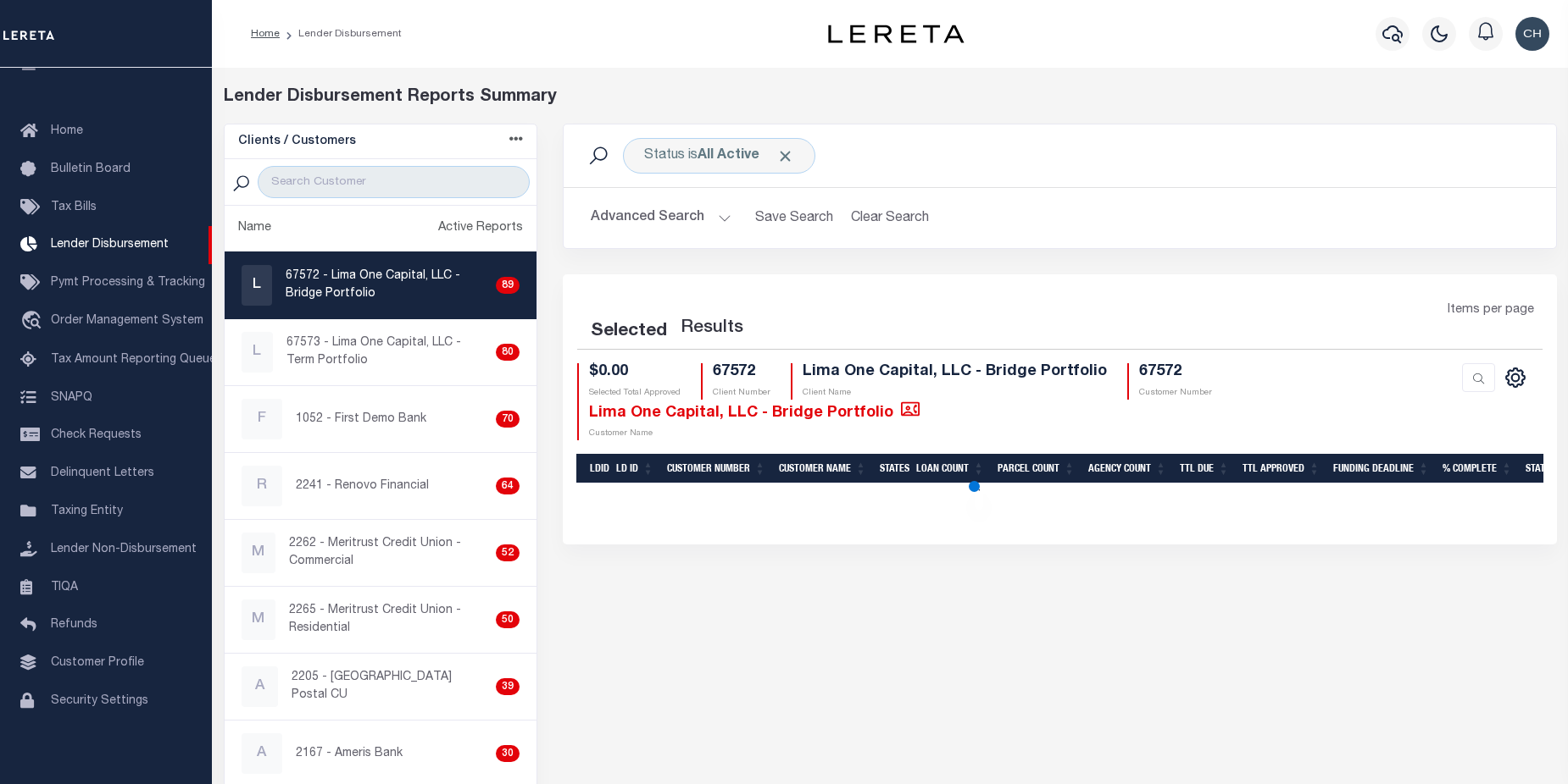
click at [630, 215] on button "Advanced Search" at bounding box center [661, 218] width 140 height 33
select select "200"
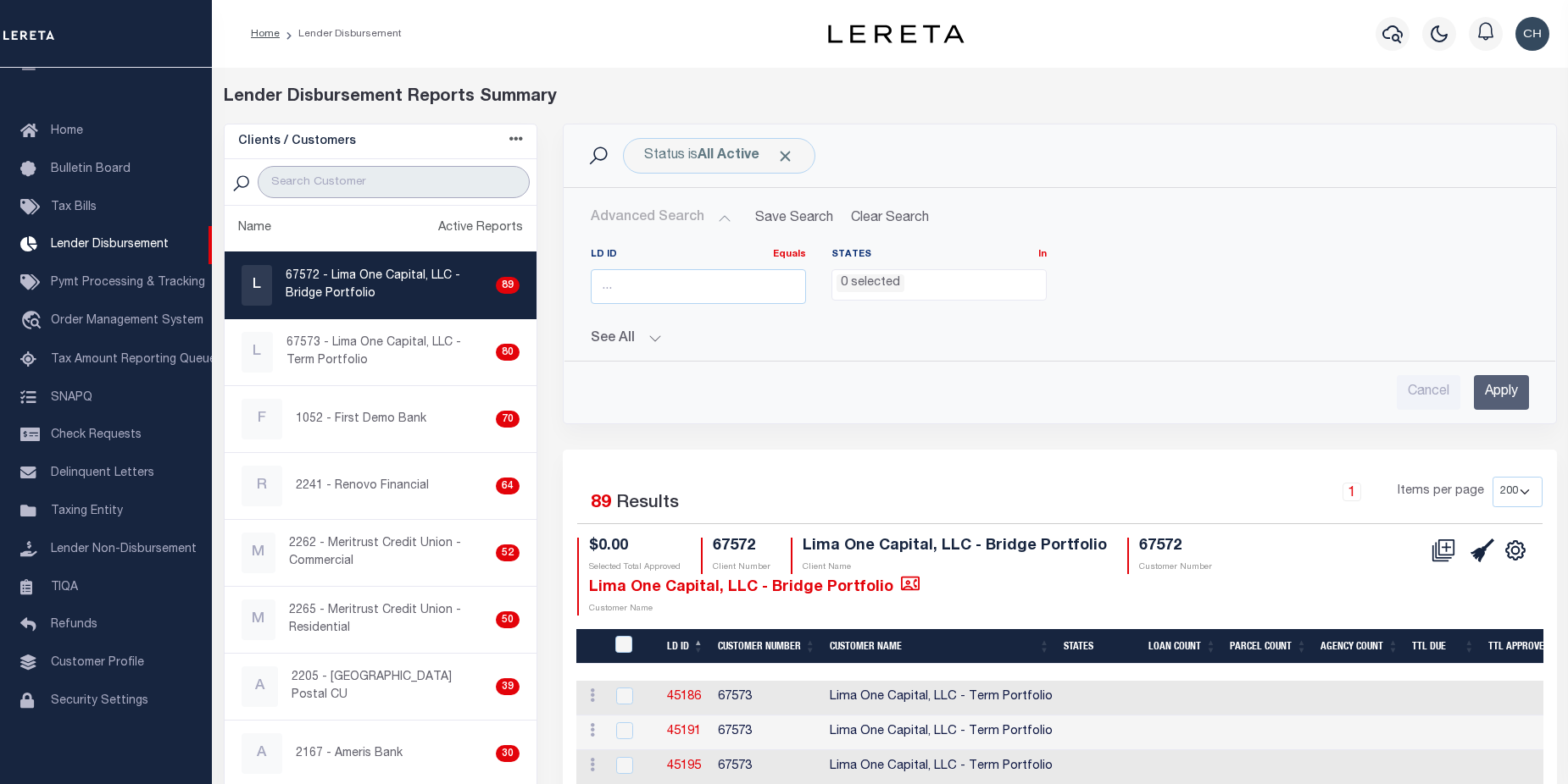
click at [375, 188] on input "search" at bounding box center [393, 182] width 272 height 32
type input "1063"
select select "200"
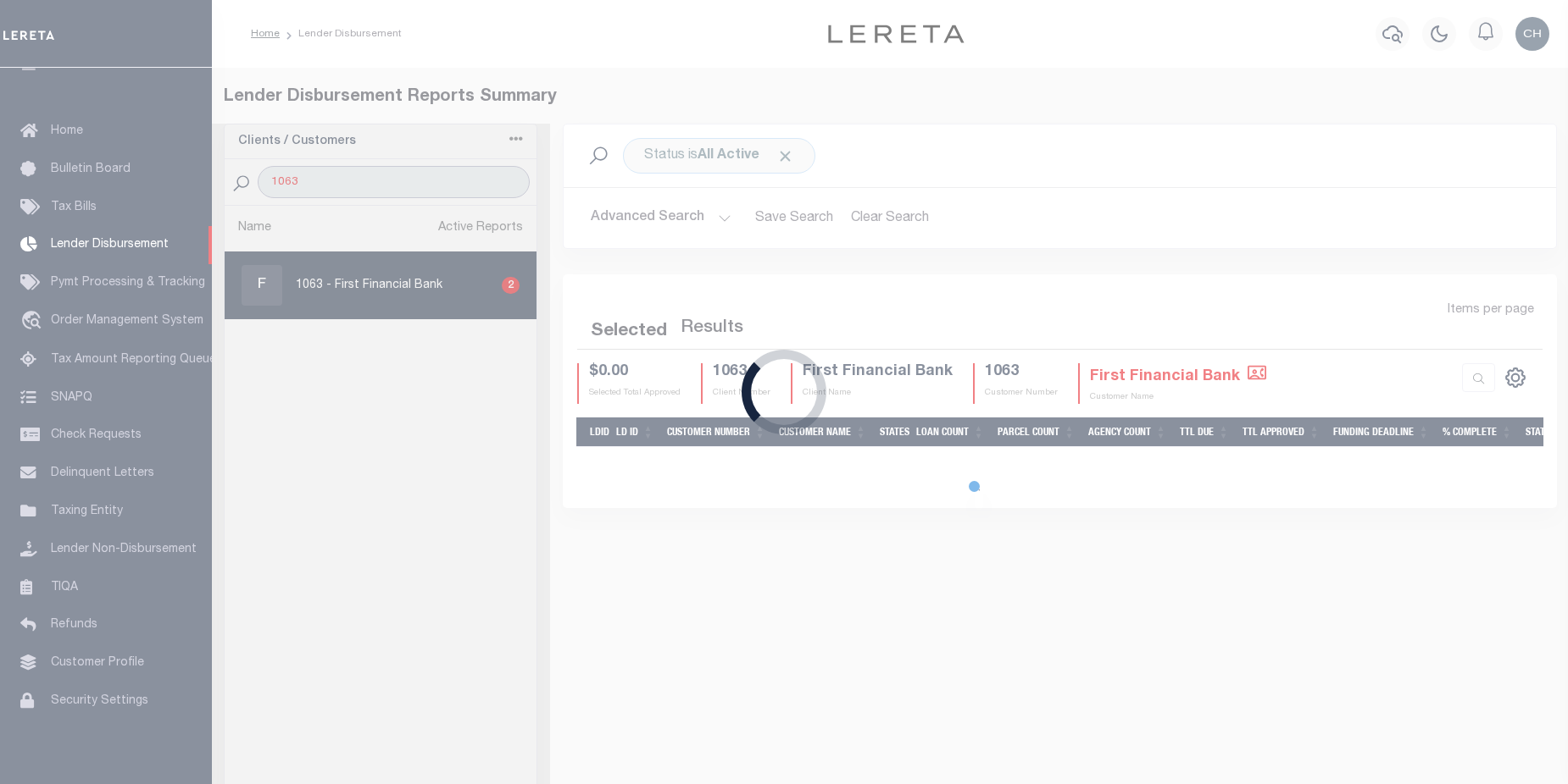
select select "200"
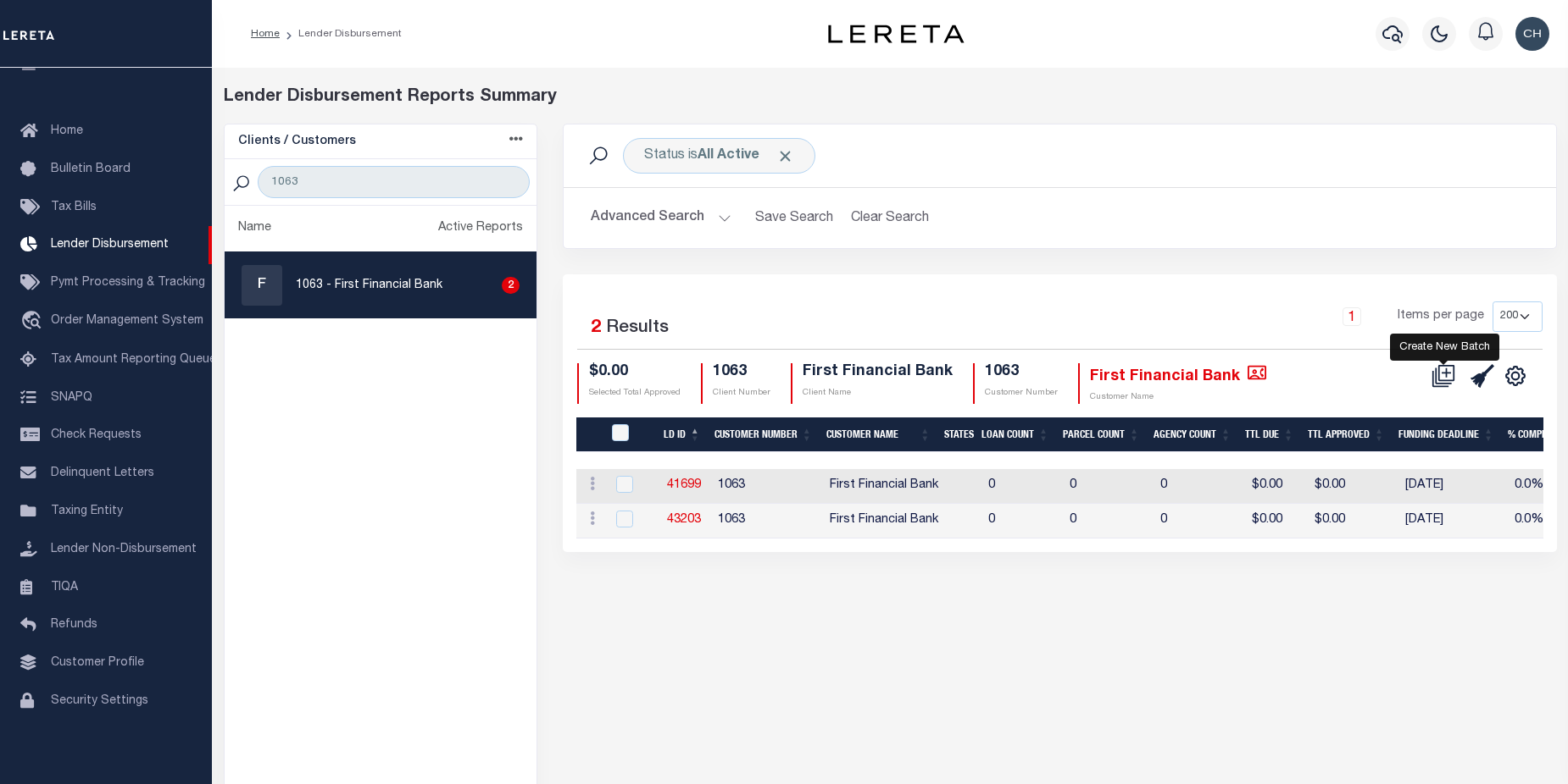
click at [1446, 380] on icon at bounding box center [1446, 372] width 16 height 16
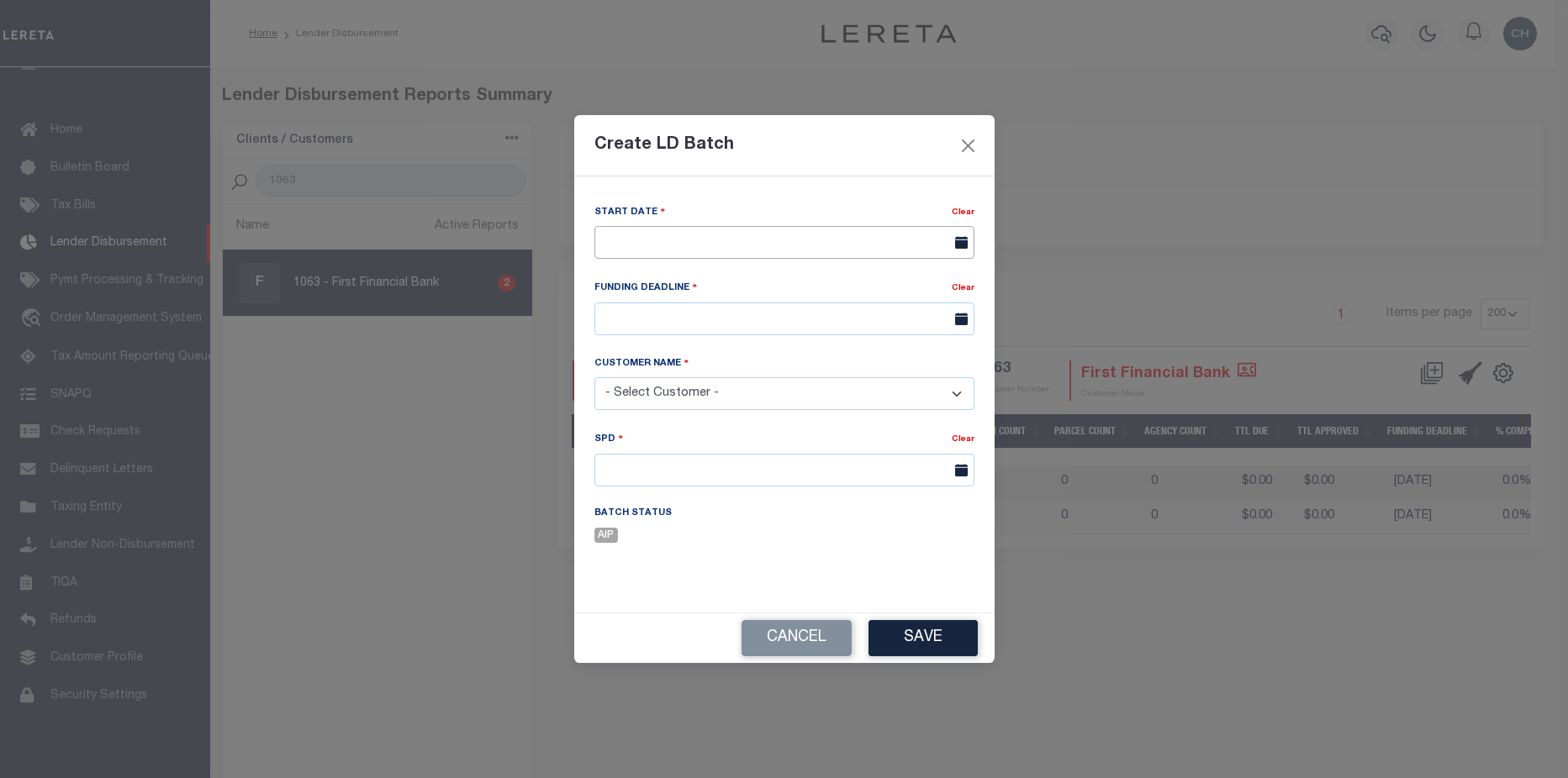
click at [705, 241] on input "text" at bounding box center [785, 242] width 380 height 33
click at [728, 369] on span "8" at bounding box center [723, 370] width 33 height 33
type input "10/08/2025"
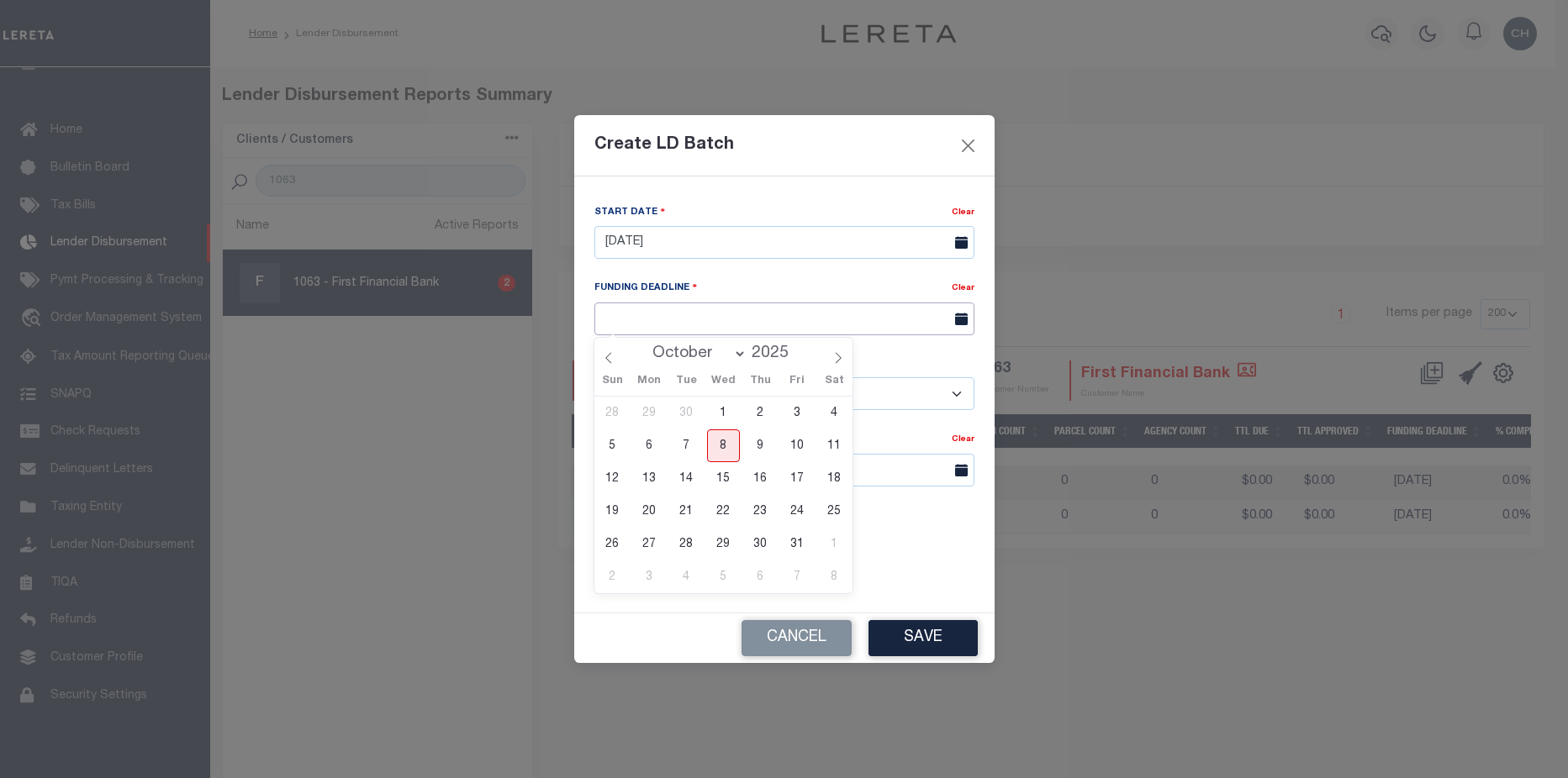
click at [805, 320] on input "text" at bounding box center [785, 319] width 380 height 33
click at [765, 481] on span "16" at bounding box center [760, 478] width 33 height 33
type input "10/16/25"
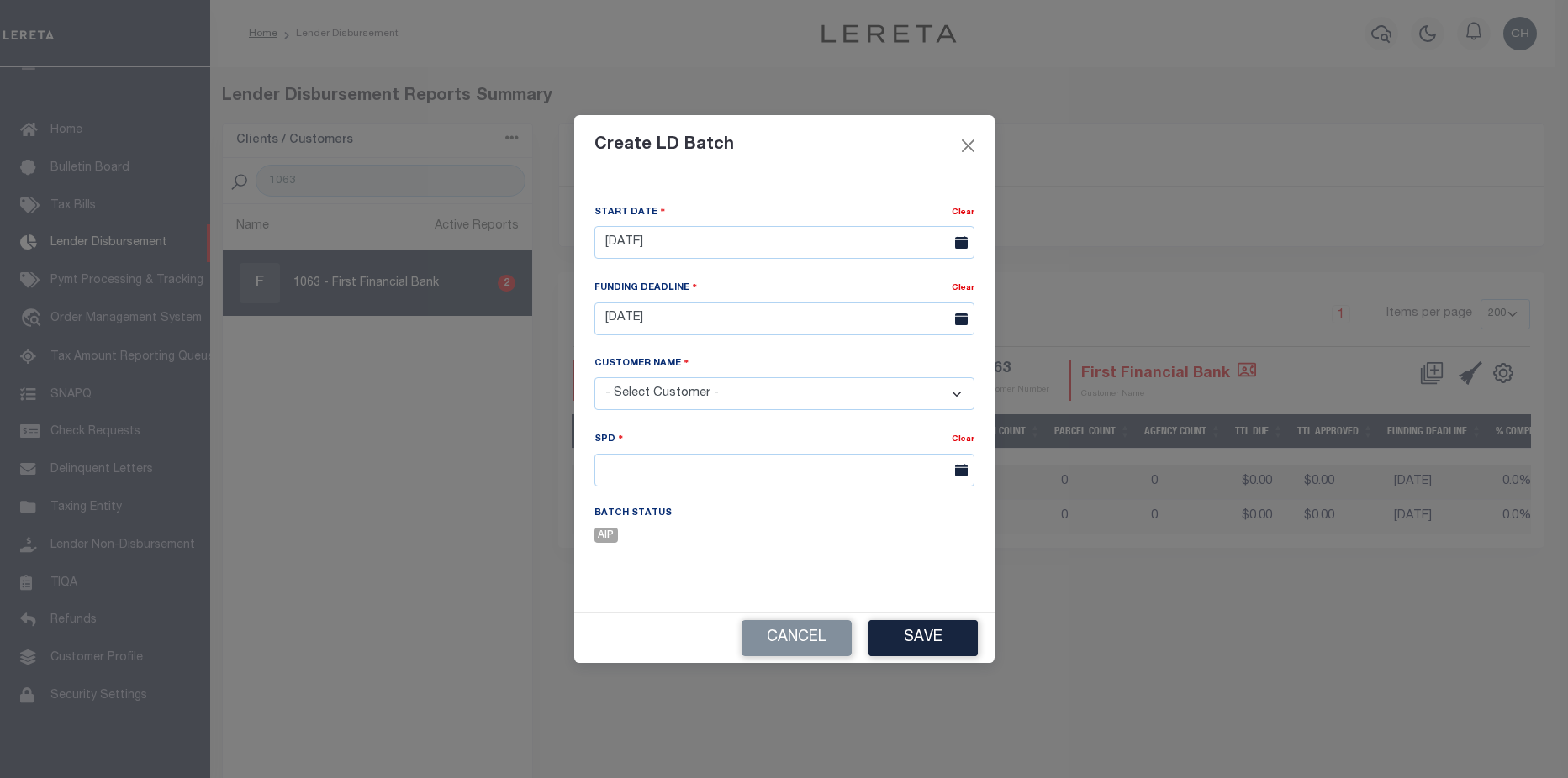
click at [698, 390] on select "- Select Customer - Accumatch - Refunds All In Credit Union Amarillo National B…" at bounding box center [785, 394] width 380 height 33
select select "1063"
click at [595, 377] on select "- Select Customer - Accumatch - Refunds All In Credit Union Amarillo National B…" at bounding box center [785, 394] width 380 height 33
click at [646, 470] on input "text" at bounding box center [785, 471] width 380 height 33
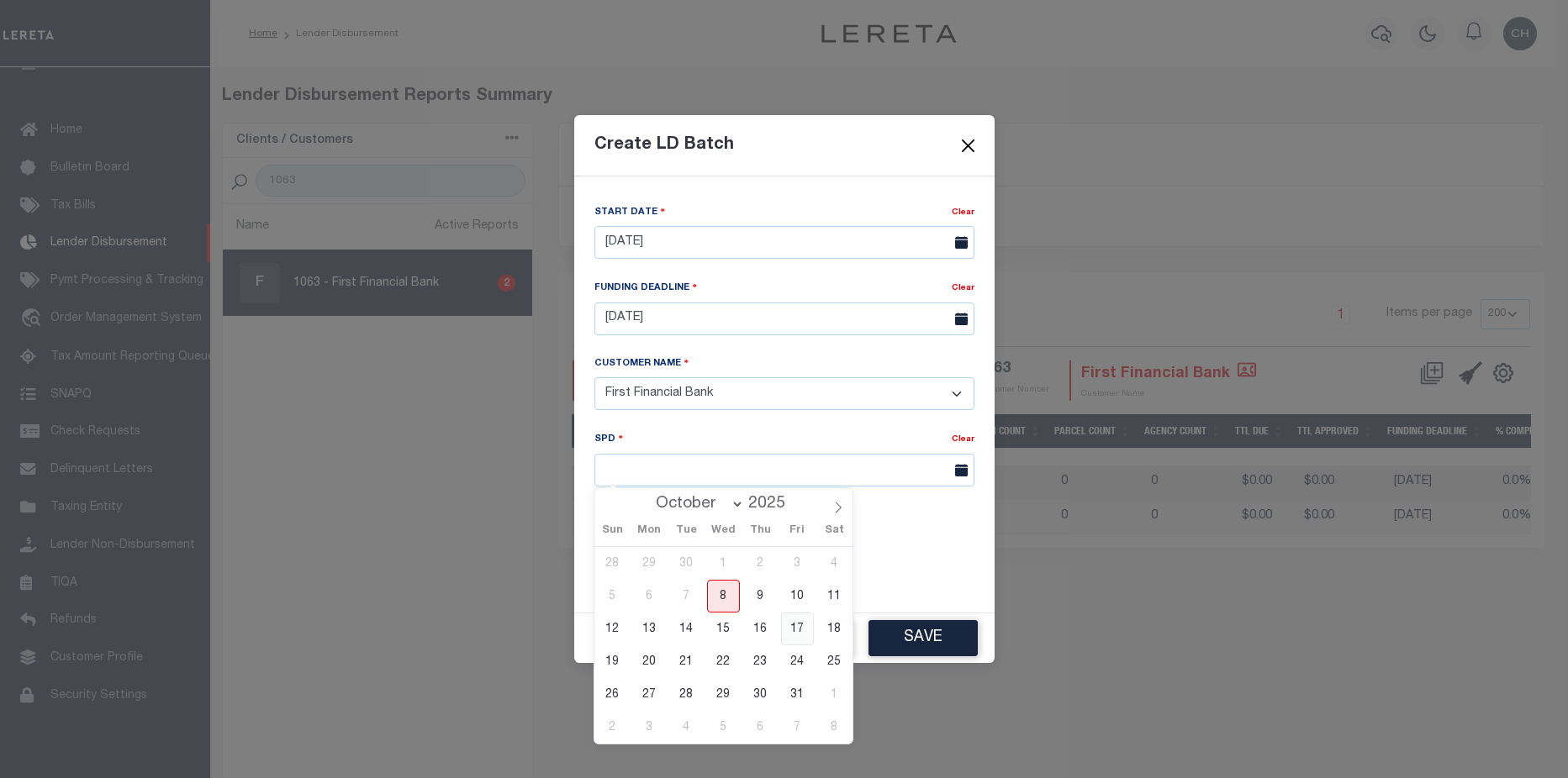
click at [799, 632] on span "17" at bounding box center [797, 629] width 33 height 33
type input "[DATE]"
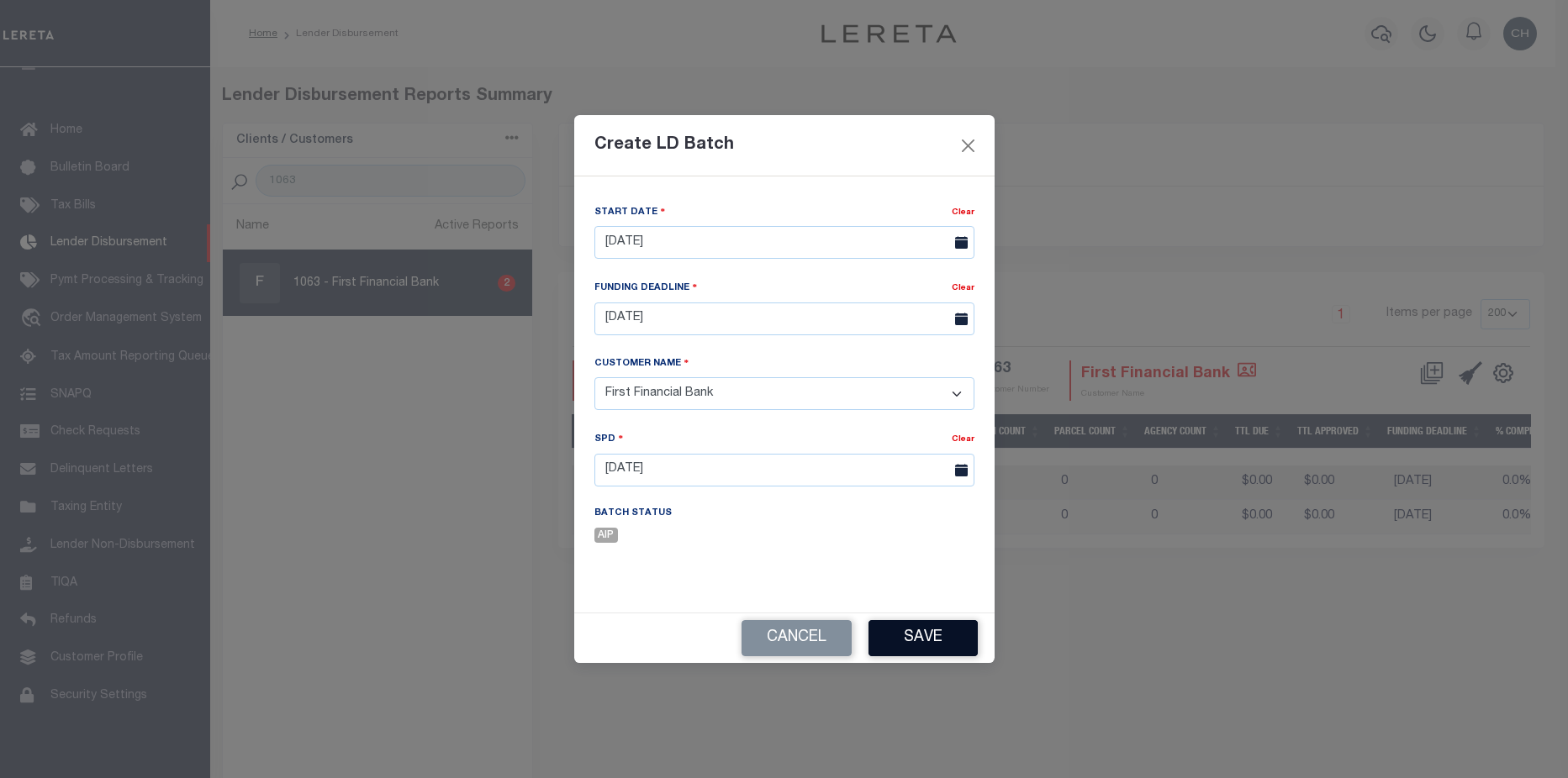
click at [932, 643] on button "Save" at bounding box center [923, 639] width 110 height 36
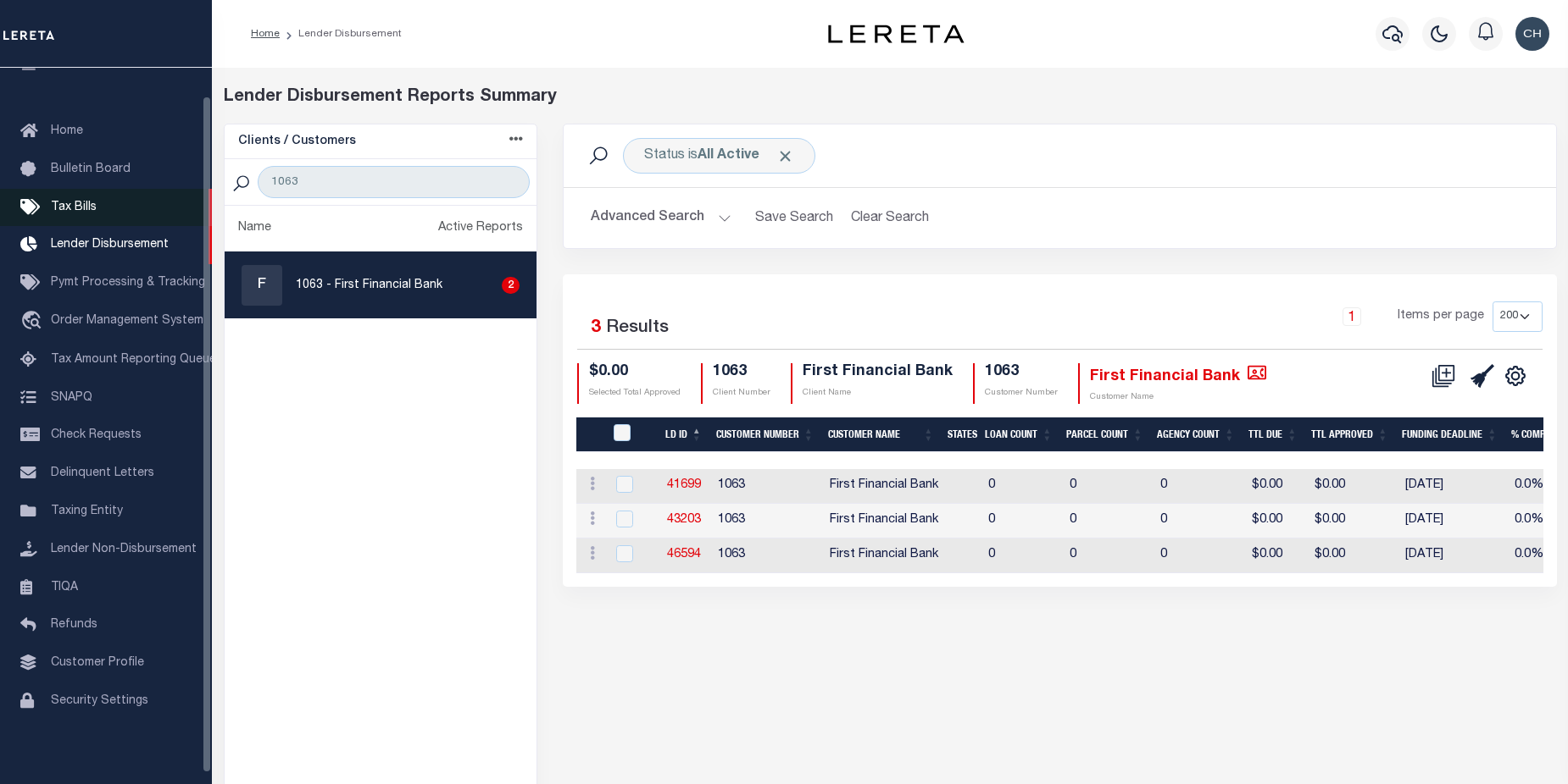
click at [56, 218] on link "Tax Bills" at bounding box center [106, 207] width 212 height 38
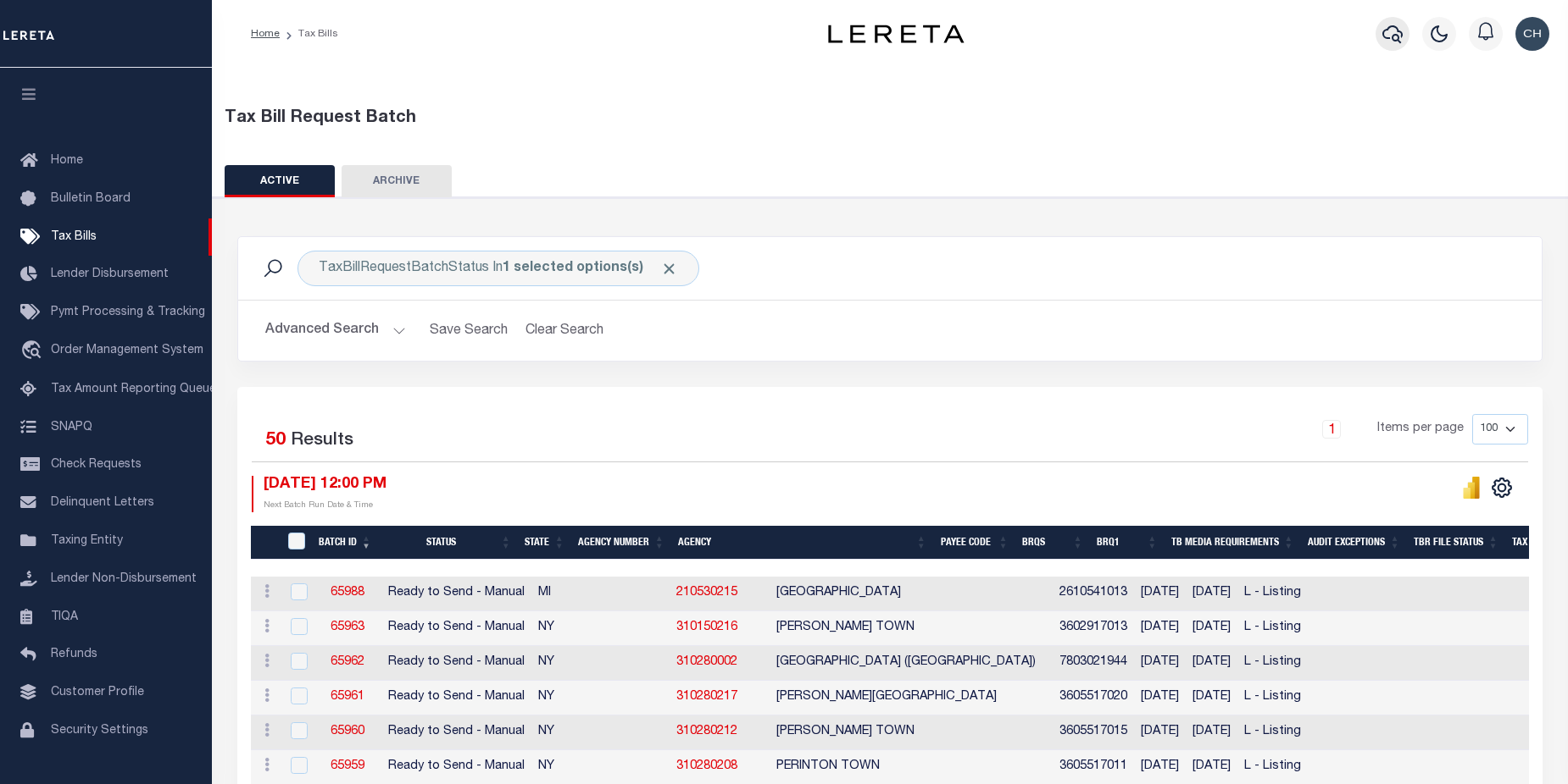
click at [1385, 40] on icon "button" at bounding box center [1392, 34] width 20 height 20
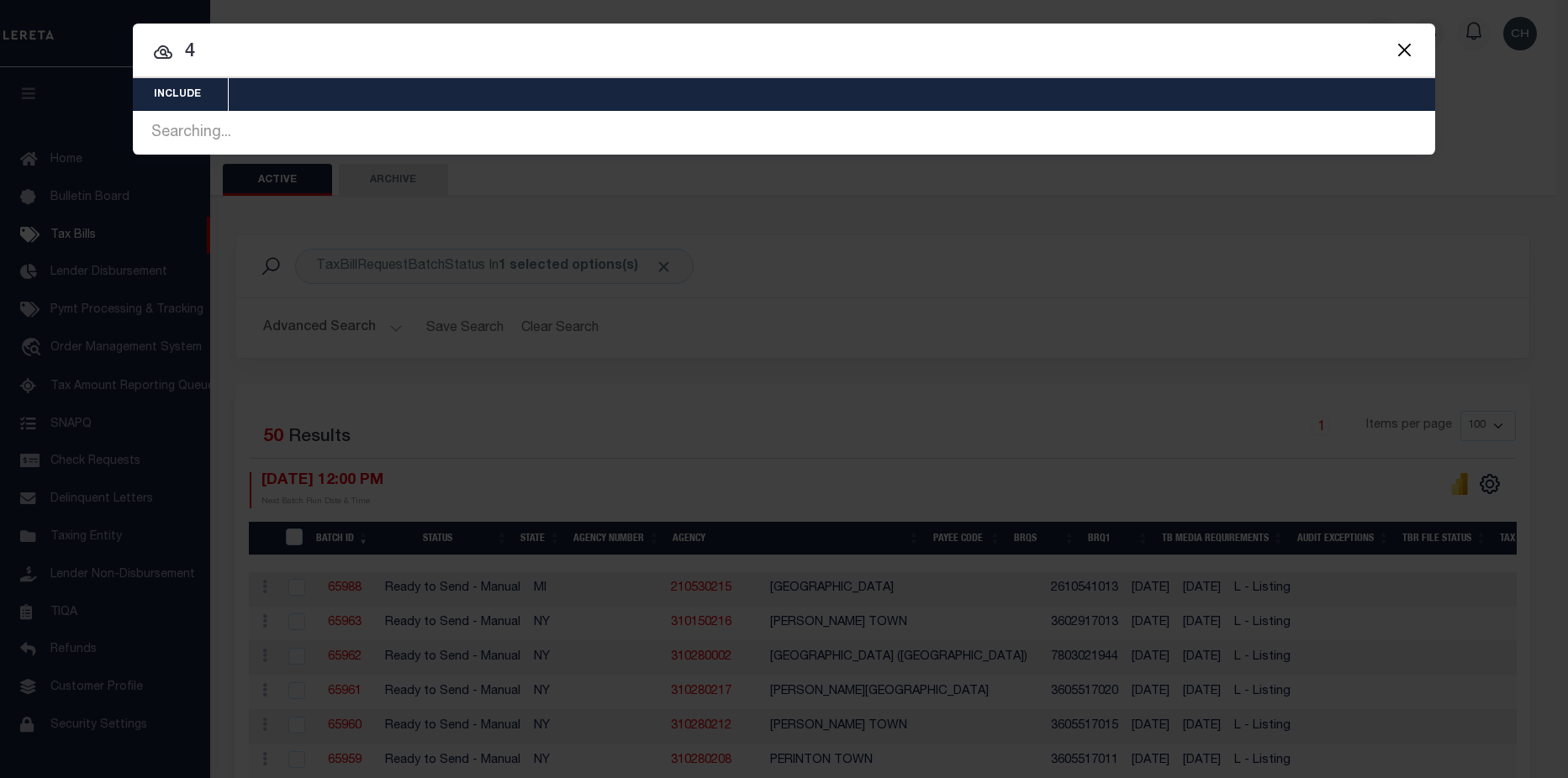
drag, startPoint x: 184, startPoint y: 50, endPoint x: 199, endPoint y: 48, distance: 15.1
click at [199, 48] on input "4" at bounding box center [783, 52] width 1302 height 30
paste input "15500067192"
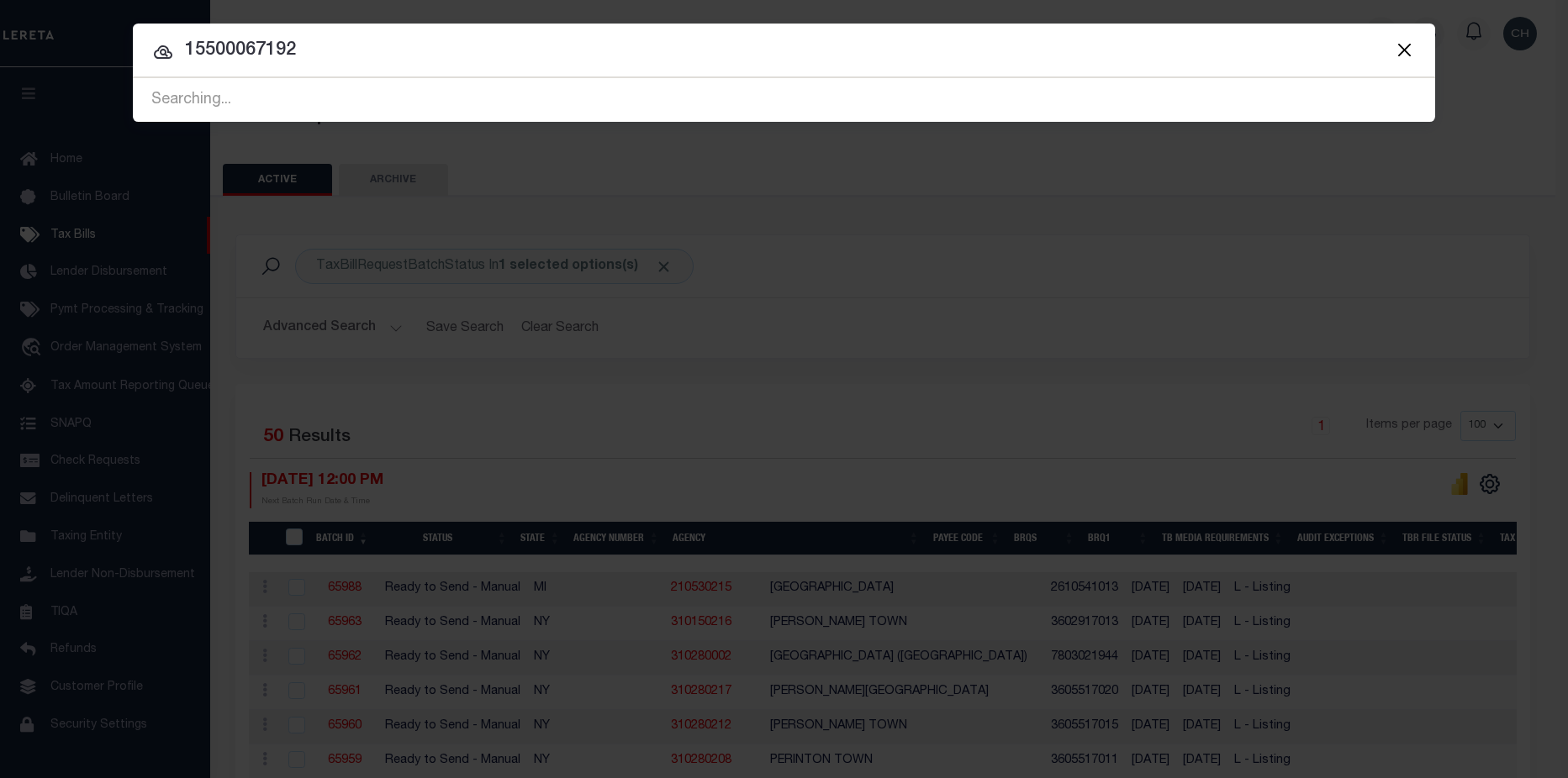
type input "15500067192"
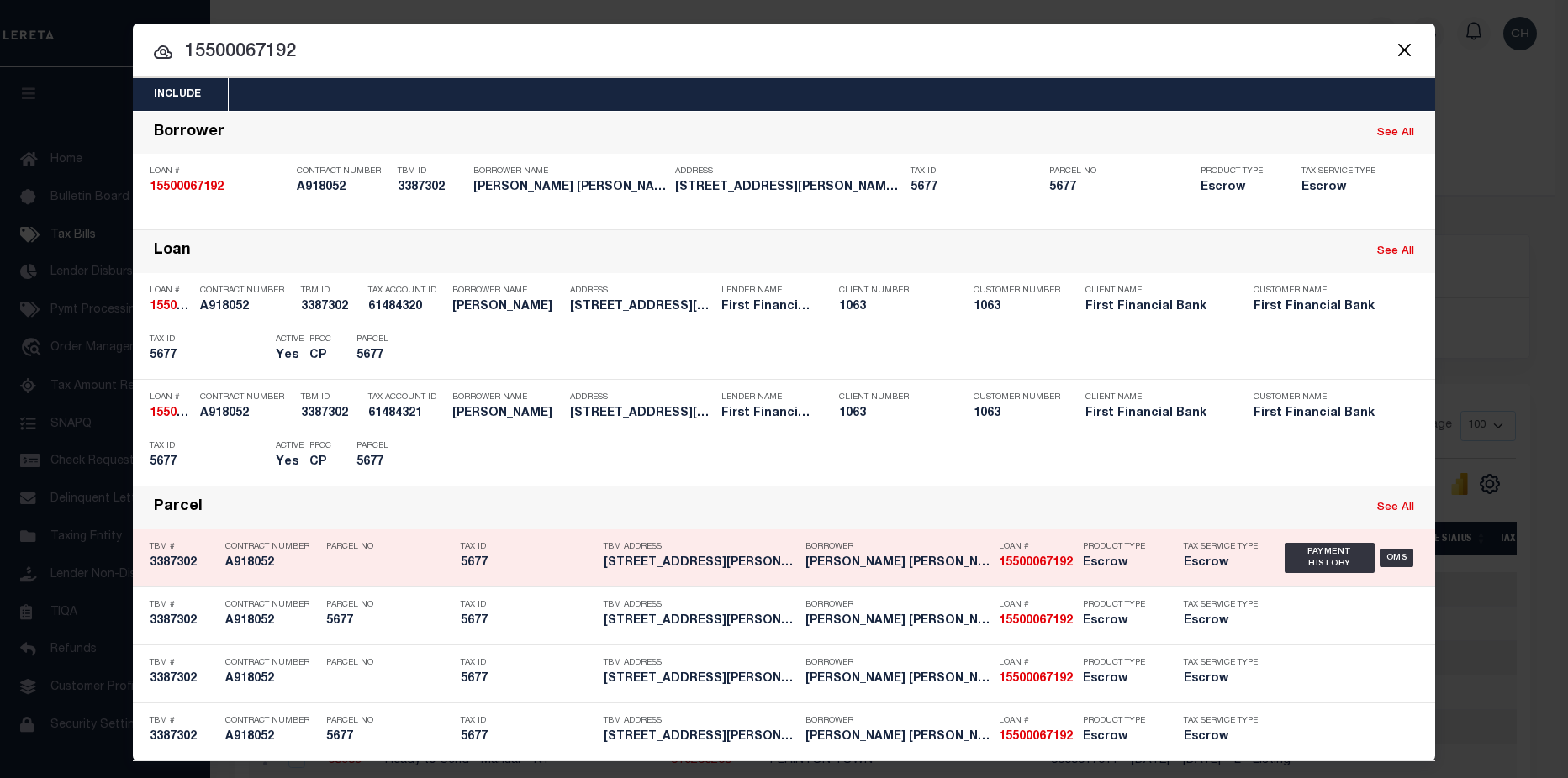
click at [1046, 567] on strong "15500067192" at bounding box center [1036, 563] width 74 height 12
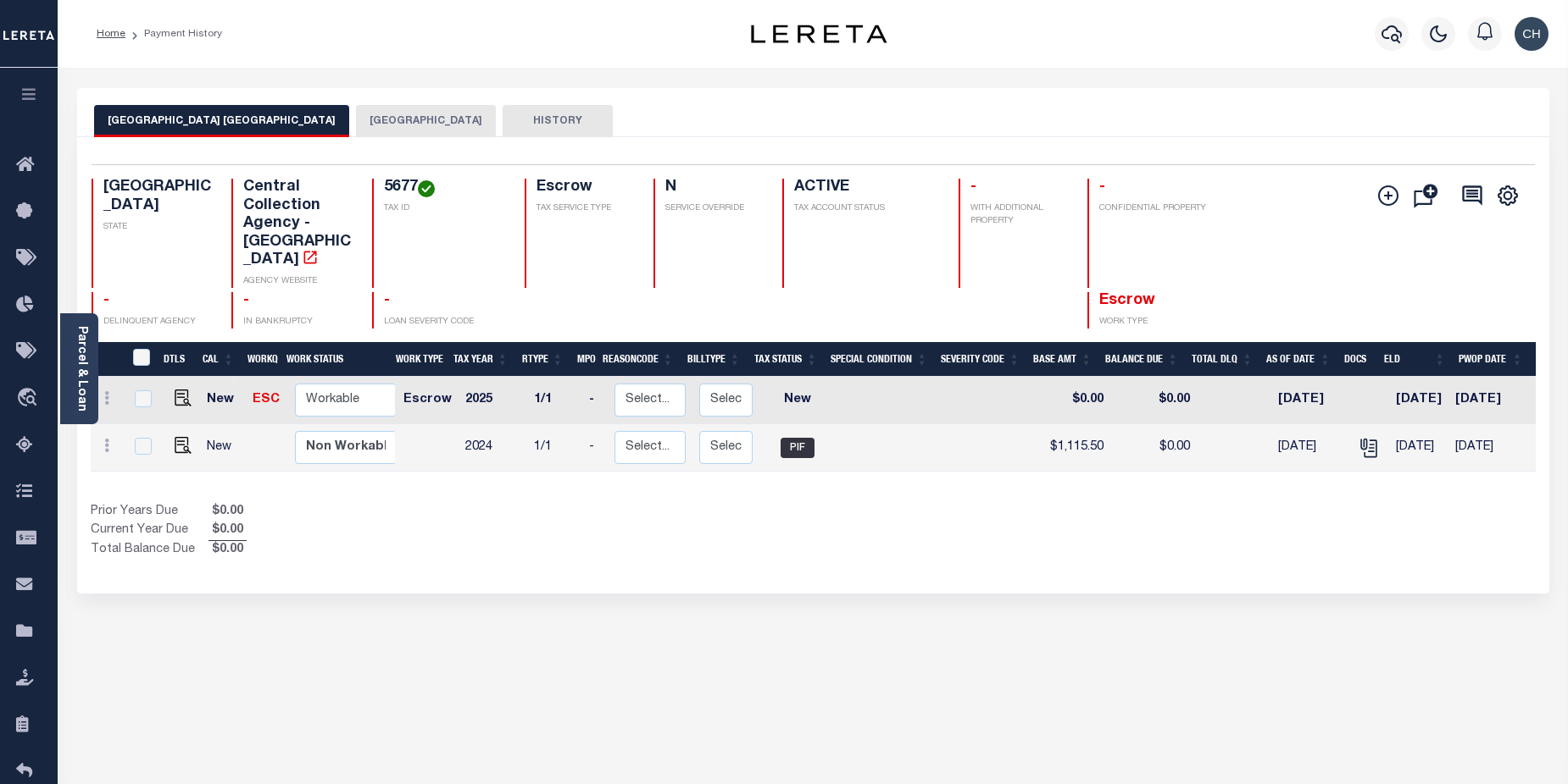
click at [425, 126] on button "[GEOGRAPHIC_DATA]" at bounding box center [426, 121] width 139 height 32
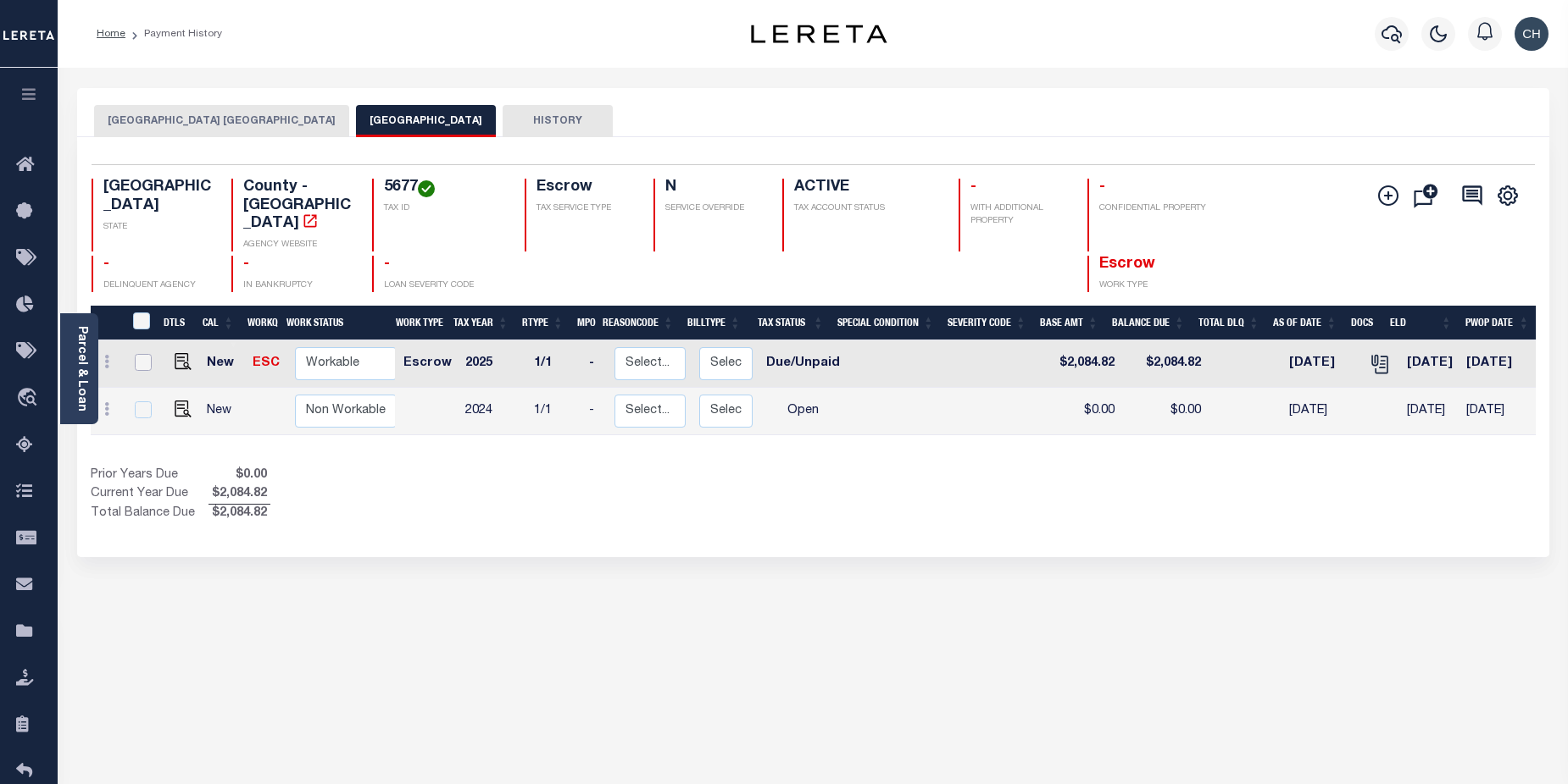
click at [138, 354] on input "checkbox" at bounding box center [143, 363] width 17 height 17
checkbox input "true"
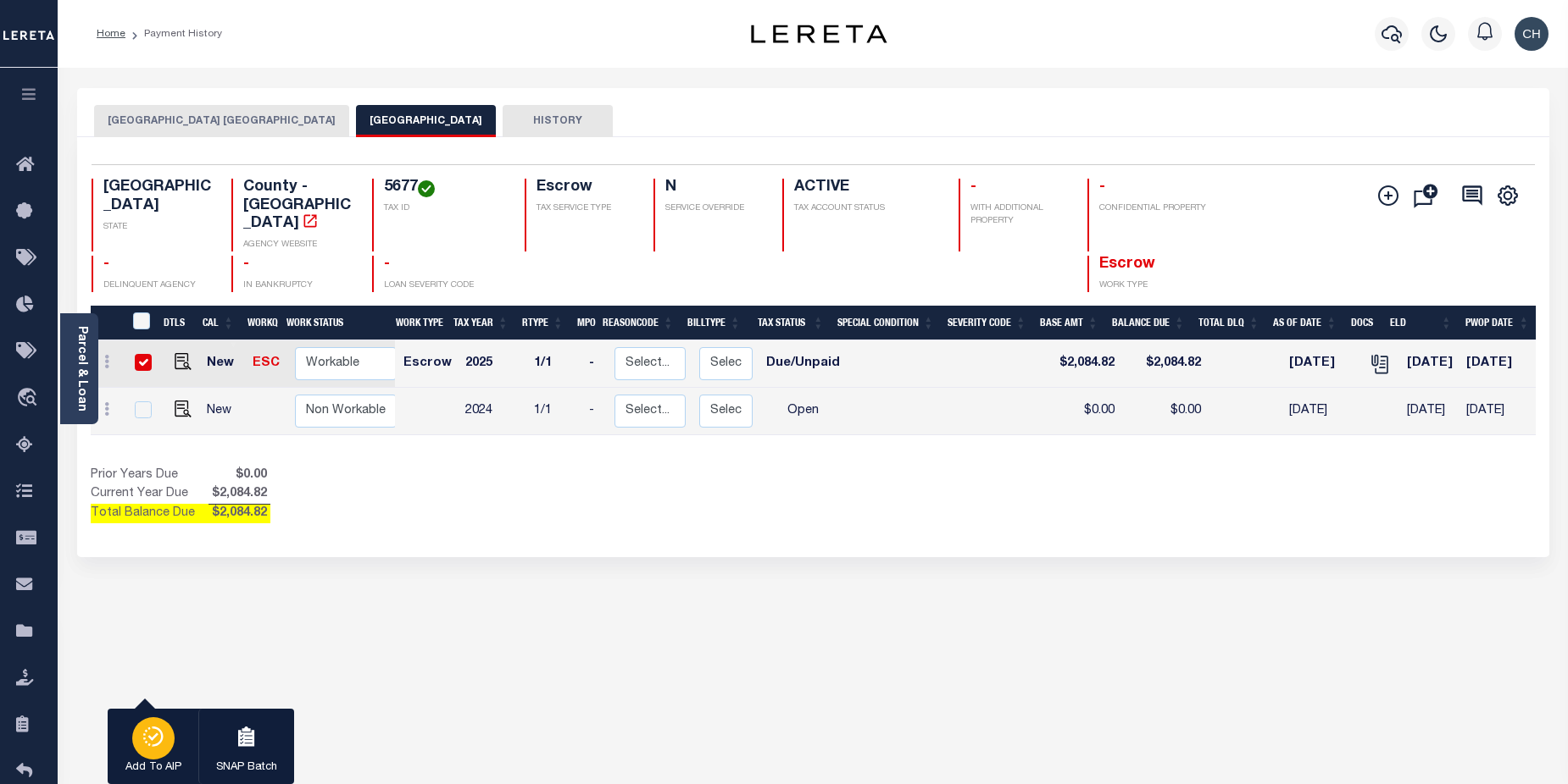
click at [153, 751] on div "button" at bounding box center [154, 739] width 43 height 43
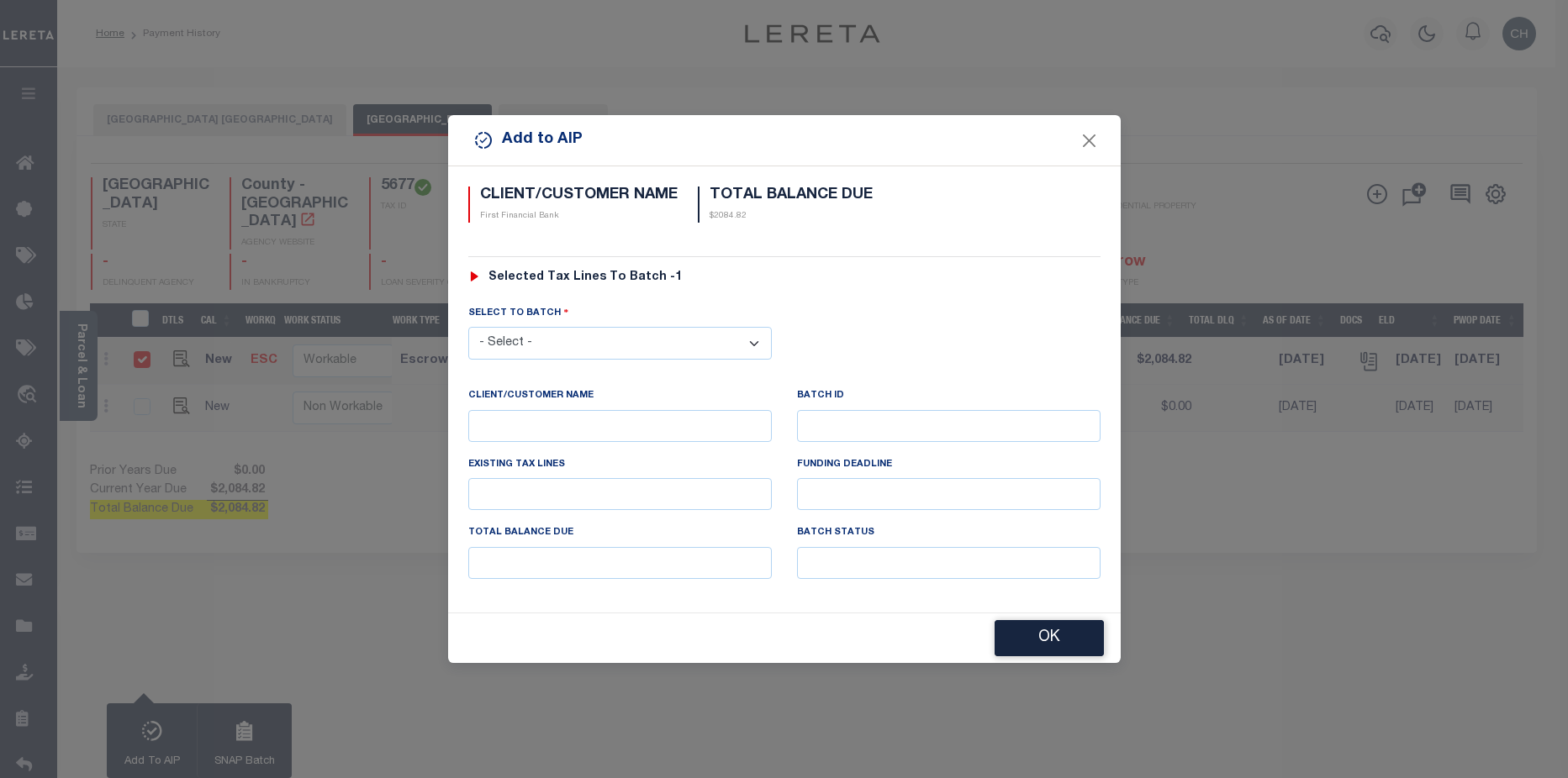
click at [674, 340] on select "- Select - 41699 43203 46594" at bounding box center [620, 343] width 304 height 33
select select "46594"
click at [468, 327] on select "- Select - 41699 43203 46594" at bounding box center [620, 343] width 304 height 33
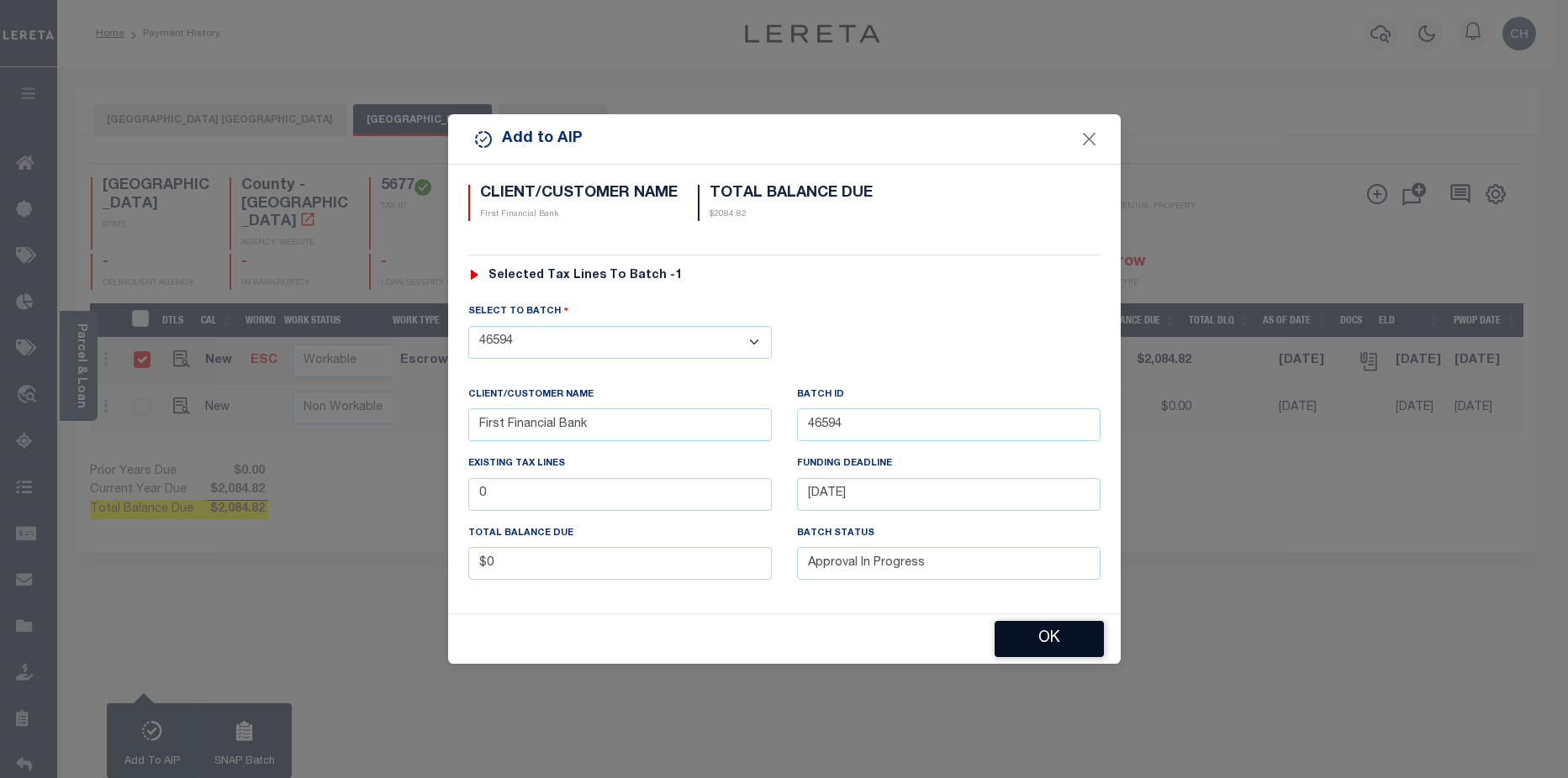
click at [1069, 639] on button "OK" at bounding box center [1049, 640] width 110 height 36
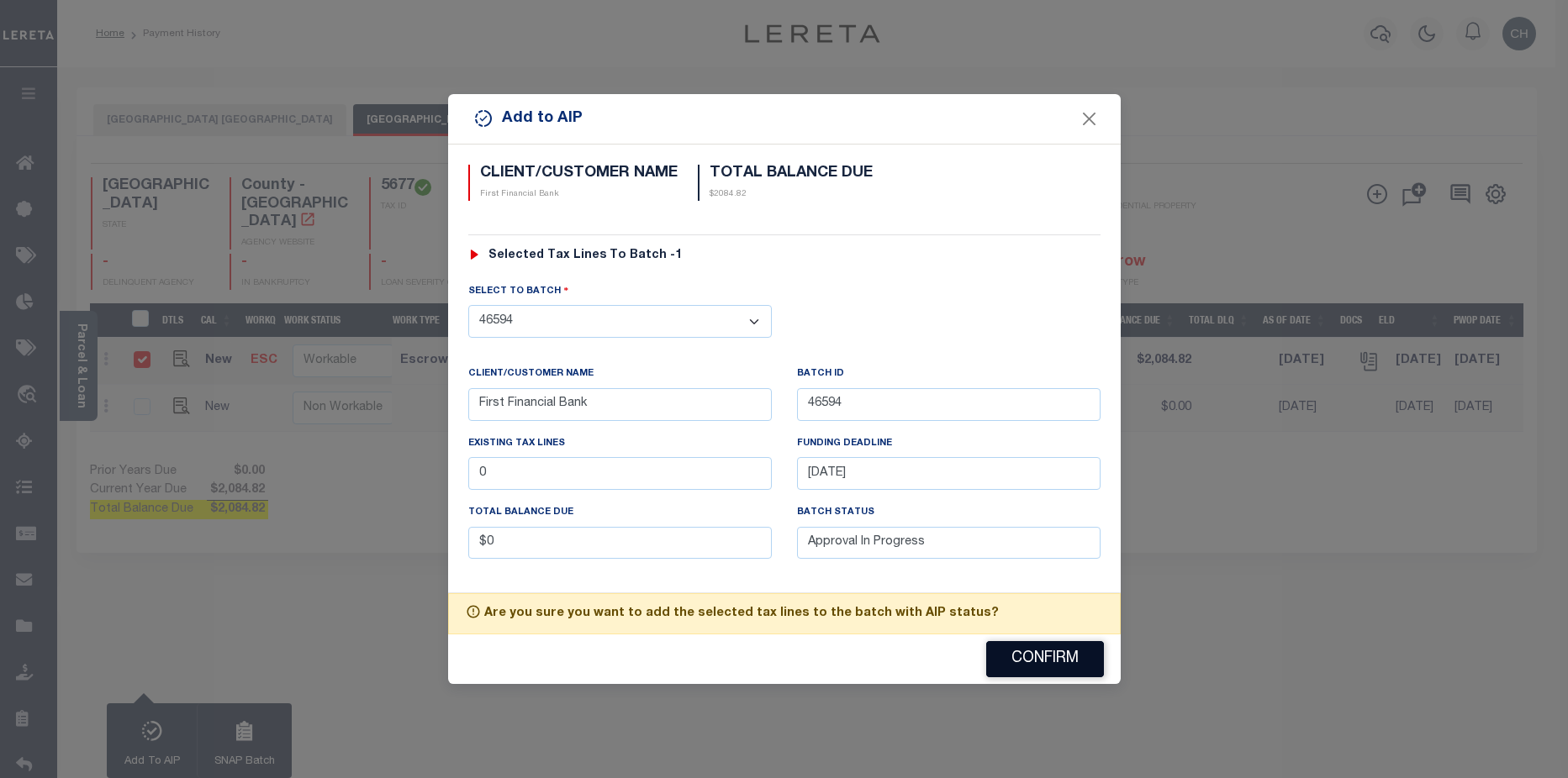
click at [1049, 655] on button "Confirm" at bounding box center [1044, 660] width 118 height 36
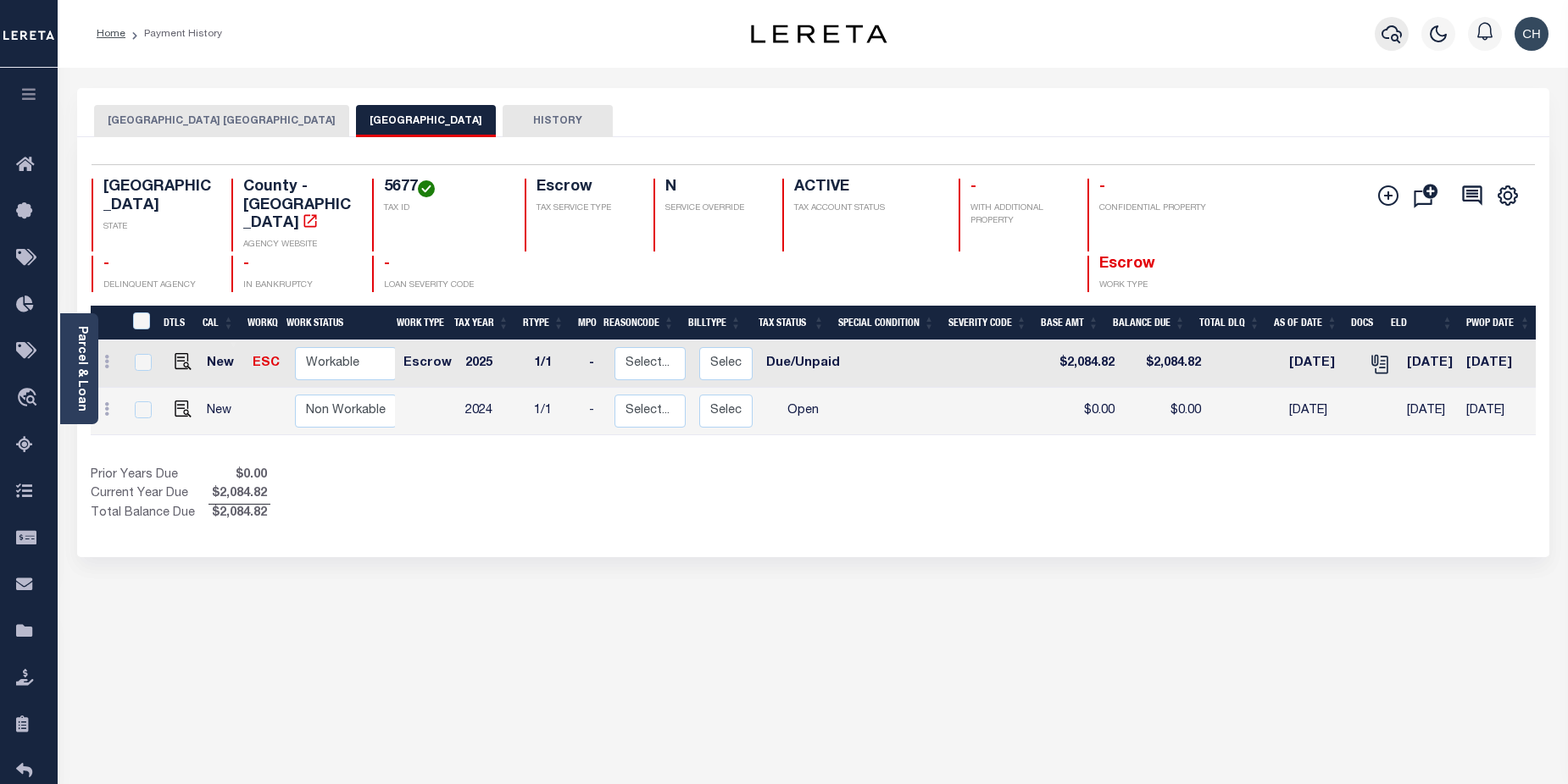
click at [1395, 38] on icon "button" at bounding box center [1391, 34] width 20 height 20
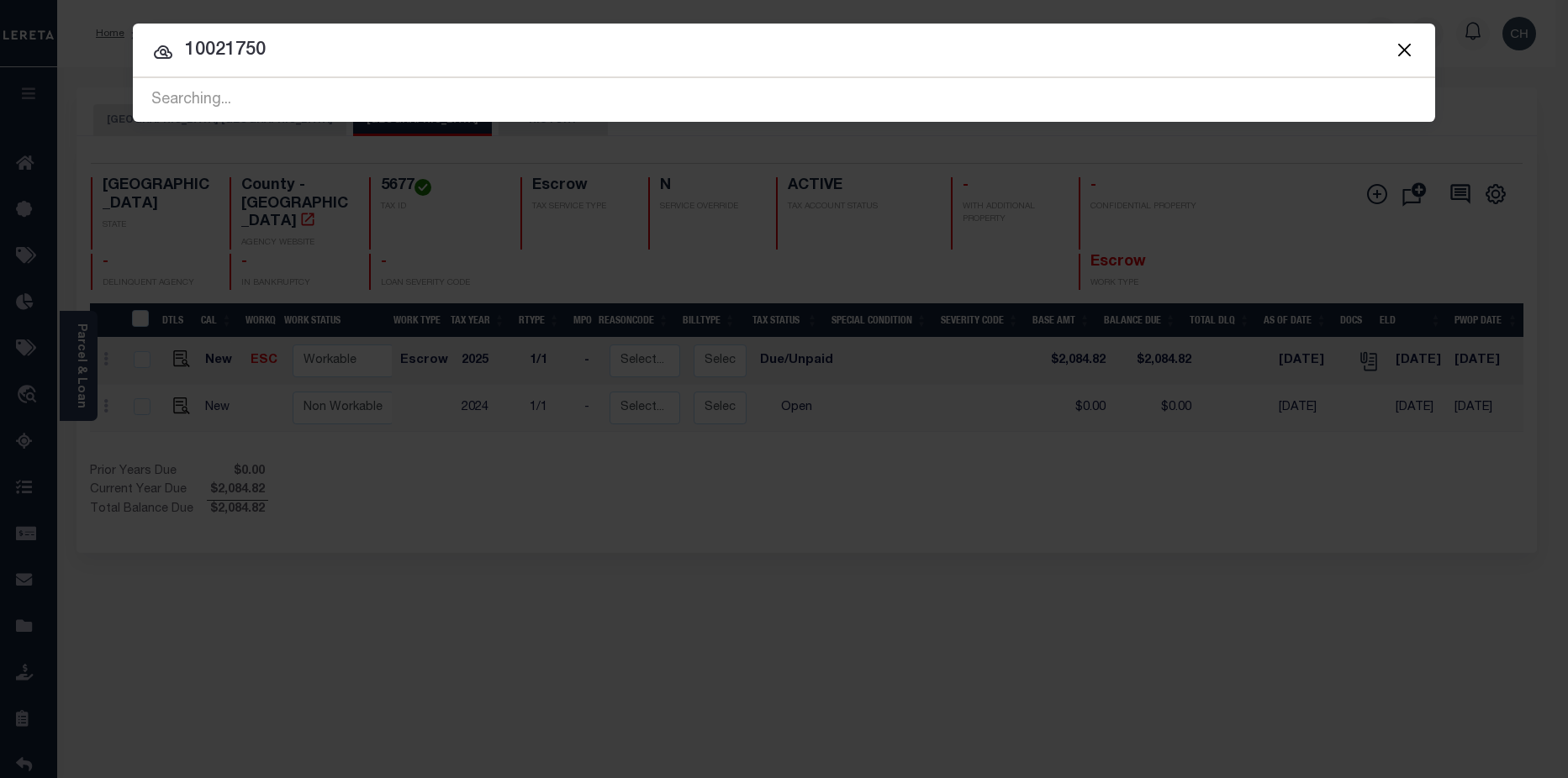
type input "10021750"
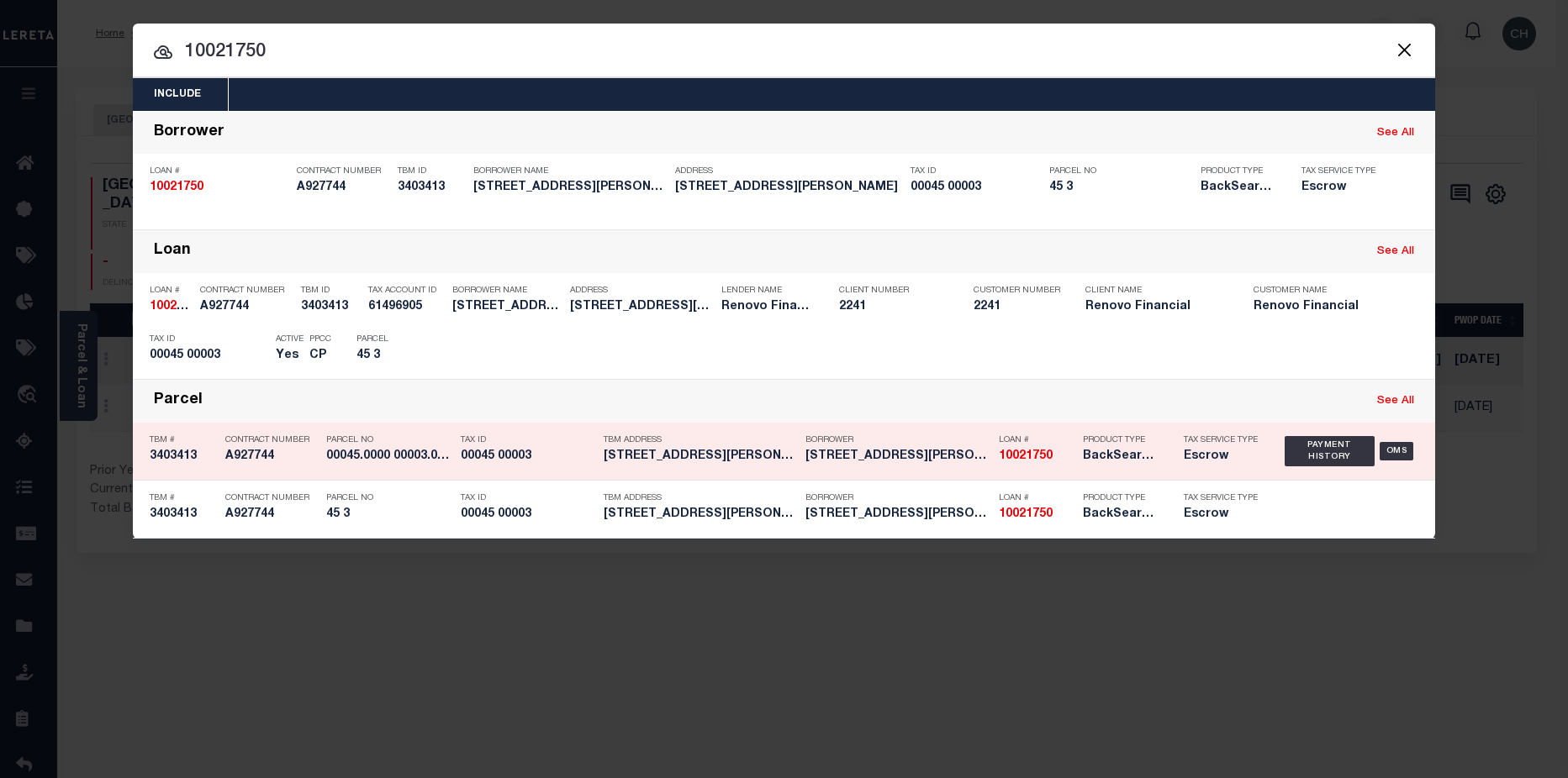
click at [1114, 456] on h5 "BackSearch,Escrow" at bounding box center [1120, 456] width 76 height 14
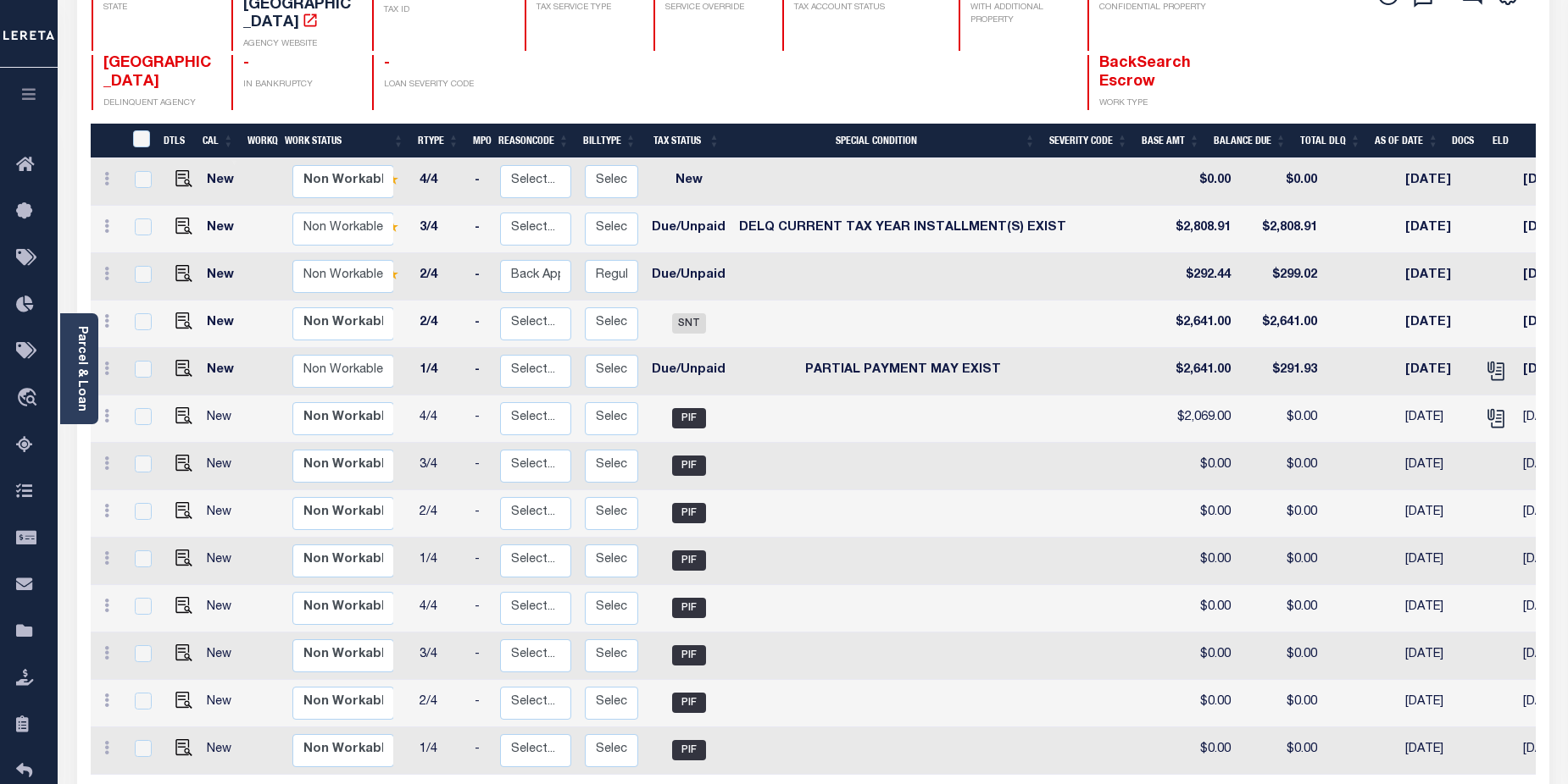
scroll to position [0, 157]
